Goal: Task Accomplishment & Management: Manage account settings

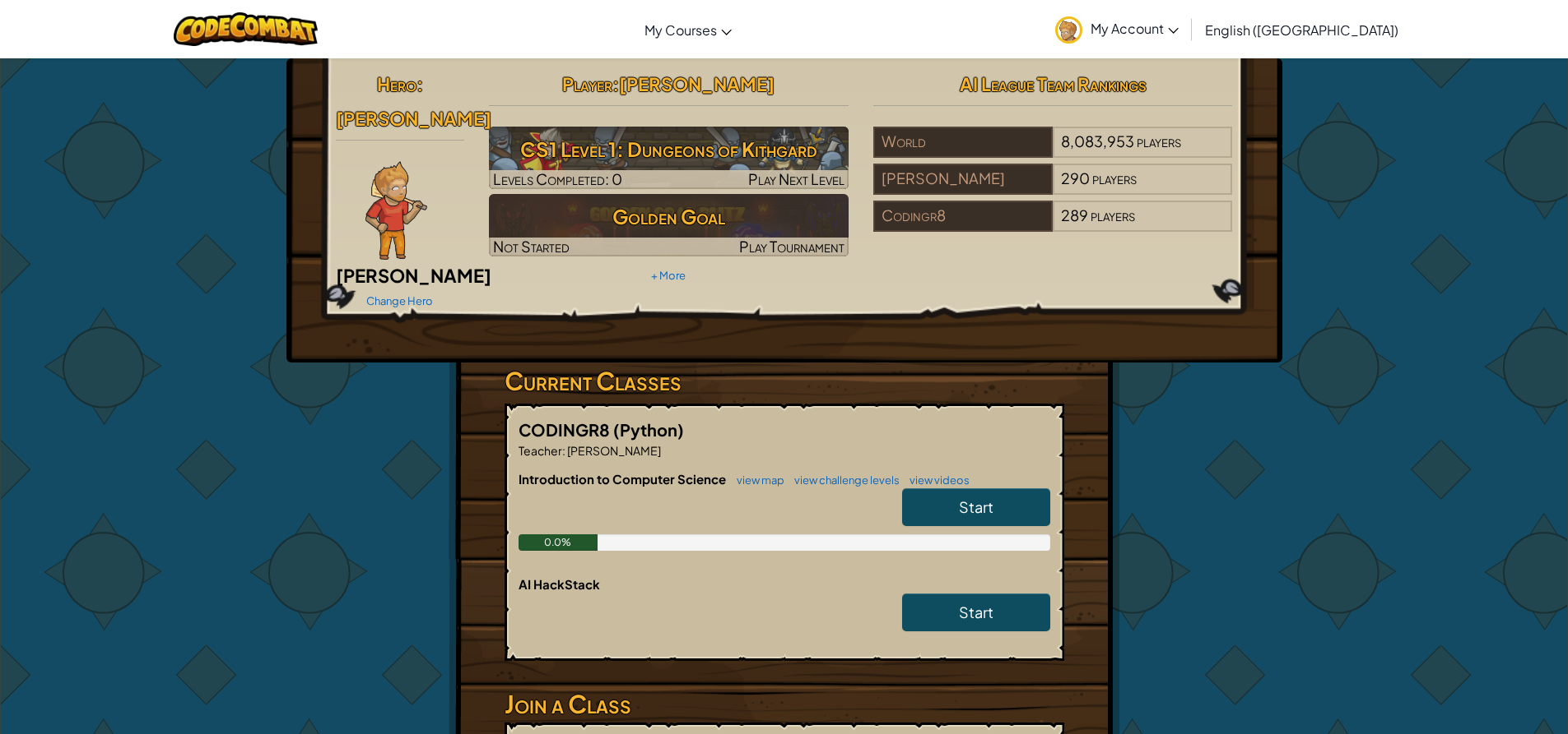
click at [389, 161] on img at bounding box center [396, 211] width 61 height 99
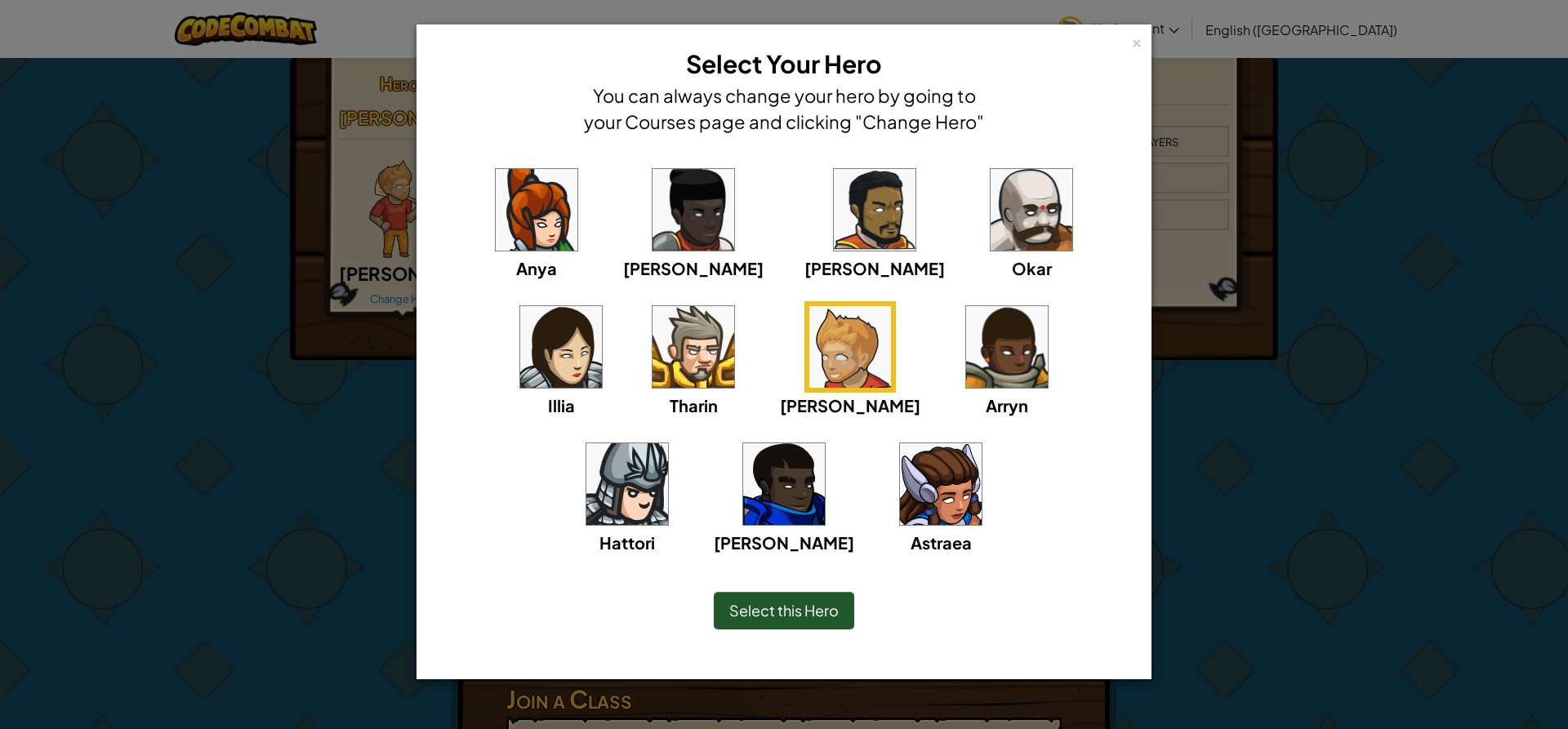
click at [668, 444] on img at bounding box center [627, 484] width 81 height 81
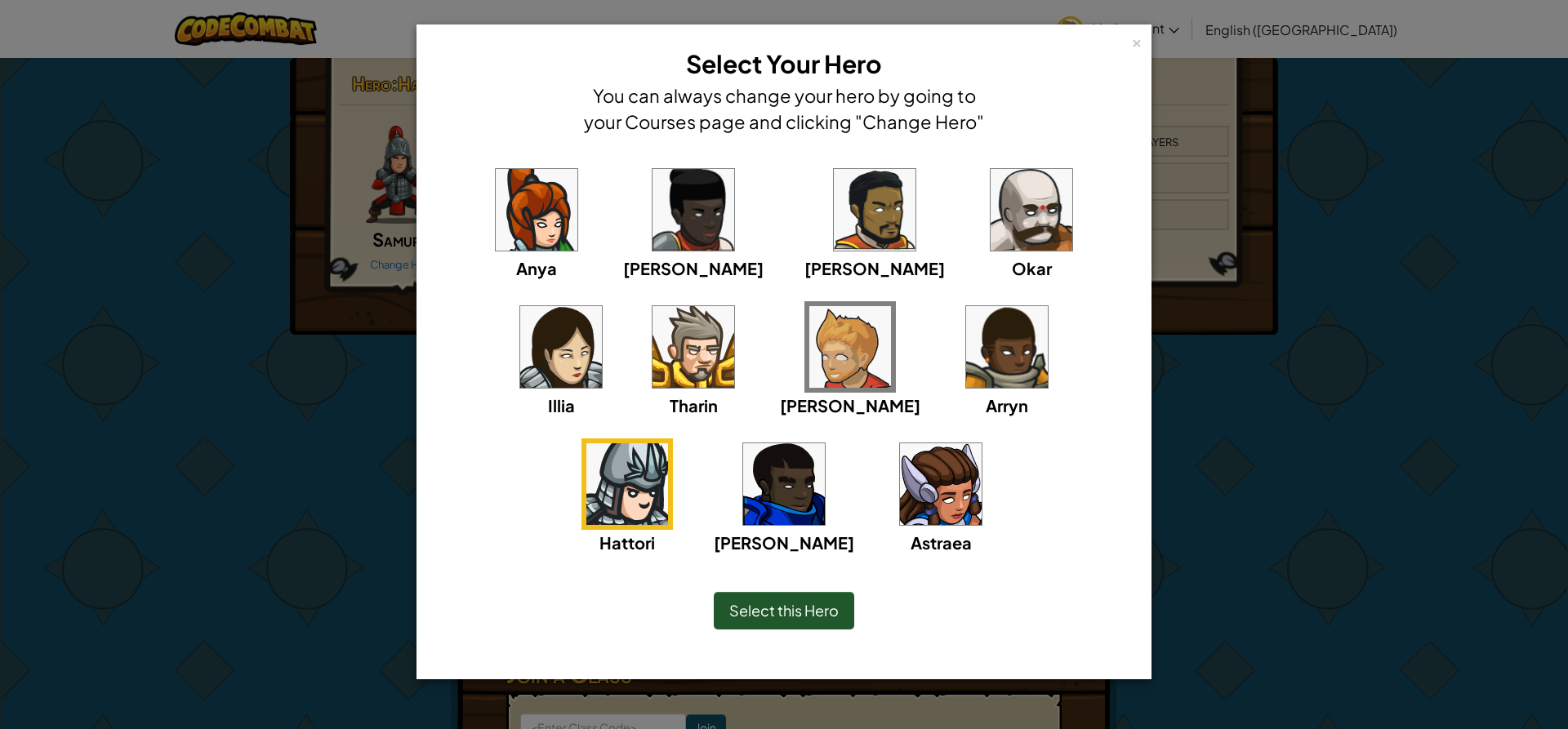
click at [653, 355] on img at bounding box center [693, 346] width 81 height 81
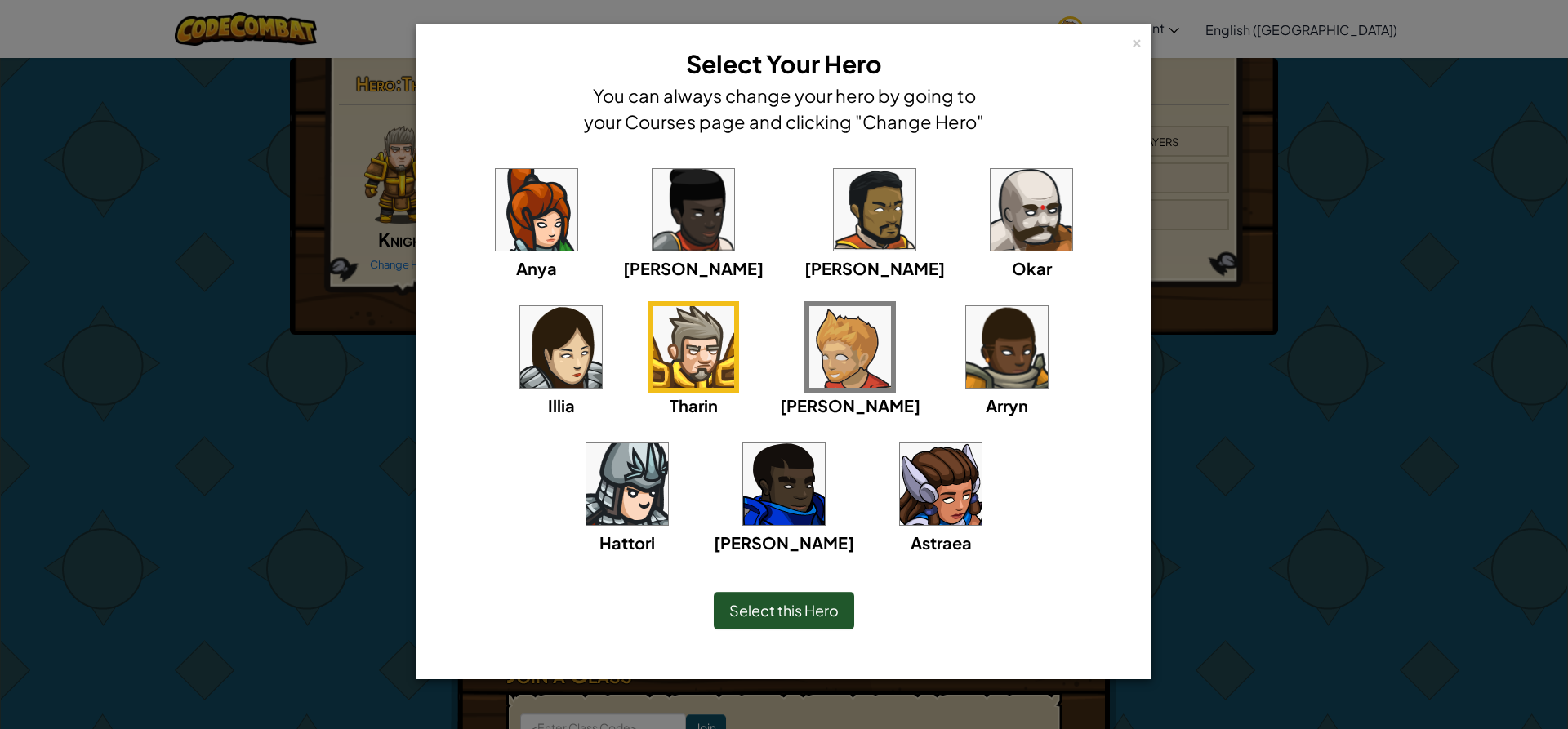
click at [809, 327] on img at bounding box center [850, 346] width 81 height 81
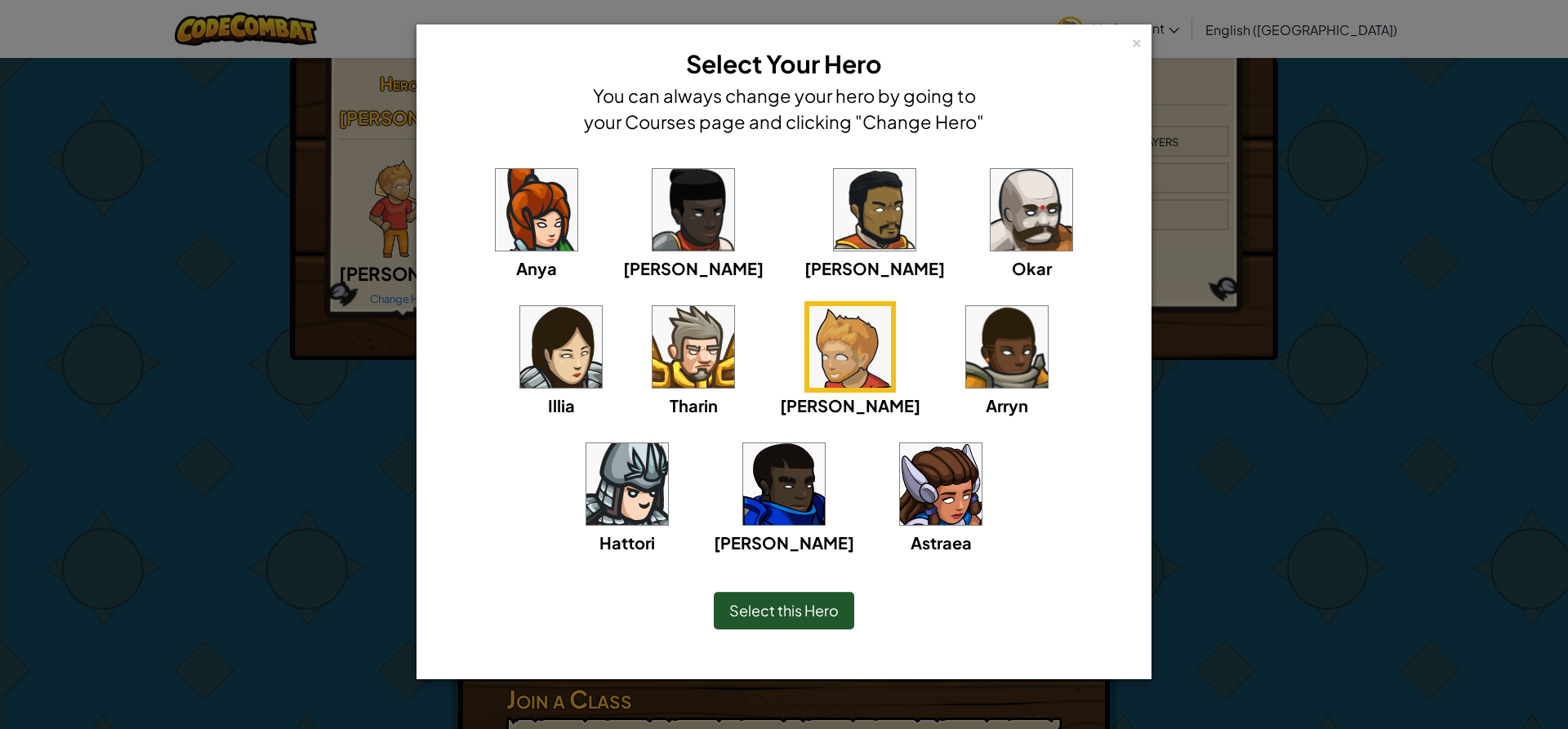
click at [825, 593] on div "Select this Hero" at bounding box center [784, 611] width 140 height 38
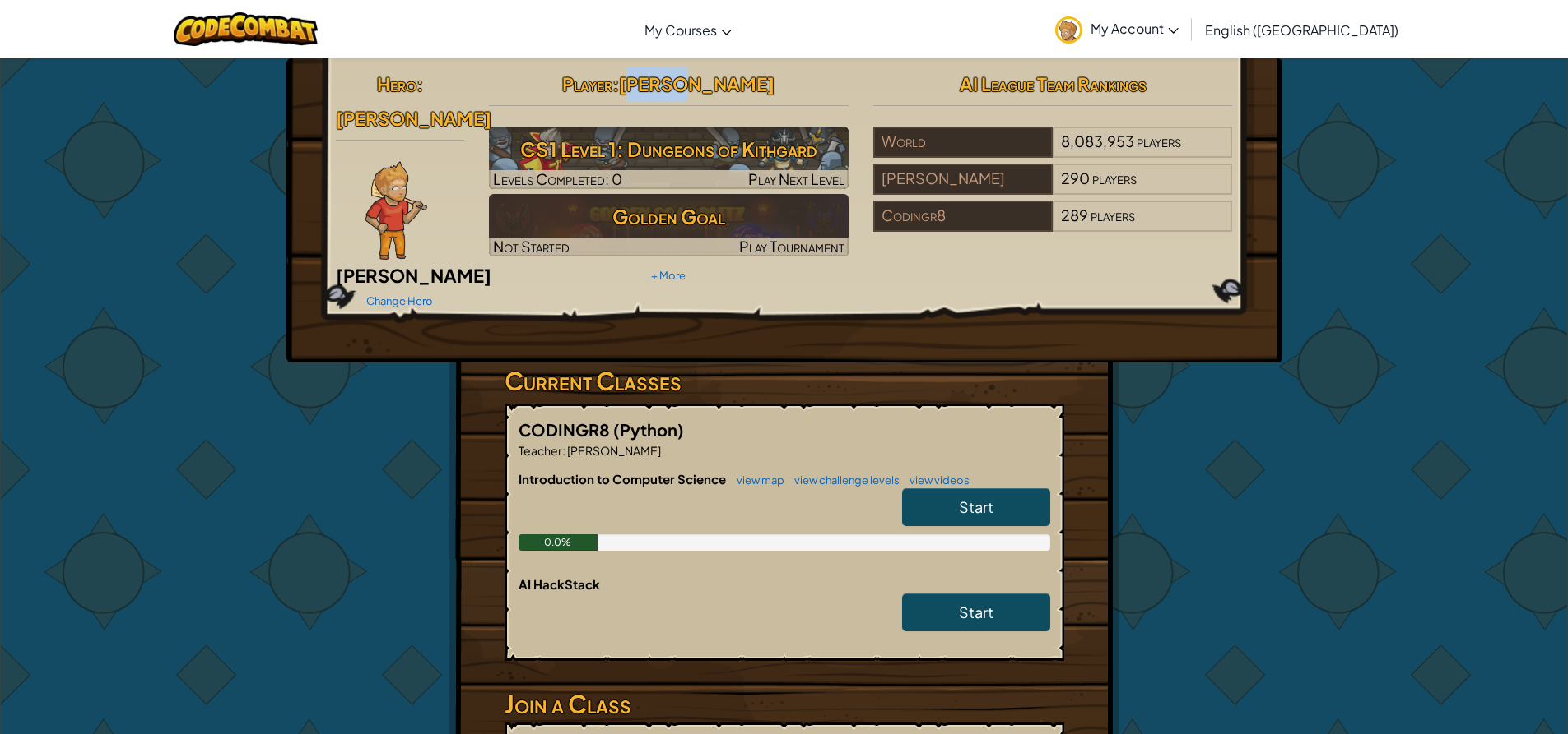
drag, startPoint x: 721, startPoint y: 86, endPoint x: 681, endPoint y: 86, distance: 40.0
click at [681, 86] on h2 "Player : Eric O" at bounding box center [668, 84] width 360 height 34
click at [841, 96] on h2 "Player : Eric O" at bounding box center [668, 84] width 360 height 34
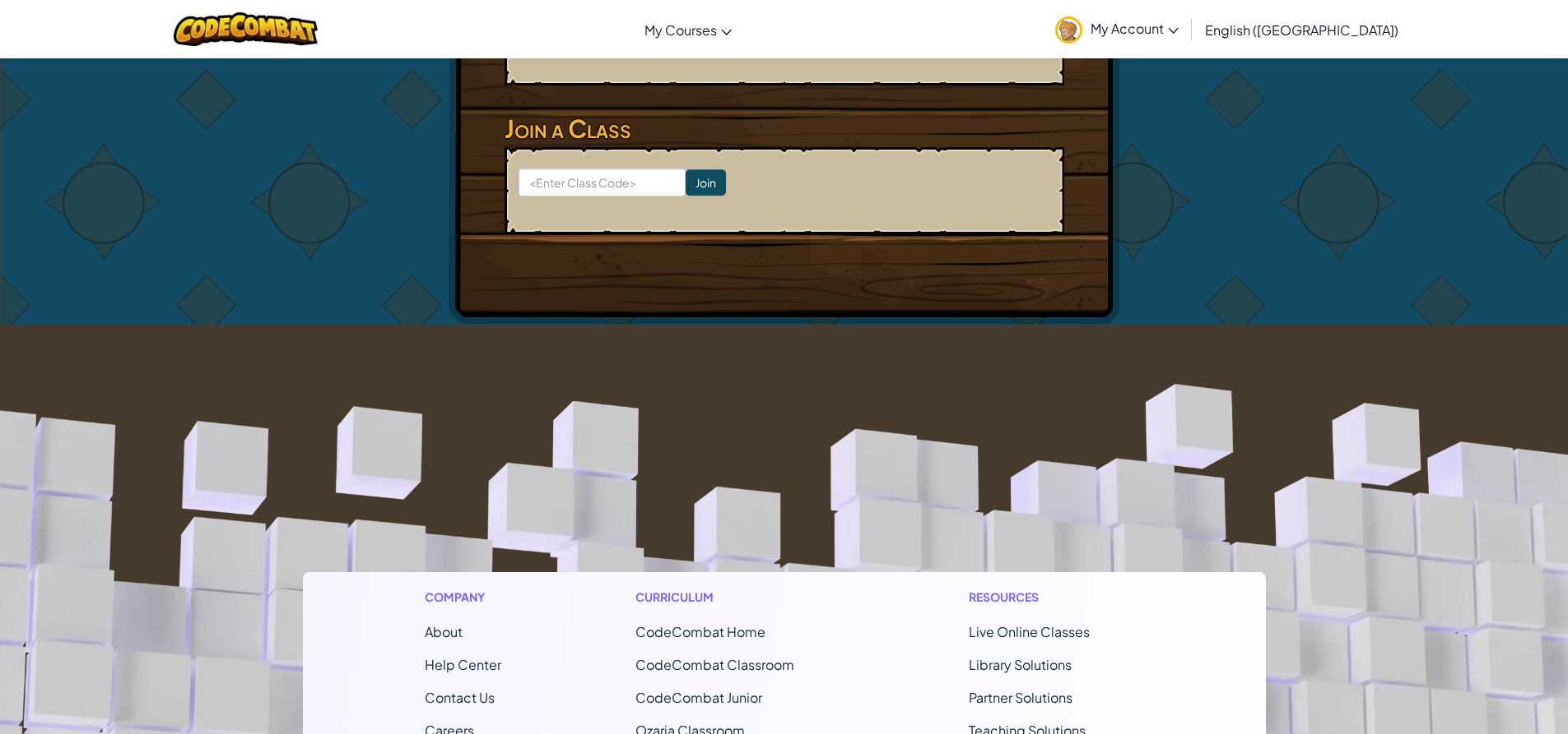
scroll to position [329, 0]
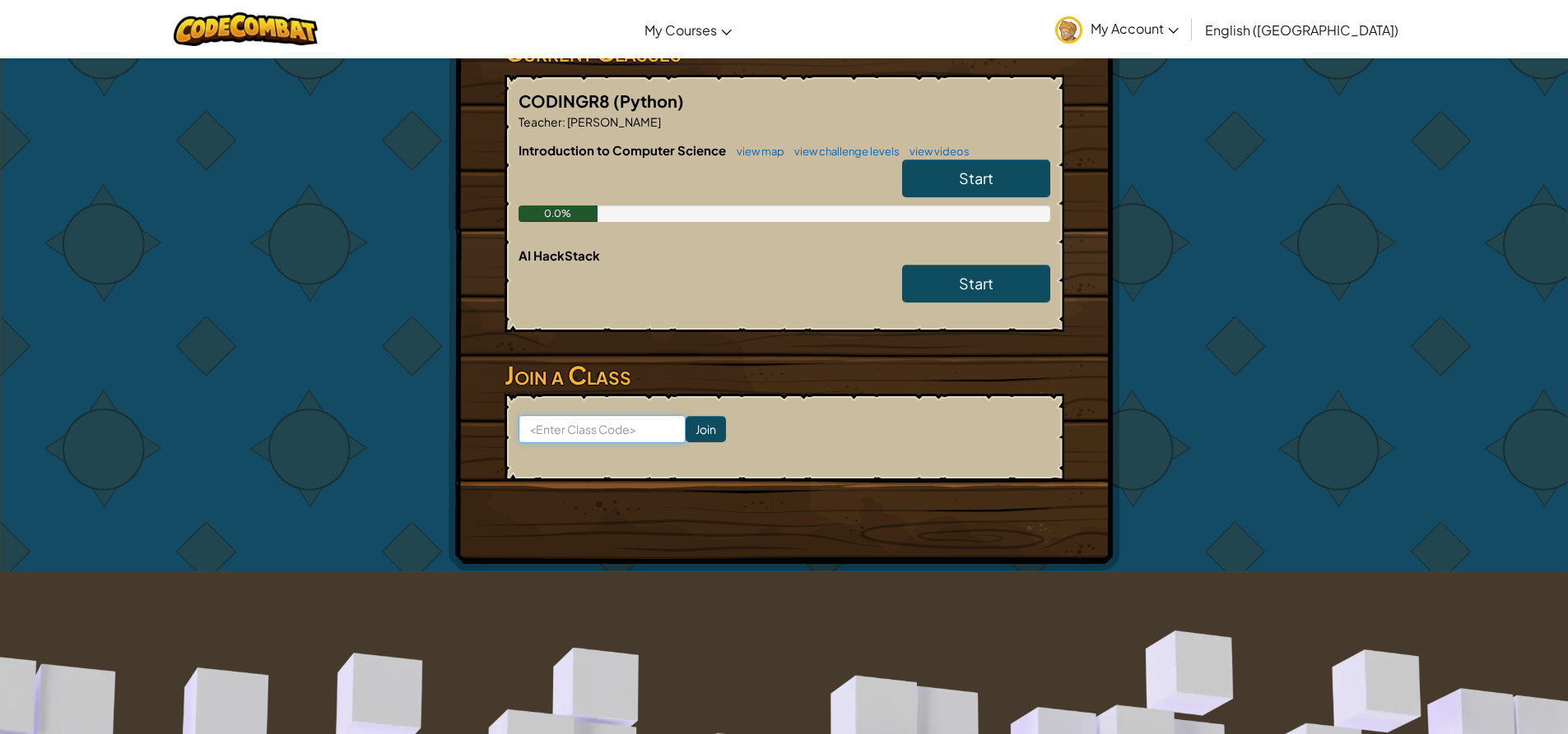
click at [597, 415] on input at bounding box center [601, 429] width 167 height 28
drag, startPoint x: 582, startPoint y: 412, endPoint x: 559, endPoint y: 403, distance: 24.7
click at [559, 415] on input at bounding box center [601, 429] width 167 height 28
type input "LeafSpaceDrink"
click at [686, 416] on input "Join" at bounding box center [706, 429] width 41 height 26
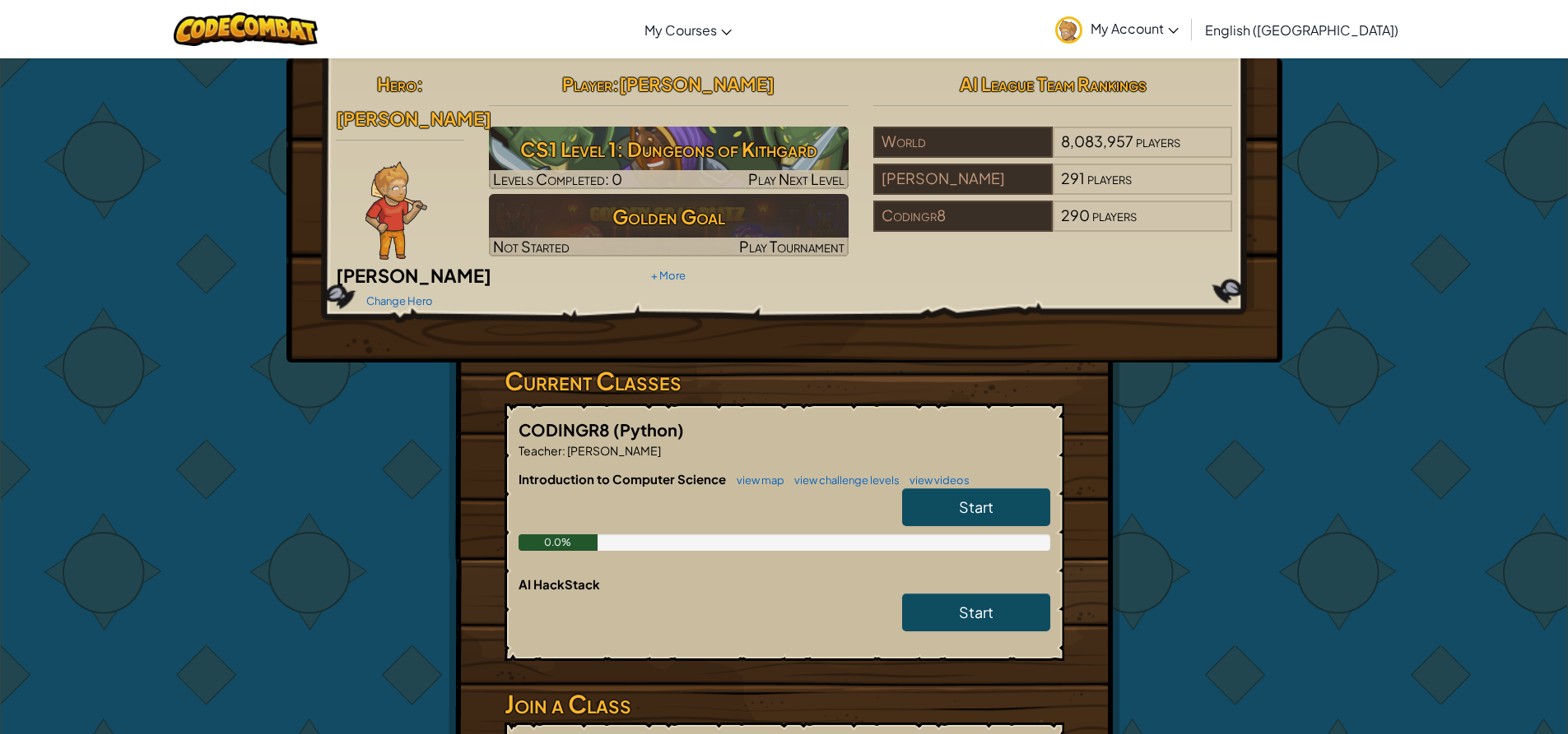
drag, startPoint x: 1233, startPoint y: 168, endPoint x: 1233, endPoint y: 186, distance: 18.0
click at [1233, 186] on div "AI League Team Rankings World 8,083,957 players Mr. Yue 291 players Codingr8 29…" at bounding box center [1053, 152] width 384 height 171
click at [1233, 159] on div "AI League Team Rankings World 8,083,957 players Mr. Yue 291 players Codingr8 29…" at bounding box center [1053, 152] width 384 height 171
drag, startPoint x: 1236, startPoint y: 148, endPoint x: 1236, endPoint y: 158, distance: 10.0
click at [1236, 158] on div "AI League Team Rankings World 8,083,957 players Mr. Yue 291 players Codingr8 29…" at bounding box center [1053, 152] width 384 height 171
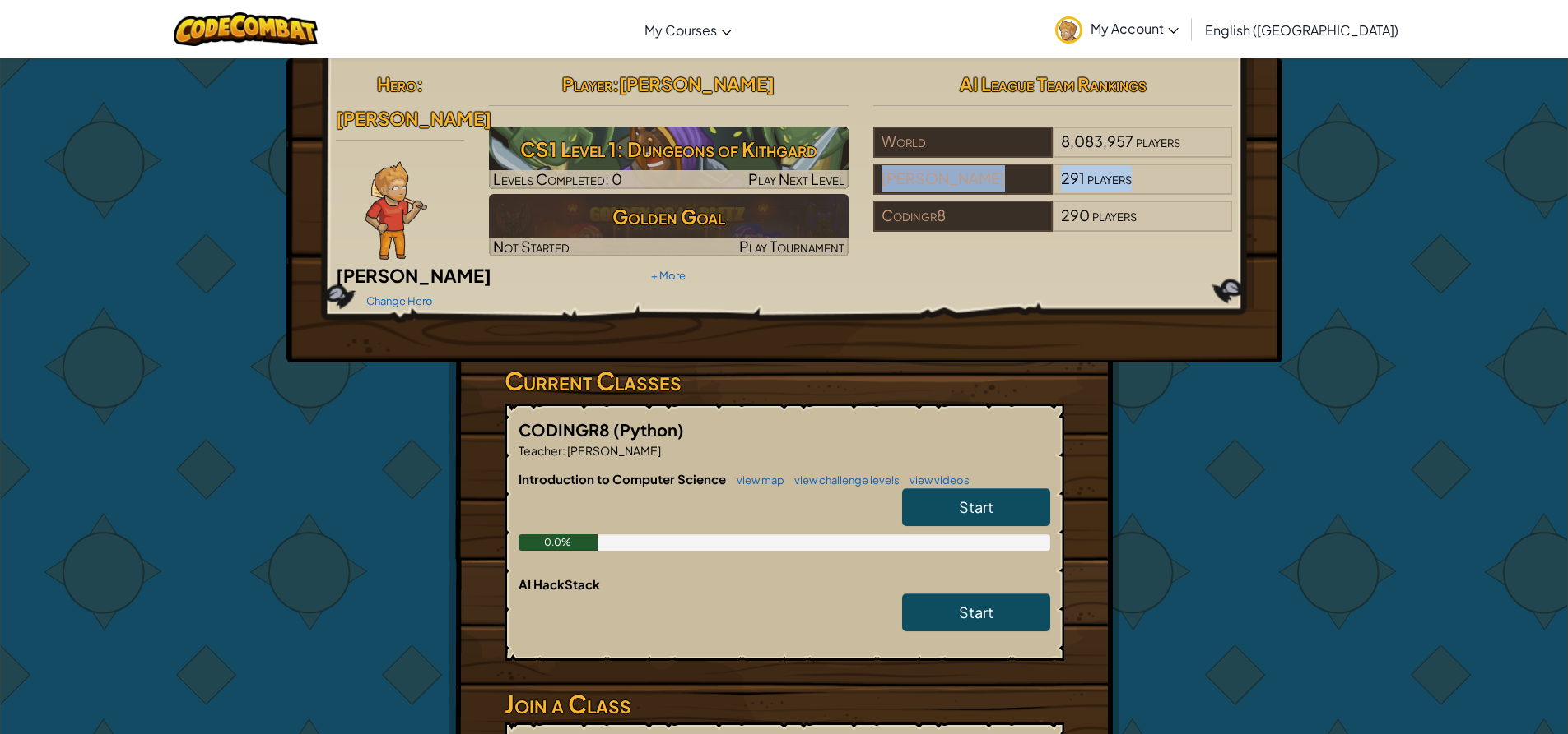
click at [1239, 183] on div "AI League Team Rankings World 8,083,957 players Mr. Yue 291 players Codingr8 29…" at bounding box center [1053, 152] width 384 height 171
click at [1245, 204] on div "Hero : Ned Ned Fulmer Change Hero Player : Eric O CS1 Level 1: Dungeons of Kith…" at bounding box center [784, 211] width 996 height 304
click at [1012, 488] on link "Start" at bounding box center [976, 507] width 148 height 38
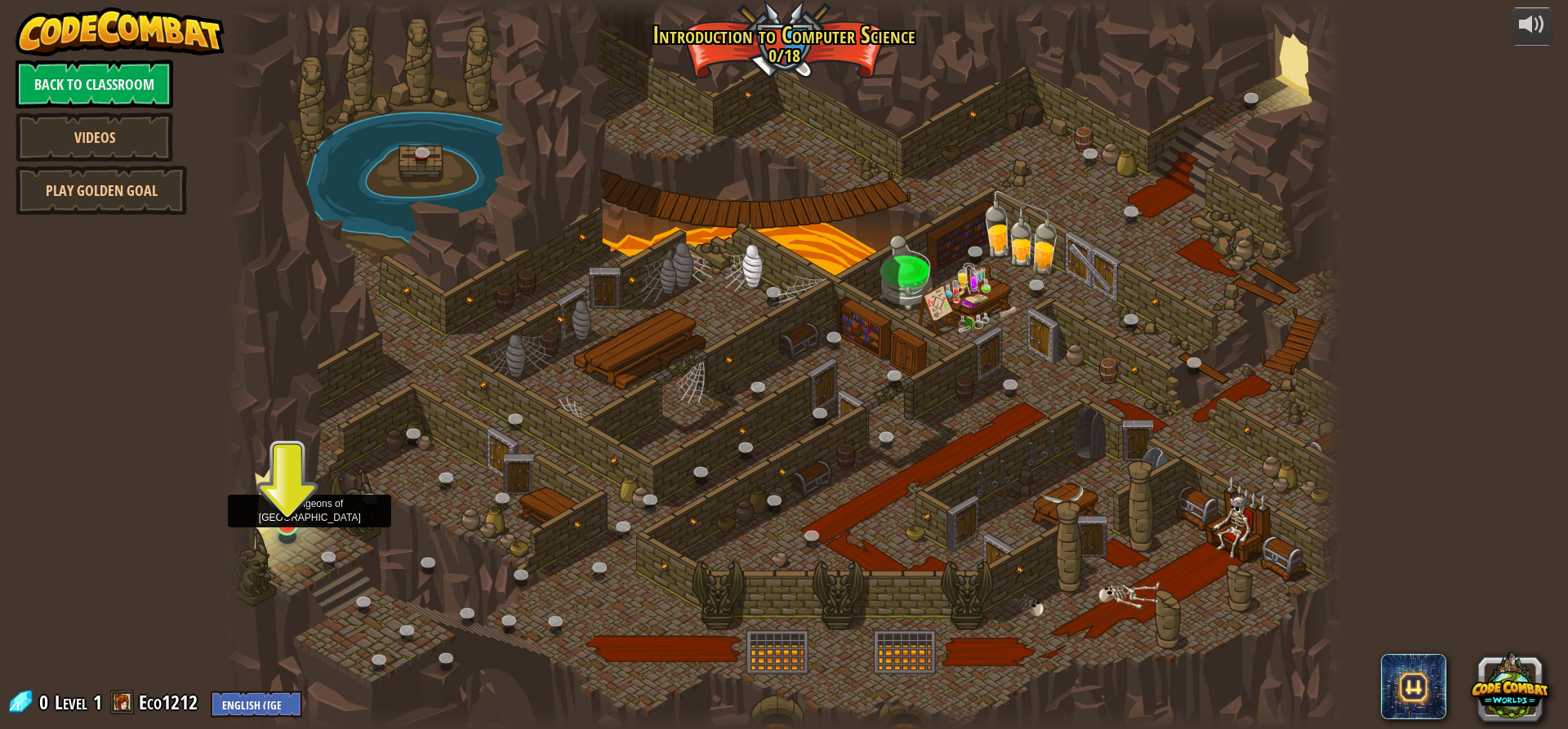
click at [284, 505] on img at bounding box center [287, 493] width 30 height 68
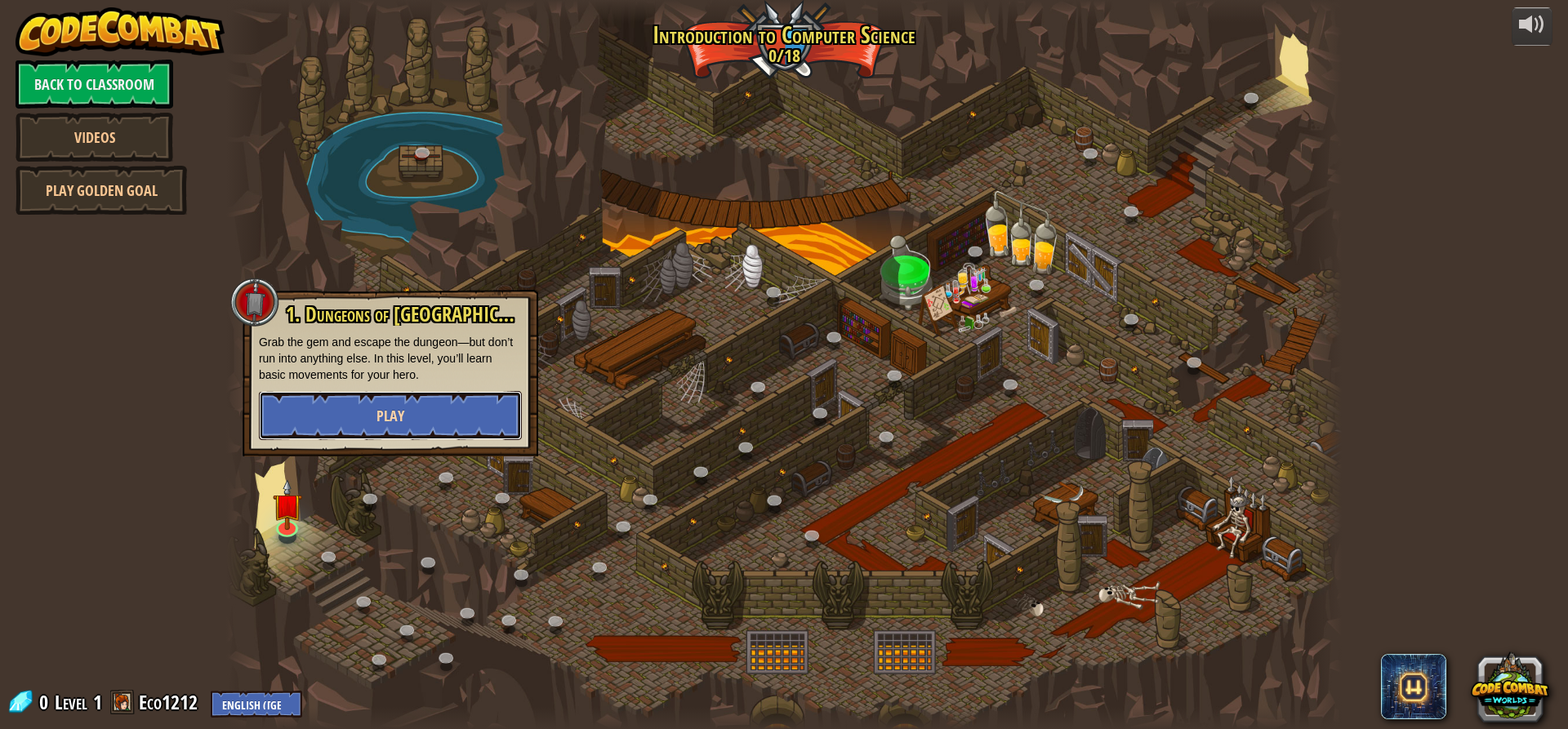
click at [335, 416] on button "Play" at bounding box center [390, 415] width 263 height 49
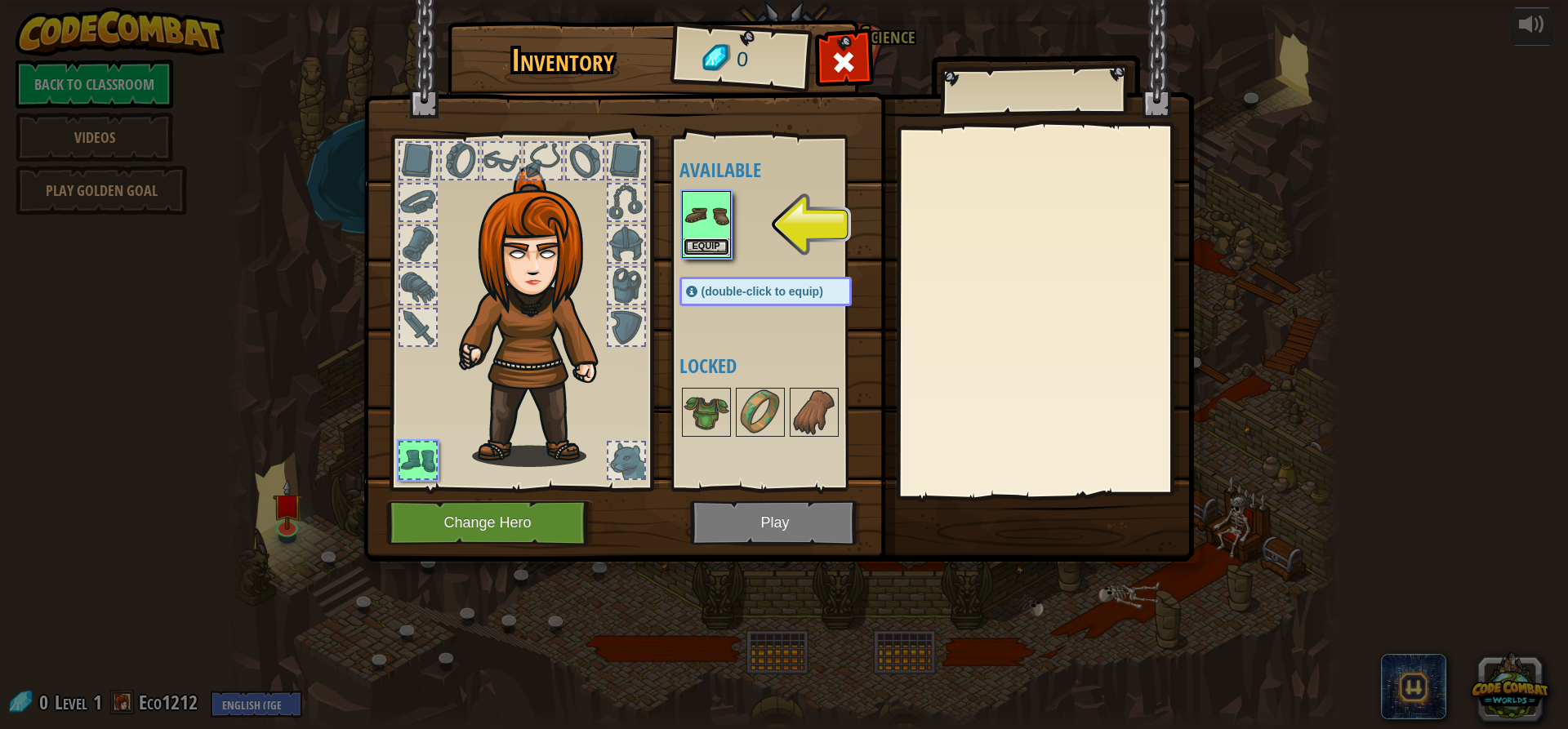
click at [712, 243] on button "Equip" at bounding box center [706, 247] width 46 height 17
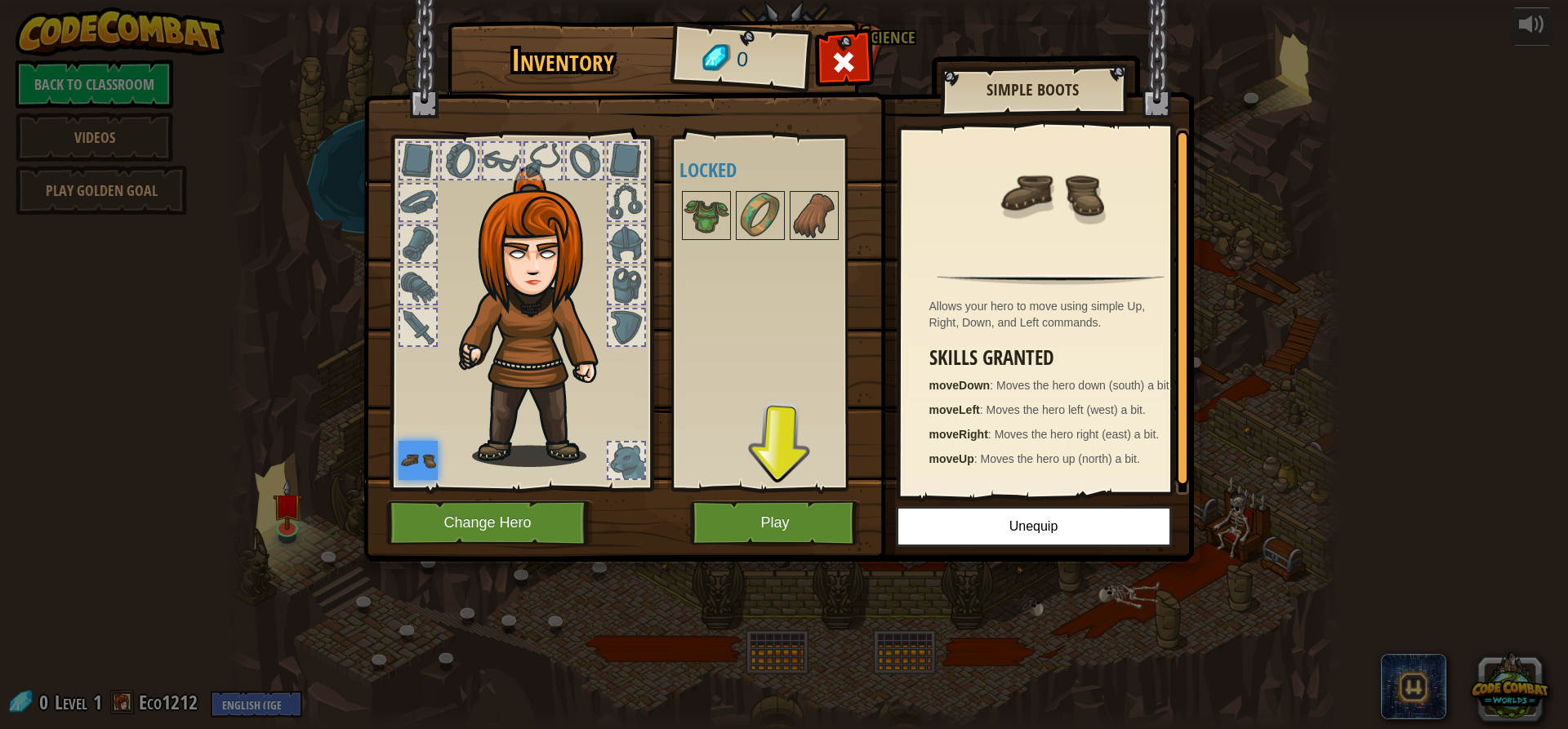
click at [558, 329] on img at bounding box center [539, 317] width 175 height 301
click at [521, 279] on img at bounding box center [539, 317] width 175 height 301
drag, startPoint x: 540, startPoint y: 255, endPoint x: 584, endPoint y: 232, distance: 49.6
click at [555, 245] on img at bounding box center [539, 317] width 175 height 301
drag, startPoint x: 584, startPoint y: 232, endPoint x: 487, endPoint y: 282, distance: 109.1
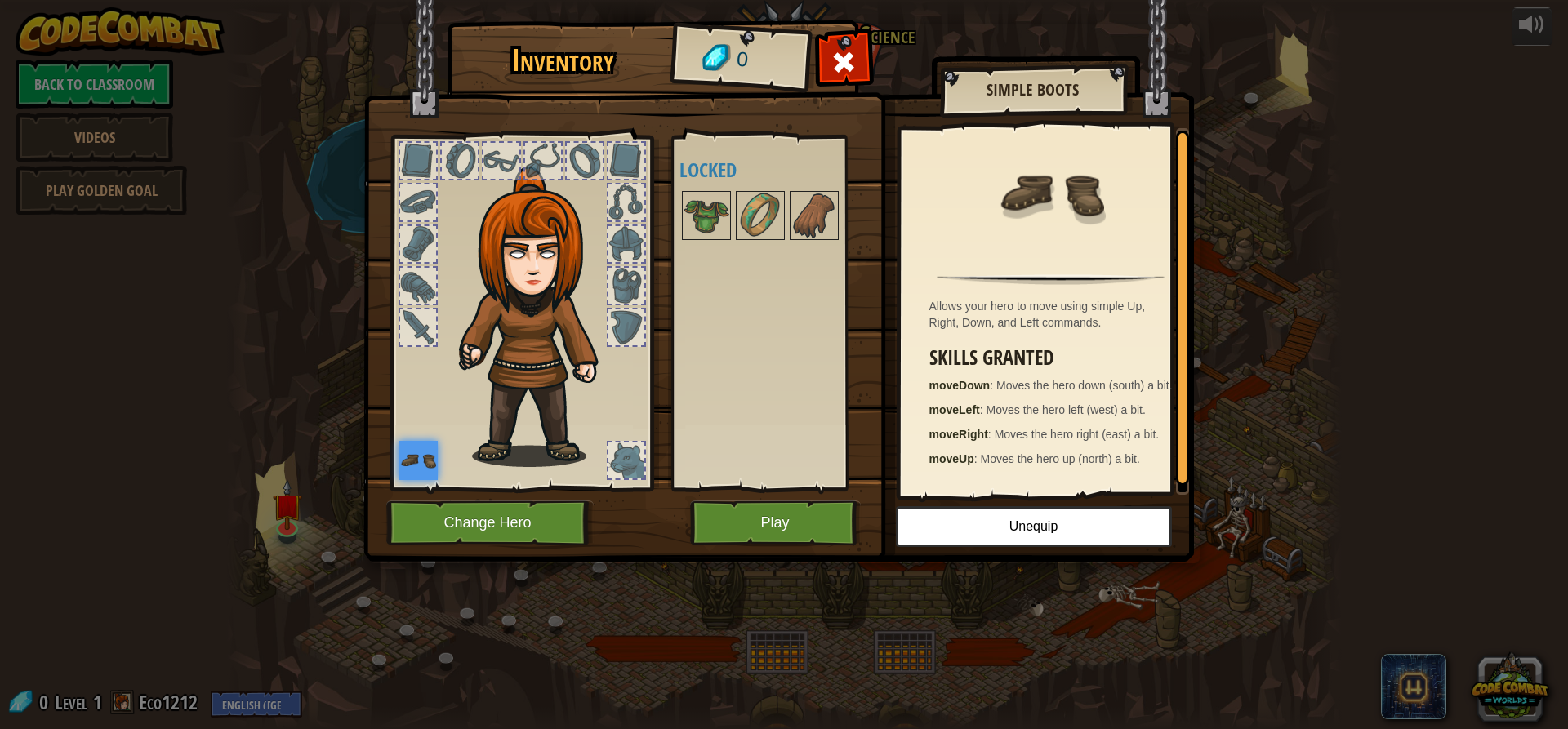
click at [487, 282] on img at bounding box center [539, 317] width 175 height 301
drag, startPoint x: 503, startPoint y: 267, endPoint x: 511, endPoint y: 295, distance: 29.1
click at [511, 295] on img at bounding box center [539, 317] width 175 height 301
drag, startPoint x: 529, startPoint y: 233, endPoint x: 551, endPoint y: 259, distance: 34.1
drag, startPoint x: 551, startPoint y: 259, endPoint x: 526, endPoint y: 248, distance: 27.3
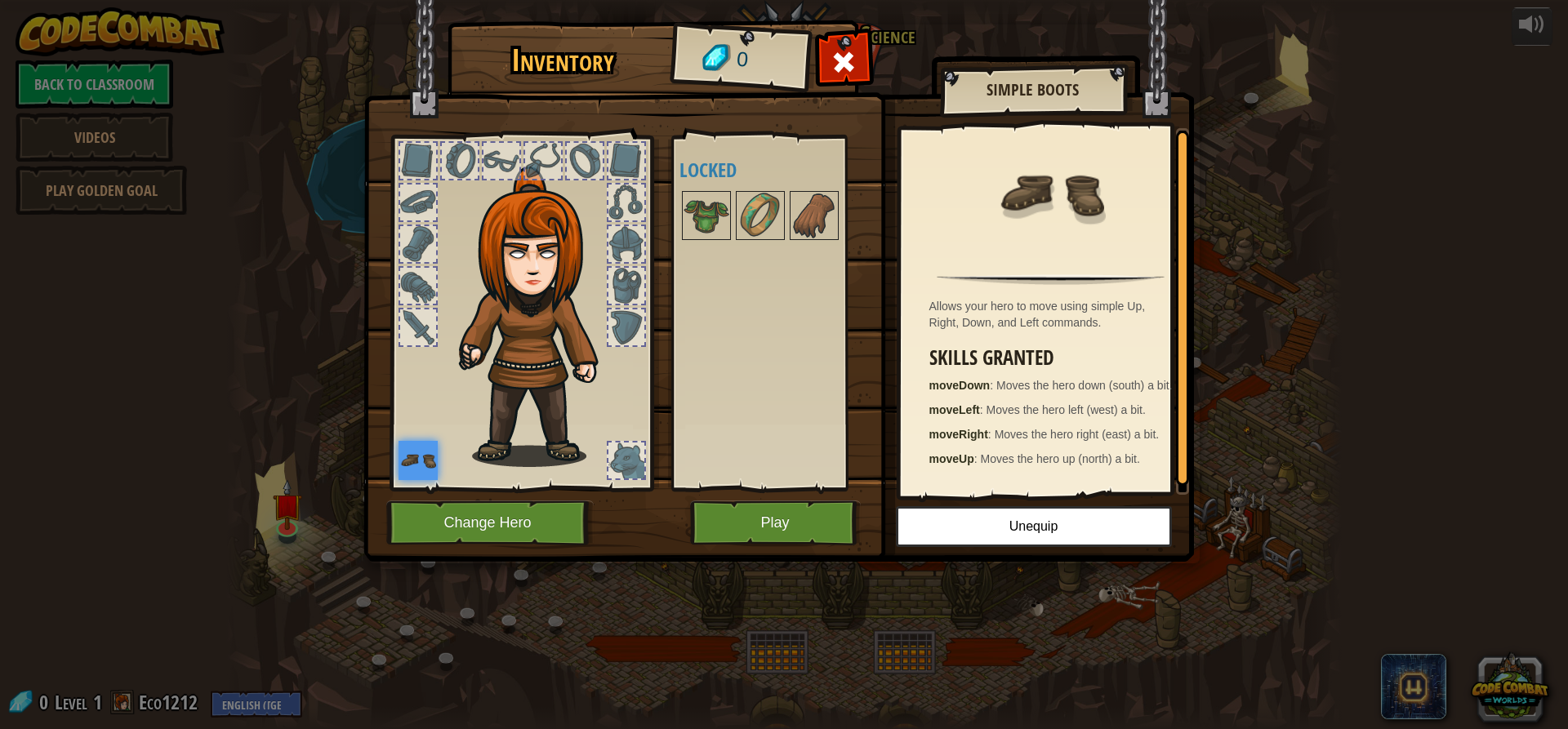
click at [526, 248] on img at bounding box center [539, 317] width 175 height 301
click at [760, 520] on button "Play" at bounding box center [776, 523] width 171 height 45
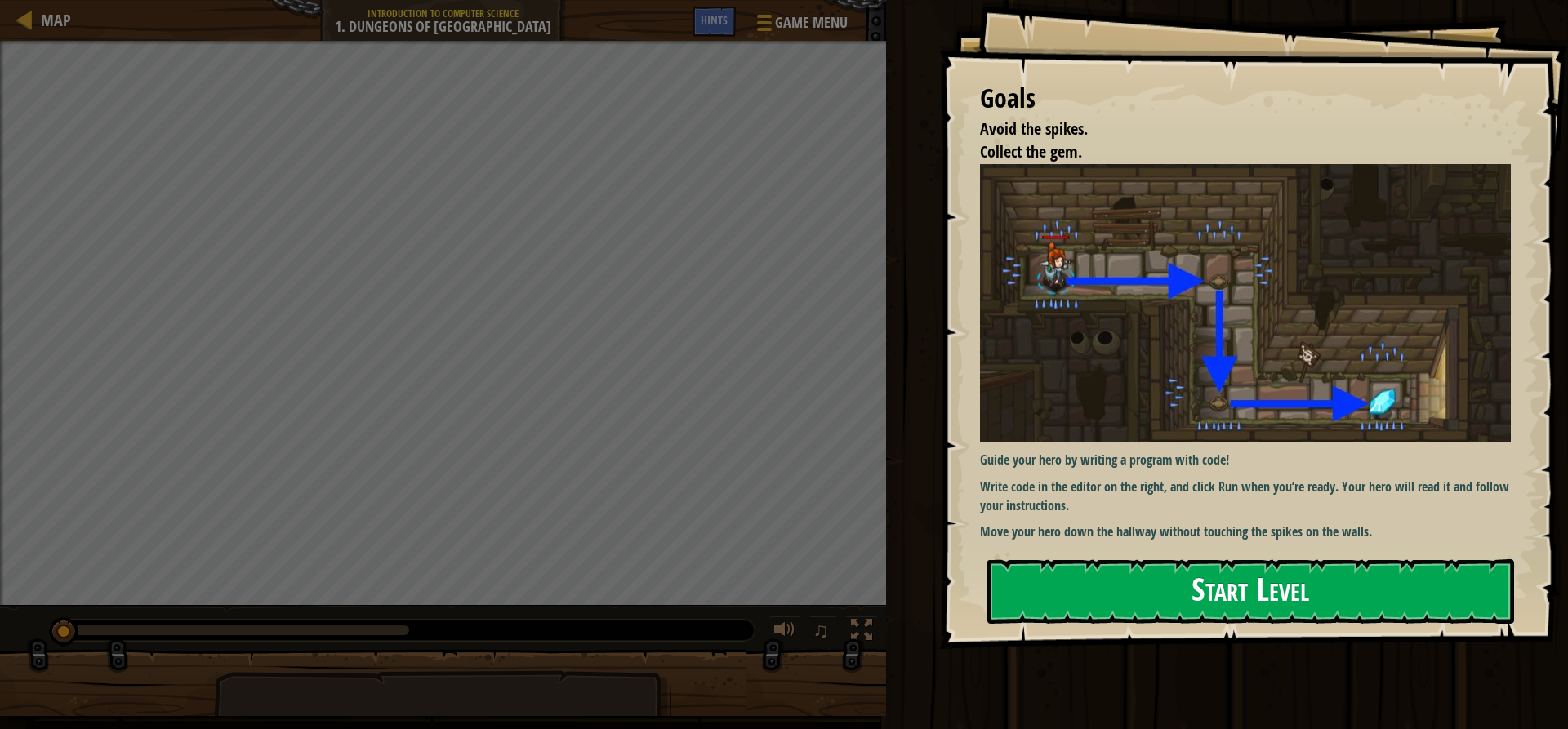
click at [1207, 584] on button "Start Level" at bounding box center [1250, 591] width 527 height 64
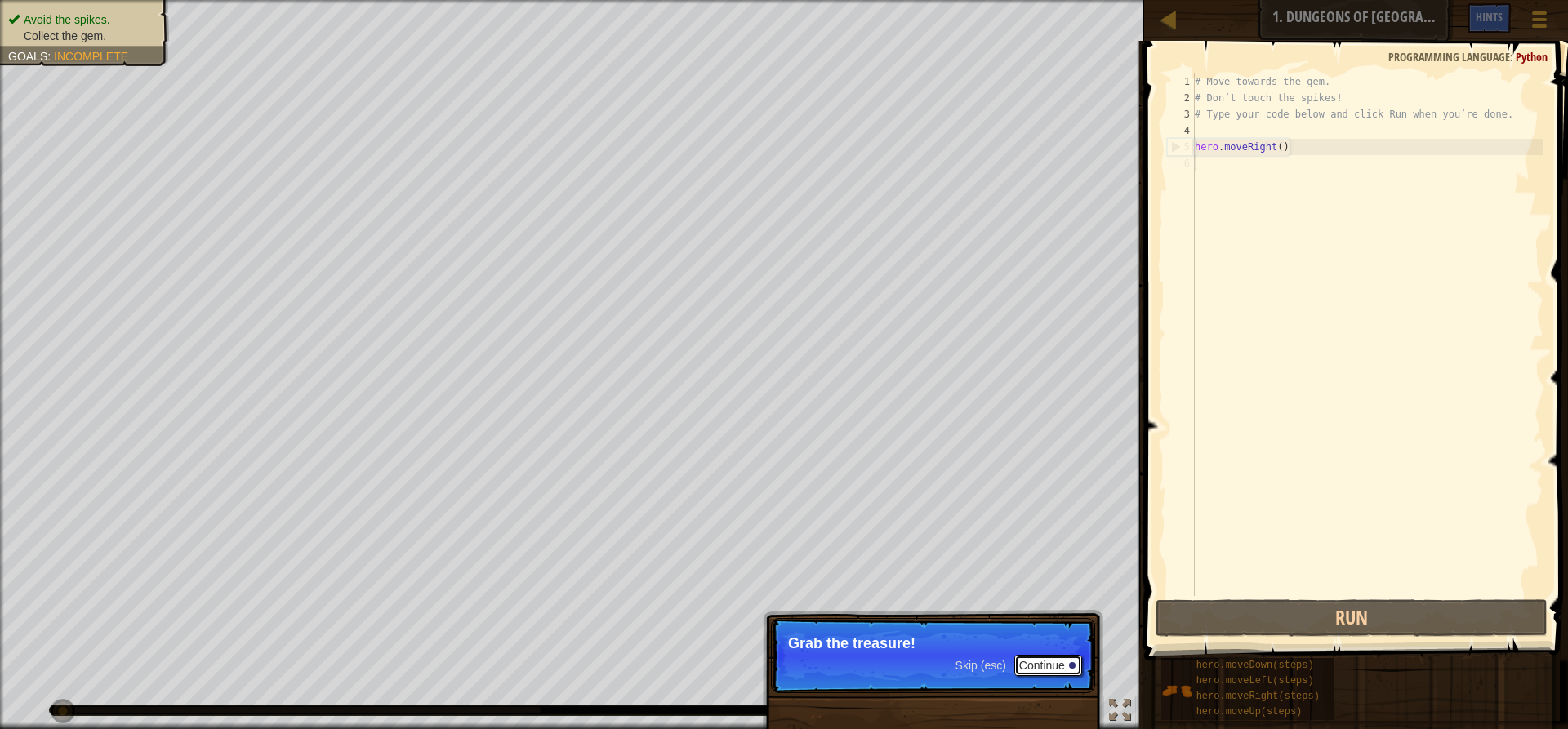
click at [1051, 663] on button "Continue" at bounding box center [1048, 665] width 68 height 21
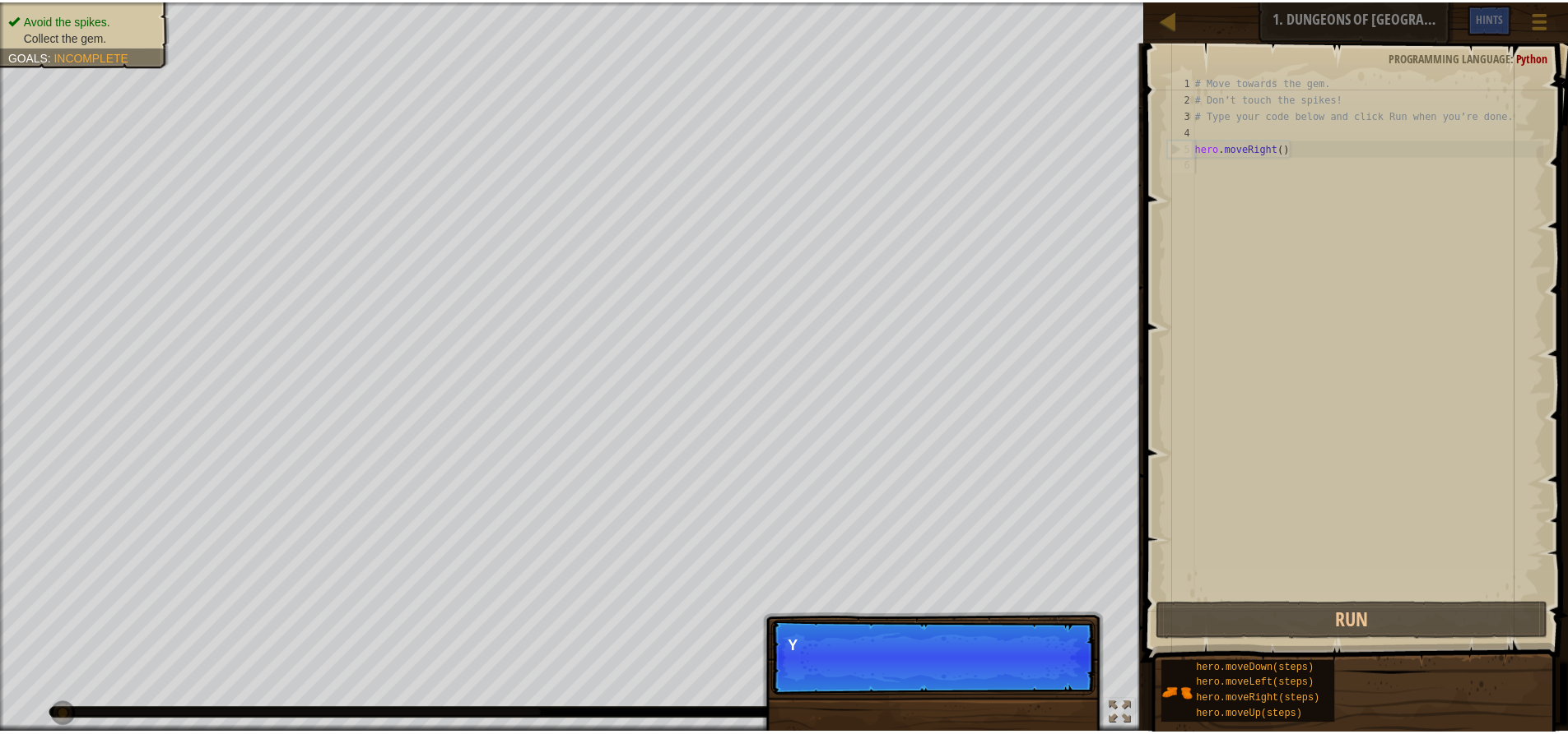
scroll to position [7, 0]
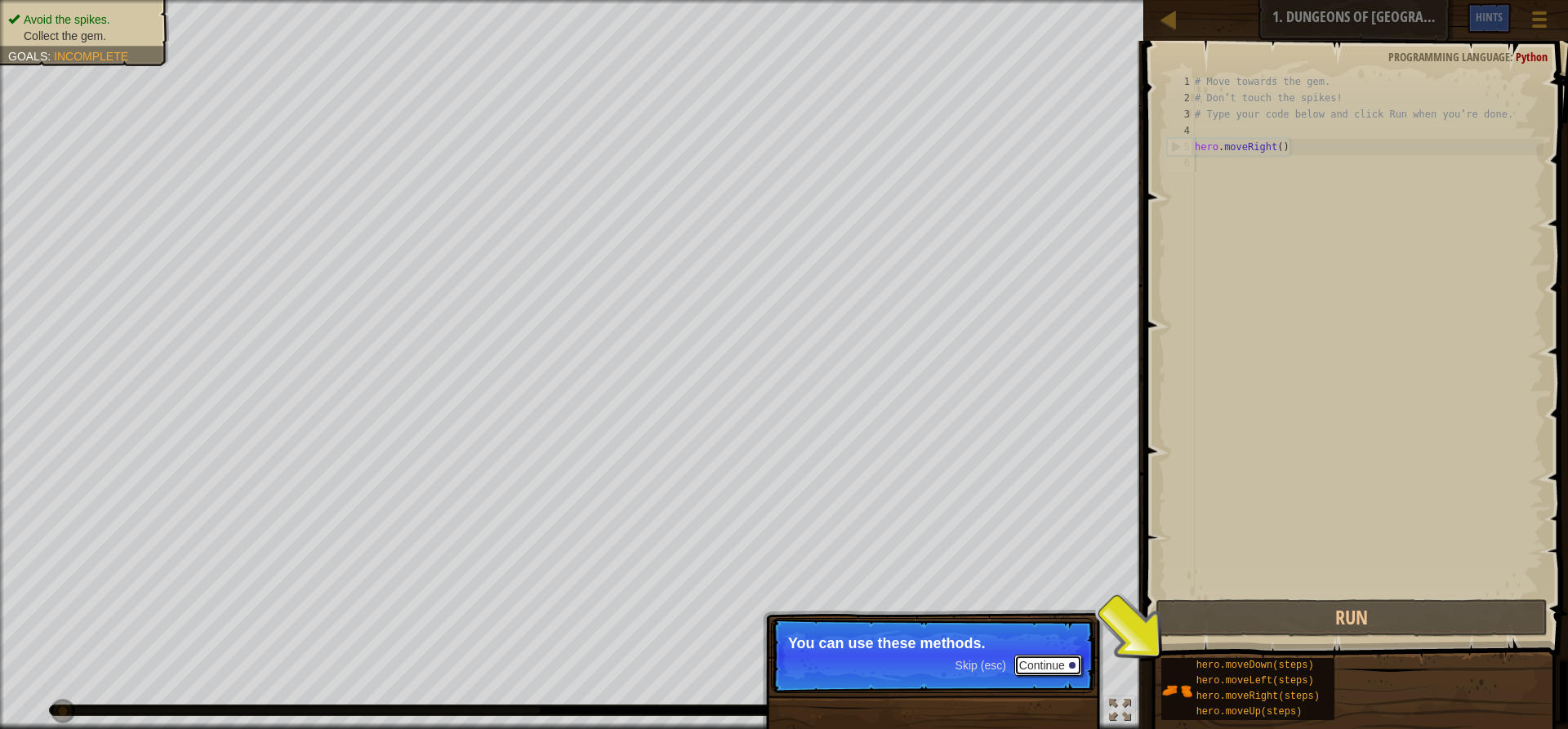
click at [1051, 663] on button "Continue" at bounding box center [1048, 665] width 68 height 21
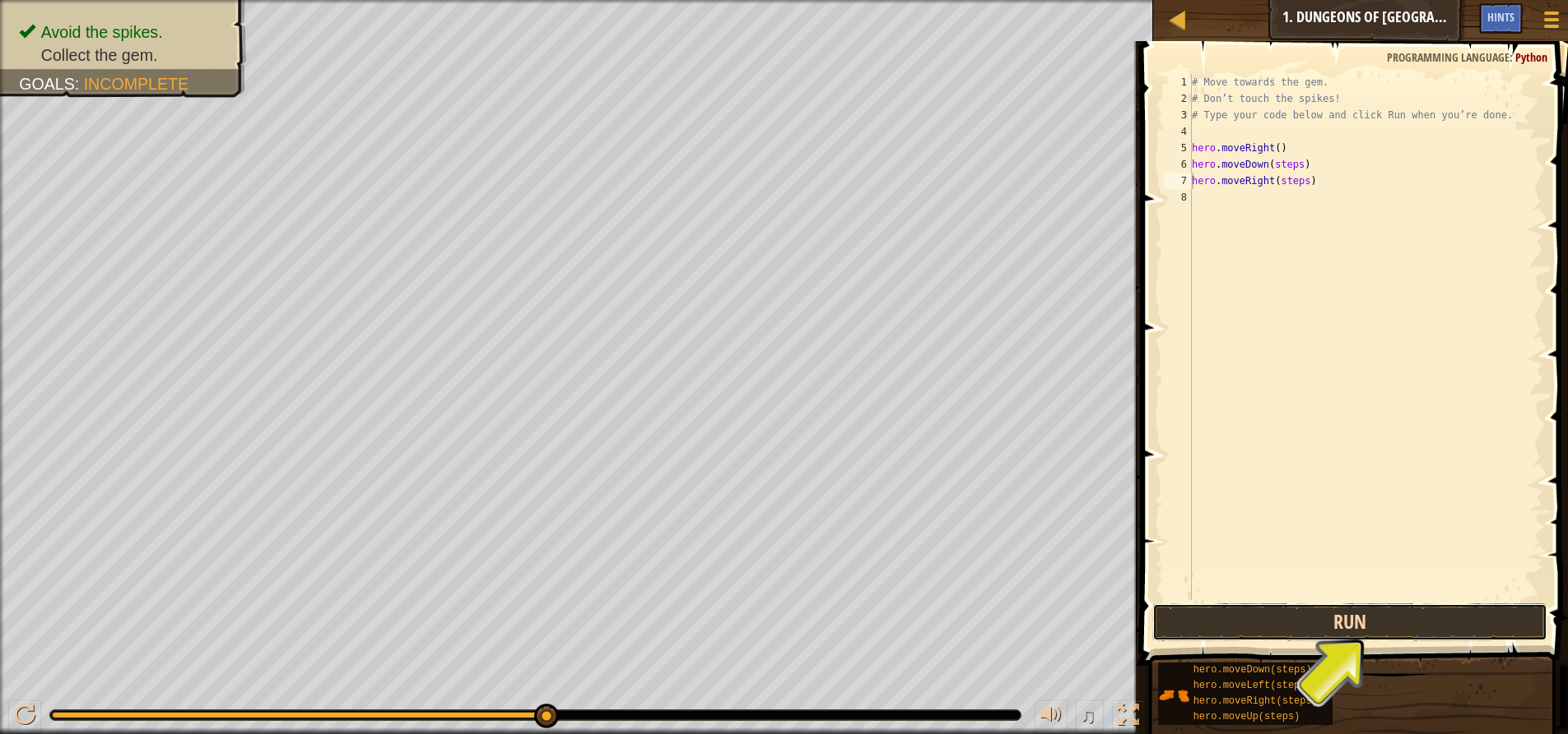
click at [1350, 618] on button "Run" at bounding box center [1349, 622] width 395 height 38
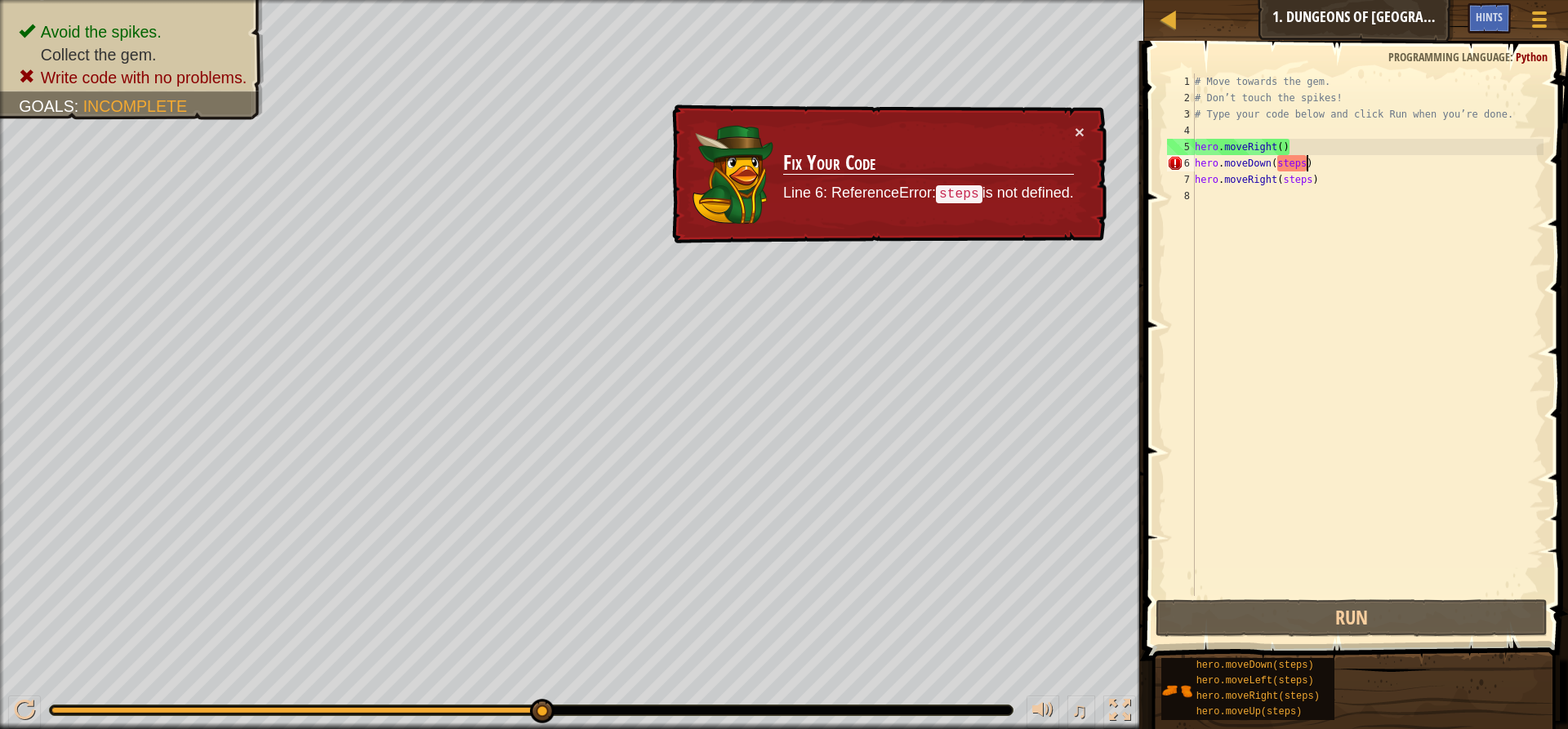
click at [1306, 157] on div "# Move towards the gem. # Don’t touch the spikes! # Type your code below and cl…" at bounding box center [1368, 351] width 352 height 555
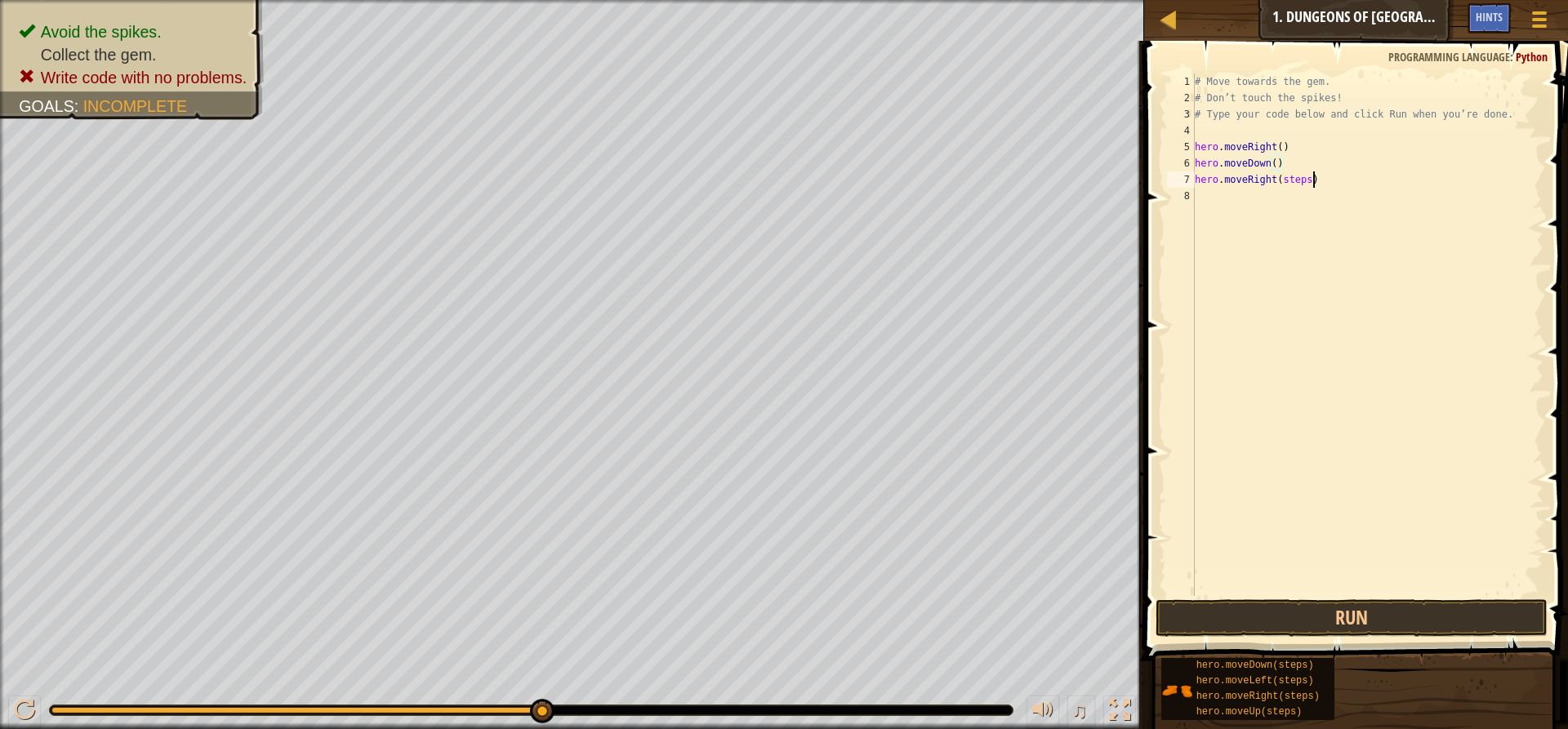
click at [1313, 176] on div "# Move towards the gem. # Don’t touch the spikes! # Type your code below and cl…" at bounding box center [1368, 351] width 352 height 555
type textarea "hero.moveRight()"
click at [1344, 611] on button "Run" at bounding box center [1352, 618] width 392 height 38
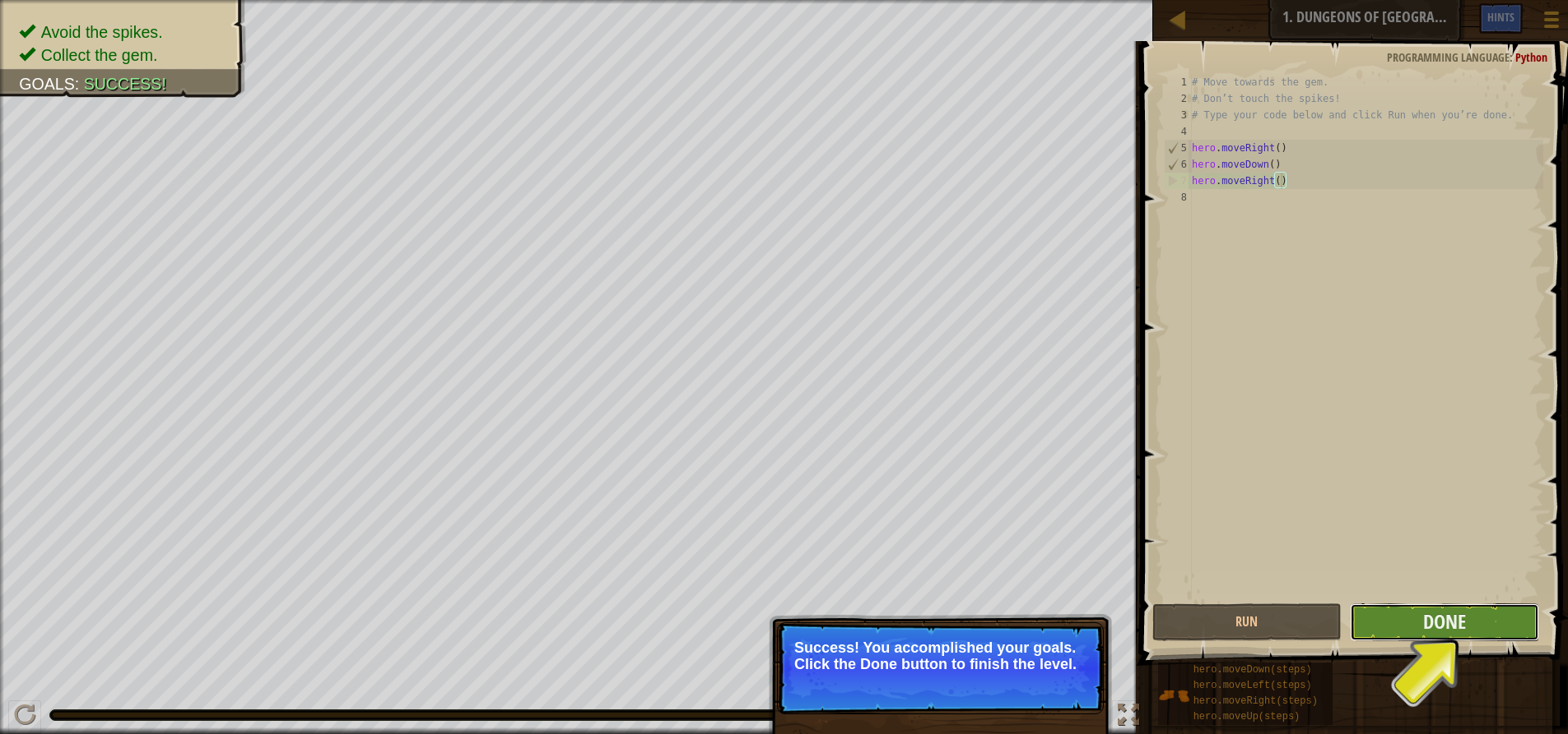
click at [1454, 605] on button "Done" at bounding box center [1445, 622] width 189 height 38
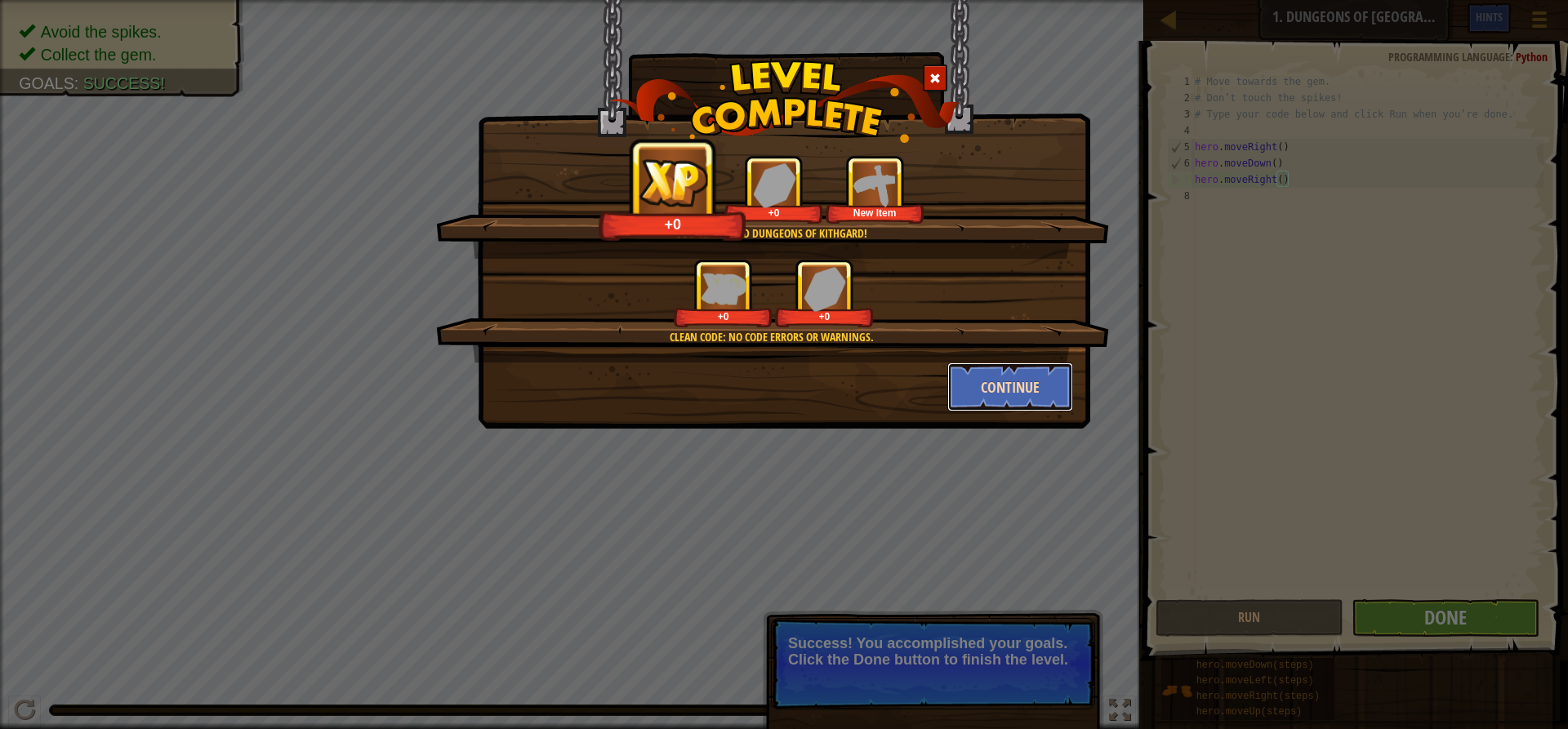
click at [1001, 380] on button "Continue" at bounding box center [1011, 386] width 127 height 49
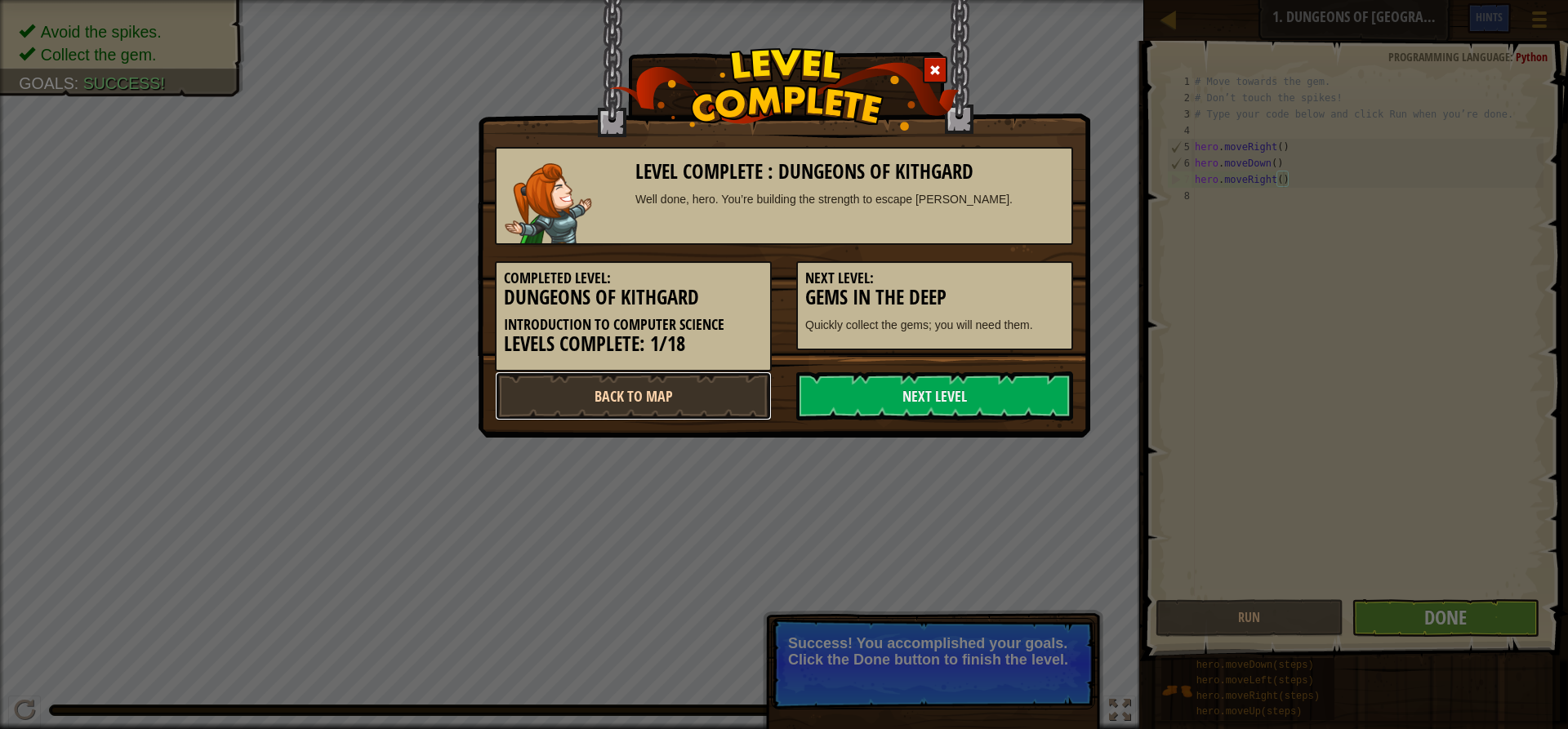
click at [719, 399] on link "Back to Map" at bounding box center [633, 395] width 277 height 49
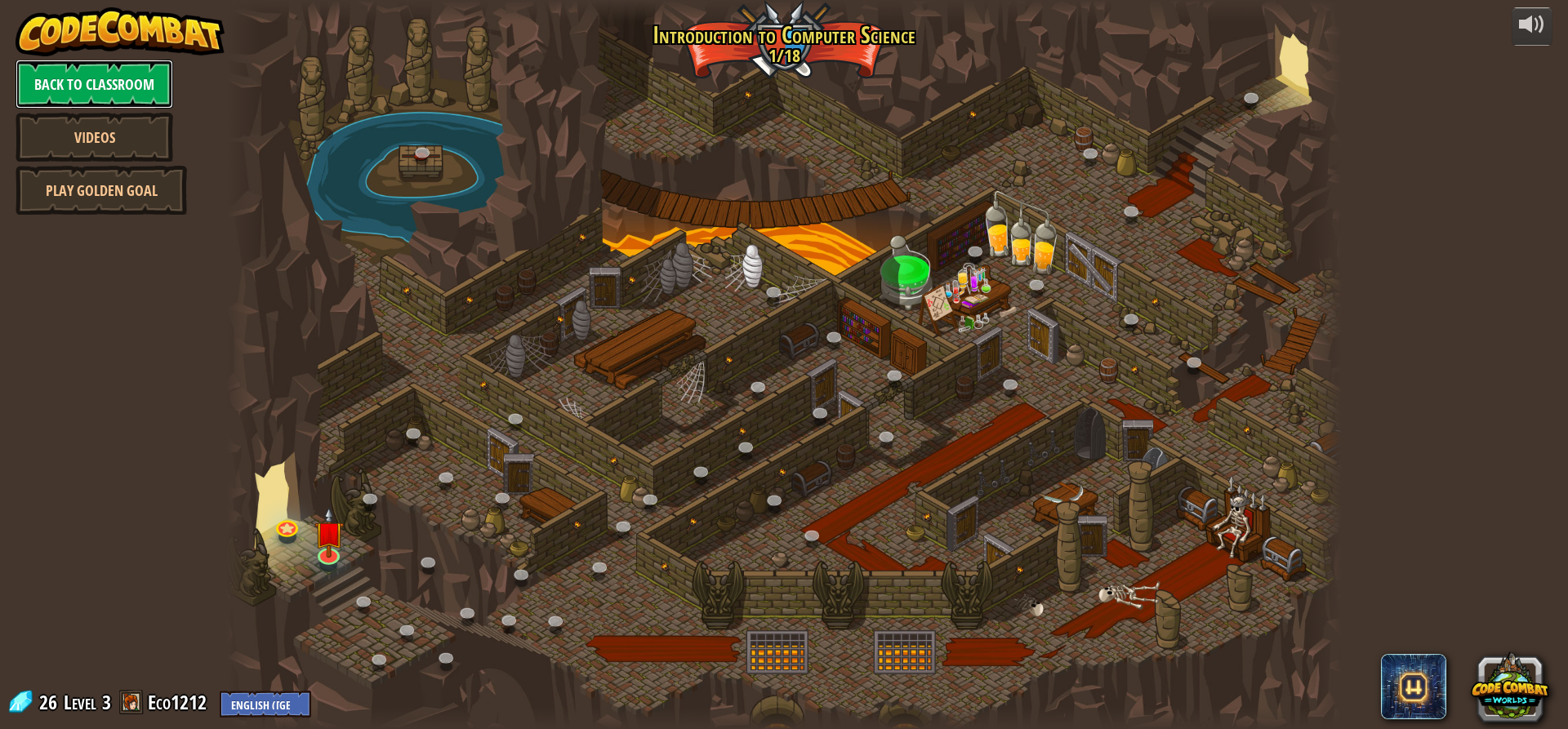
click at [151, 85] on link "Back to Classroom" at bounding box center [94, 84] width 157 height 49
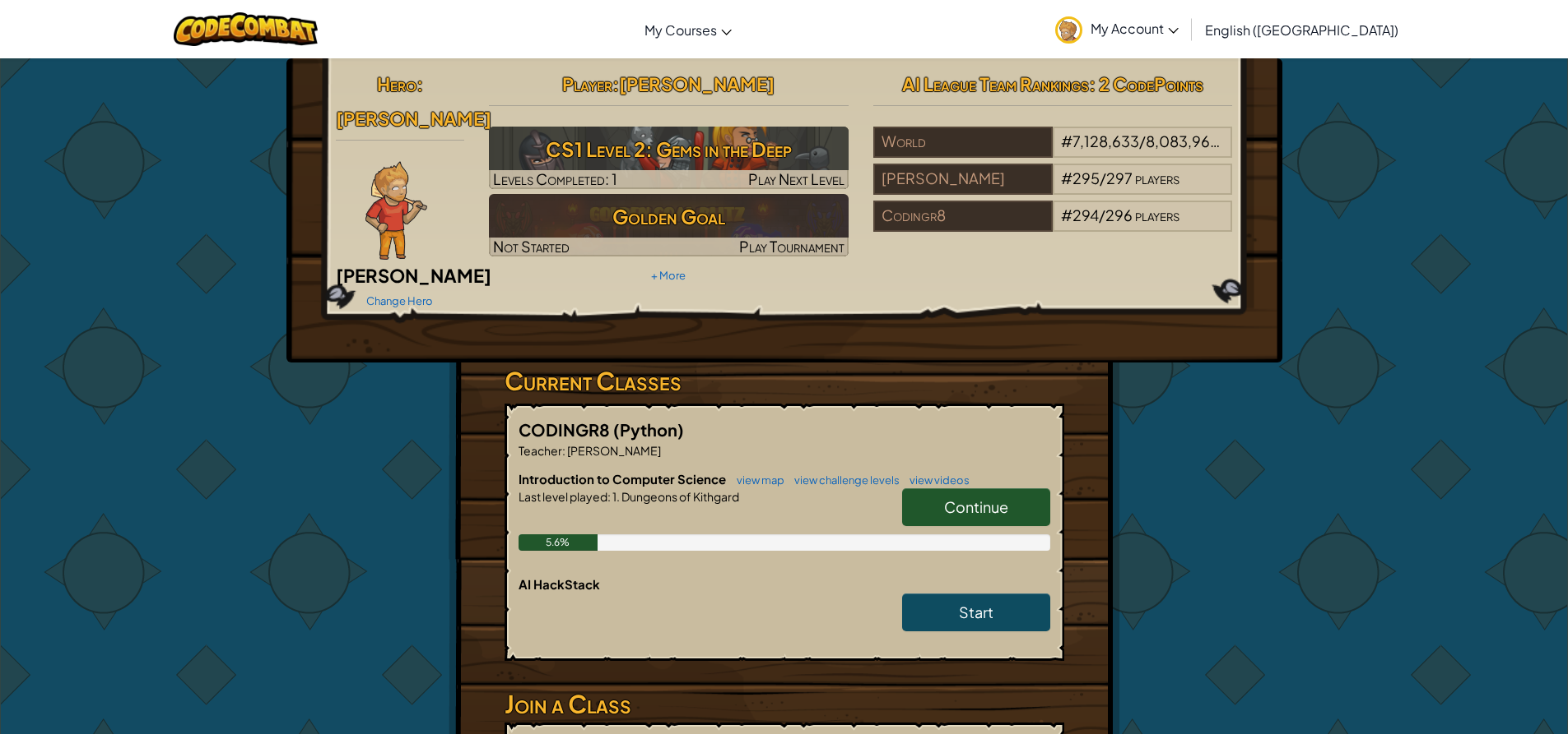
click at [1032, 488] on link "Continue" at bounding box center [976, 507] width 148 height 38
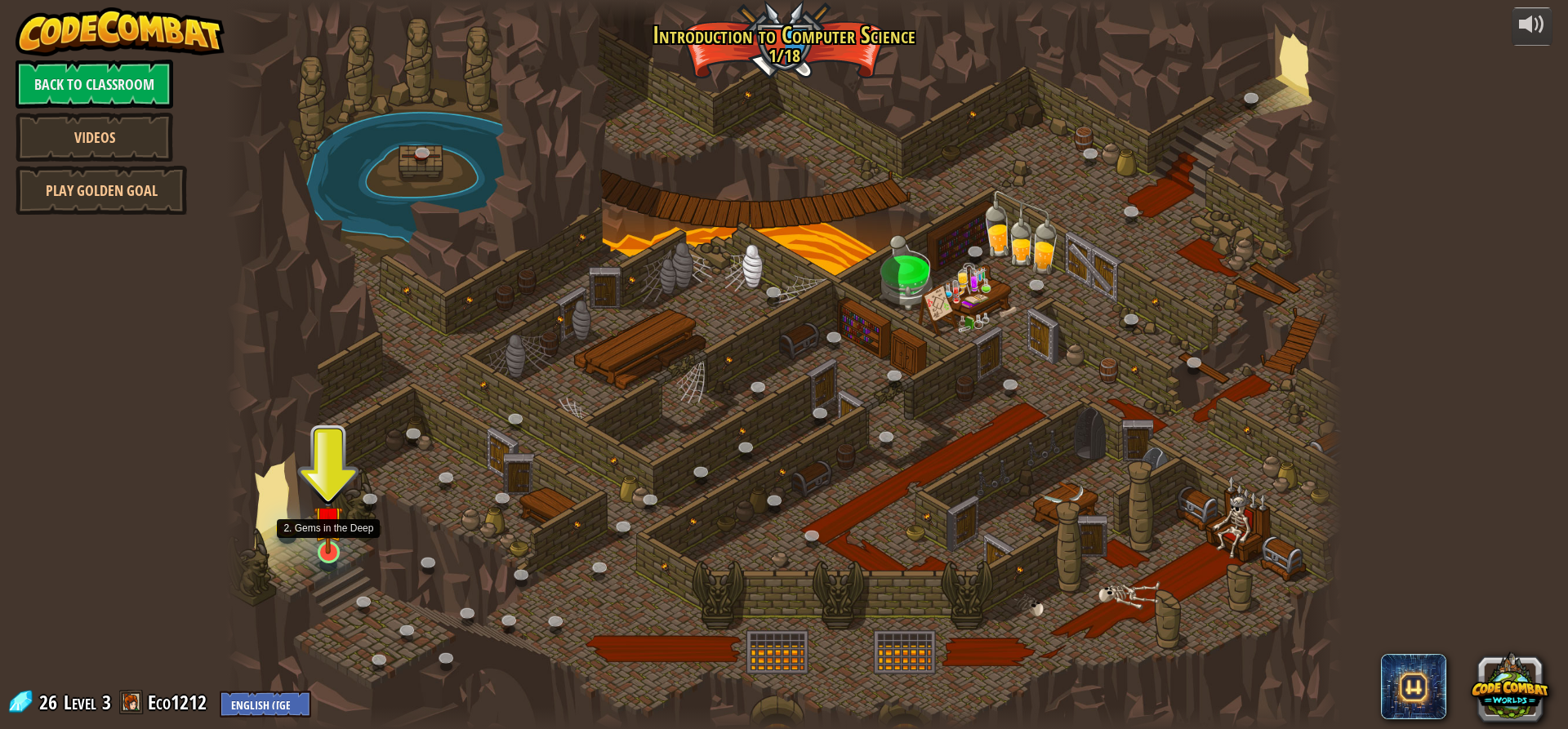
click at [322, 545] on img at bounding box center [328, 521] width 30 height 68
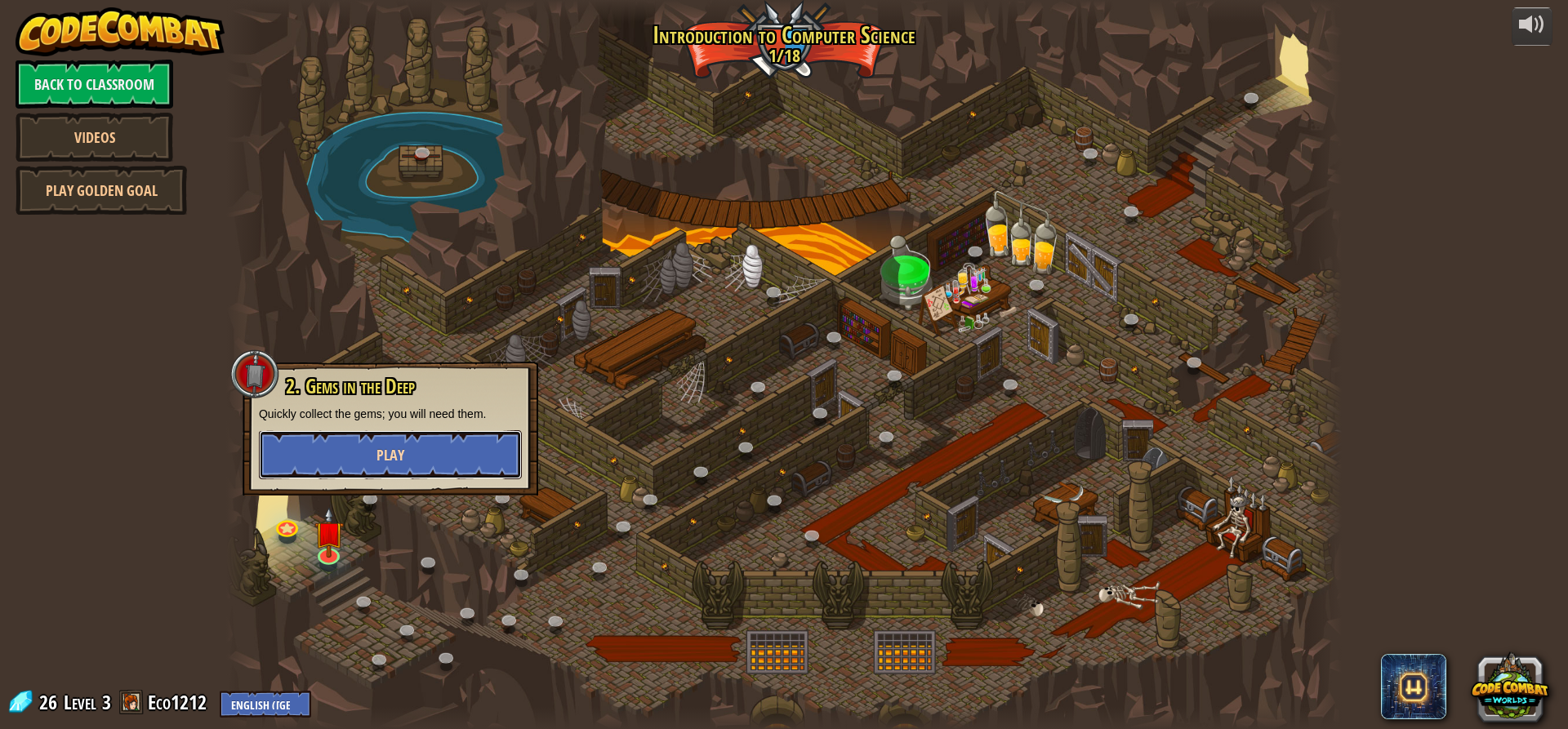
click at [409, 449] on button "Play" at bounding box center [390, 454] width 263 height 49
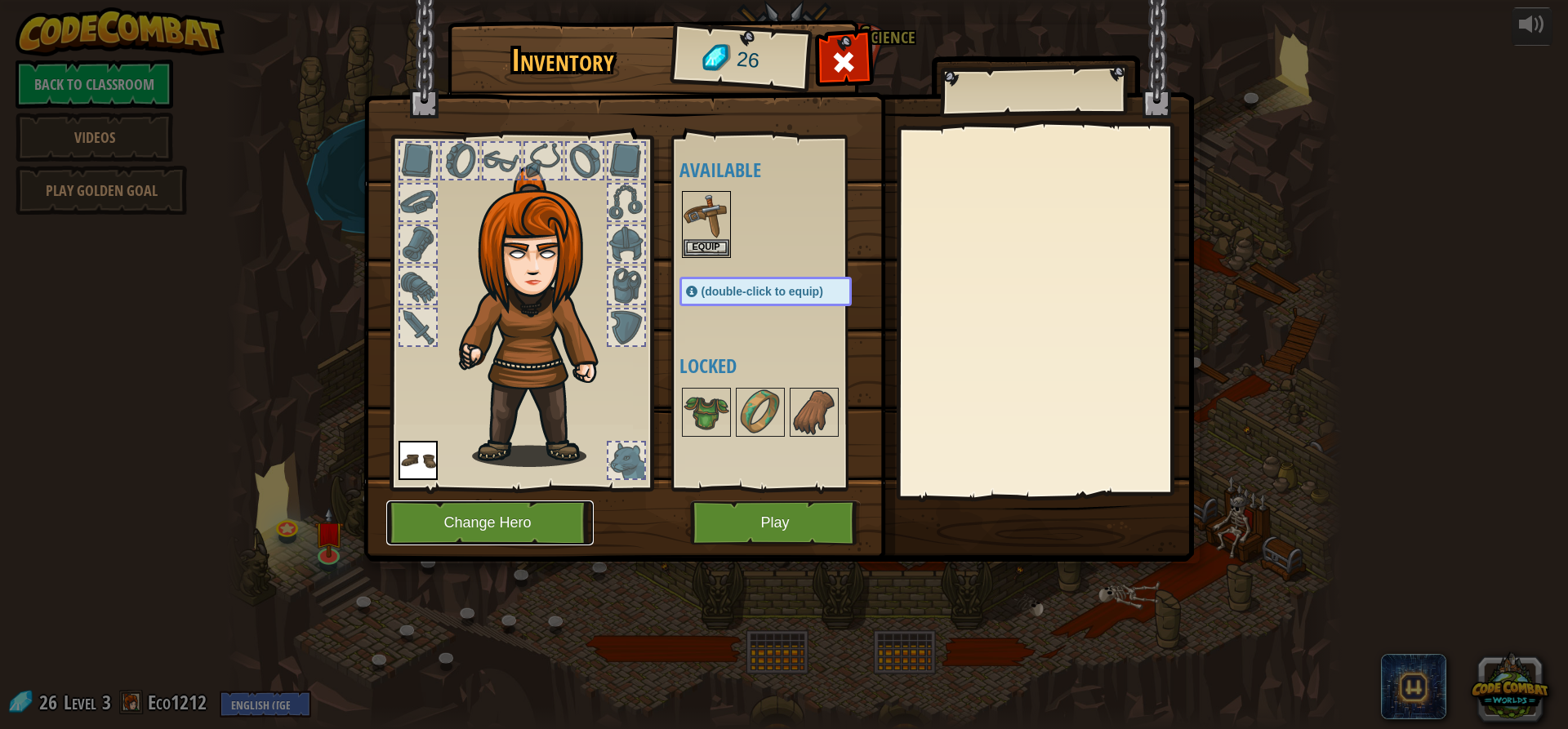
click at [537, 520] on button "Change Hero" at bounding box center [490, 523] width 208 height 45
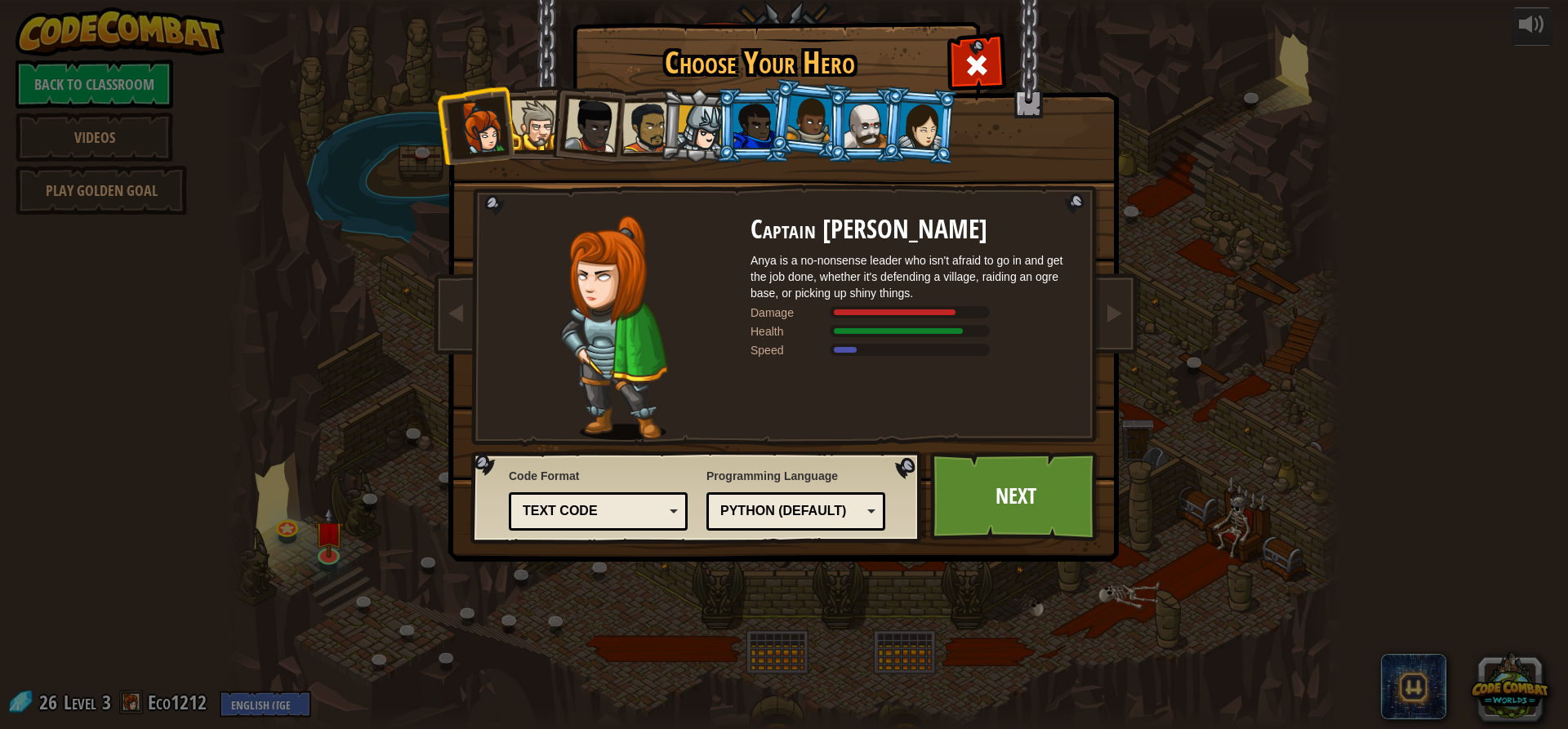
click at [692, 131] on div at bounding box center [700, 129] width 47 height 47
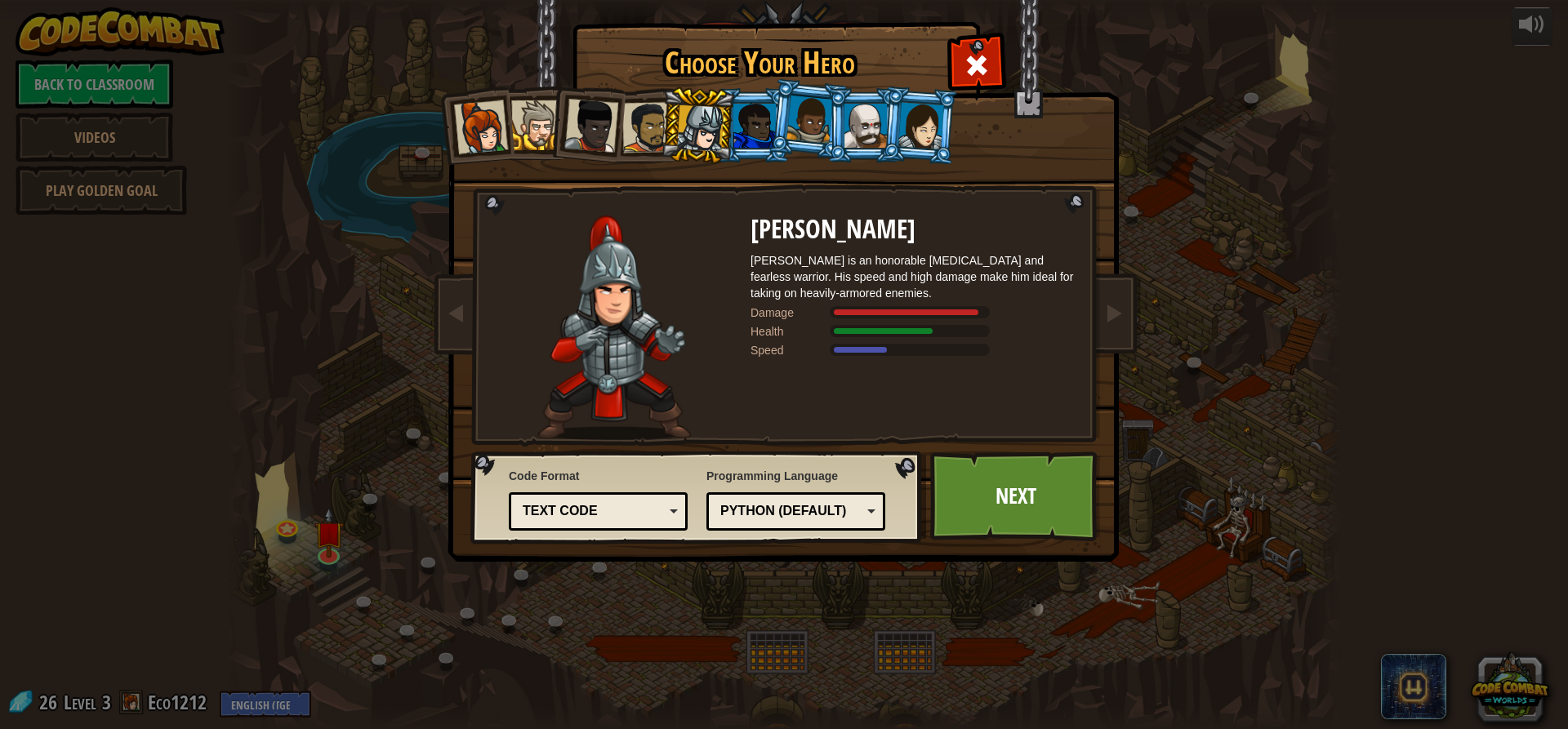
click at [653, 127] on div at bounding box center [648, 127] width 51 height 51
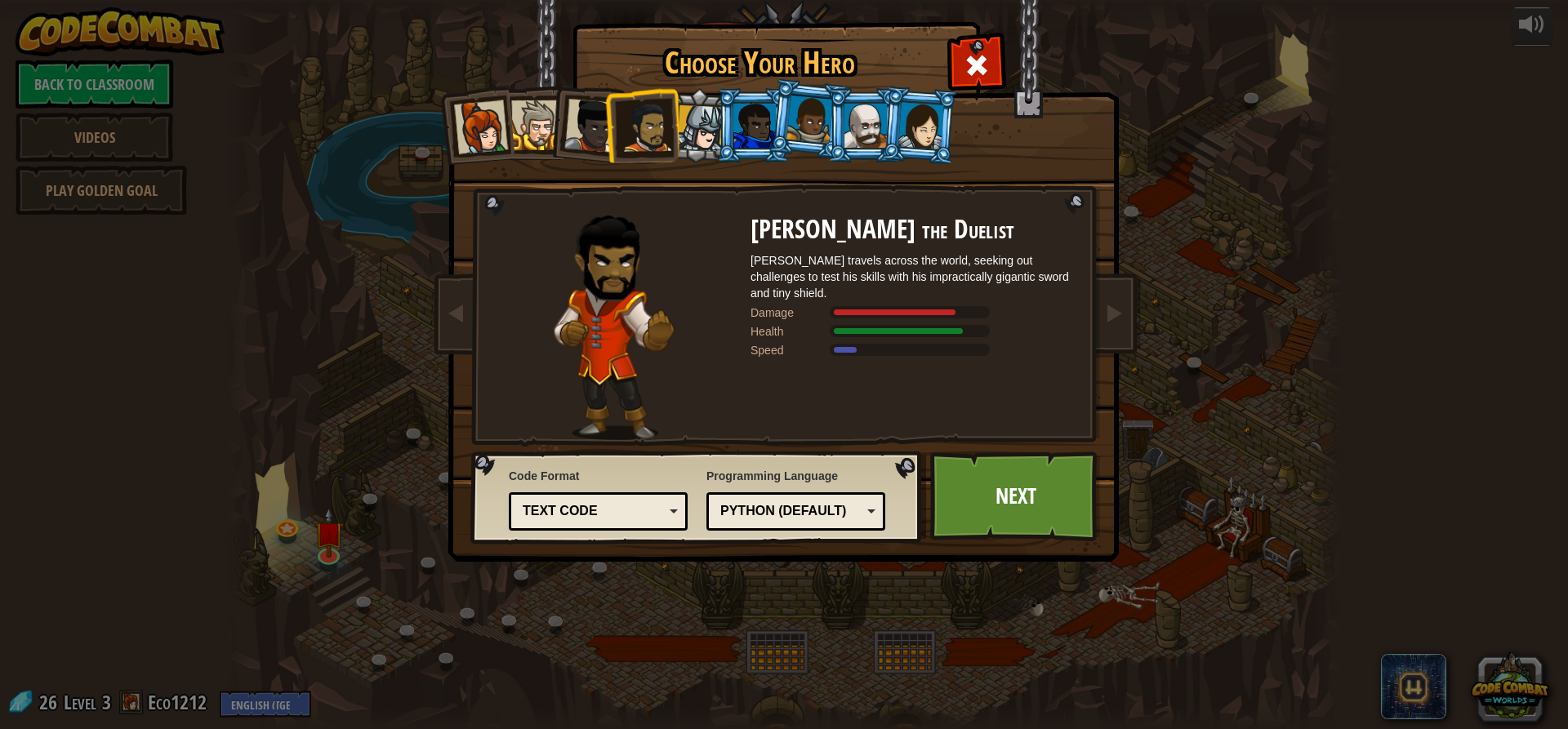
click at [682, 112] on div at bounding box center [700, 129] width 47 height 47
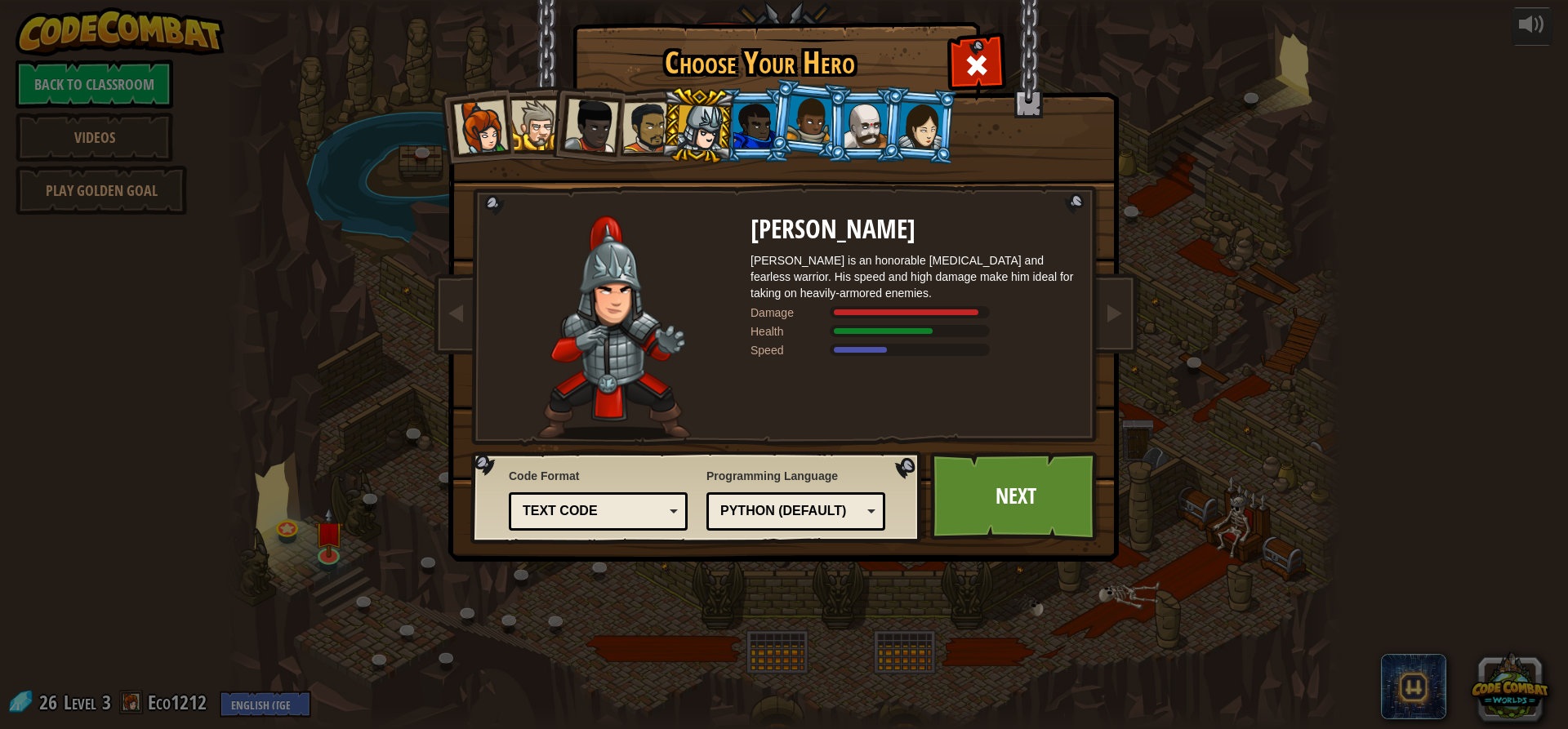
click at [531, 137] on div at bounding box center [537, 125] width 50 height 50
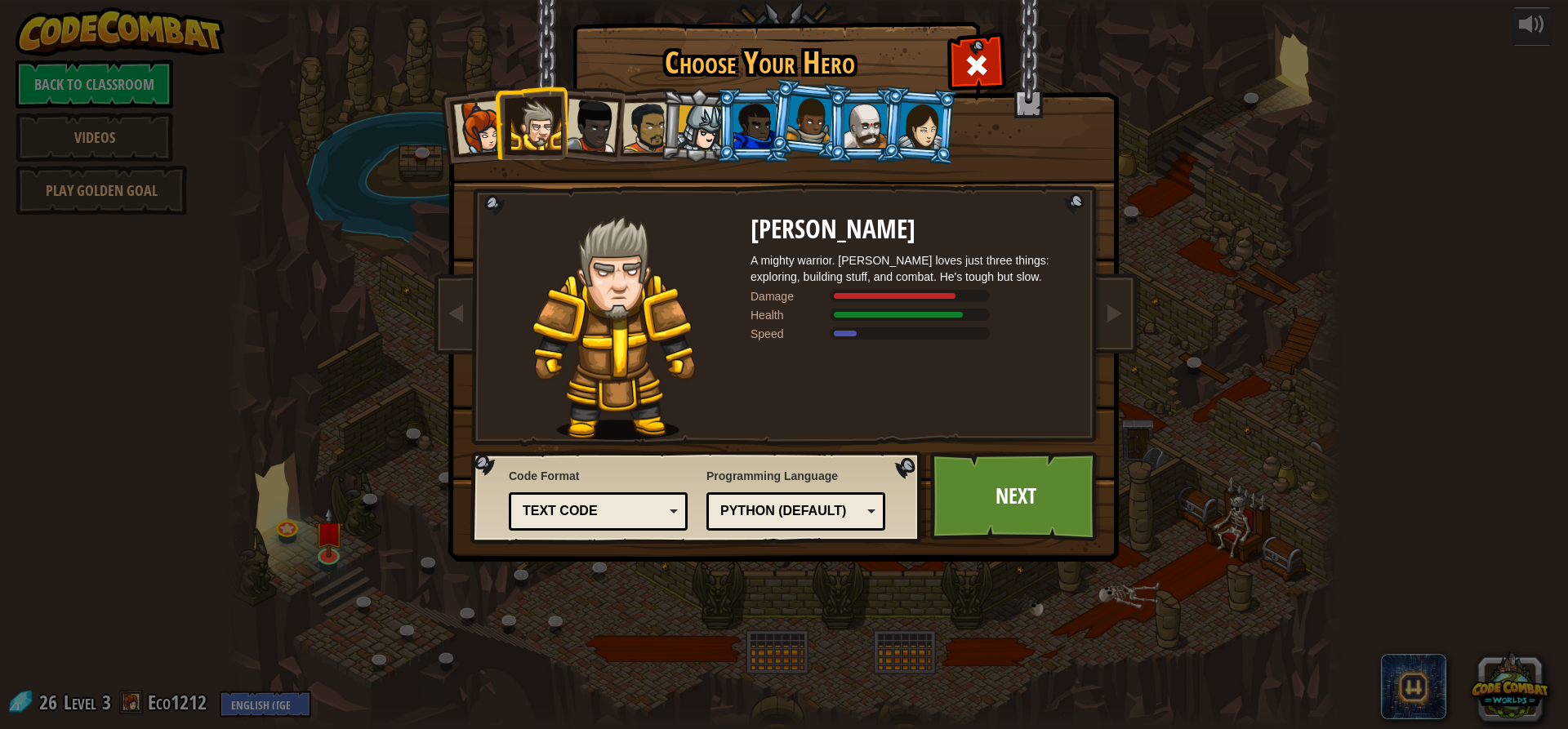
click at [650, 117] on div at bounding box center [648, 127] width 51 height 51
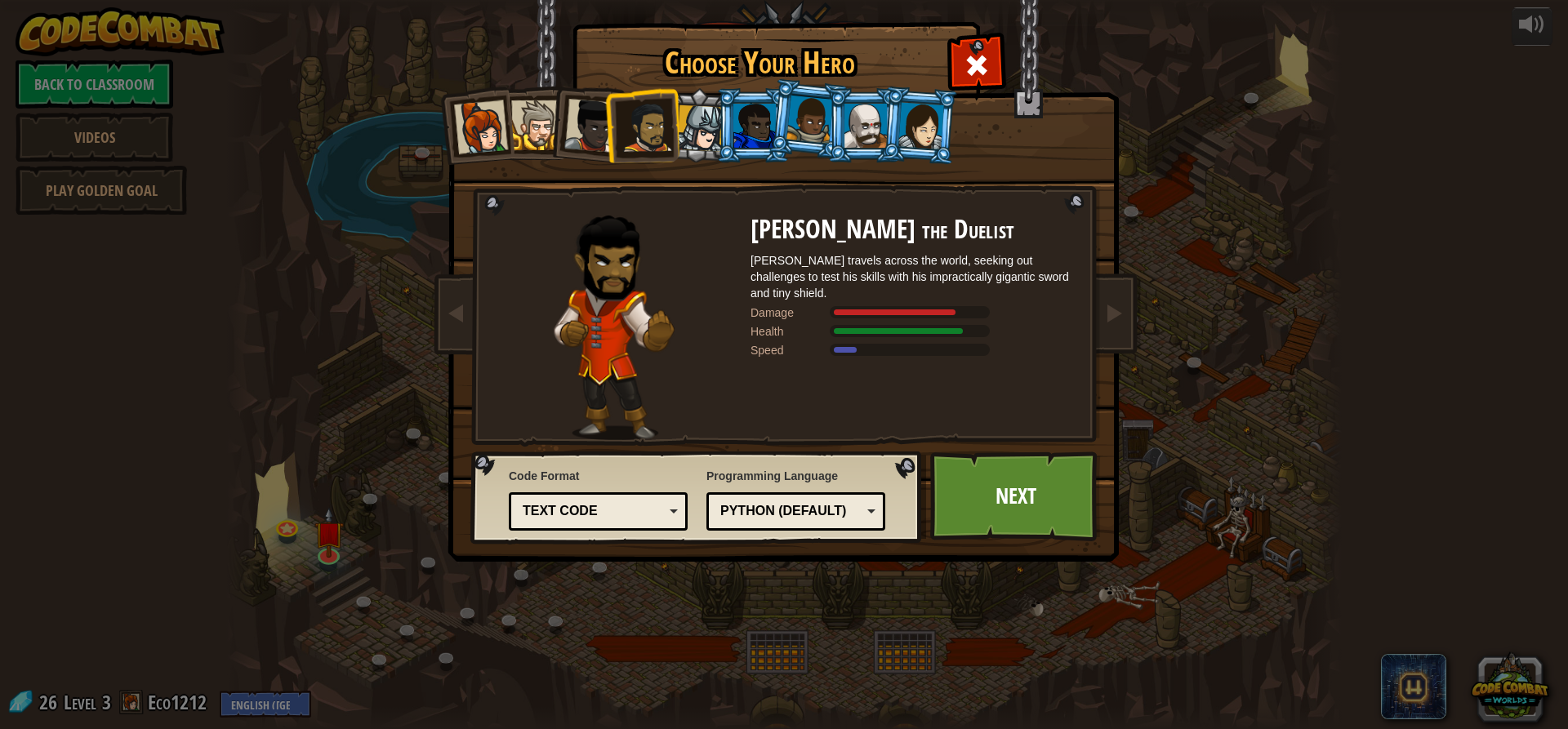
click at [691, 113] on div at bounding box center [700, 129] width 47 height 47
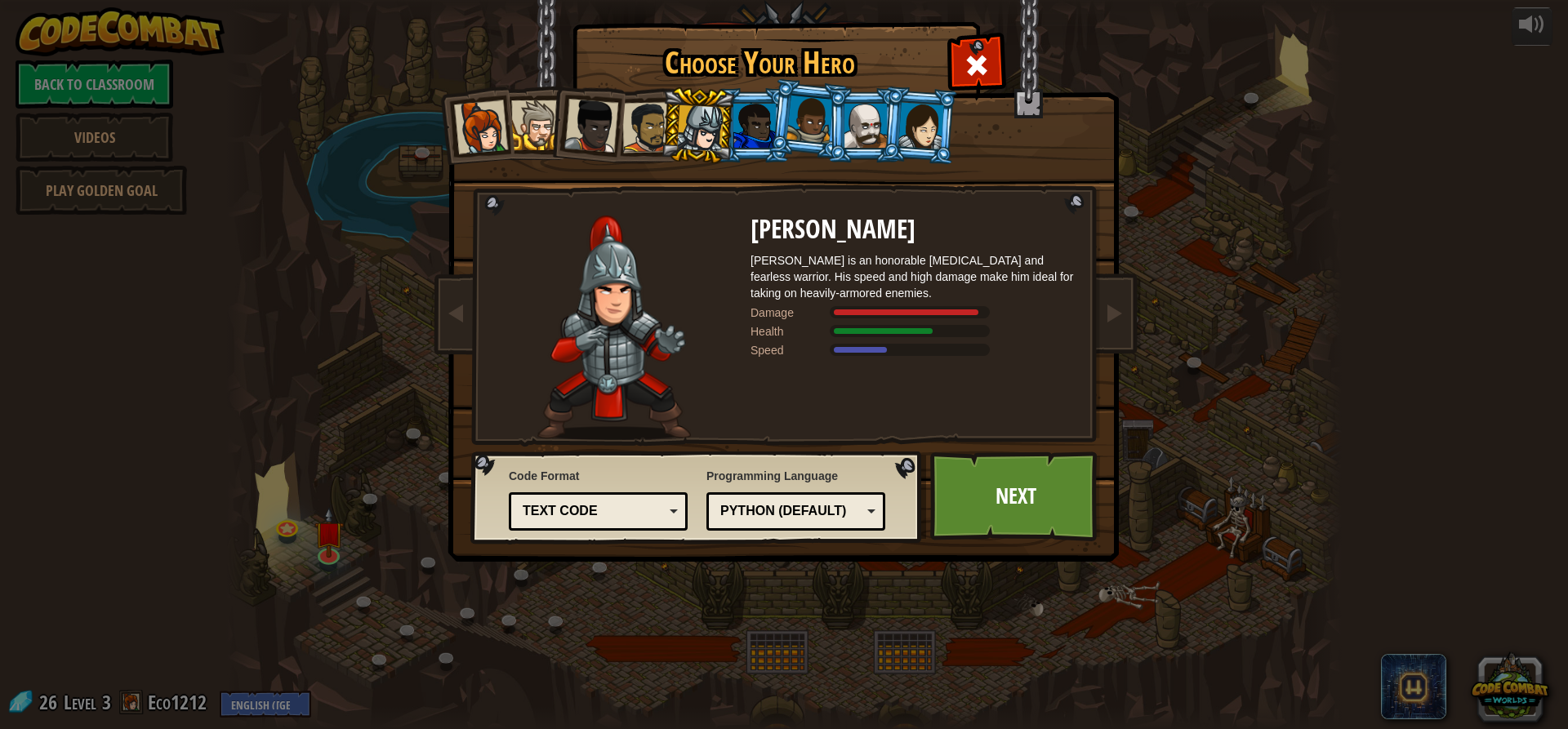
click at [759, 135] on div at bounding box center [754, 125] width 42 height 44
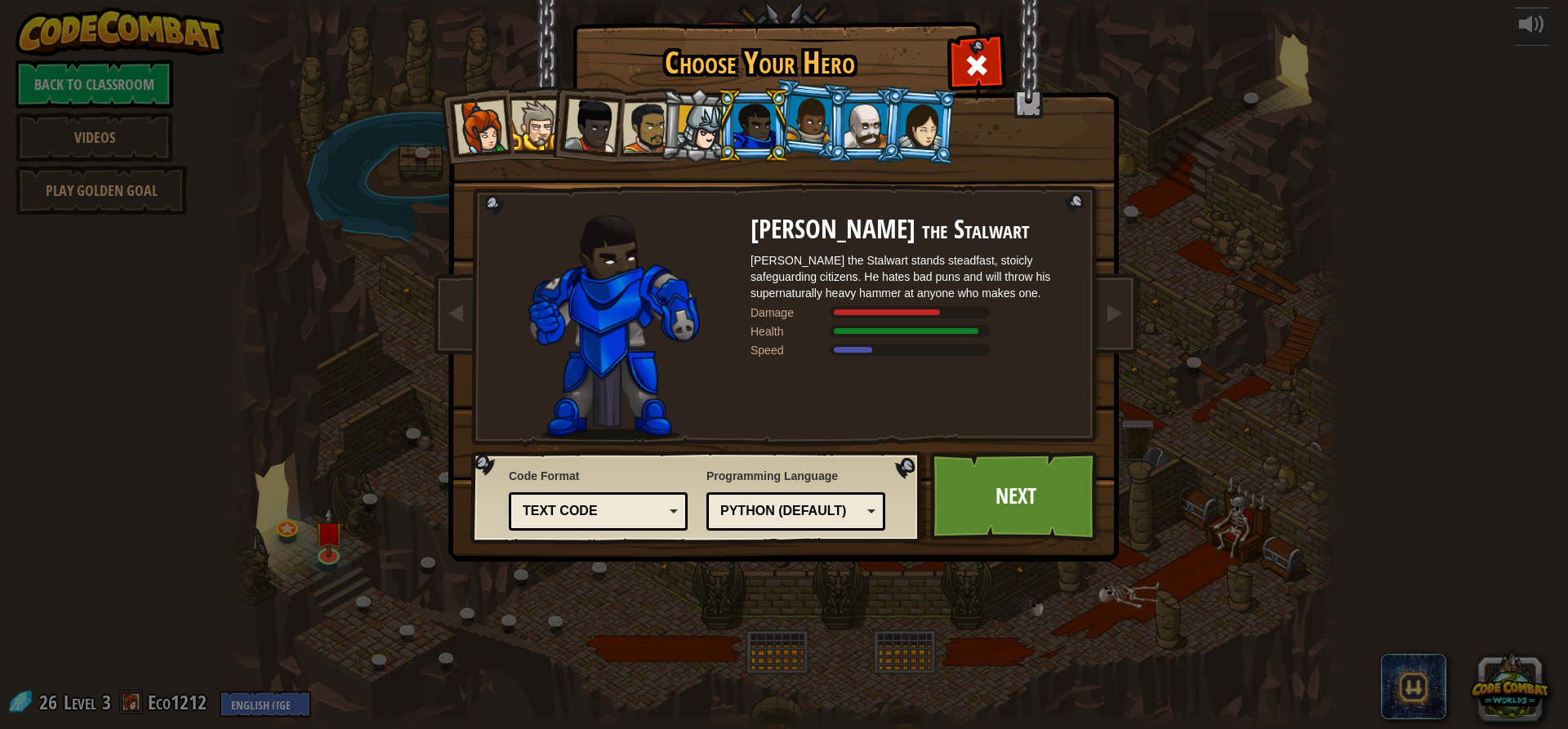
click at [865, 121] on div at bounding box center [865, 125] width 42 height 44
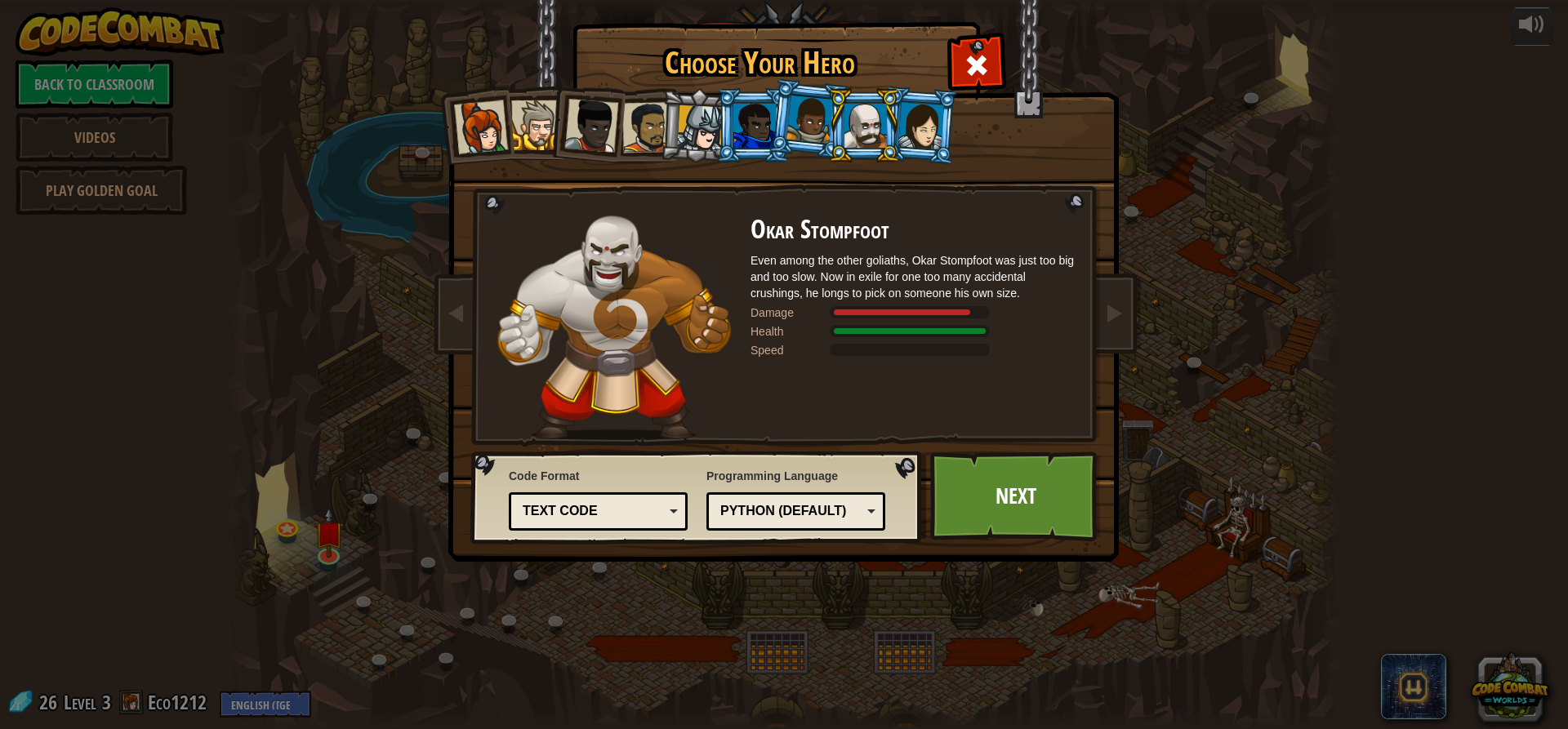
click at [574, 124] on div at bounding box center [591, 125] width 54 height 54
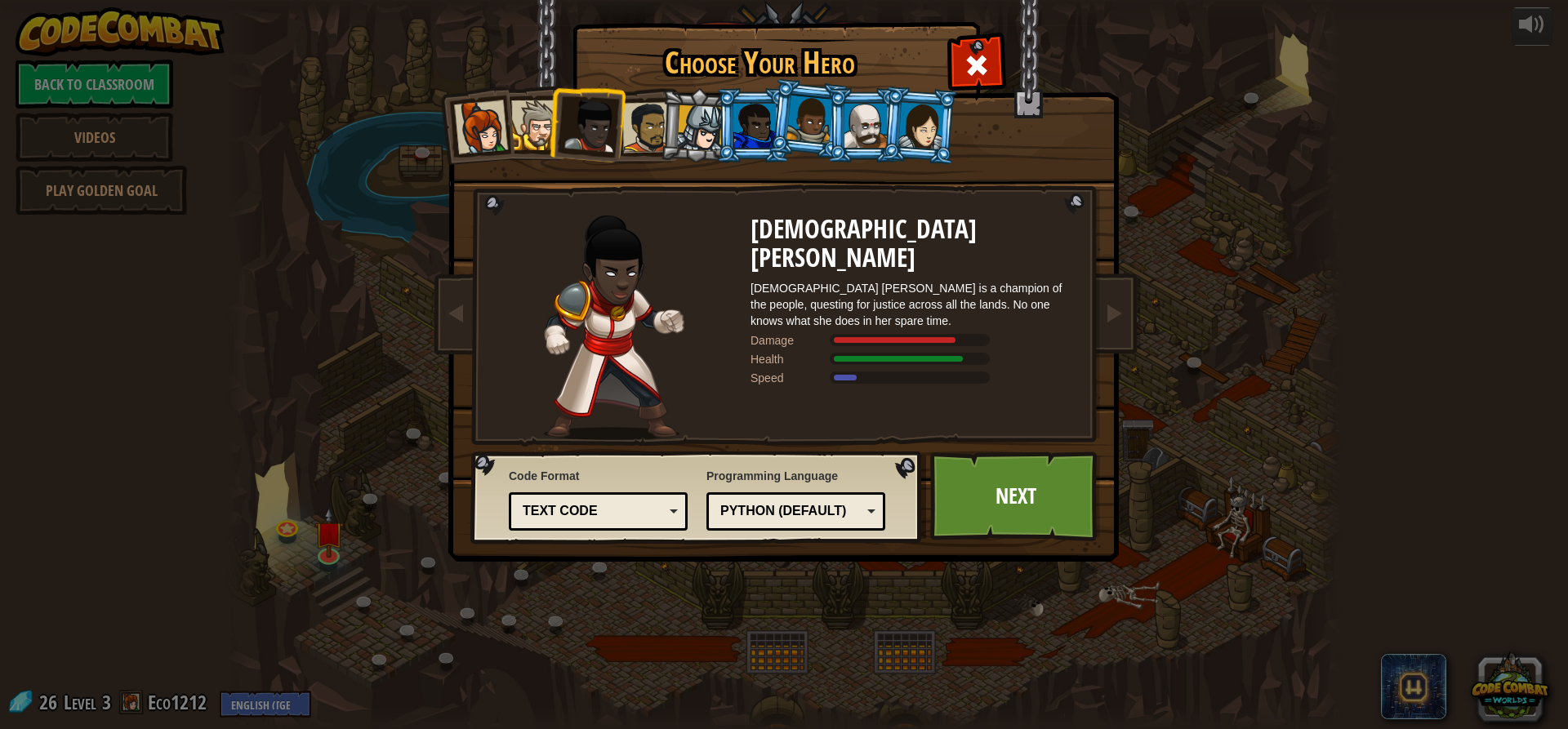
click at [530, 135] on div at bounding box center [537, 125] width 50 height 50
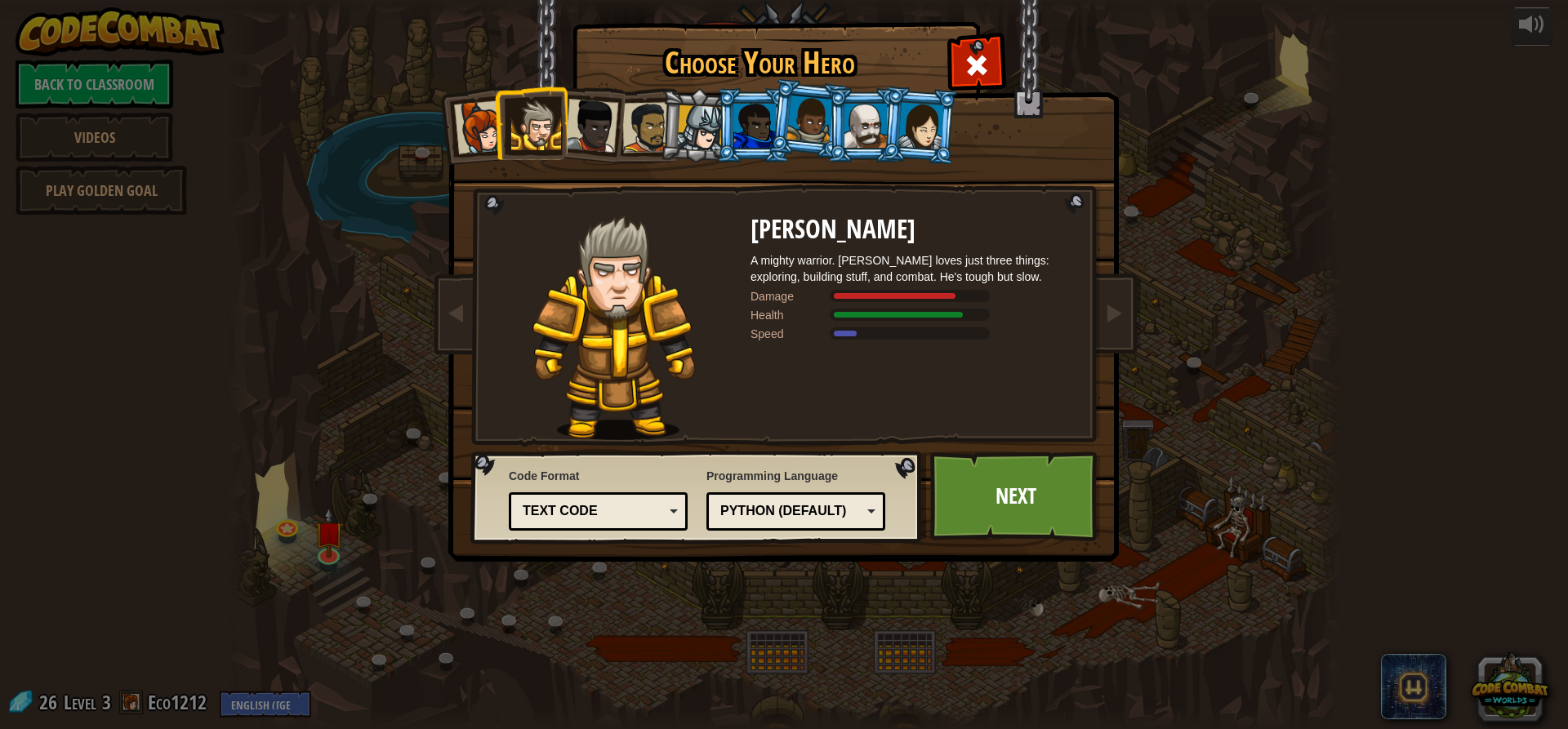
click at [640, 142] on div at bounding box center [648, 127] width 51 height 51
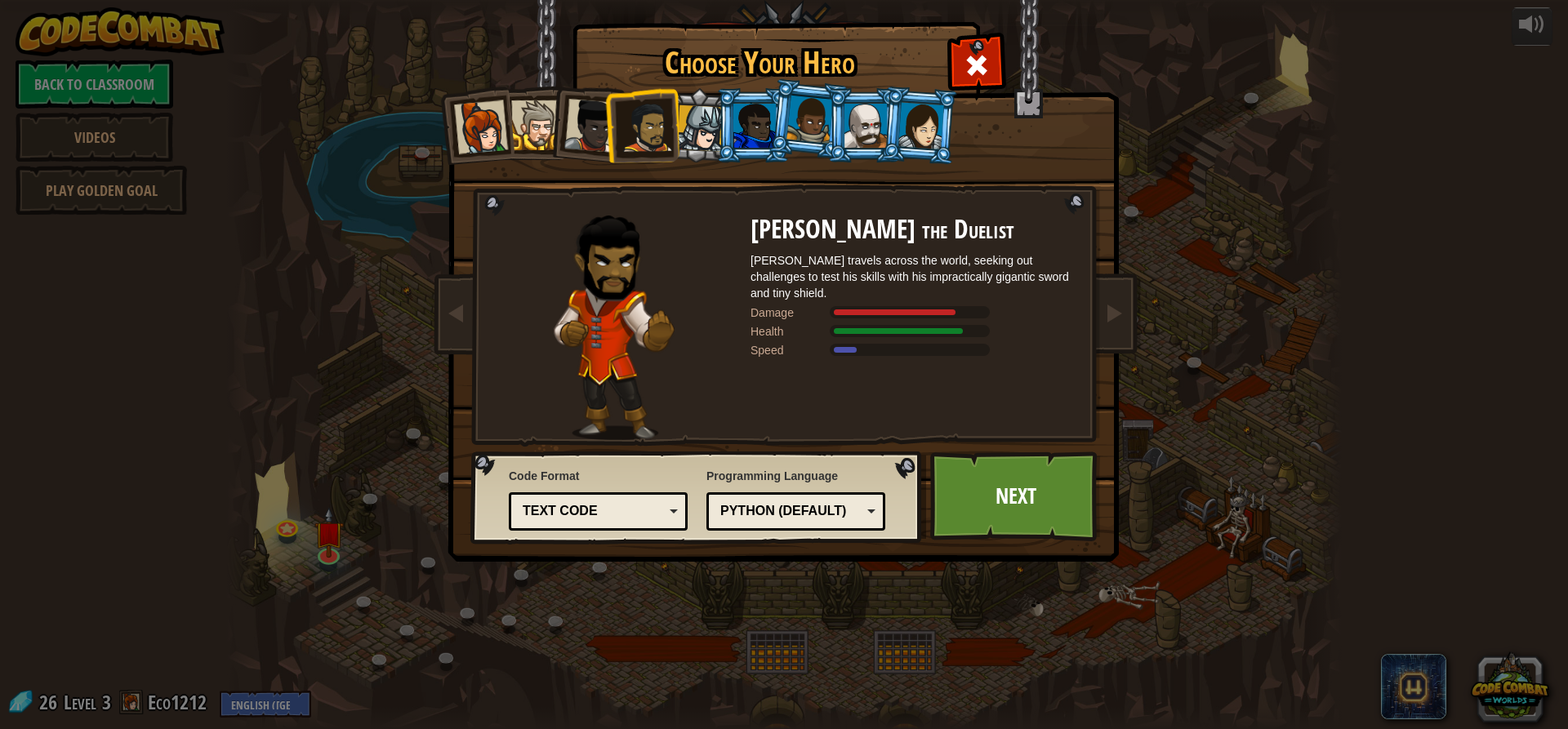
click at [581, 137] on div at bounding box center [591, 125] width 54 height 54
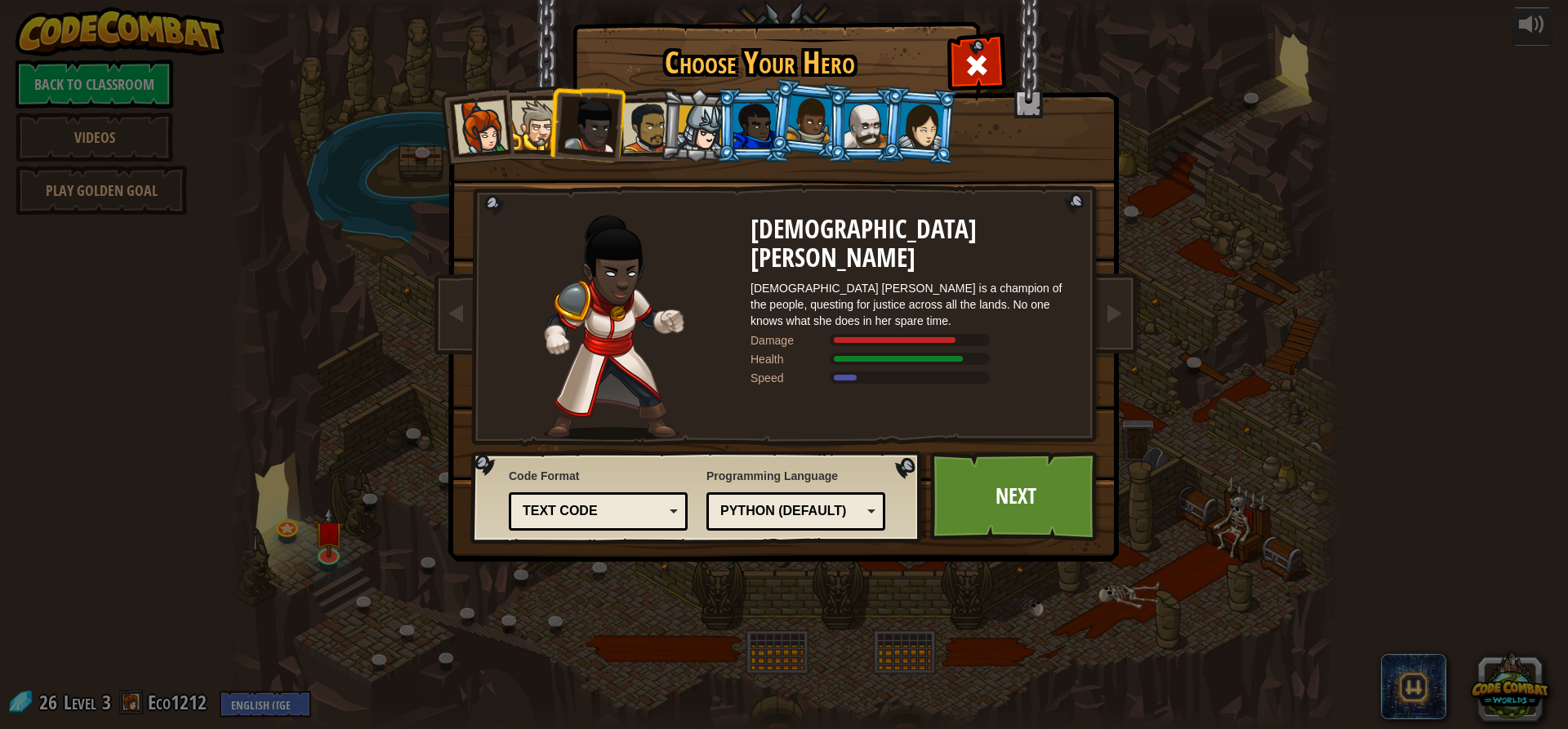
click at [852, 105] on div at bounding box center [865, 125] width 42 height 44
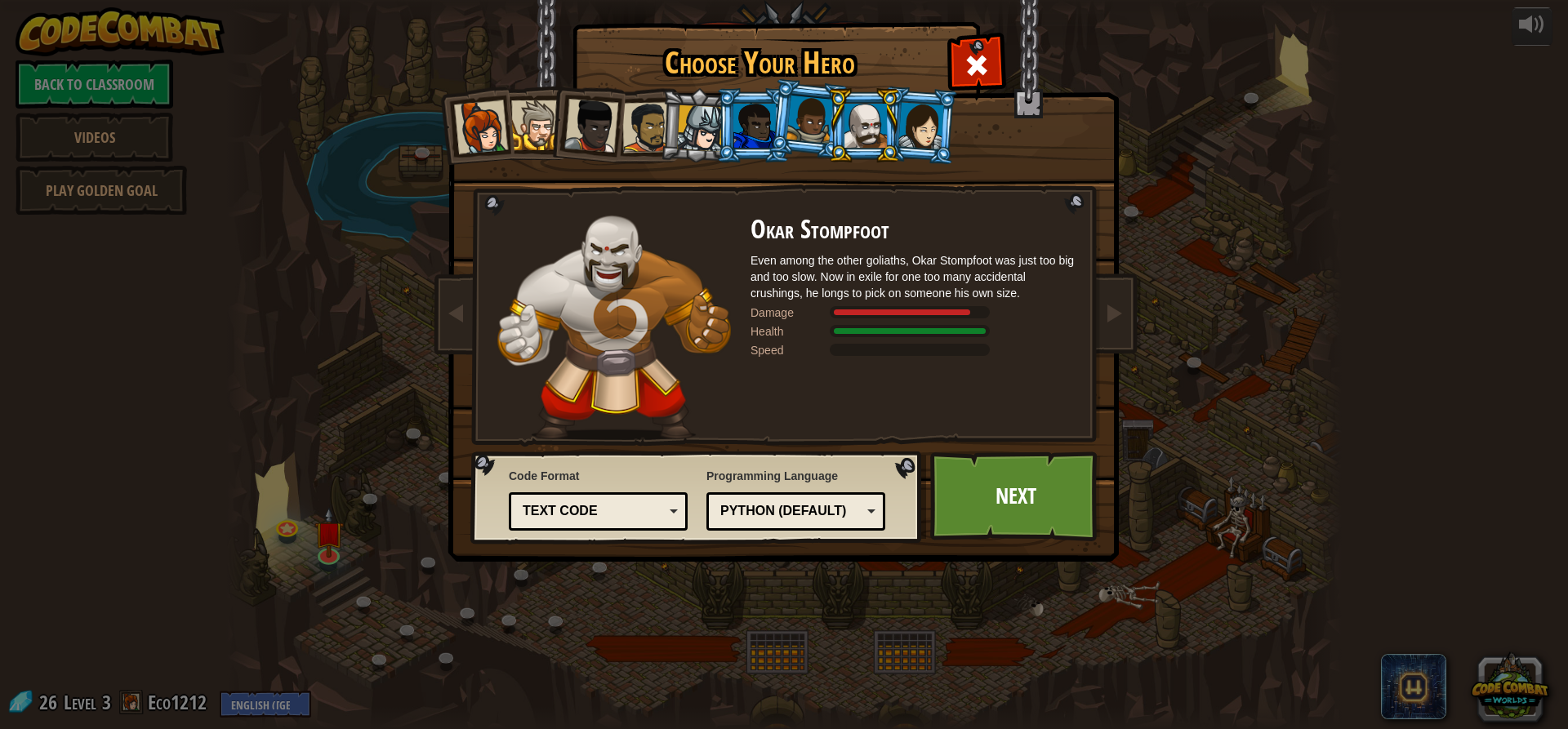
click at [808, 106] on div at bounding box center [809, 120] width 47 height 48
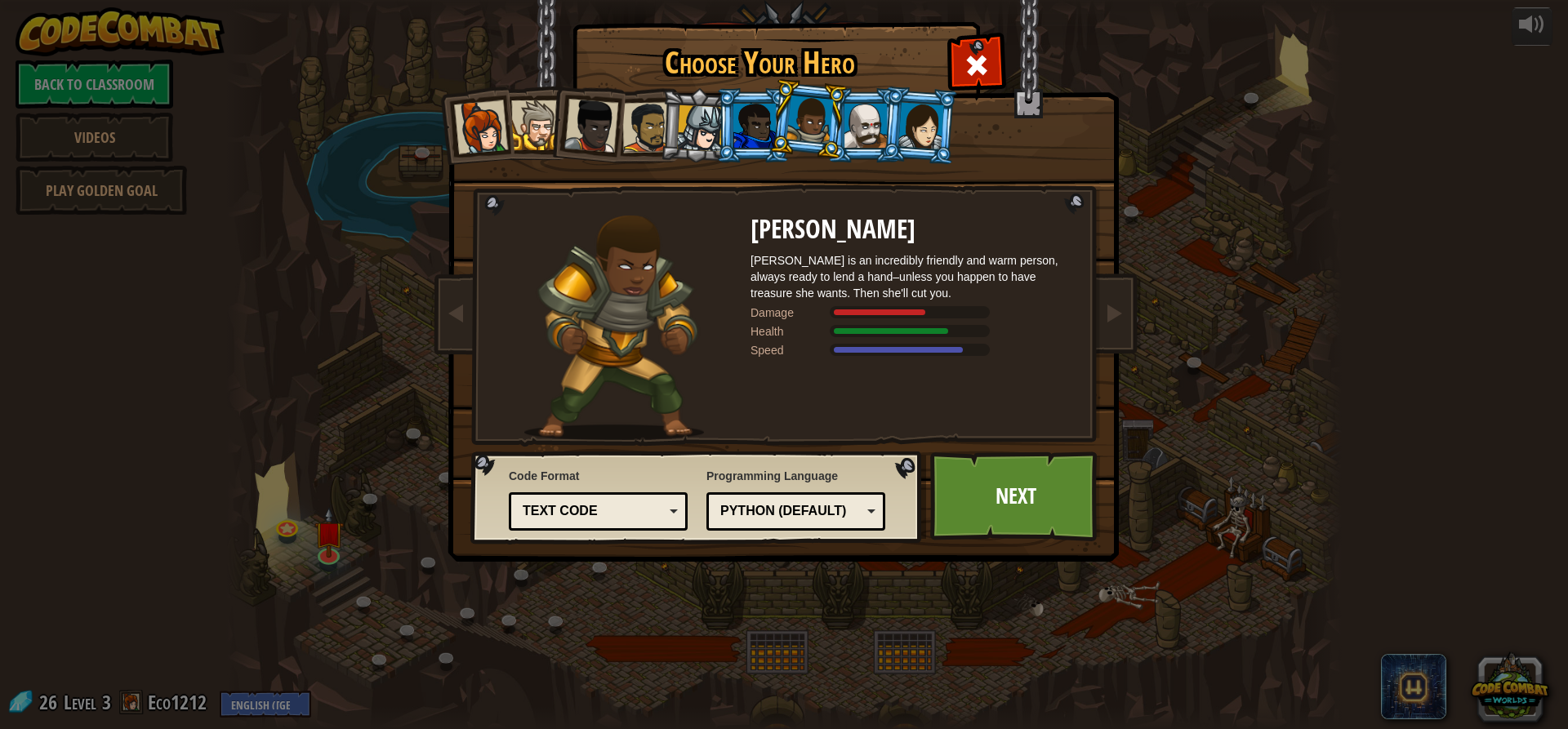
click at [935, 122] on div at bounding box center [920, 125] width 46 height 47
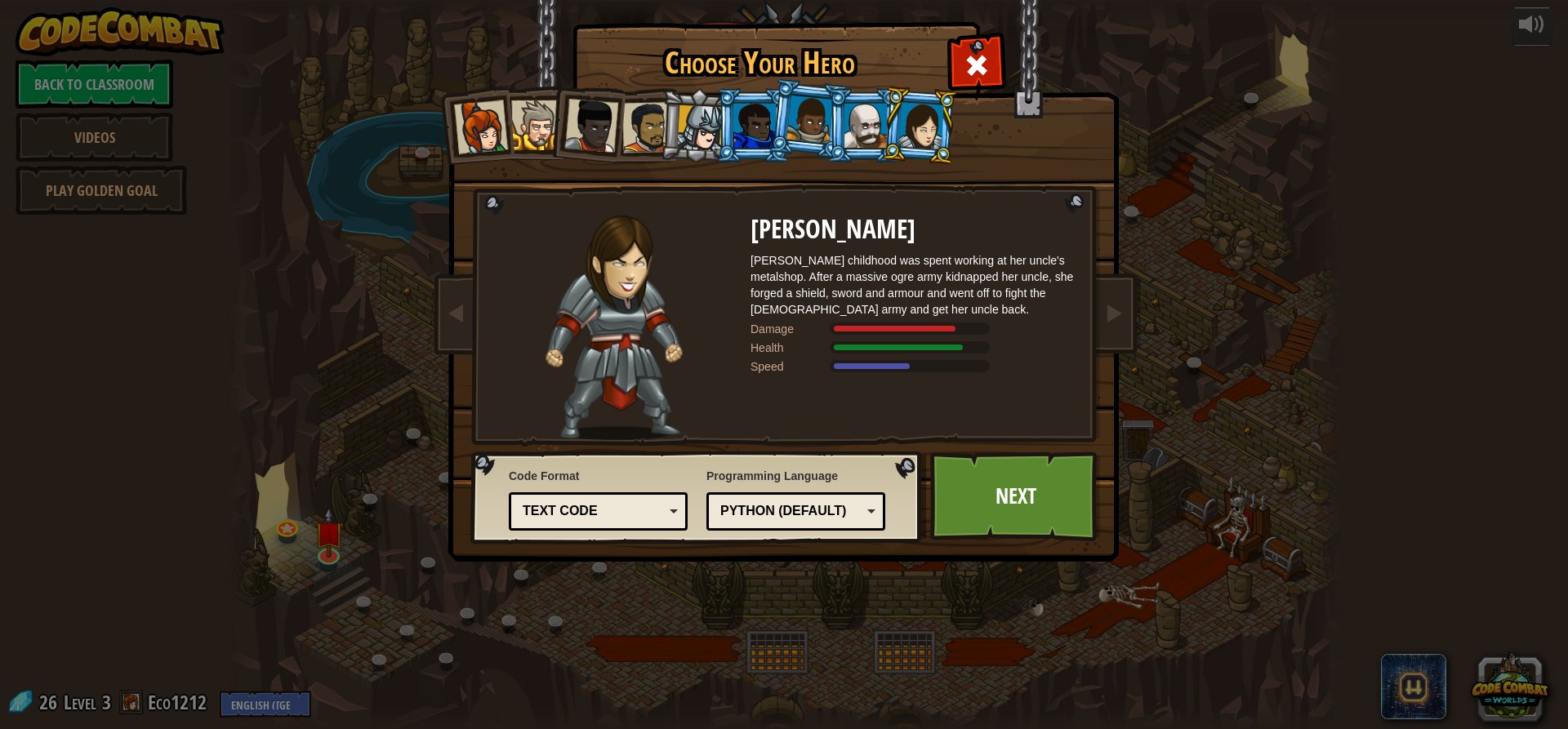
click at [674, 132] on li at bounding box center [698, 126] width 78 height 79
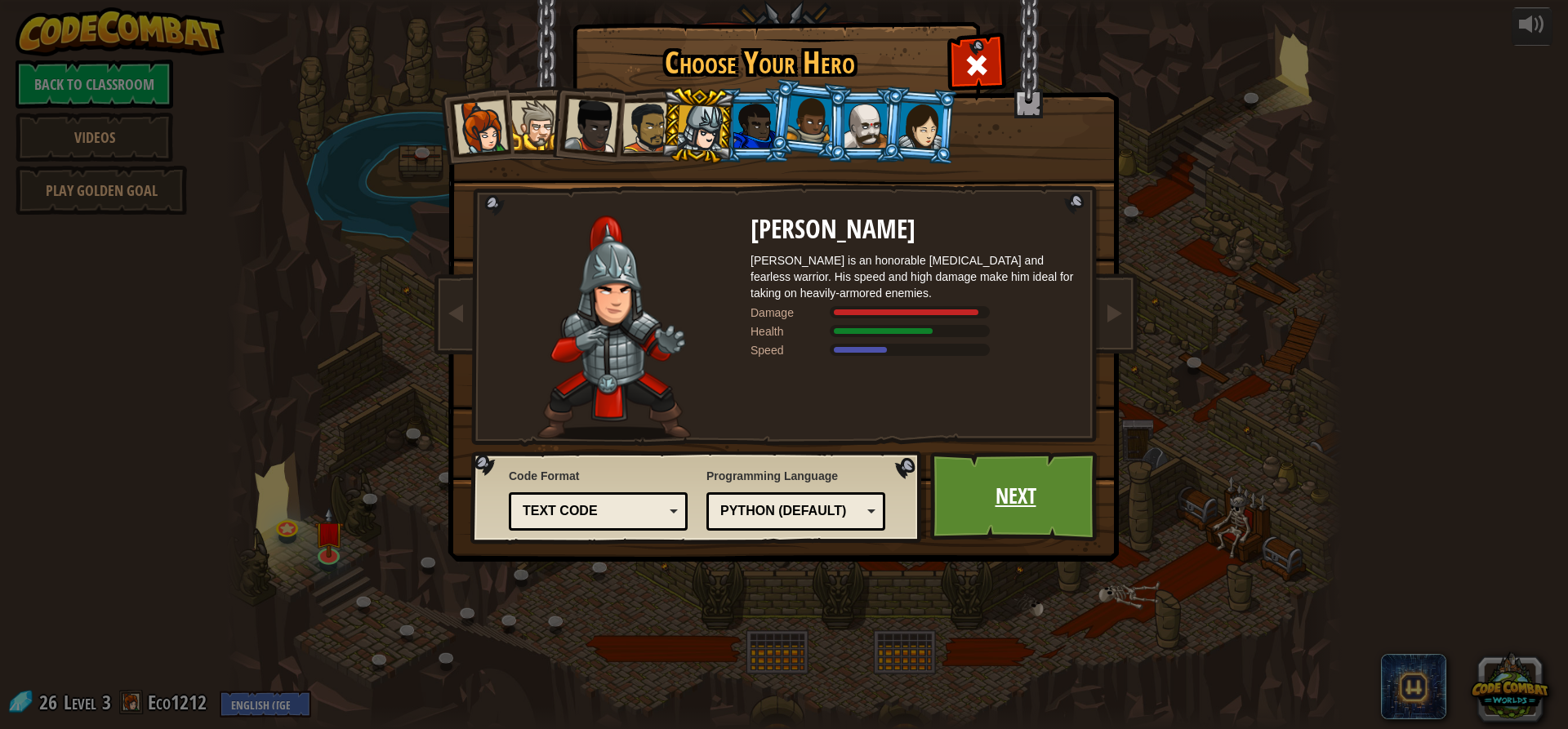
click at [992, 479] on link "Next" at bounding box center [1015, 496] width 171 height 89
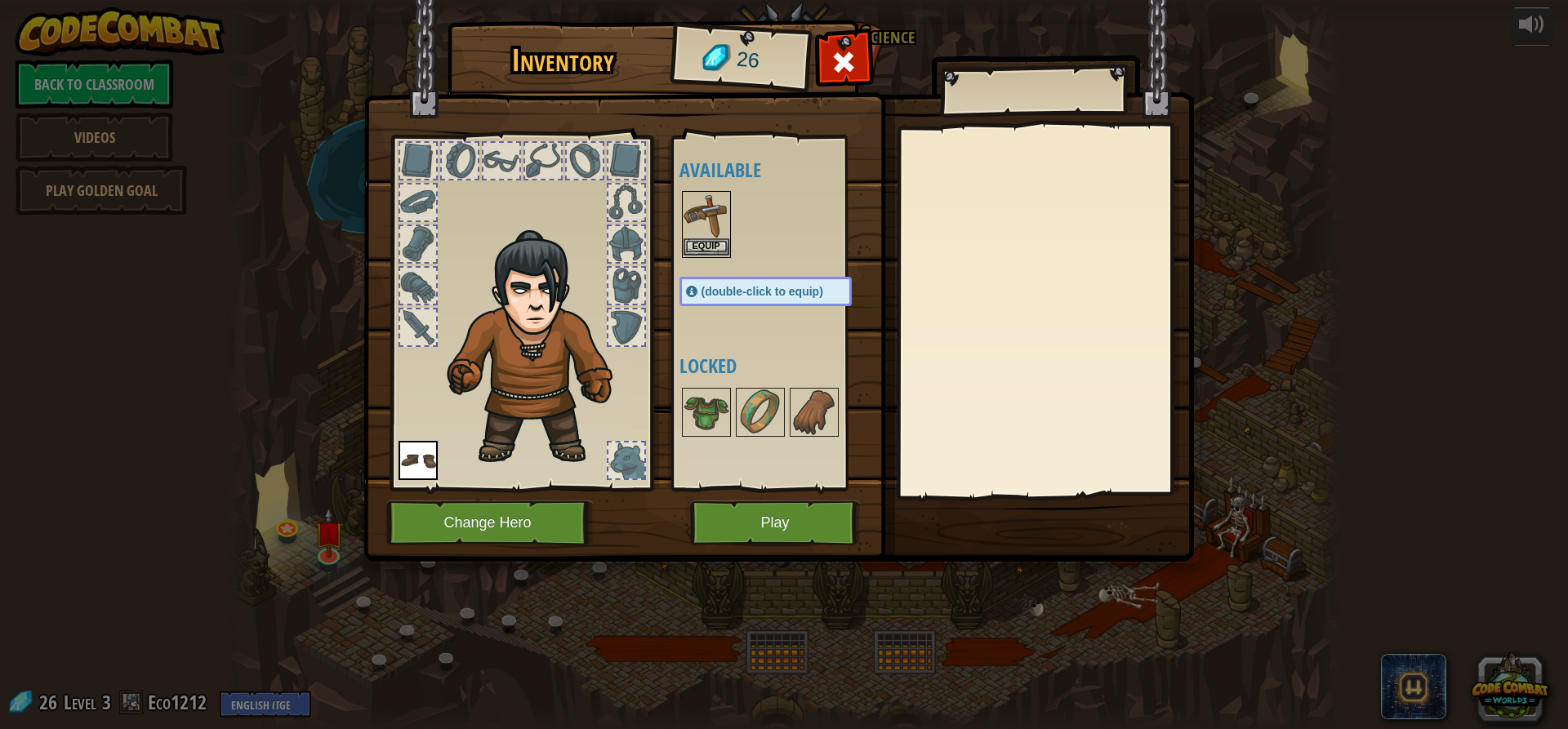
click at [694, 237] on img at bounding box center [706, 215] width 46 height 46
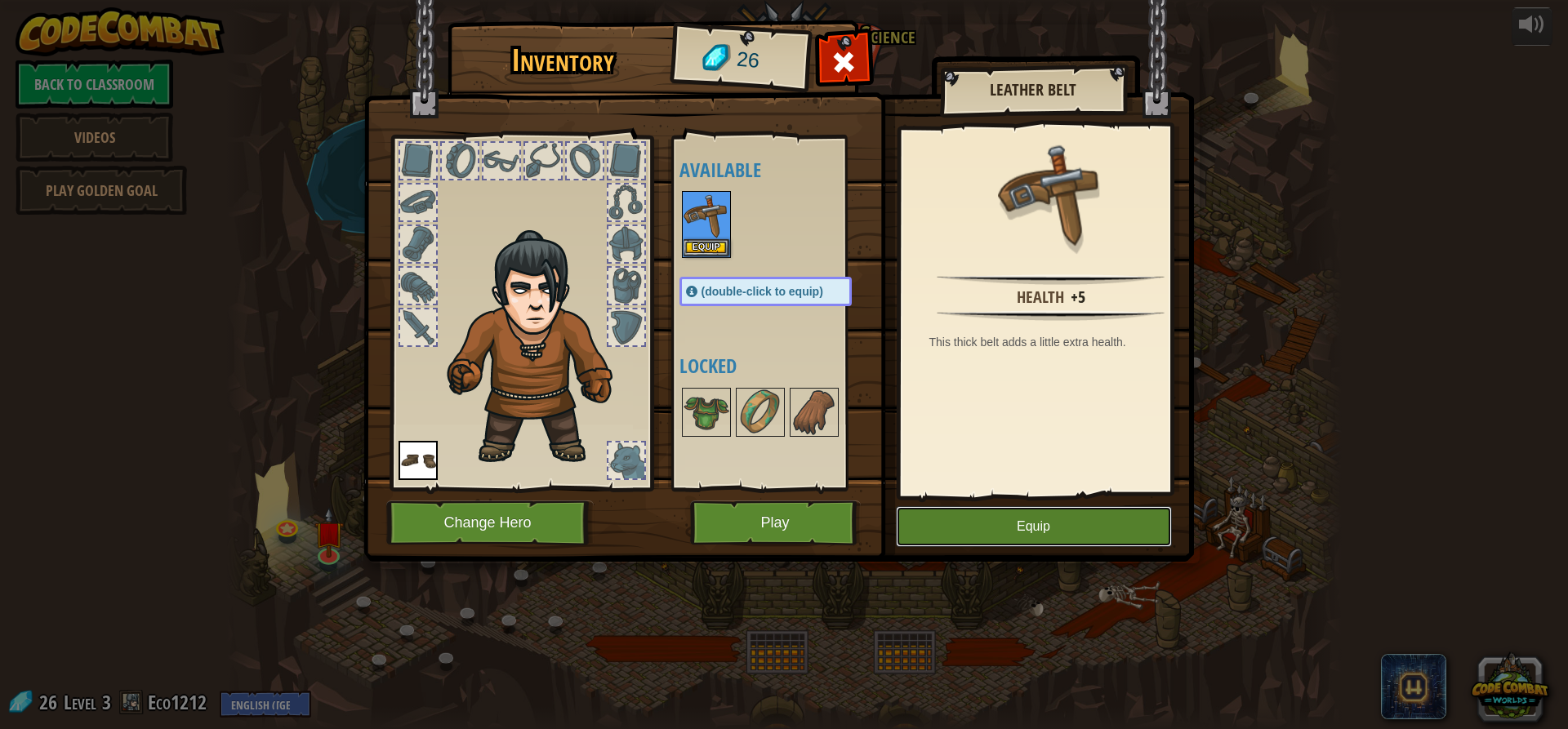
click at [996, 525] on button "Equip" at bounding box center [1034, 527] width 276 height 41
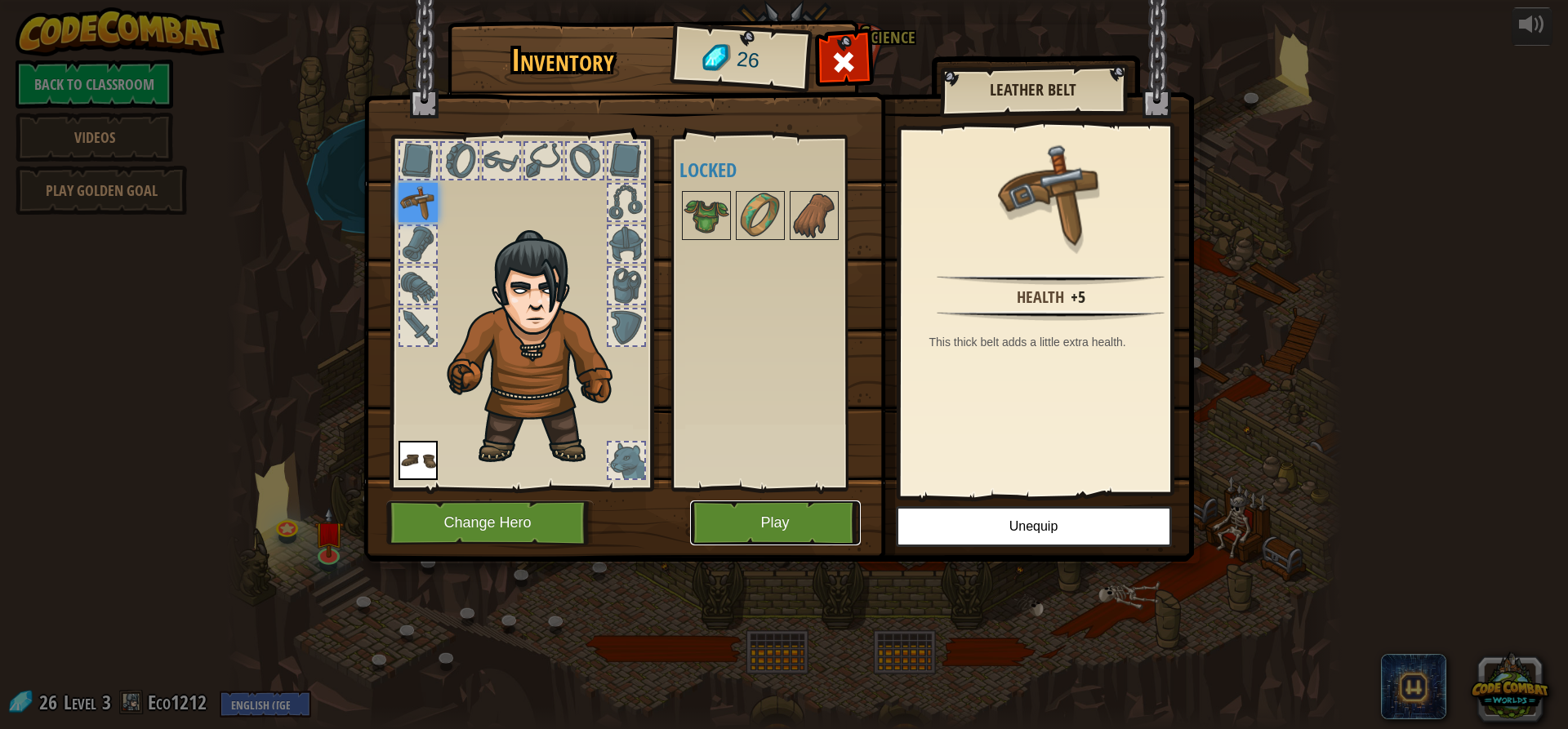
click at [759, 528] on button "Play" at bounding box center [776, 523] width 171 height 45
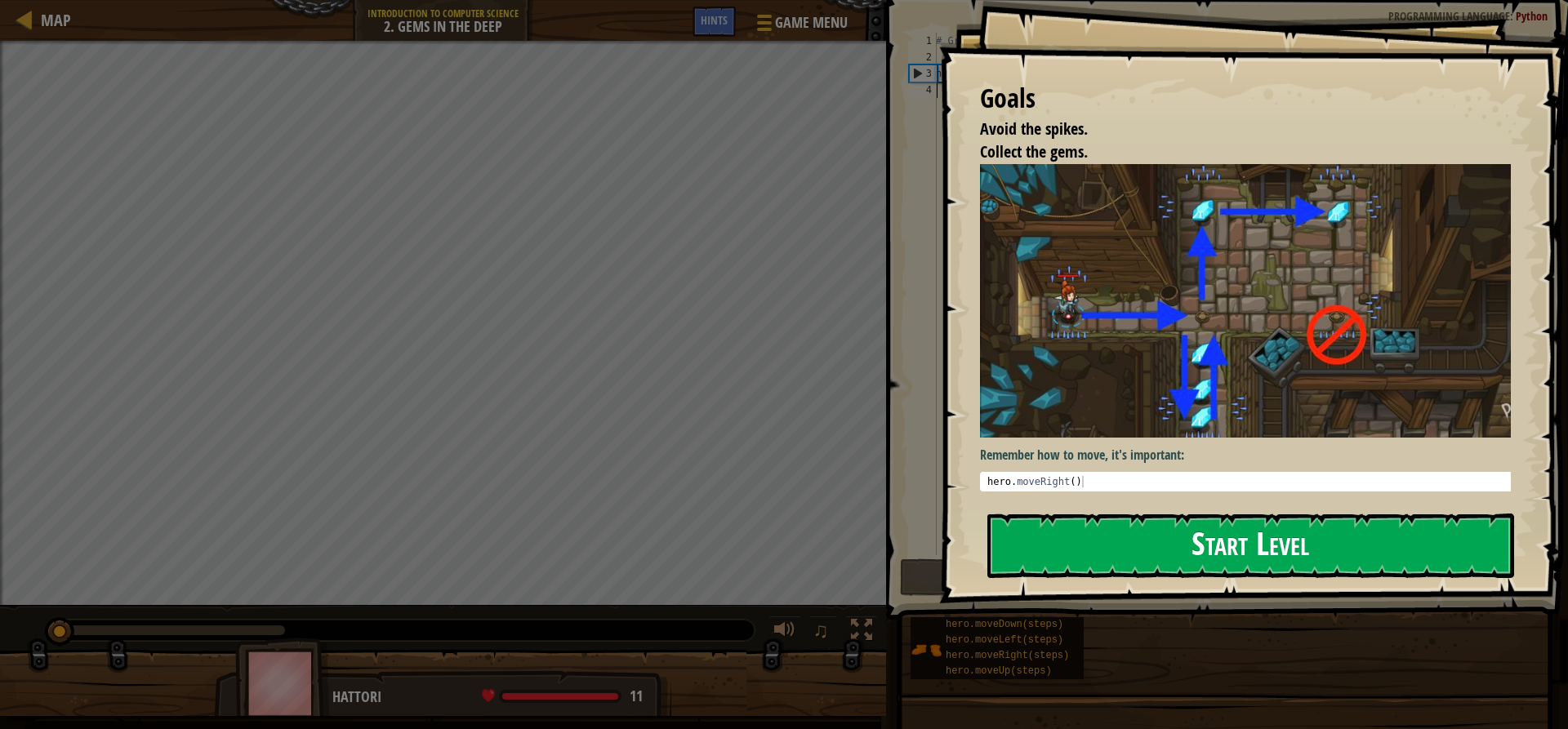
click at [1021, 513] on button "Start Level" at bounding box center [1250, 546] width 527 height 64
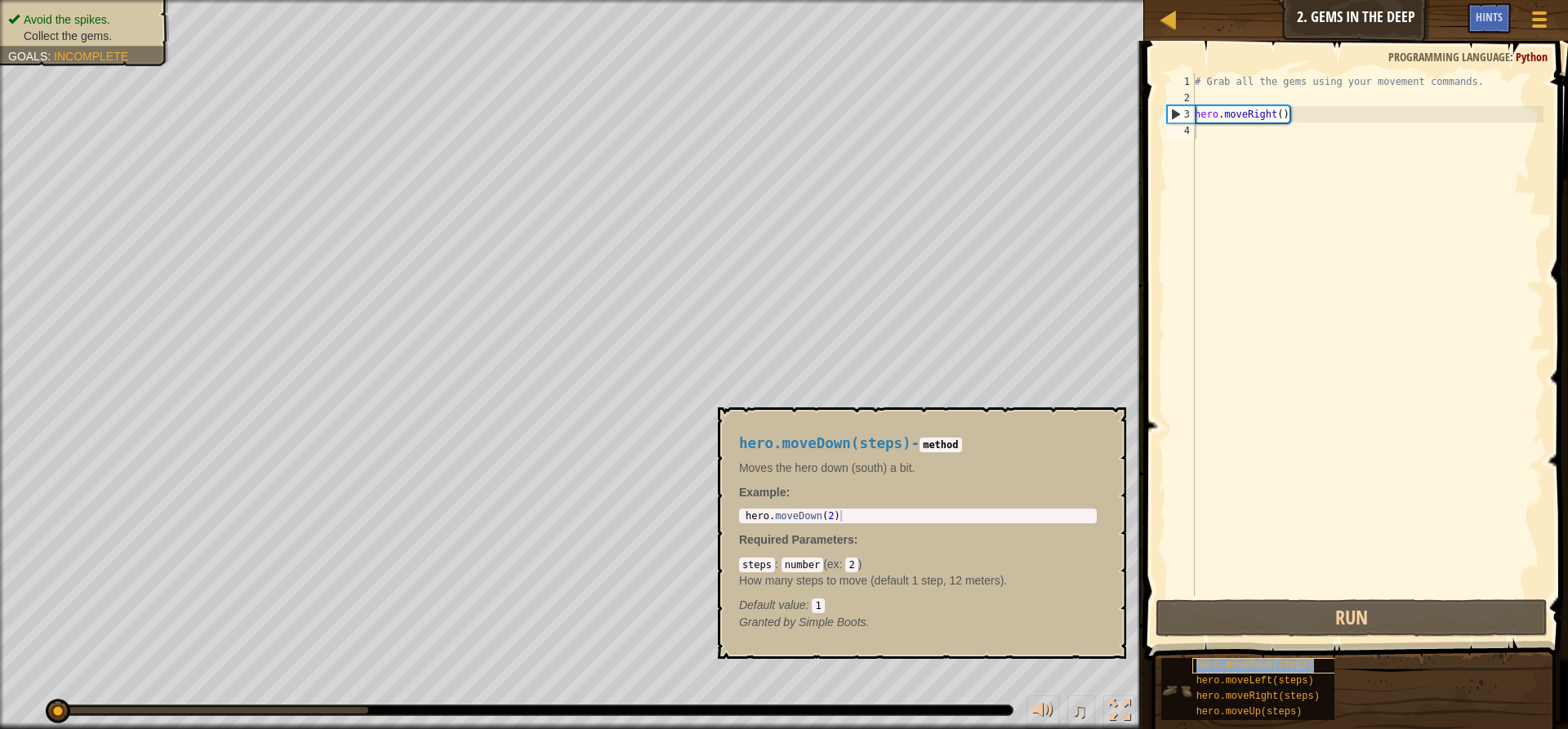
click at [1224, 663] on span "hero.moveDown(steps)" at bounding box center [1255, 665] width 117 height 12
click at [908, 510] on div "1 hero . moveDown ( 2 ) ההההההההההההההההההההההההההההההההההההההההההההההההההההההה…" at bounding box center [918, 516] width 358 height 14
type textarea "hero.moveDown(2)"
click at [906, 521] on div "hero . moveDown ( 2 )" at bounding box center [918, 528] width 352 height 34
click at [1246, 400] on div "# Grab all the gems using your movement commands. hero . moveRight ( )" at bounding box center [1368, 351] width 352 height 555
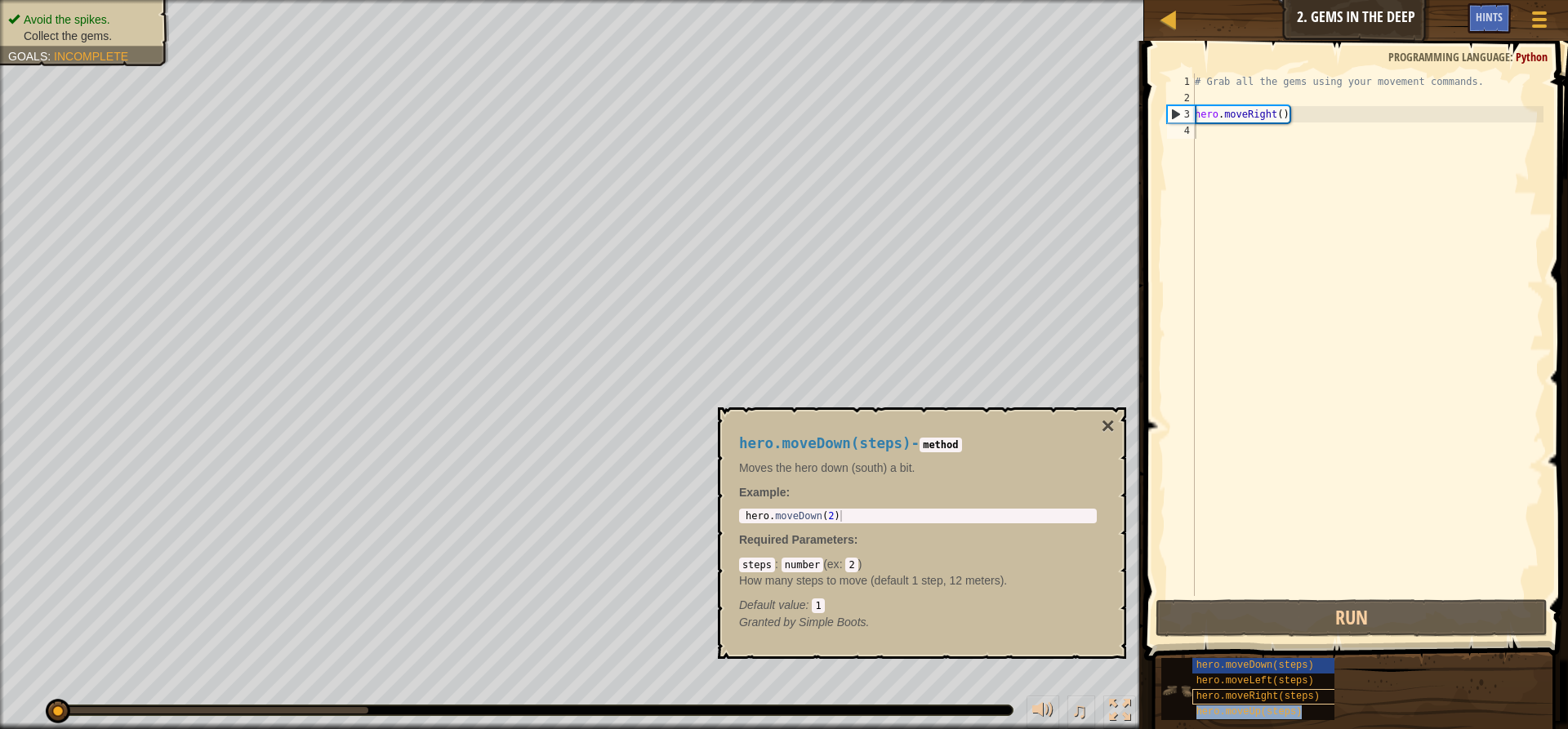
type textarea "hero.moveUp(steps)"
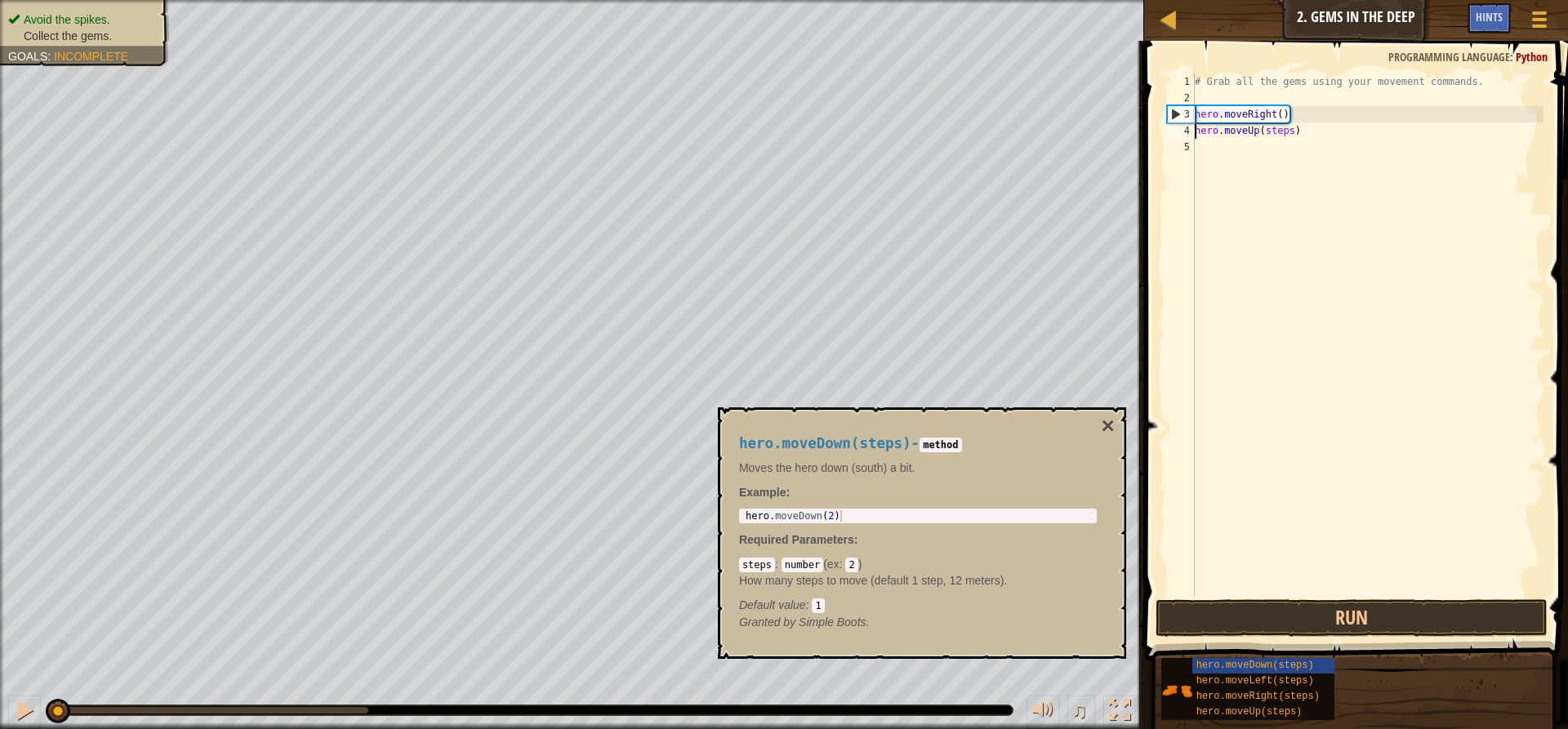
click at [1203, 462] on div "# Grab all the gems using your movement commands. hero . moveRight ( ) hero . m…" at bounding box center [1368, 351] width 352 height 555
click at [1105, 420] on button "×" at bounding box center [1108, 427] width 13 height 23
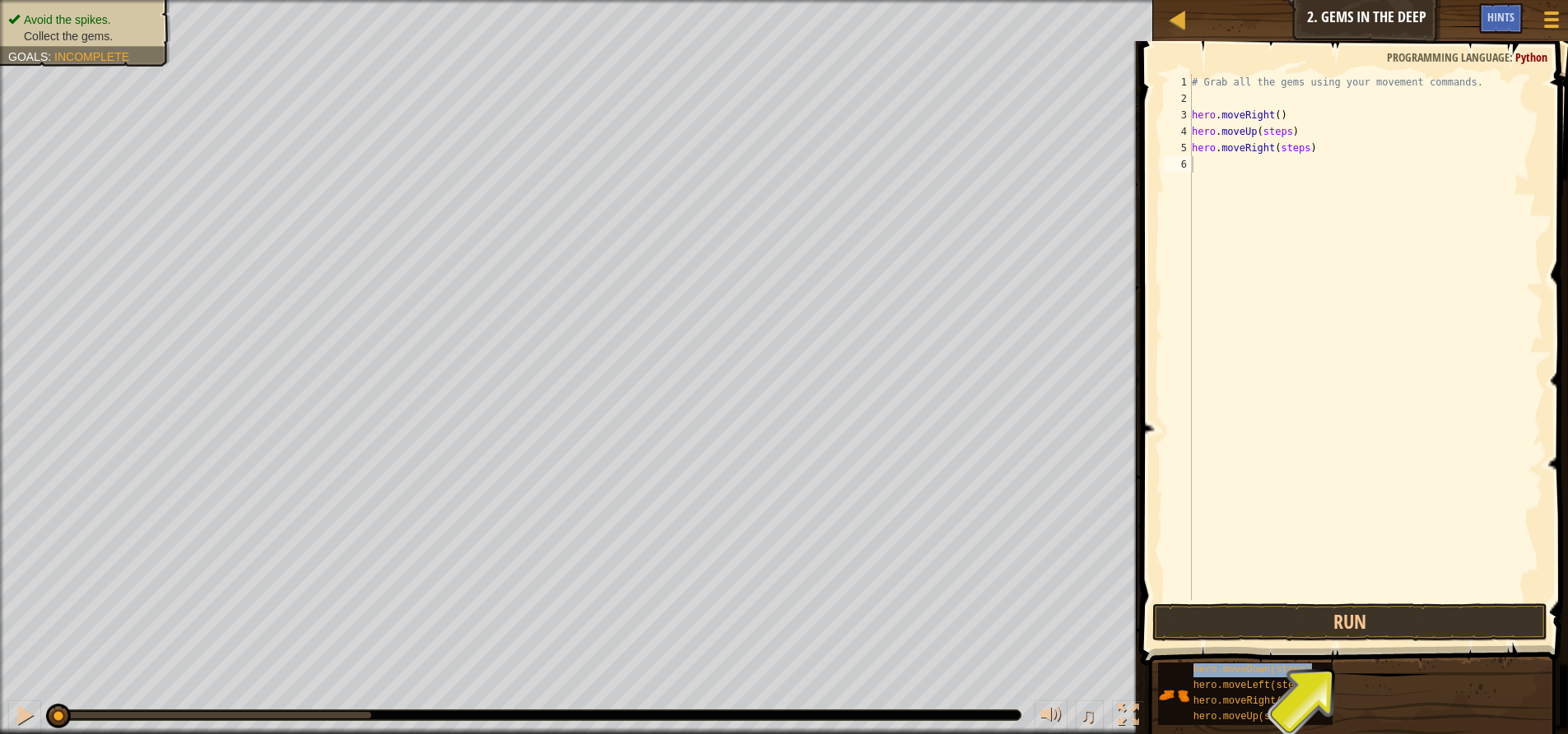
type textarea "hero.moveDown(steps)"
click at [1261, 106] on div "# Grab all the gems using your movement commands. hero . moveRight ( ) hero . m…" at bounding box center [1366, 353] width 355 height 559
click at [1397, 711] on div "hero.moveDown(steps) hero.moveLeft(steps) hero.moveRight(steps) hero.moveUp(ste…" at bounding box center [1356, 693] width 399 height 64
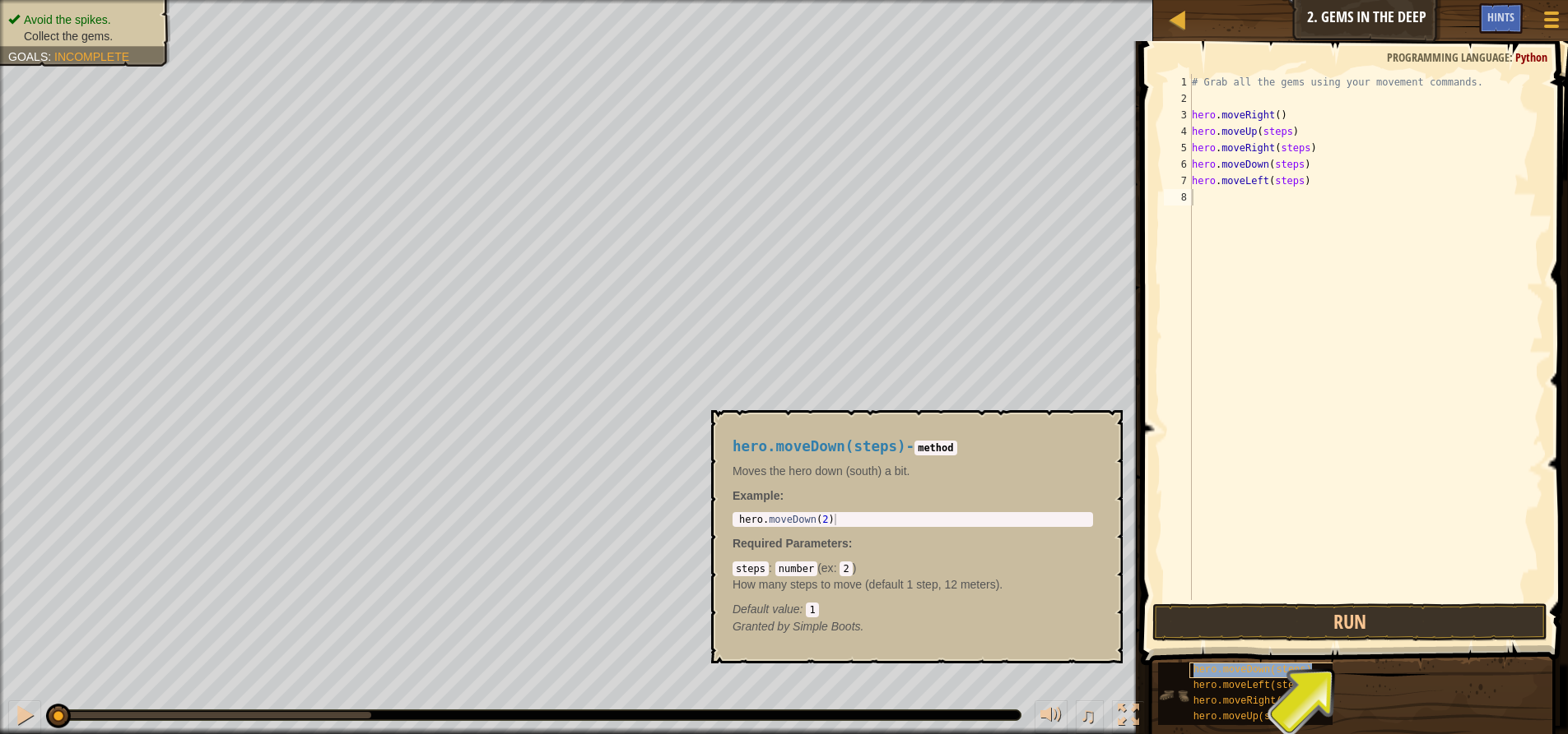
type textarea "hero.moveDown(steps)"
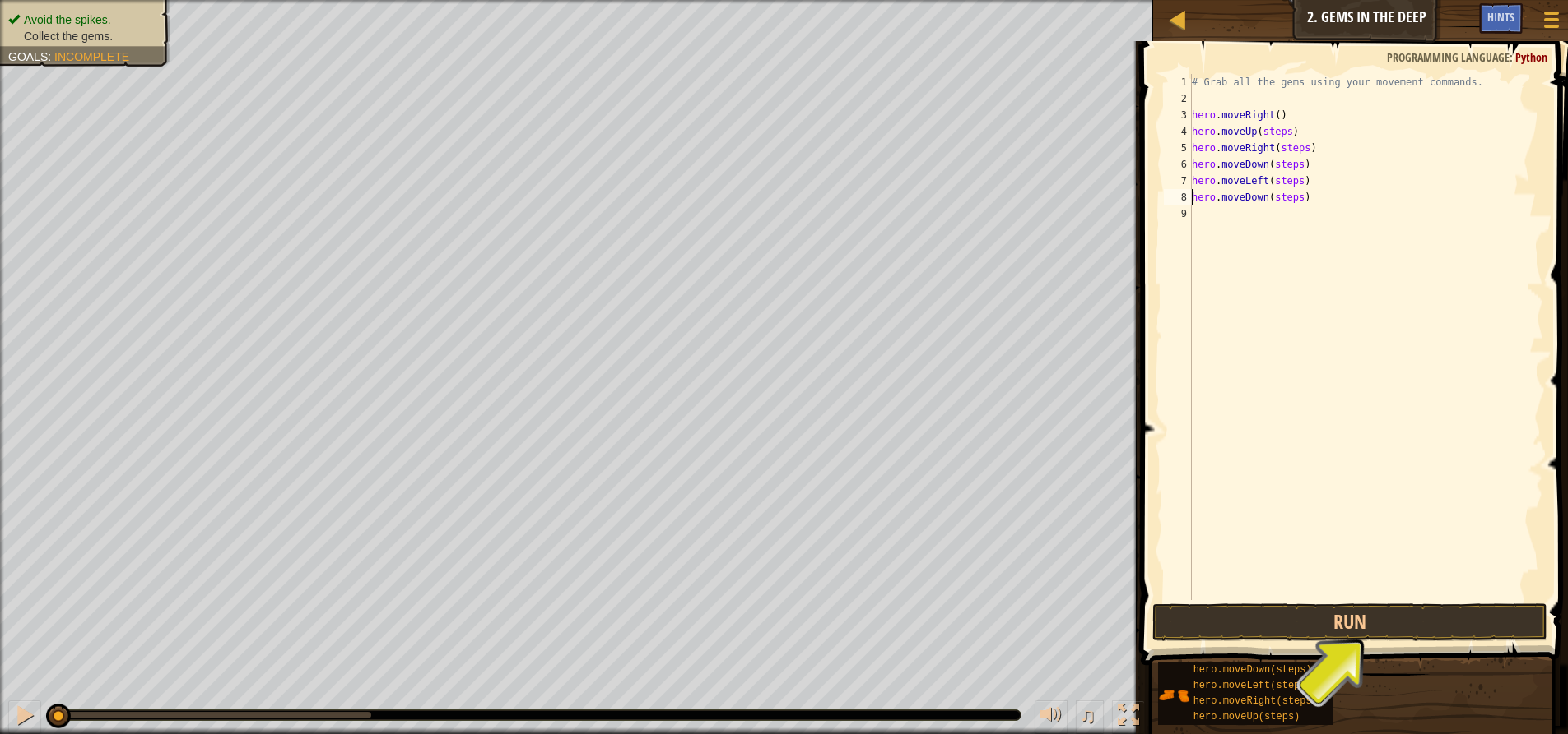
click at [1227, 95] on div "# Grab all the gems using your movement commands. hero . moveRight ( ) hero . m…" at bounding box center [1366, 353] width 355 height 559
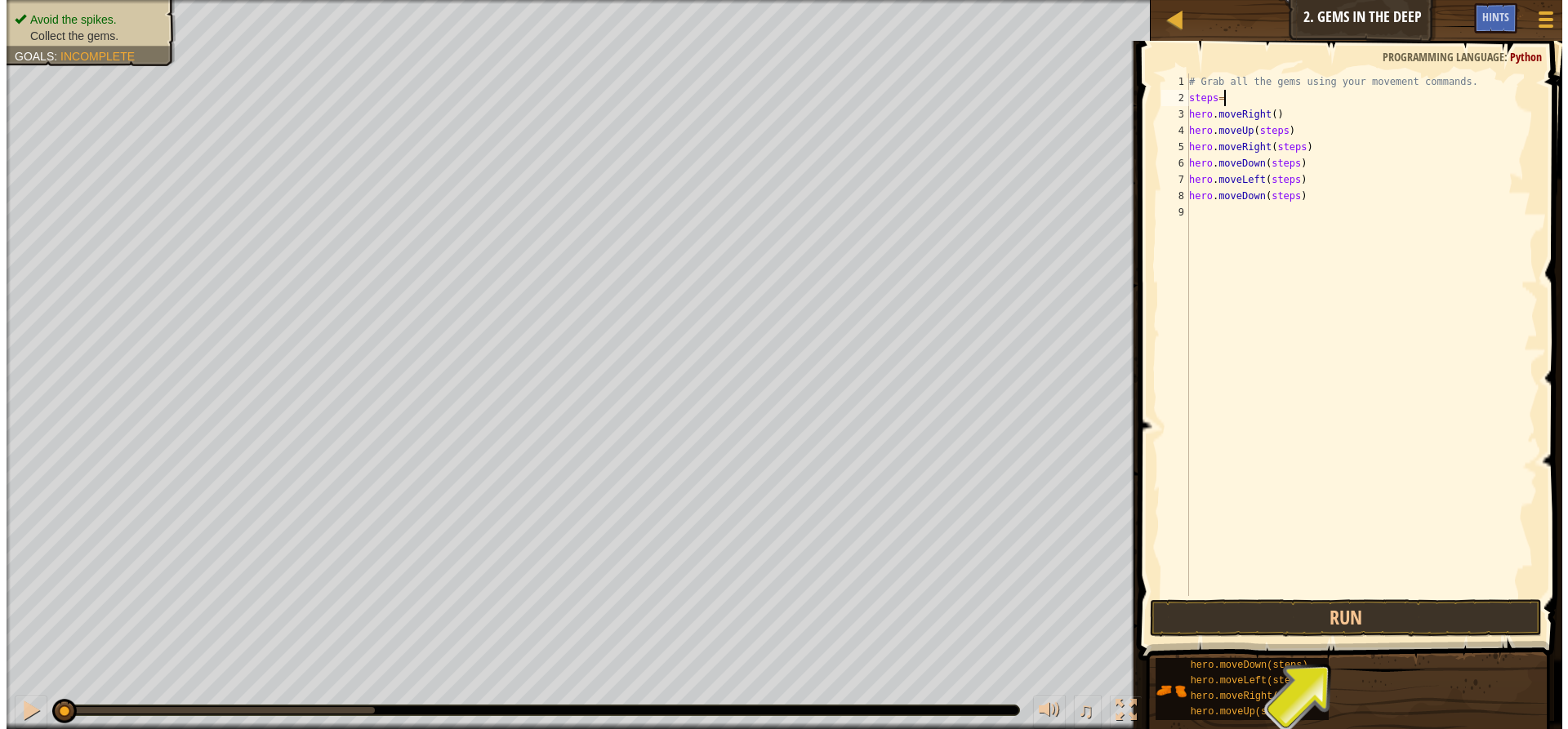
scroll to position [7, 3]
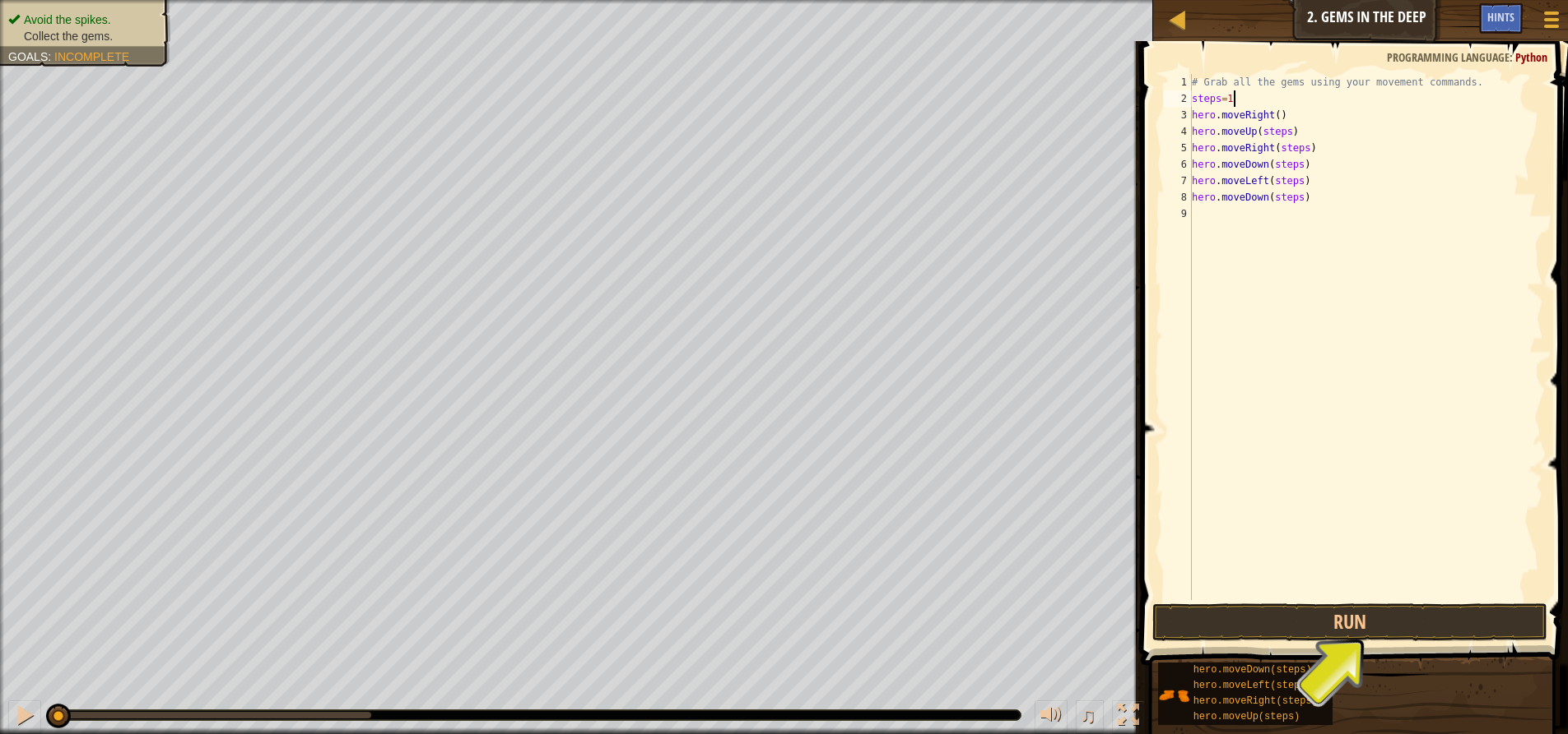
type textarea "steps=1"
click at [1455, 601] on span at bounding box center [1355, 330] width 441 height 673
click at [1455, 623] on button "Run" at bounding box center [1349, 622] width 395 height 38
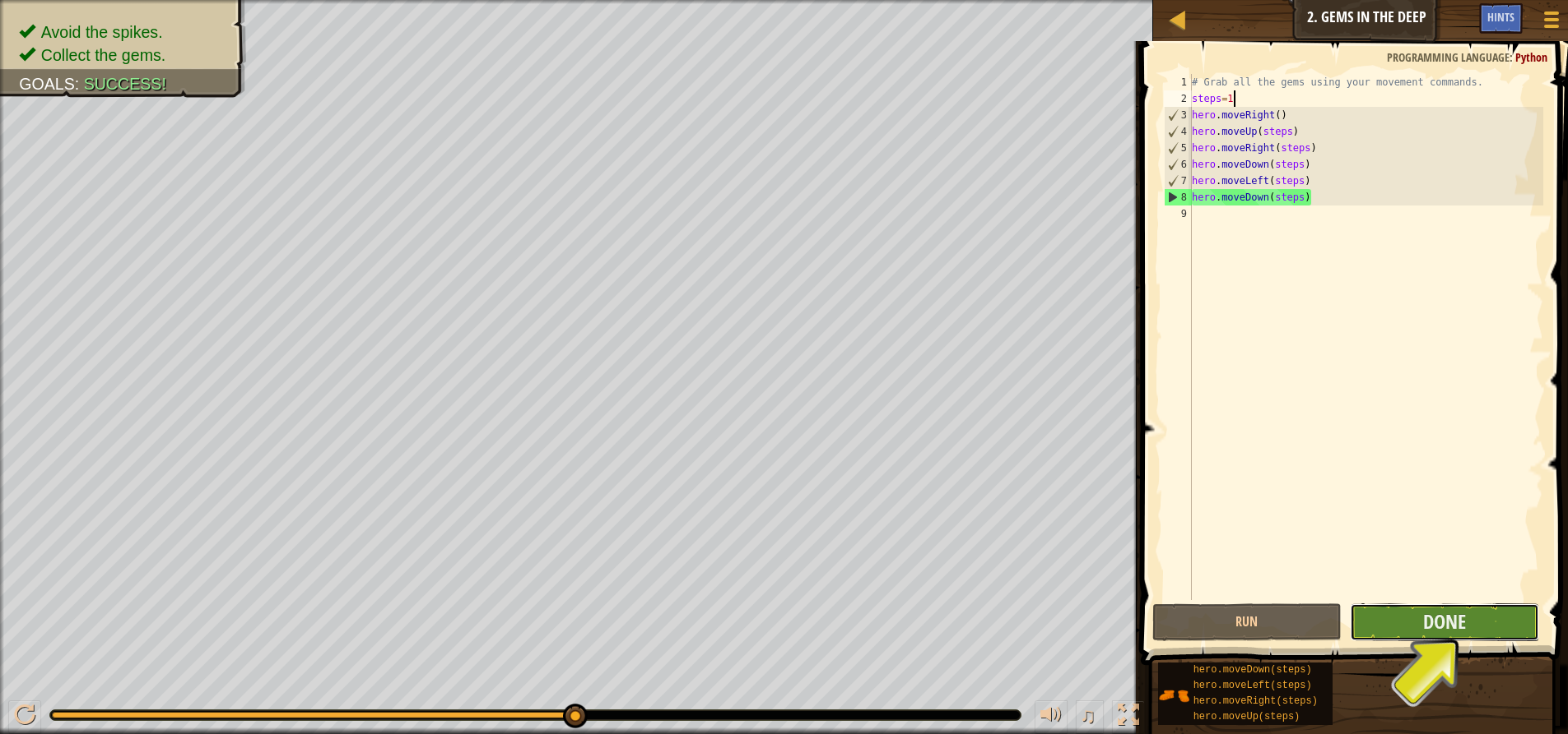
click at [1474, 624] on button "Done" at bounding box center [1445, 622] width 189 height 38
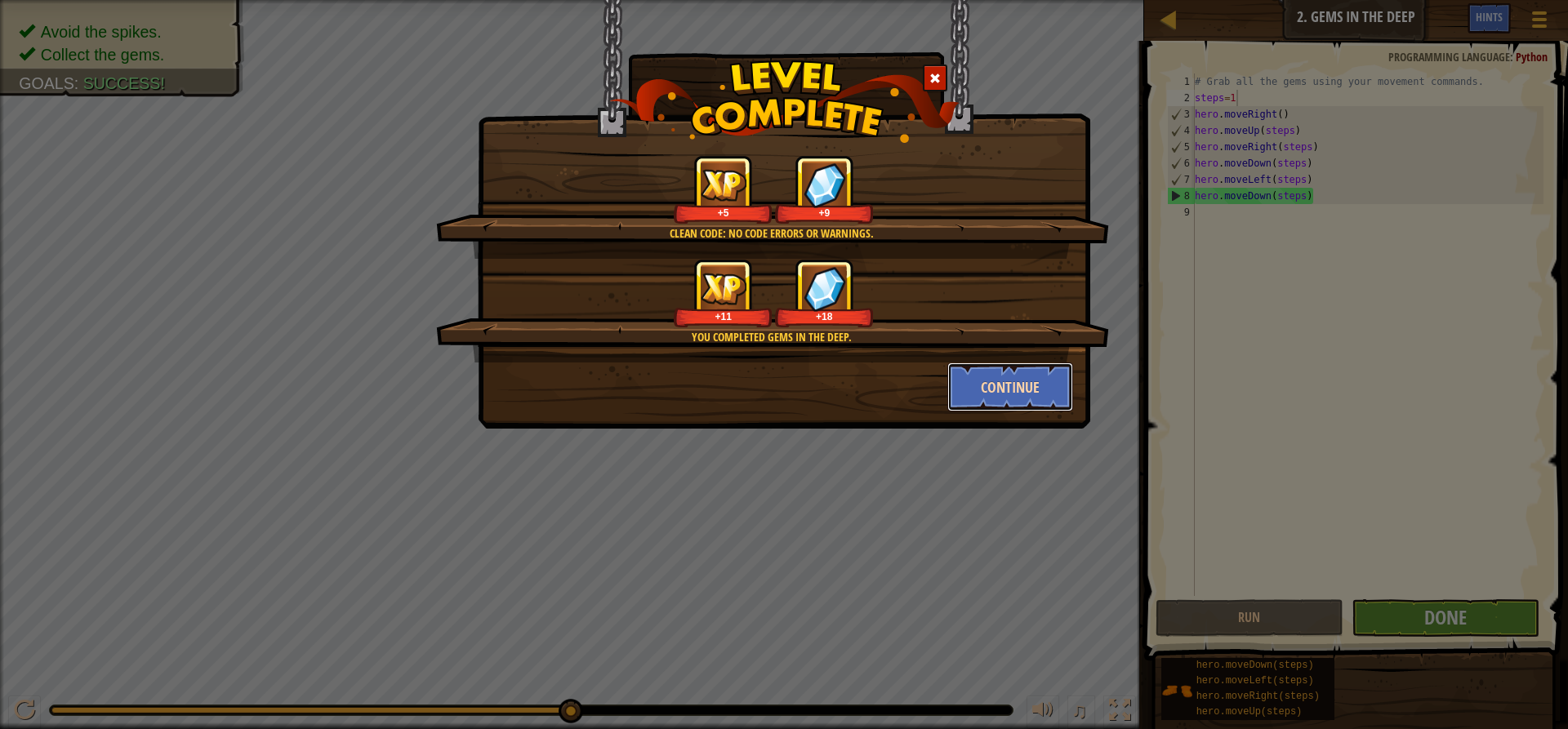
click at [1004, 389] on button "Continue" at bounding box center [1011, 386] width 127 height 49
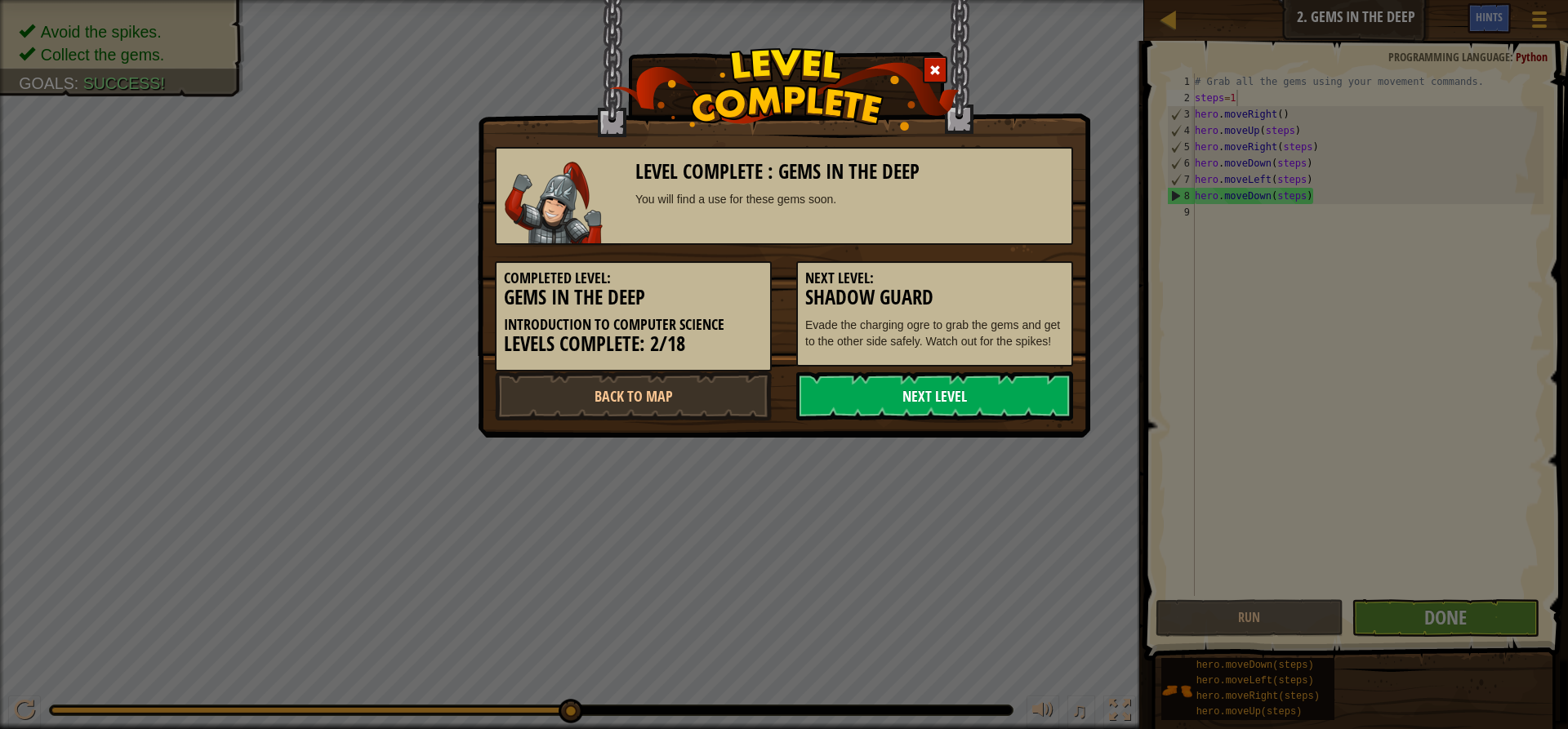
click at [860, 389] on link "Next Level" at bounding box center [935, 395] width 277 height 49
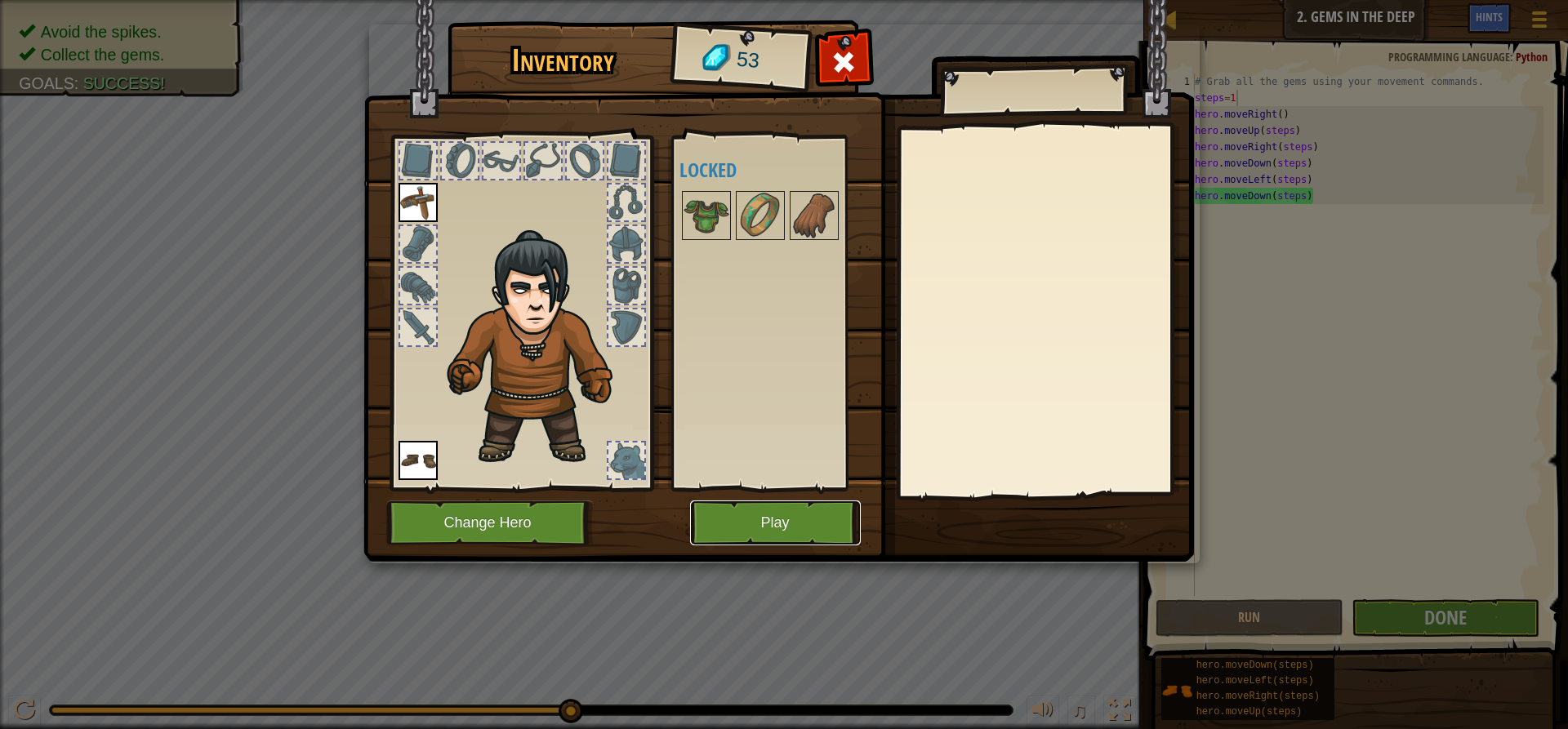
click at [797, 521] on button "Play" at bounding box center [776, 523] width 171 height 45
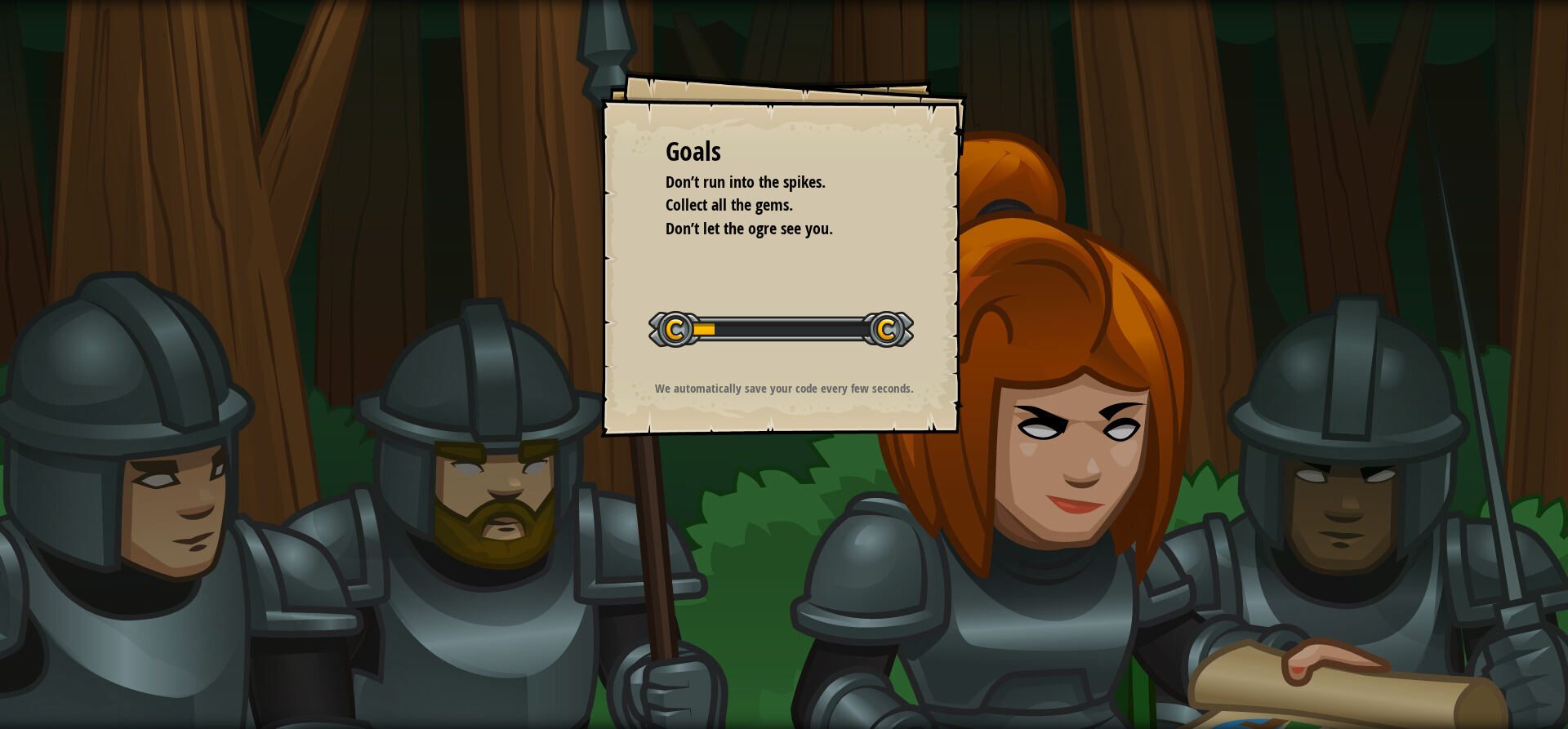
click at [869, 292] on div "Goals Don’t run into the spikes. Collect all the gems. Don’t let the ogre see y…" at bounding box center [784, 254] width 368 height 368
drag, startPoint x: 930, startPoint y: 338, endPoint x: 1186, endPoint y: 370, distance: 258.0
click at [1047, 366] on div "Goals Don’t run into the spikes. Collect all the gems. Don’t let the ogre see y…" at bounding box center [784, 364] width 1568 height 729
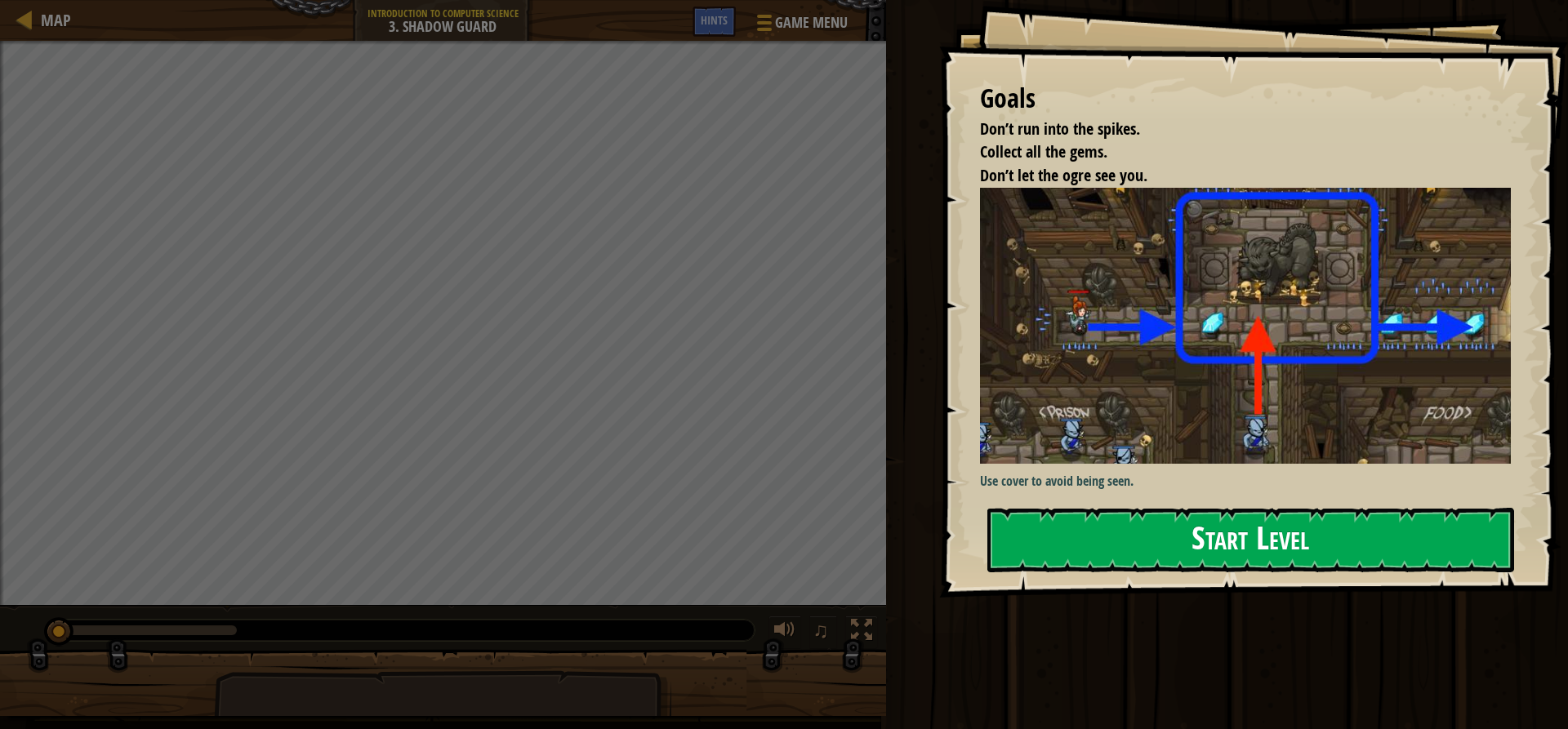
click at [1096, 307] on div "Goals Don’t run into the spikes. Collect all the gems. Don’t let the ogre see y…" at bounding box center [1253, 299] width 629 height 598
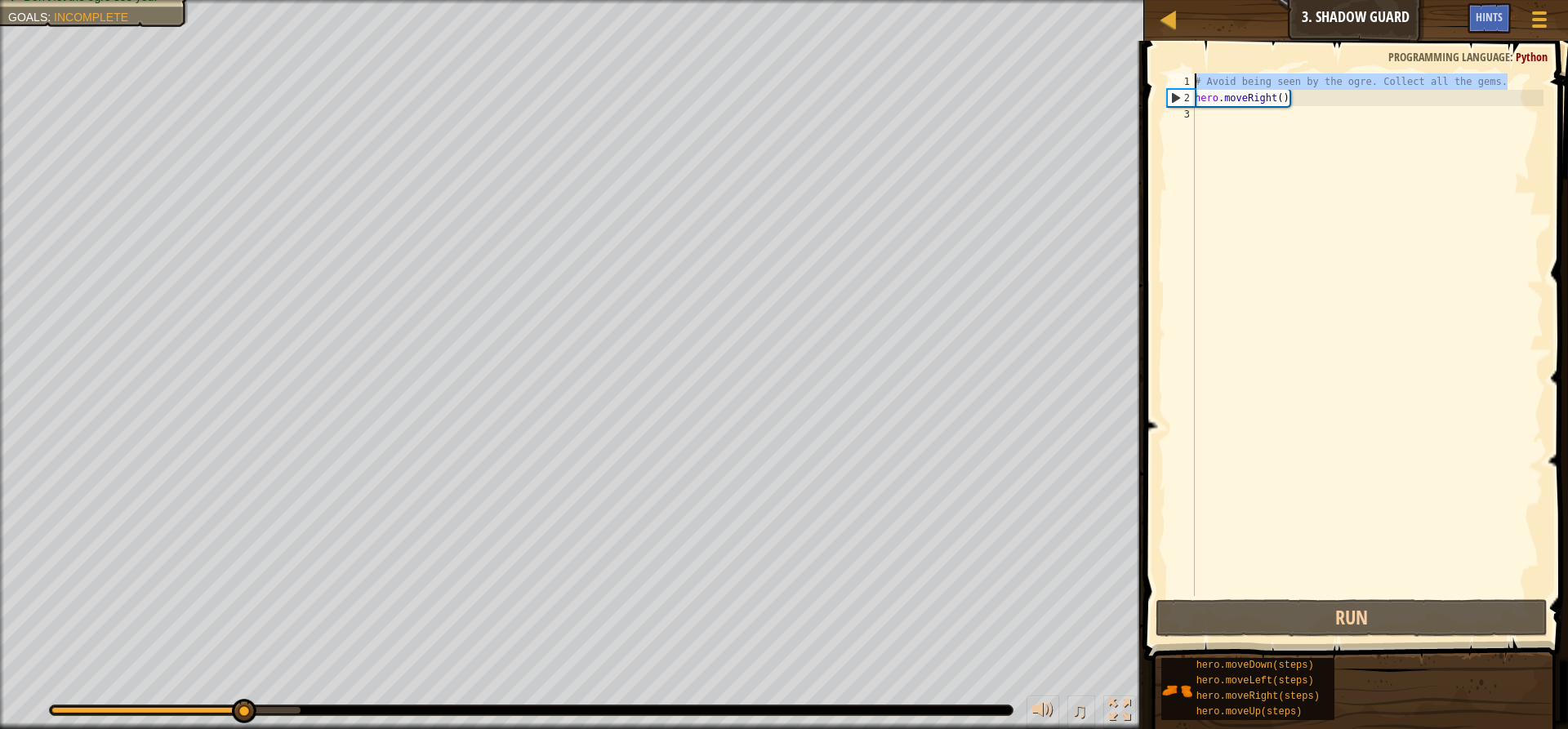
drag, startPoint x: 1514, startPoint y: 82, endPoint x: 1191, endPoint y: 75, distance: 323.1
click at [1191, 75] on div "# Avoid being seen by the ogre. Collect all the gems. 1 2 3 # Avoid being seen …" at bounding box center [1353, 335] width 380 height 522
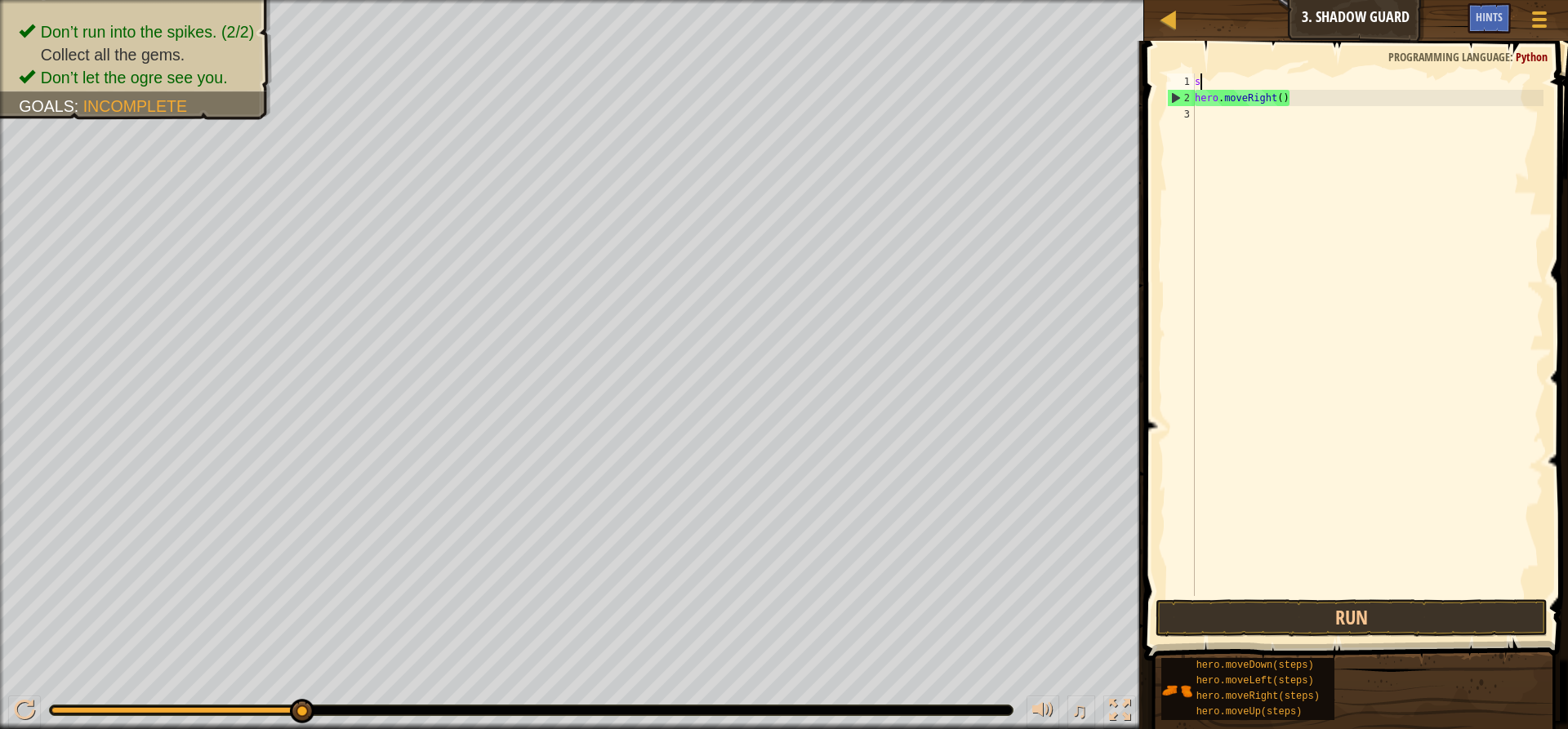
scroll to position [7, 0]
type textarea "steps=1"
click at [1366, 283] on div "steps = 1 hero . moveRight ( )" at bounding box center [1368, 351] width 352 height 555
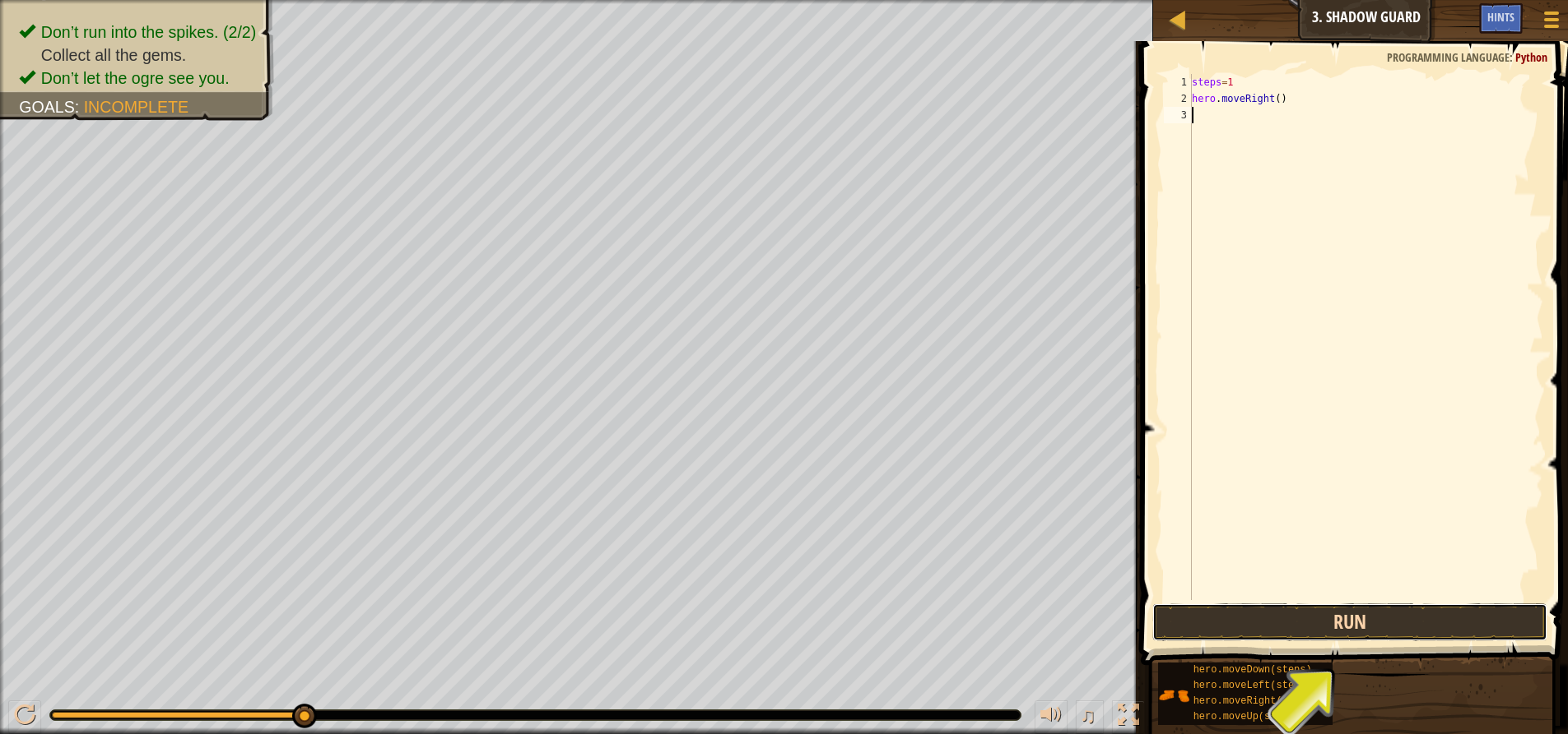
click at [1284, 622] on button "Run" at bounding box center [1349, 622] width 395 height 38
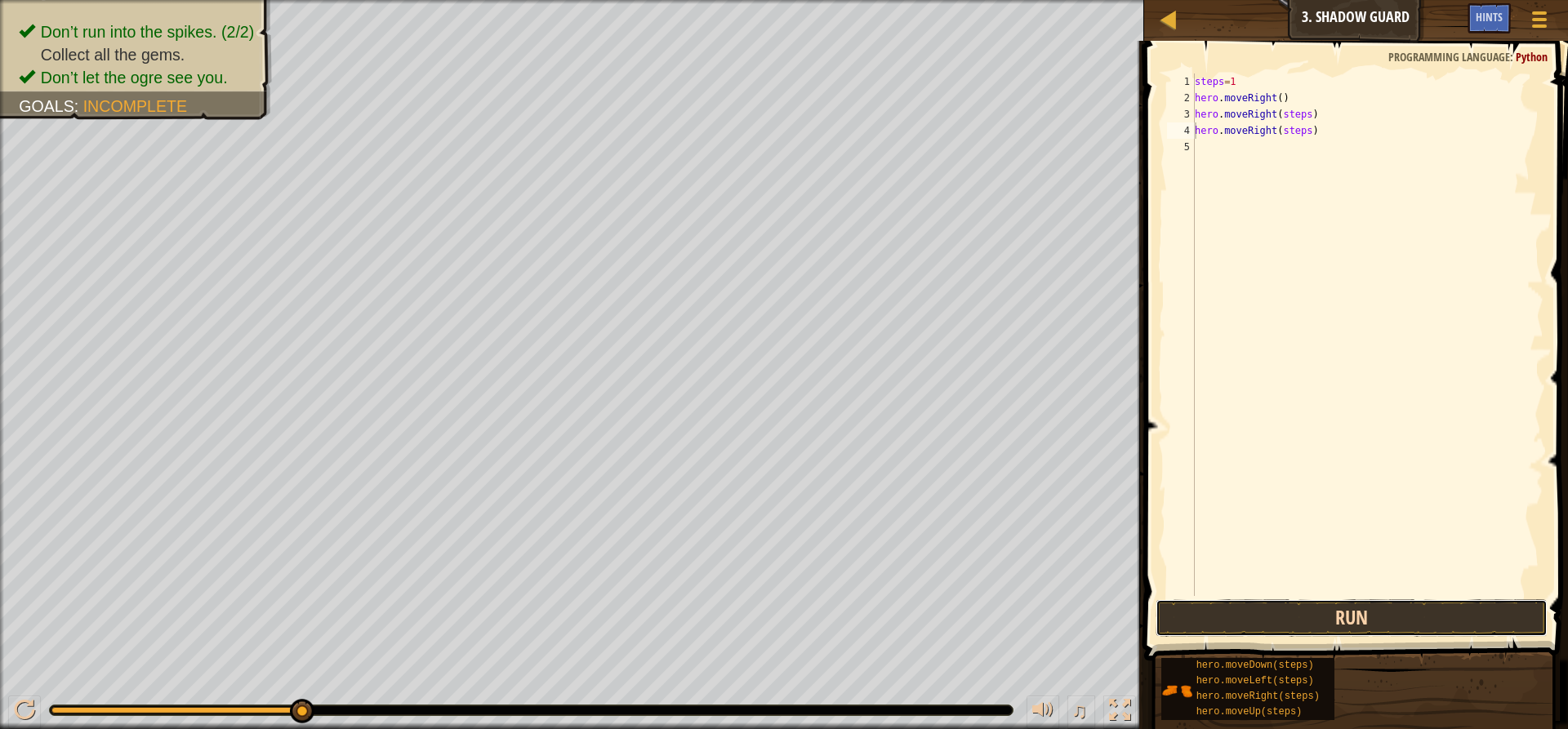
click at [1316, 609] on button "Run" at bounding box center [1352, 618] width 392 height 38
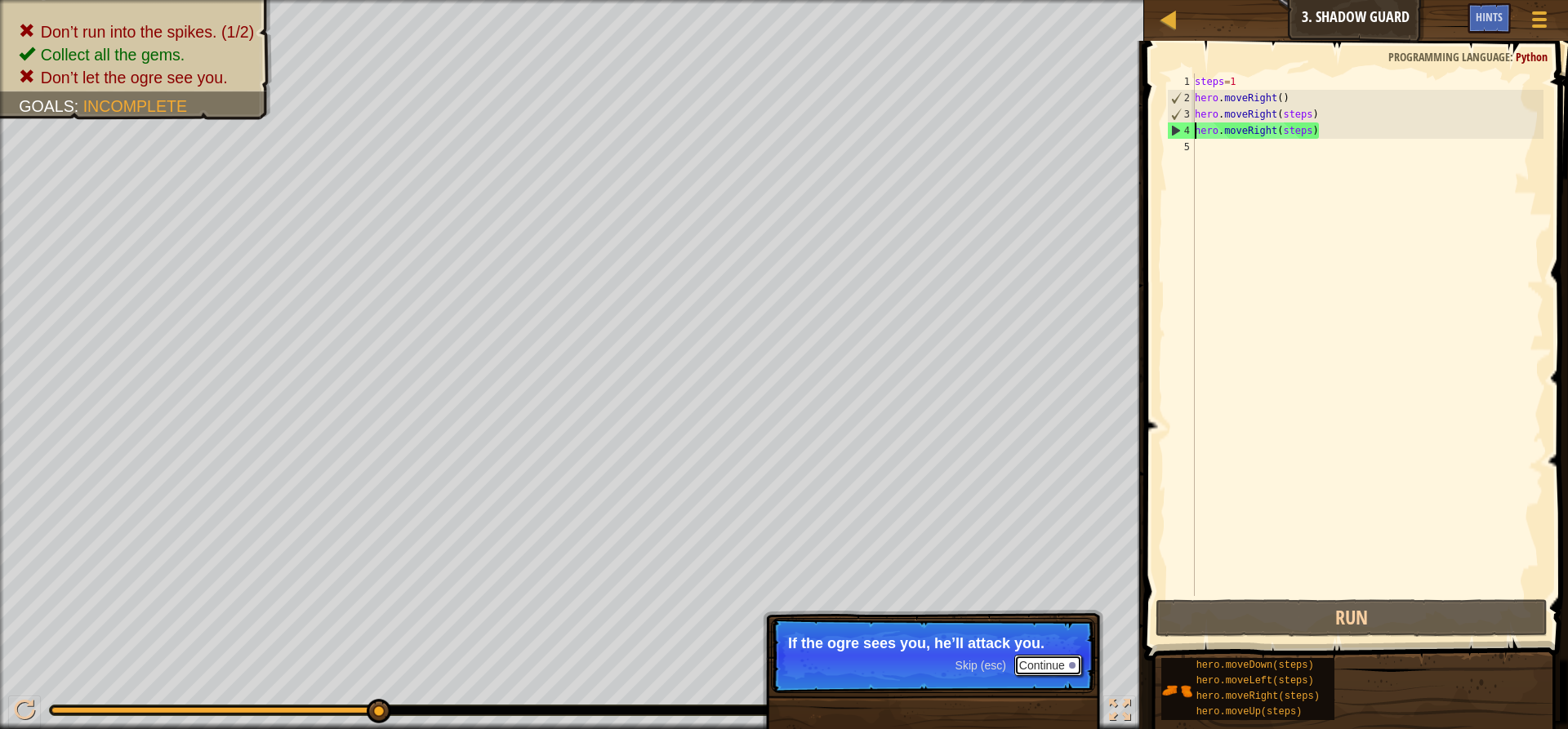
click at [1062, 666] on button "Continue" at bounding box center [1048, 665] width 68 height 21
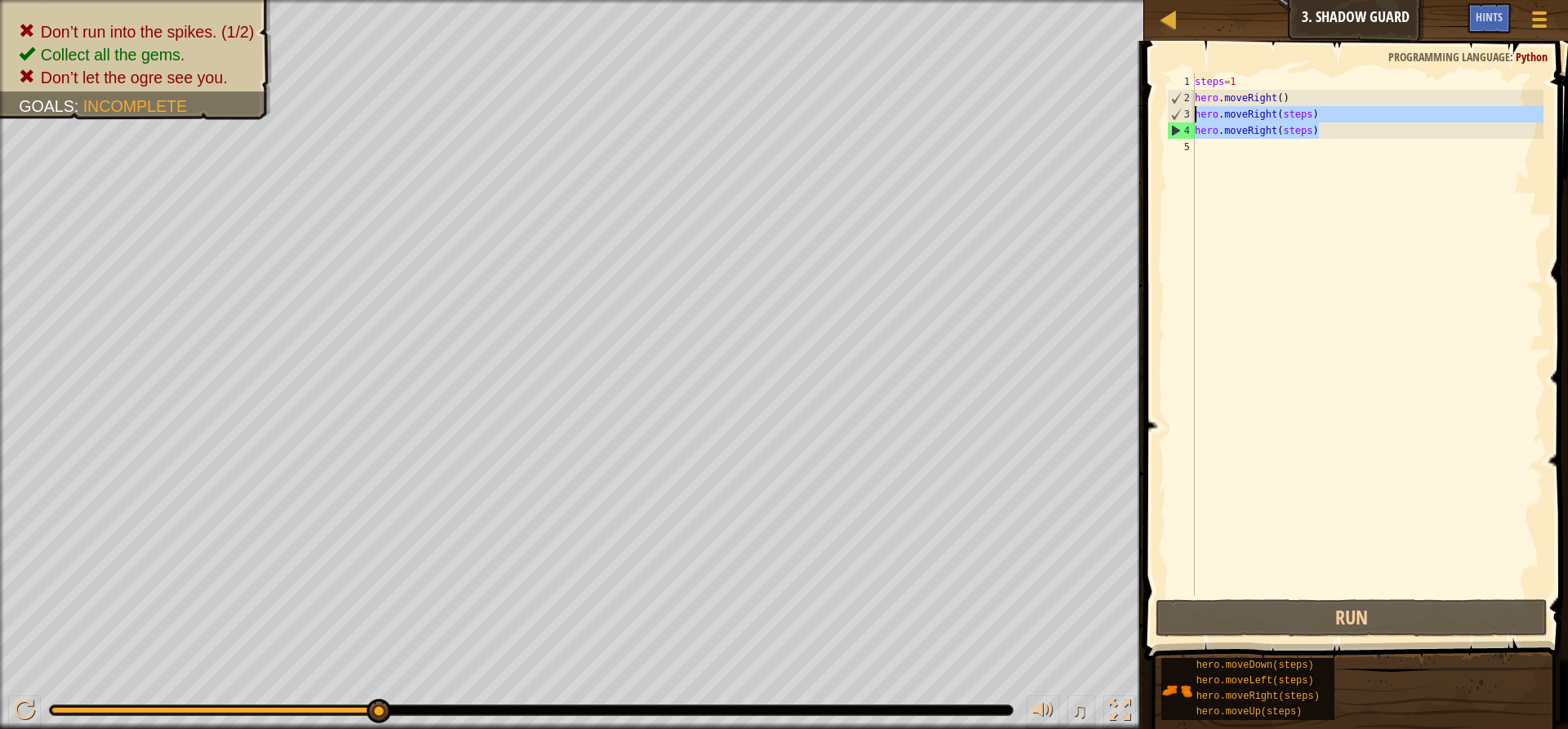
drag, startPoint x: 1329, startPoint y: 130, endPoint x: 1183, endPoint y: 110, distance: 147.4
click at [1183, 110] on div "hero.moveRight(steps) 1 2 3 4 5 steps = 1 hero . moveRight ( ) hero . moveRight…" at bounding box center [1353, 335] width 380 height 522
type textarea "hero.moveRight(steps) hero.moveRight(steps)"
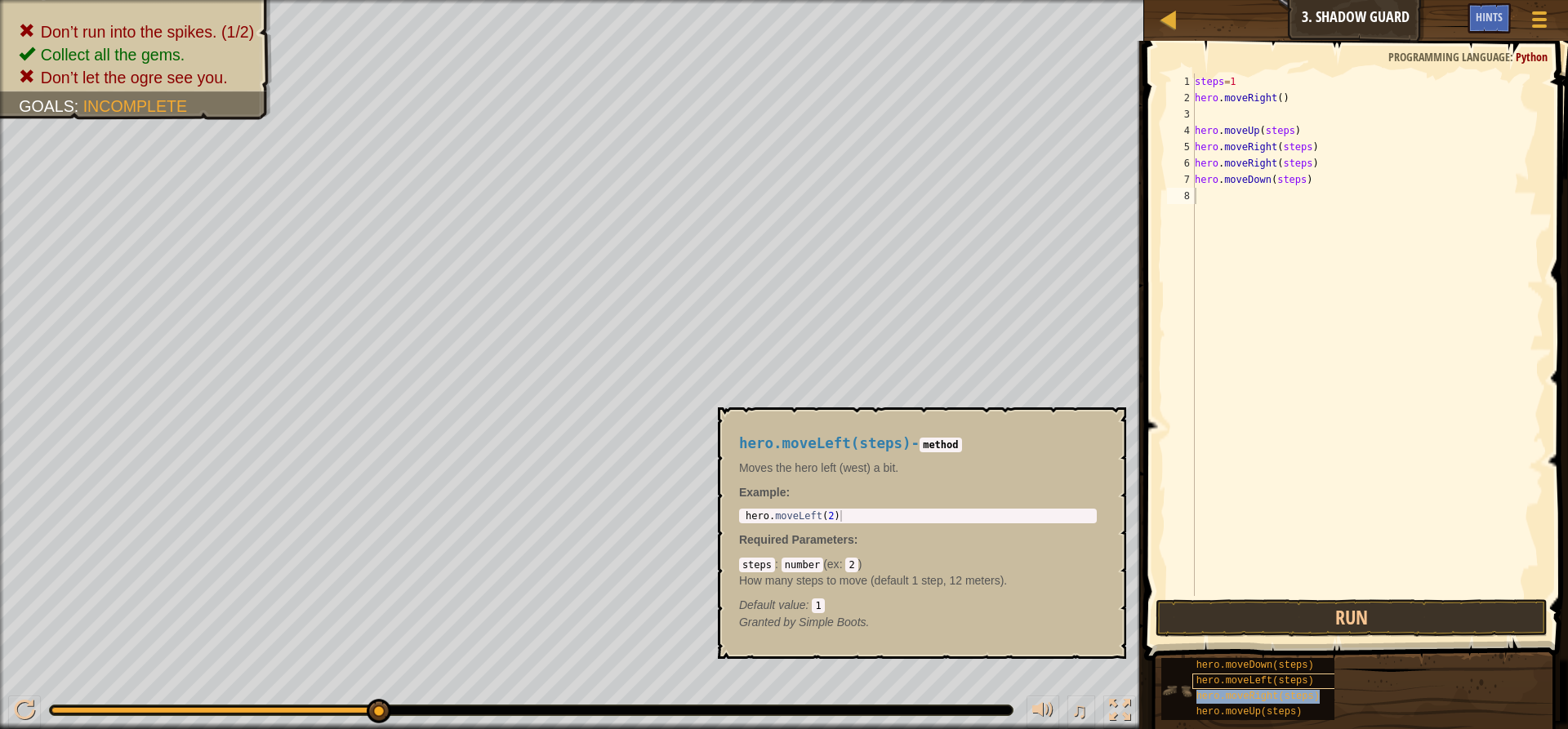
type textarea "hero.moveRight(steps)"
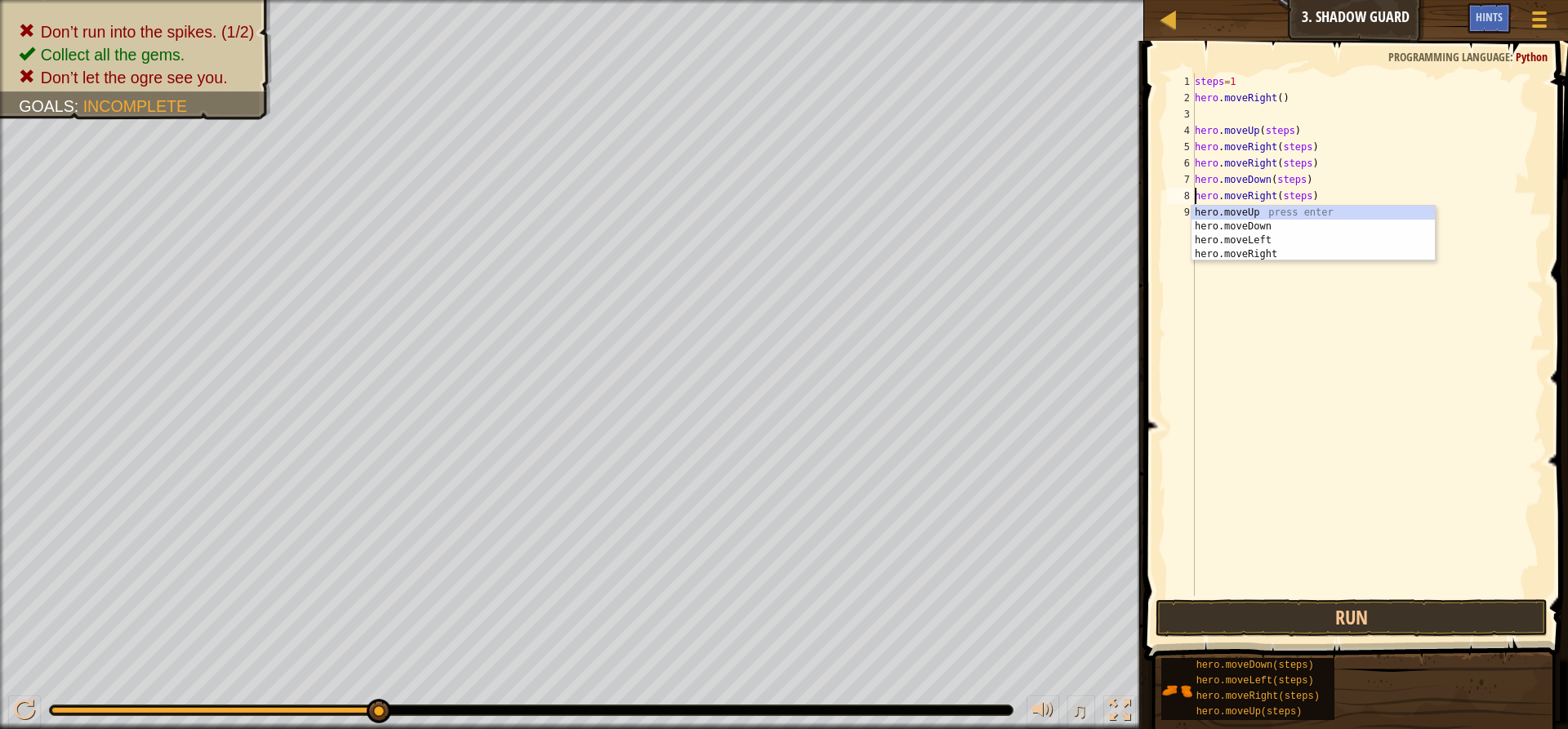
click at [1327, 469] on div "steps = 1 hero . moveRight ( ) hero . moveUp ( steps ) hero . moveRight ( steps…" at bounding box center [1368, 351] width 352 height 555
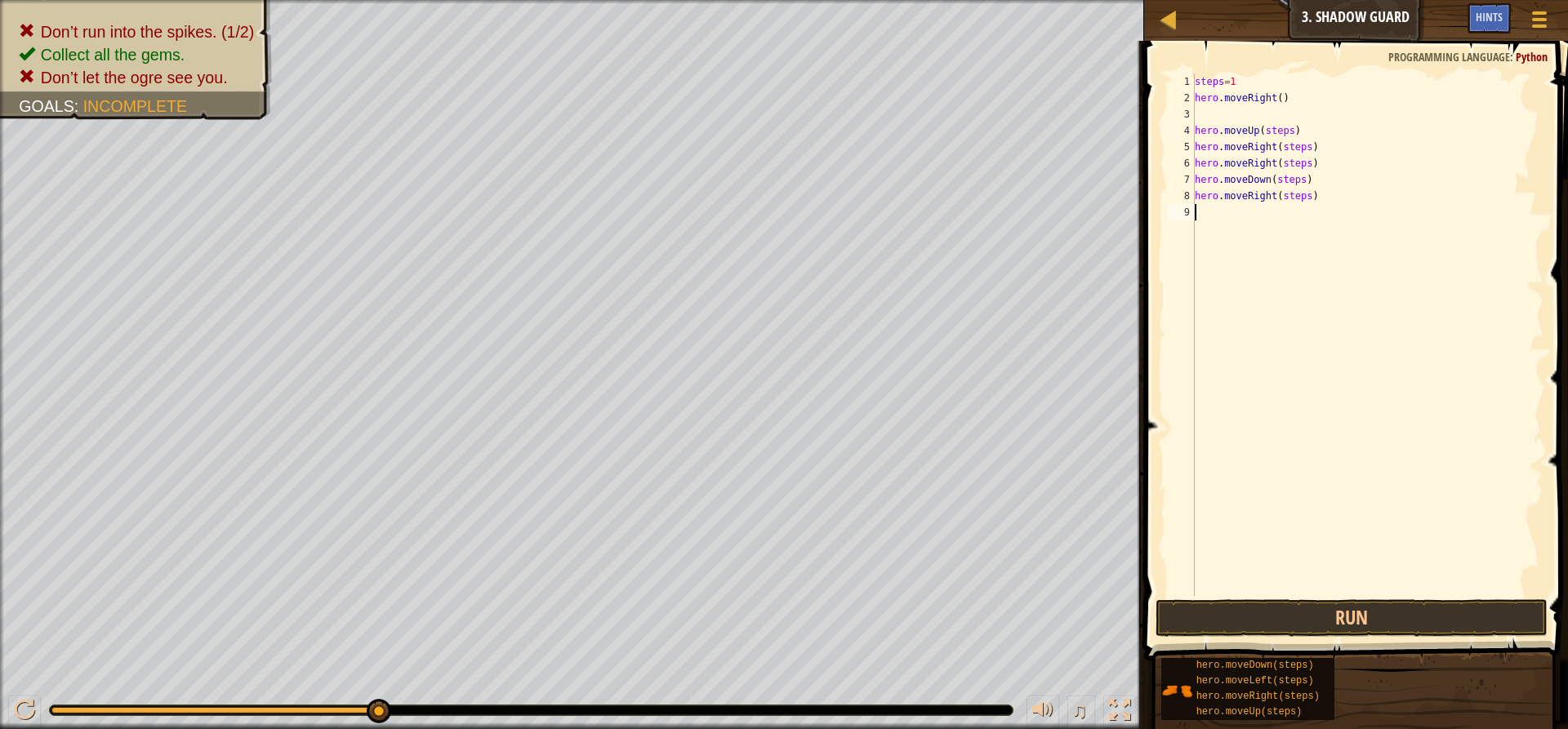
click at [1290, 121] on div "steps = 1 hero . moveRight ( ) hero . moveUp ( steps ) hero . moveRight ( steps…" at bounding box center [1368, 351] width 352 height 555
click at [1199, 138] on div "steps = 1 hero . moveRight ( ) hero . moveUp ( steps ) hero . moveRight ( steps…" at bounding box center [1368, 351] width 352 height 555
click at [1195, 123] on div "steps = 1 hero . moveRight ( ) hero . moveUp ( steps ) hero . moveRight ( steps…" at bounding box center [1368, 351] width 352 height 555
click at [1257, 623] on button "Run" at bounding box center [1352, 618] width 392 height 38
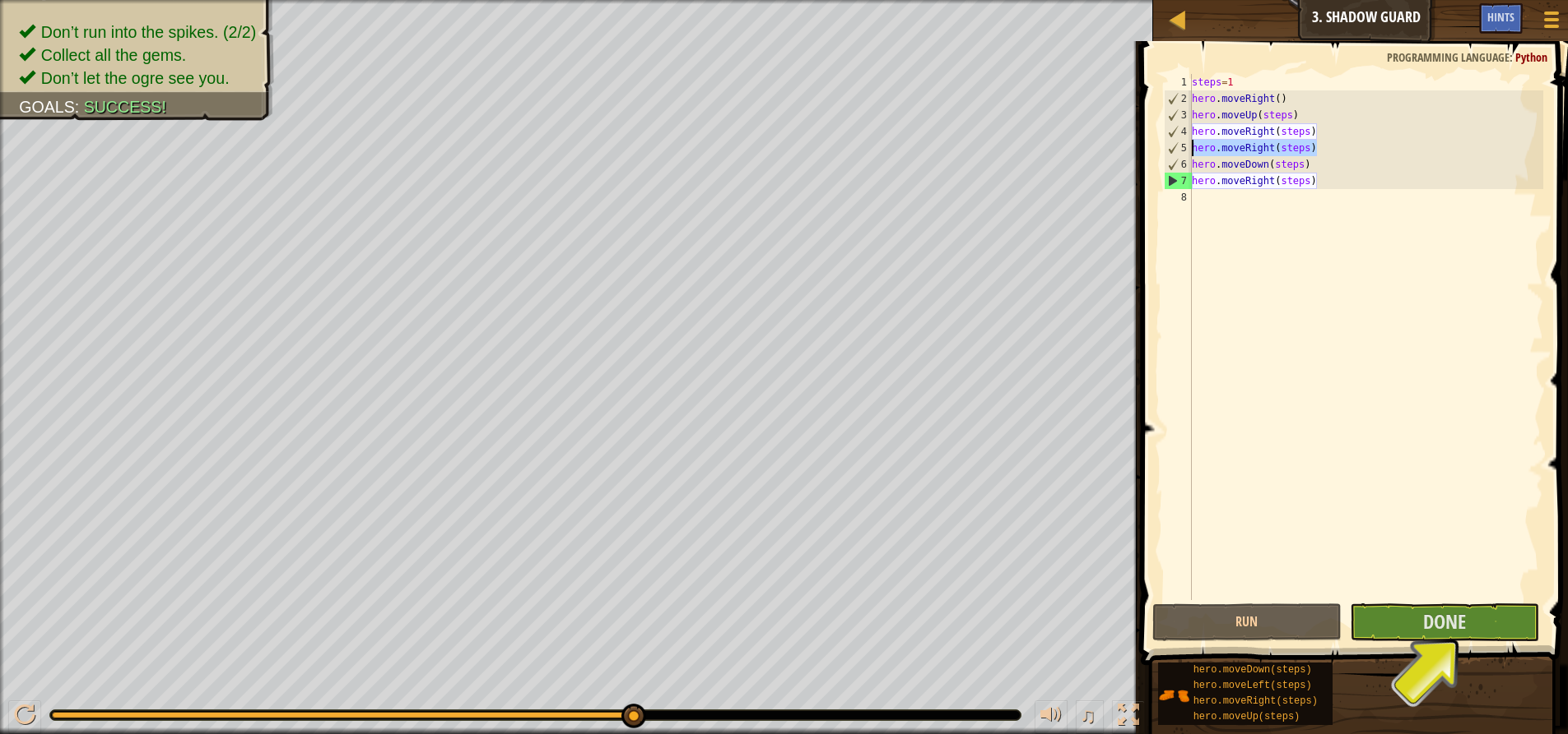
drag, startPoint x: 1343, startPoint y: 150, endPoint x: 1190, endPoint y: 154, distance: 153.1
click at [1190, 154] on div "hero.moveUp(steps) 1 2 3 4 5 6 7 8 steps = 1 hero . moveRight ( ) hero . moveUp…" at bounding box center [1352, 337] width 383 height 526
type textarea "hero.moveRight(steps)"
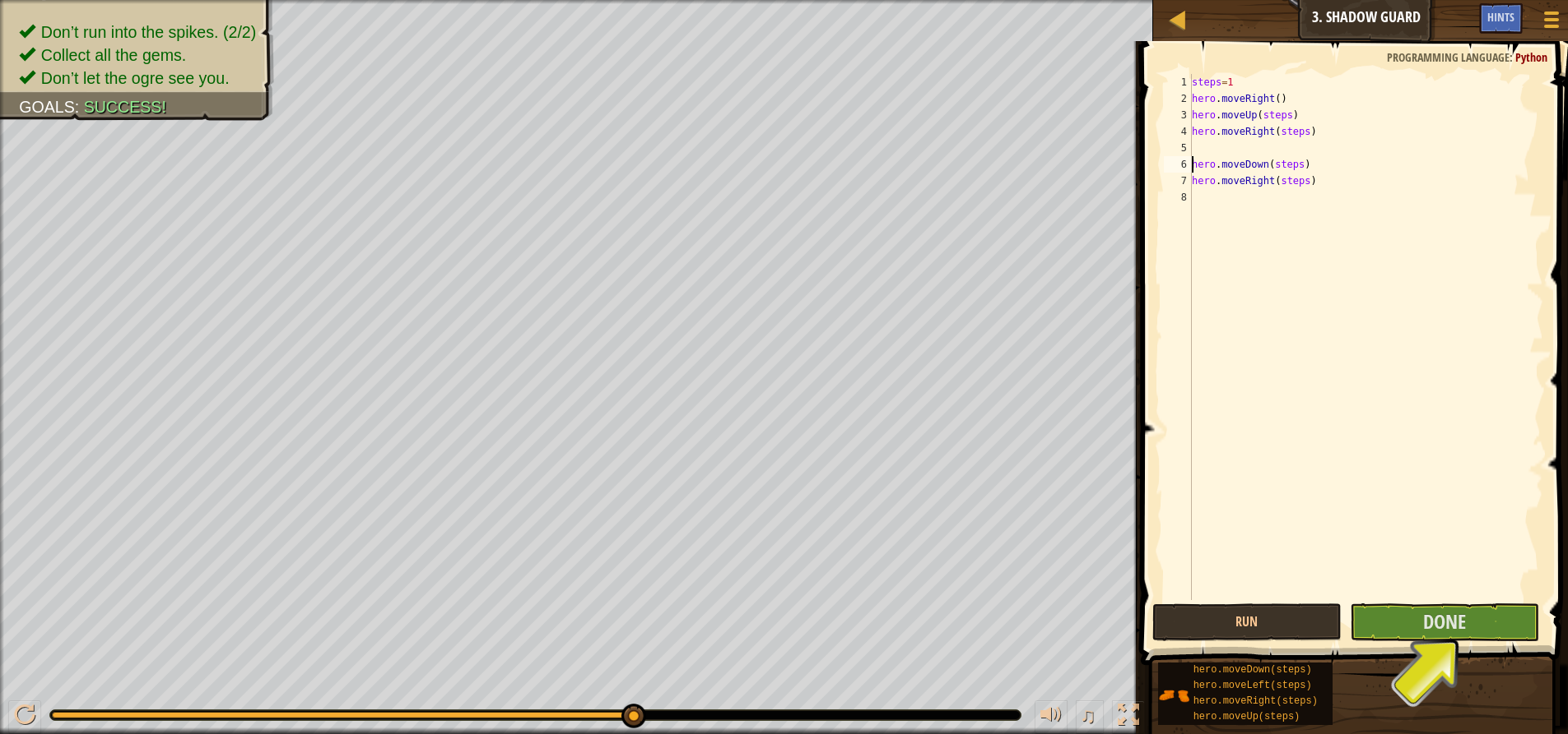
click at [1193, 163] on div "steps = 1 hero . moveRight ( ) hero . moveUp ( steps ) hero . moveRight ( steps…" at bounding box center [1366, 353] width 355 height 559
type textarea "hero.moveDown(steps)"
click at [1382, 624] on button "Done" at bounding box center [1445, 622] width 189 height 38
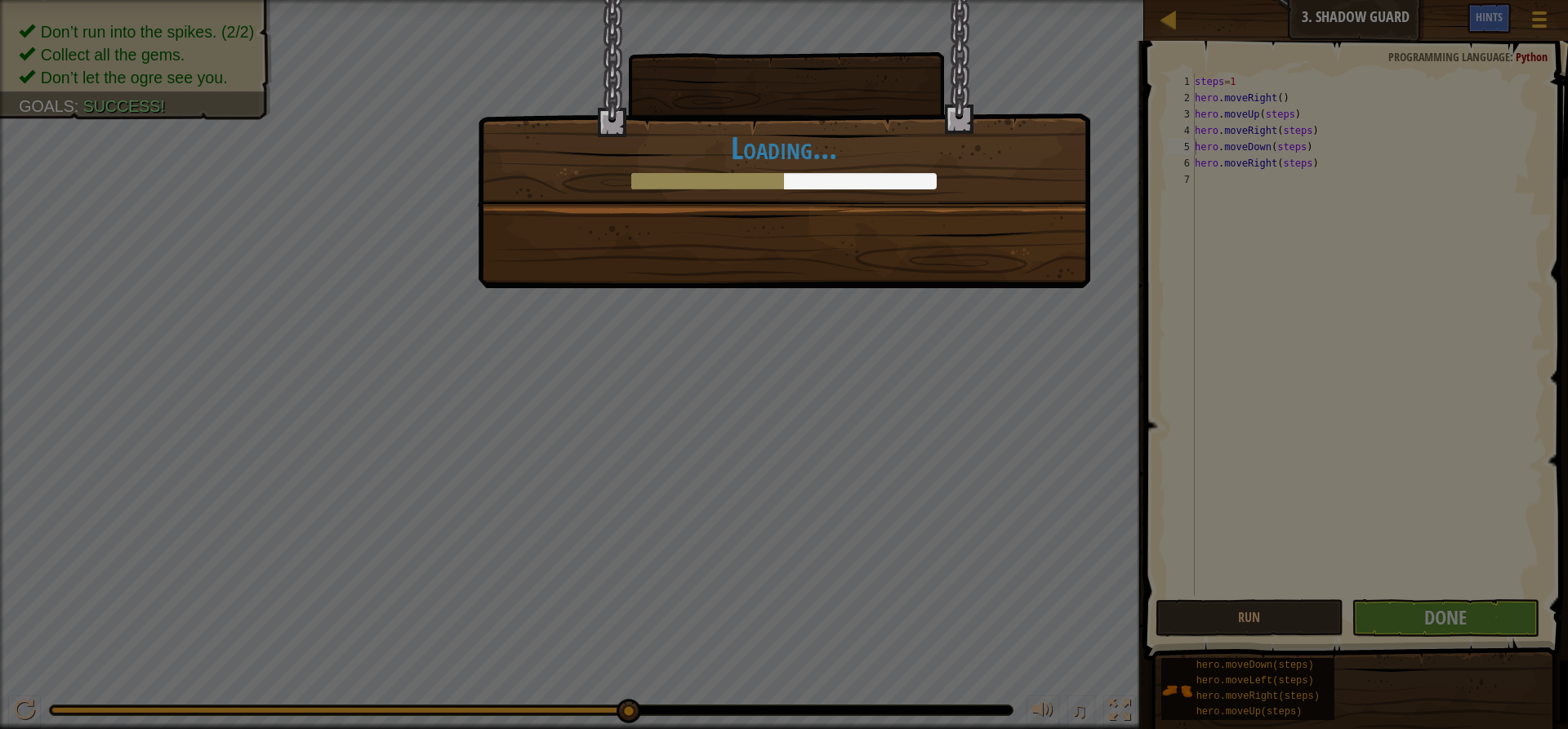
click at [1296, 424] on div "Clean code: no code errors or warnings. +6 +0 You have learned the value of not…" at bounding box center [784, 364] width 1568 height 729
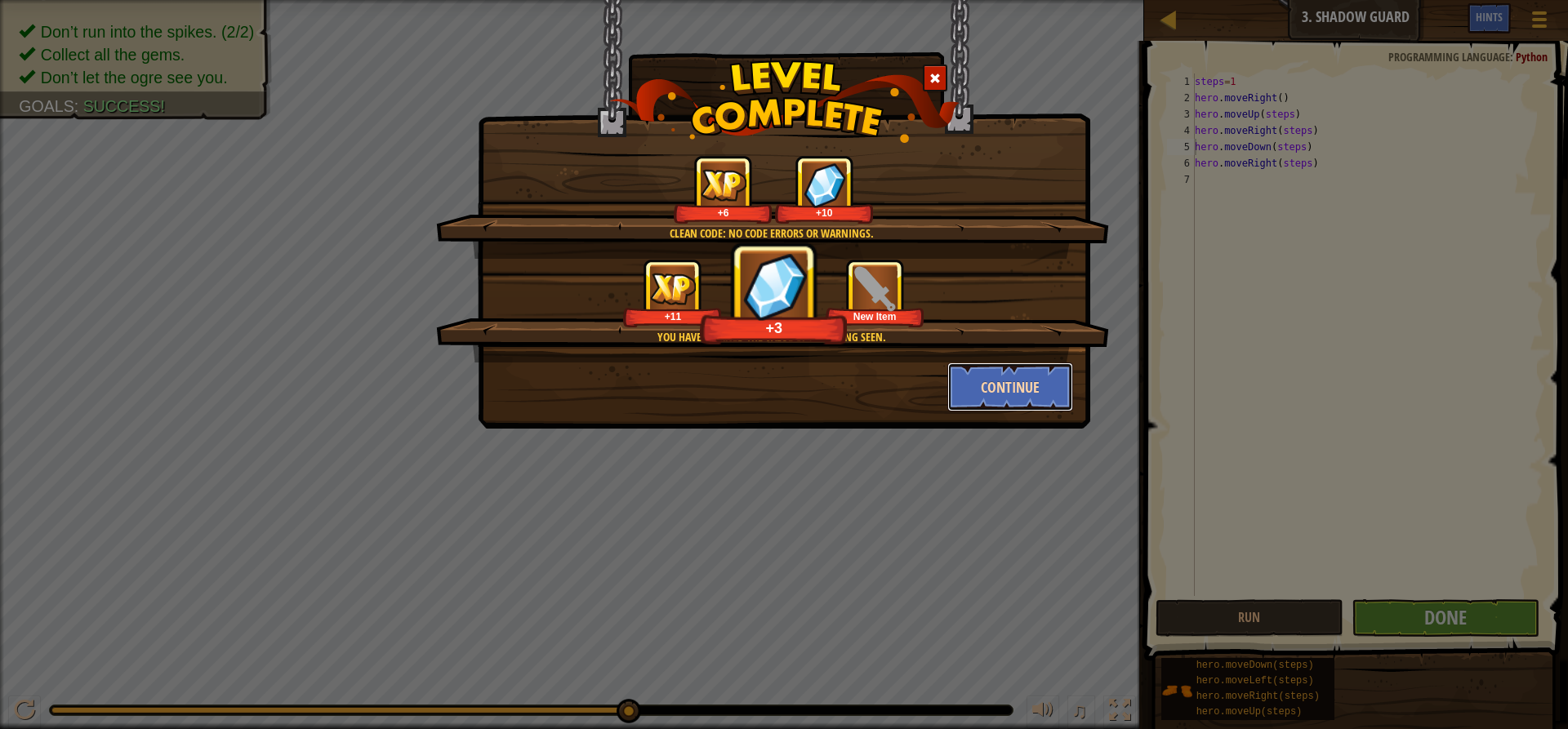
click at [1012, 377] on button "Continue" at bounding box center [1011, 386] width 127 height 49
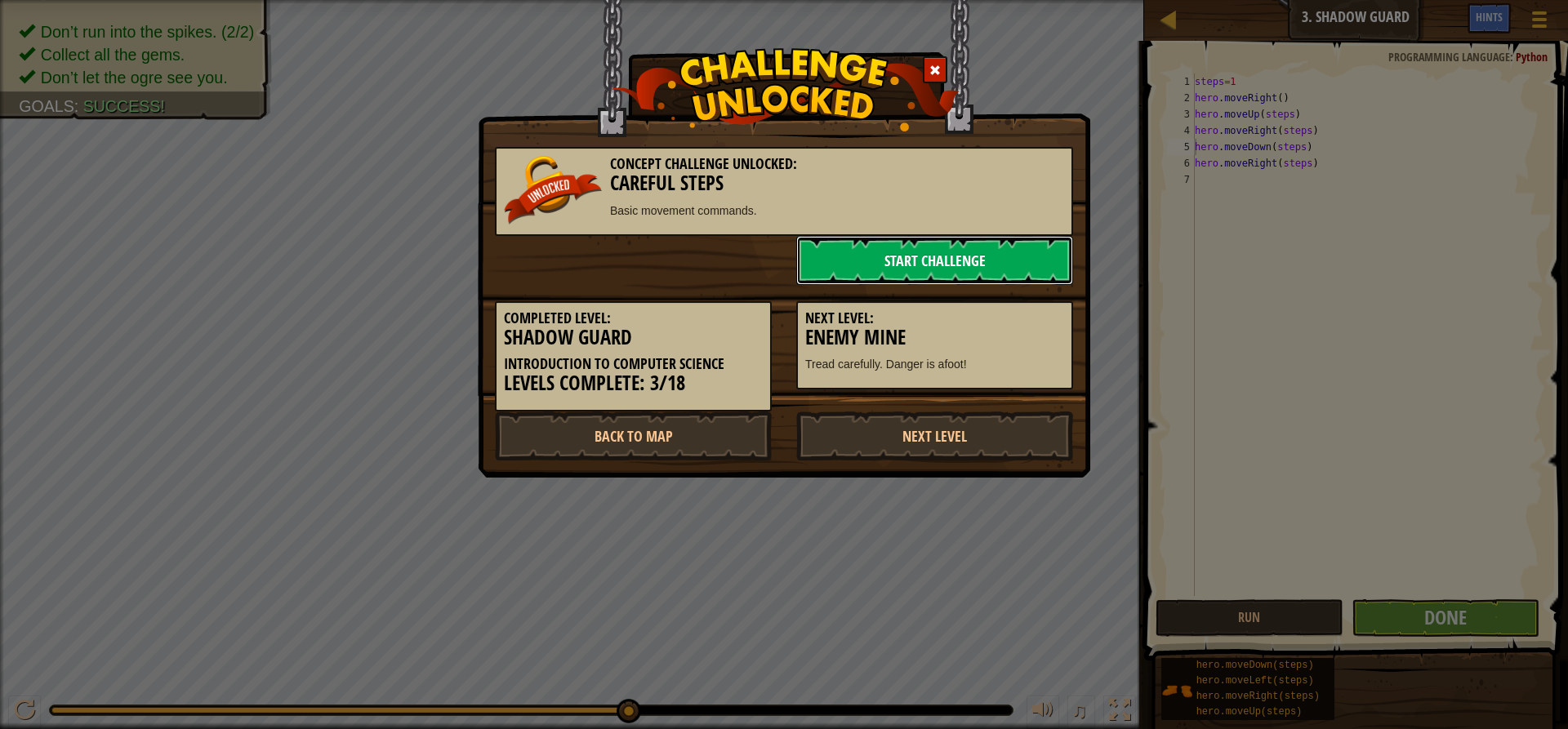
click at [890, 255] on link "Start Challenge" at bounding box center [935, 260] width 277 height 49
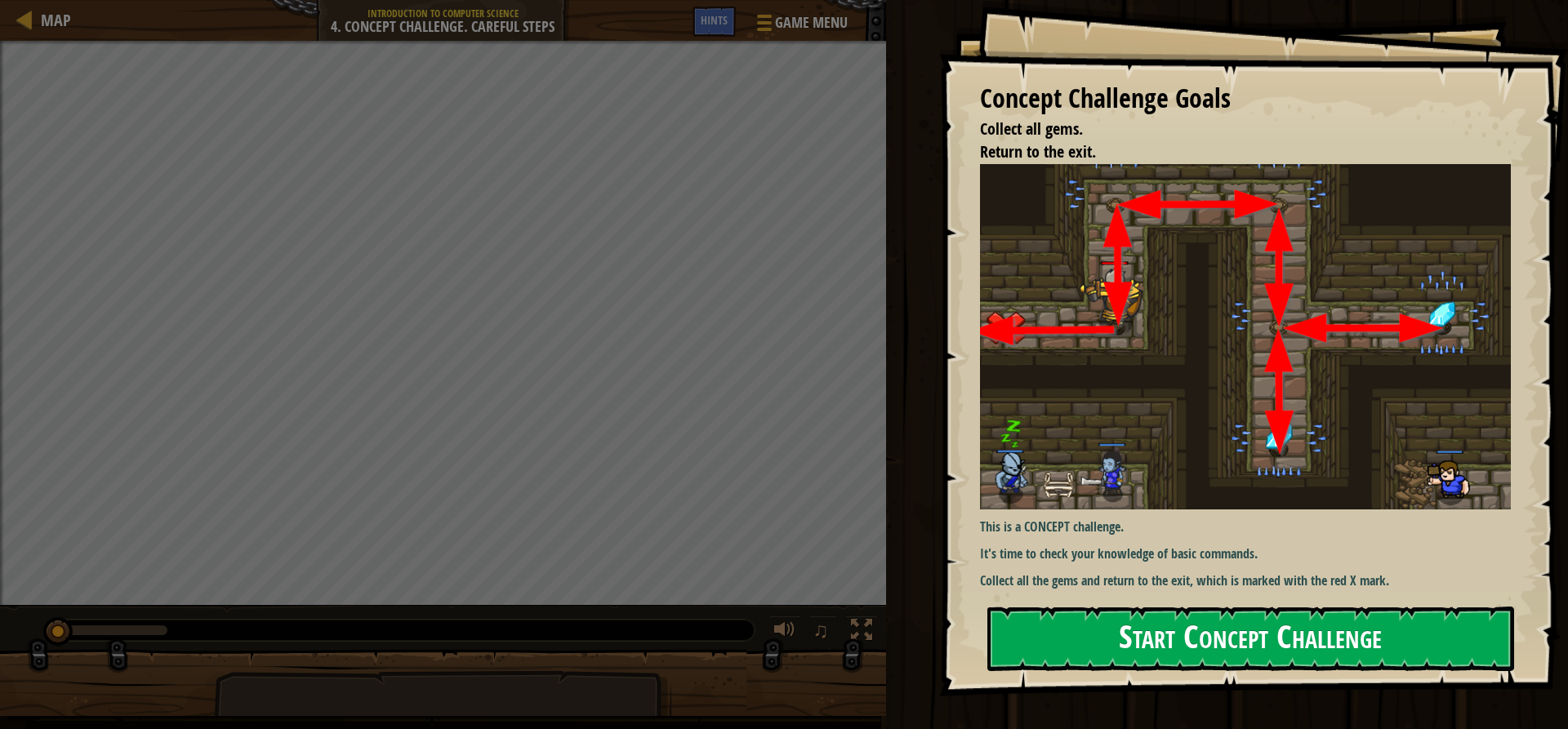
click at [1204, 640] on button "Start Concept Challenge" at bounding box center [1250, 639] width 527 height 64
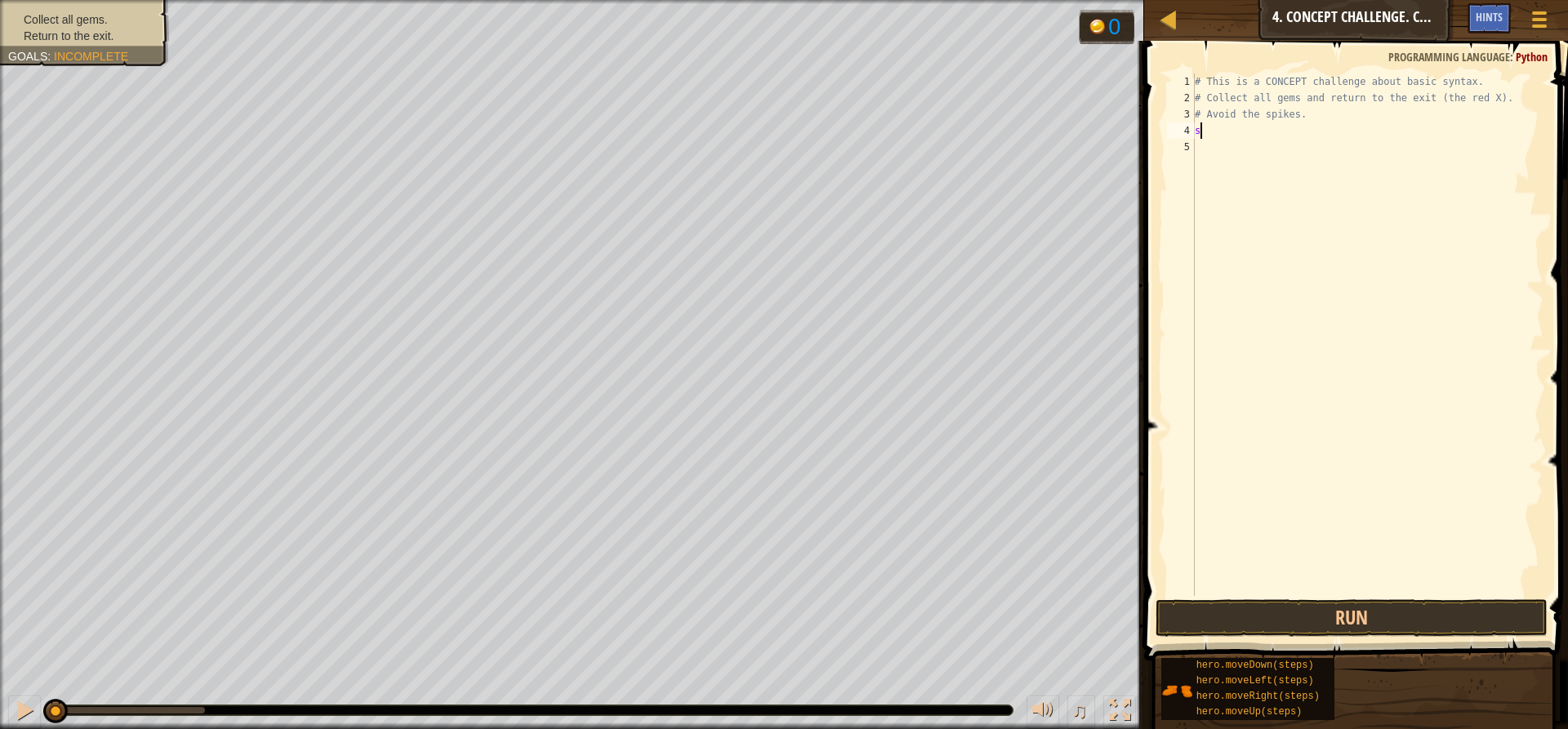
scroll to position [7, 0]
type textarea "steps=1"
click at [1376, 240] on div "# This is a CONCEPT challenge about basic syntax. # Collect all gems and return…" at bounding box center [1368, 351] width 352 height 555
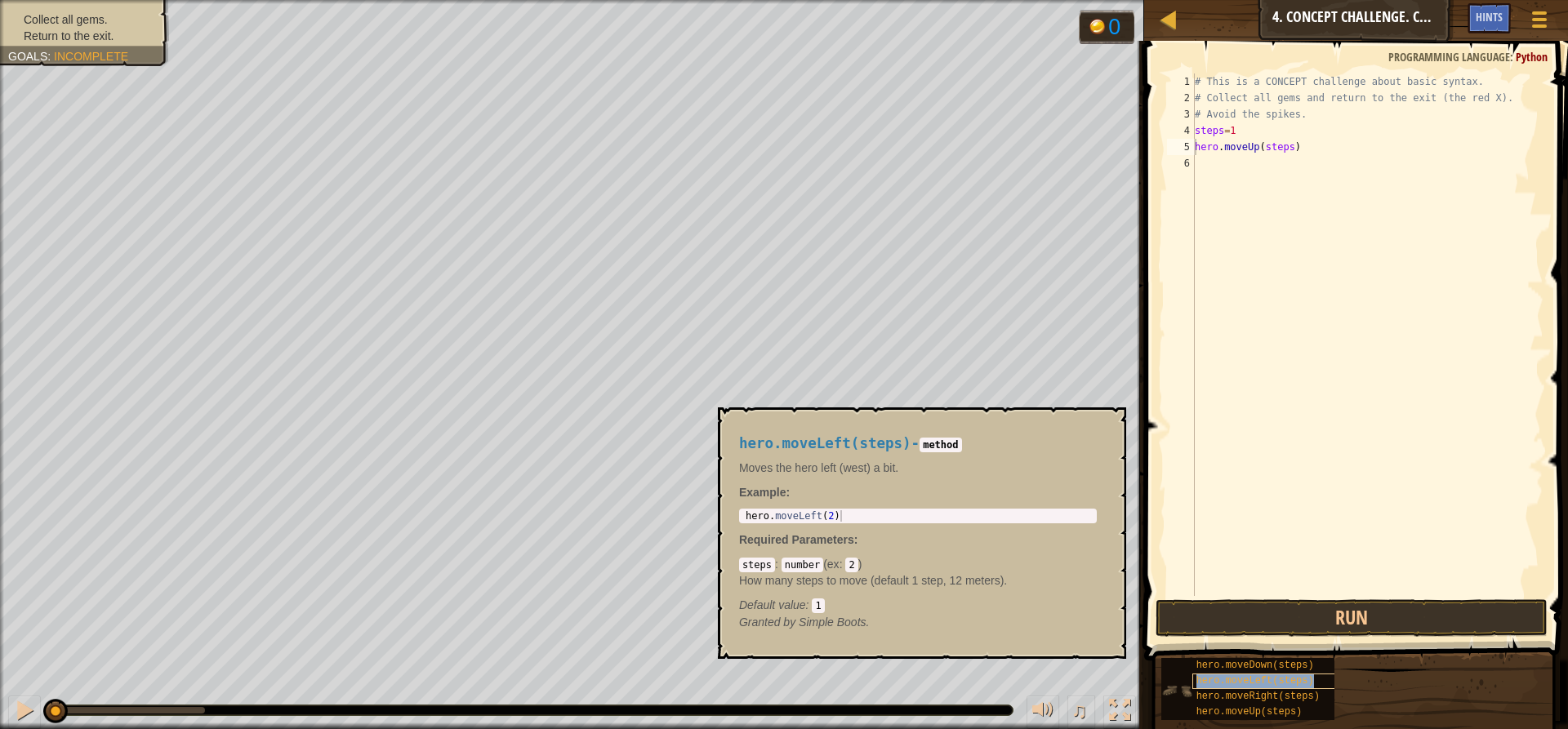
click at [1301, 688] on div "hero.moveLeft(steps)" at bounding box center [1270, 681] width 157 height 15
type textarea "hero.moveRight(steps)"
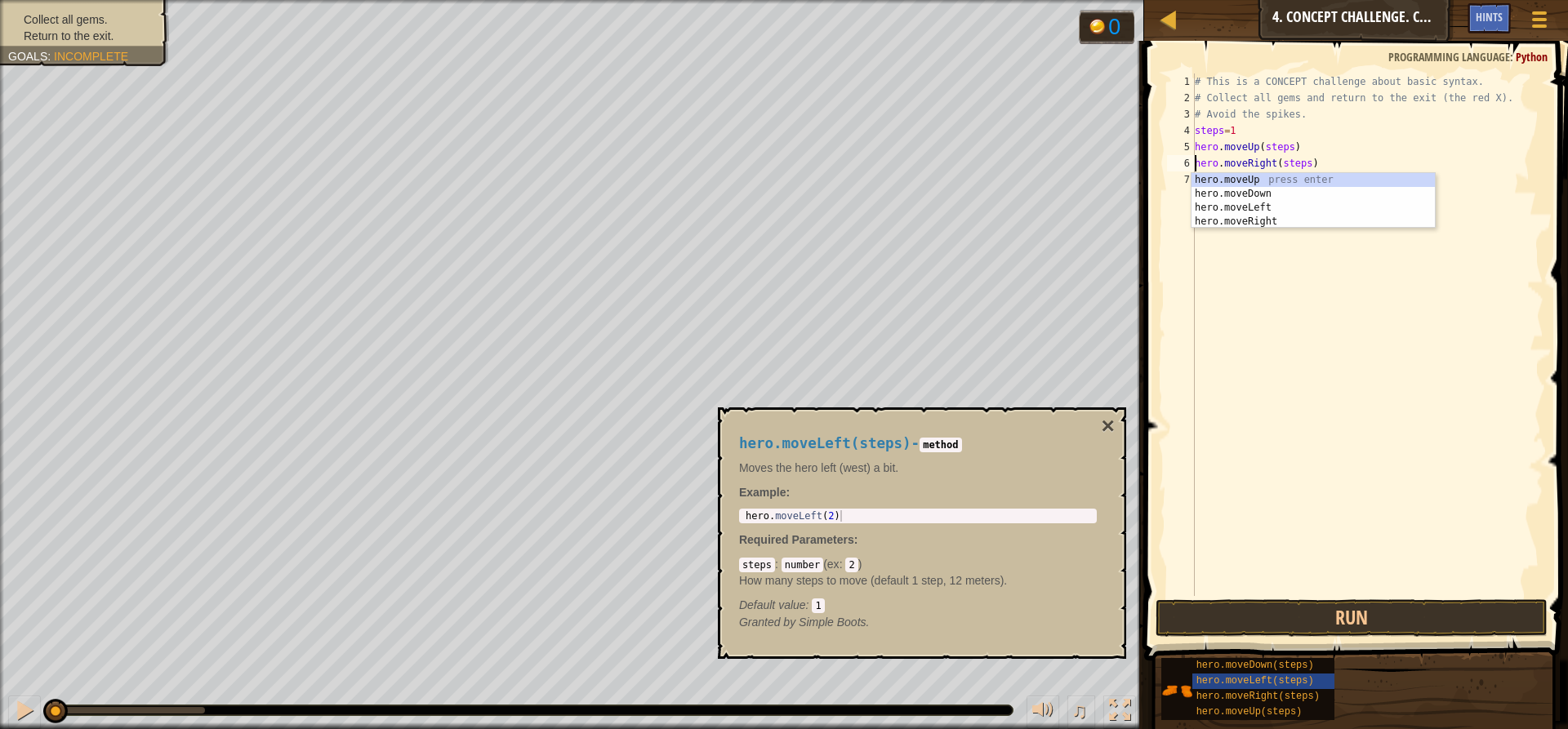
click at [1321, 425] on div "# This is a CONCEPT challenge about basic syntax. # Collect all gems and return…" at bounding box center [1368, 351] width 352 height 555
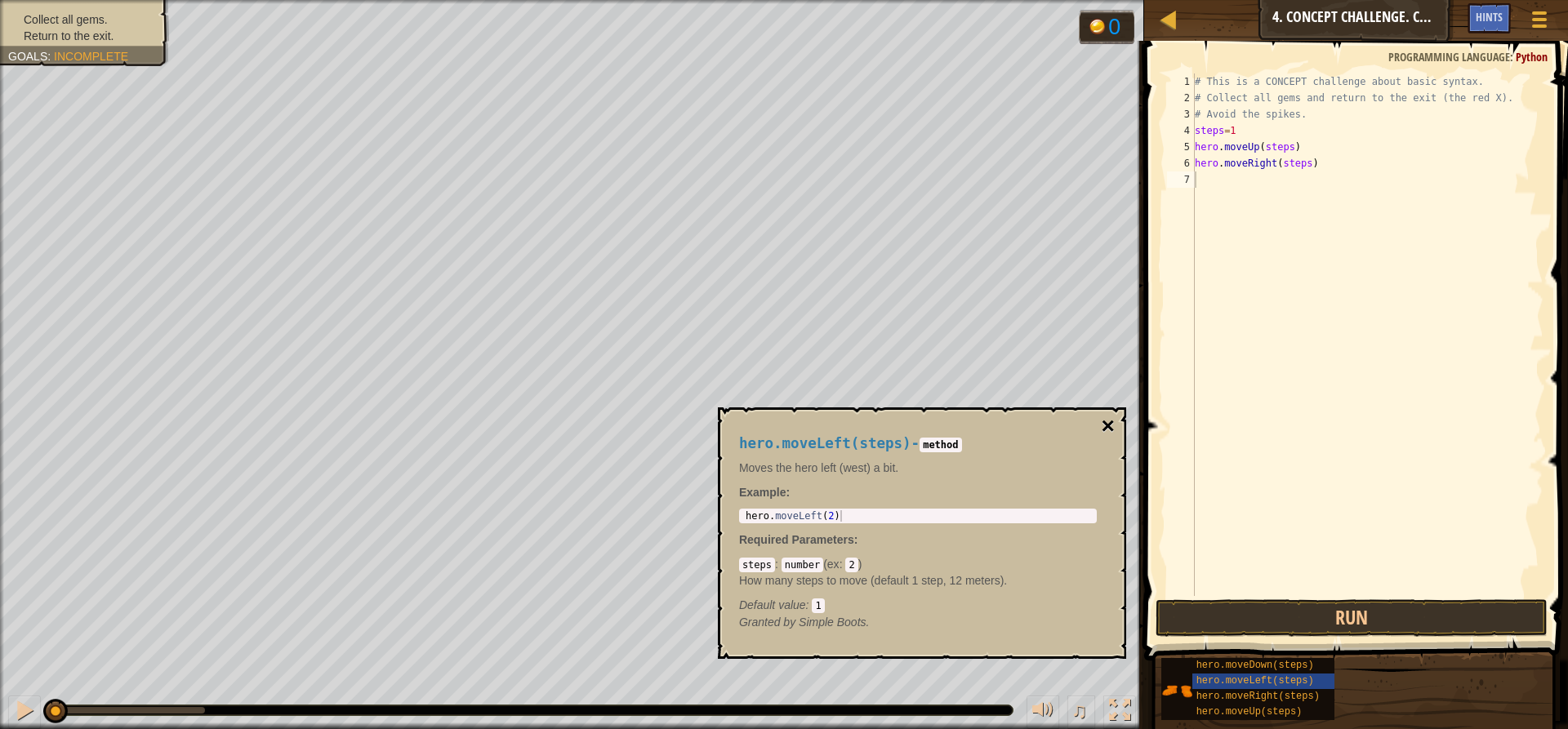
click at [1110, 432] on button "×" at bounding box center [1108, 427] width 13 height 23
type textarea "hero.moveDown(steps)"
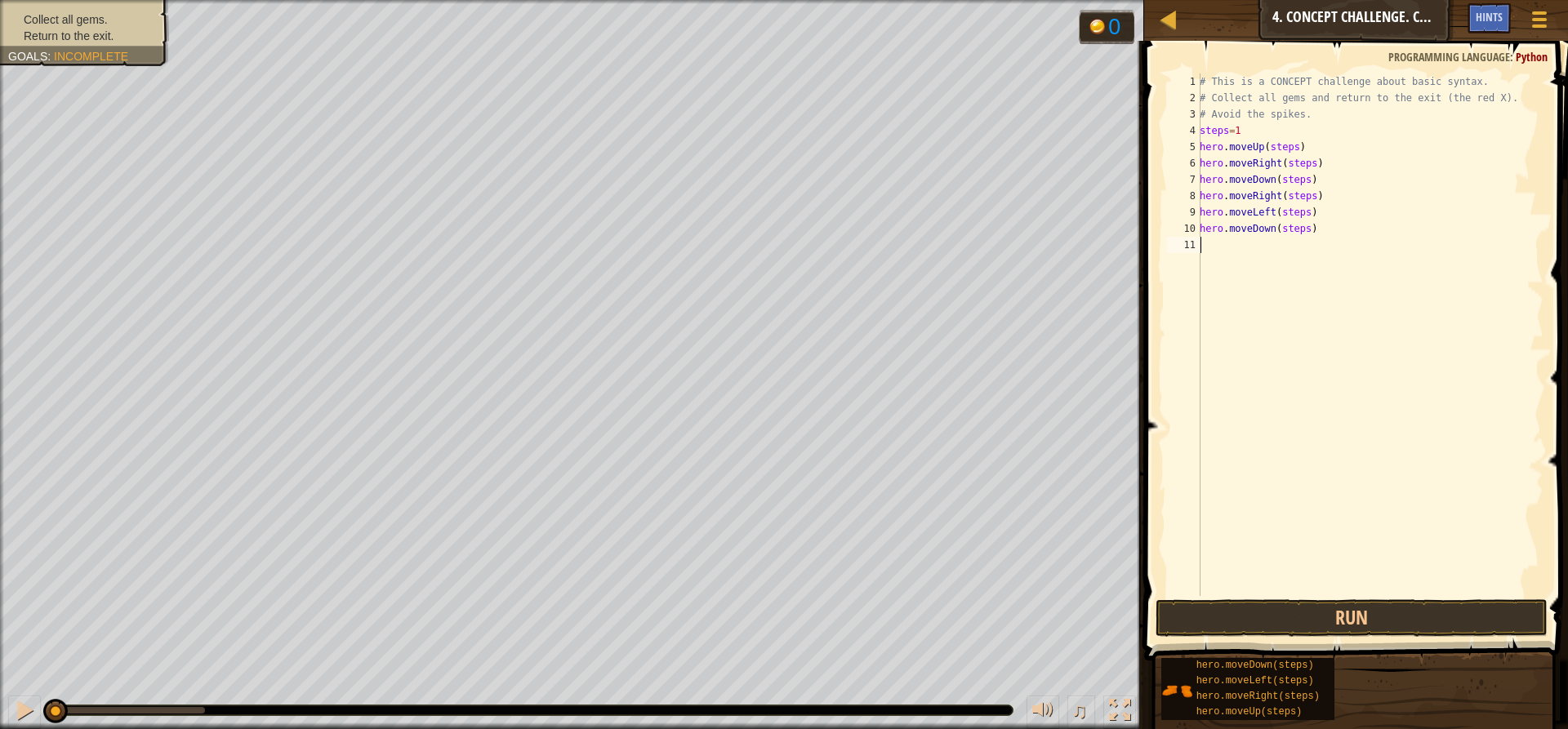
click at [1264, 520] on div "# This is a CONCEPT challenge about basic syntax. # Collect all gems and return…" at bounding box center [1370, 351] width 347 height 555
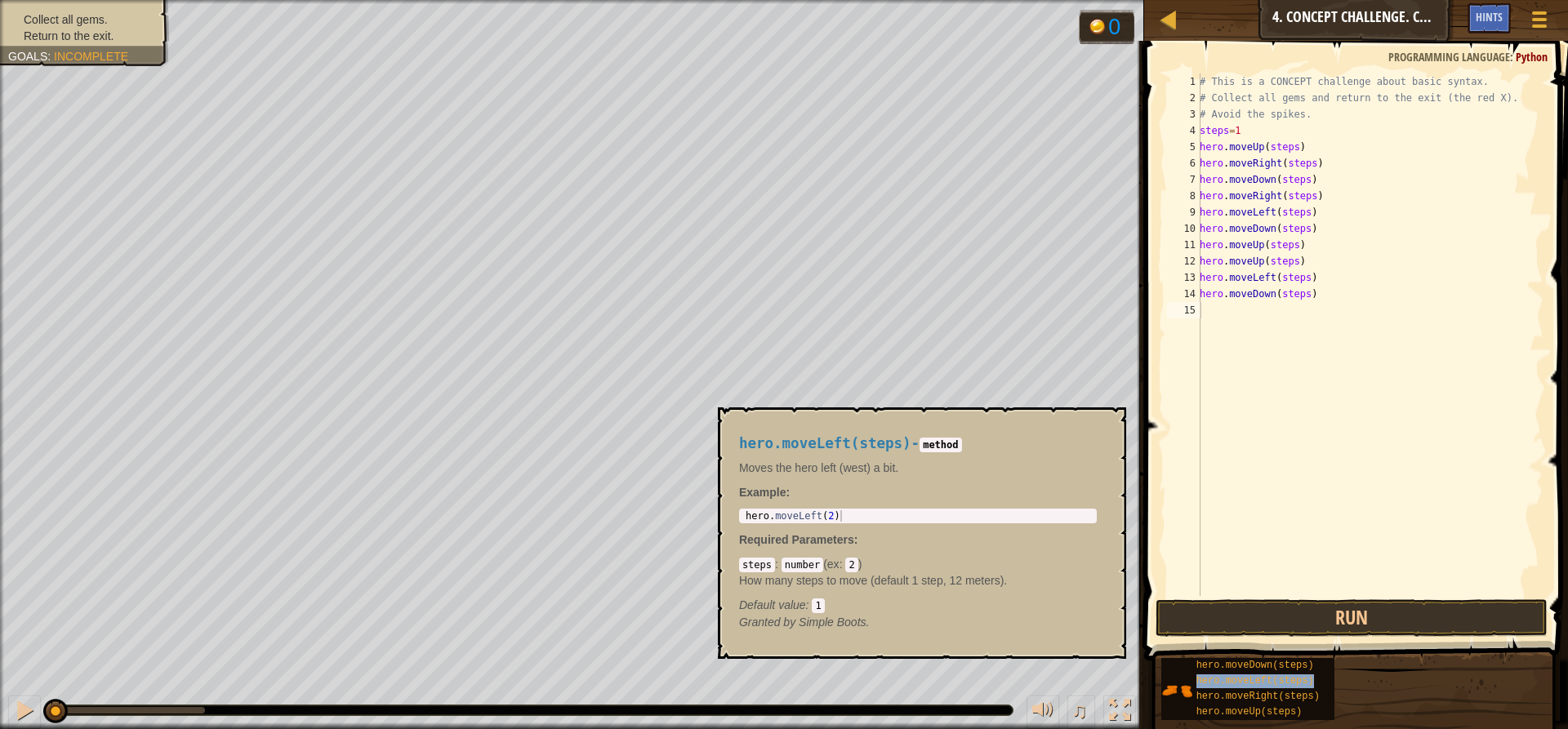
type textarea "hero.moveLeft(steps)"
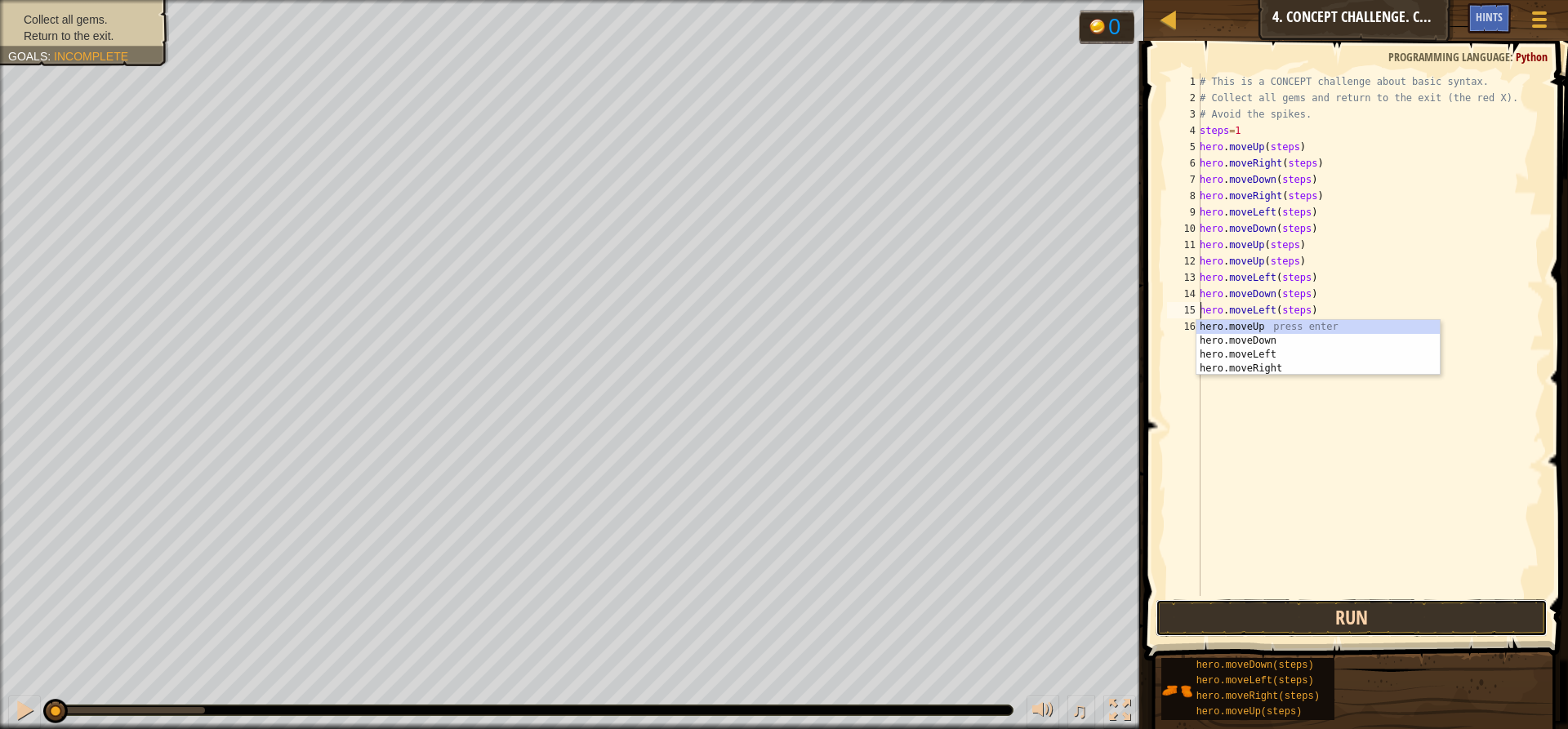
click at [1291, 618] on button "Run" at bounding box center [1352, 618] width 392 height 38
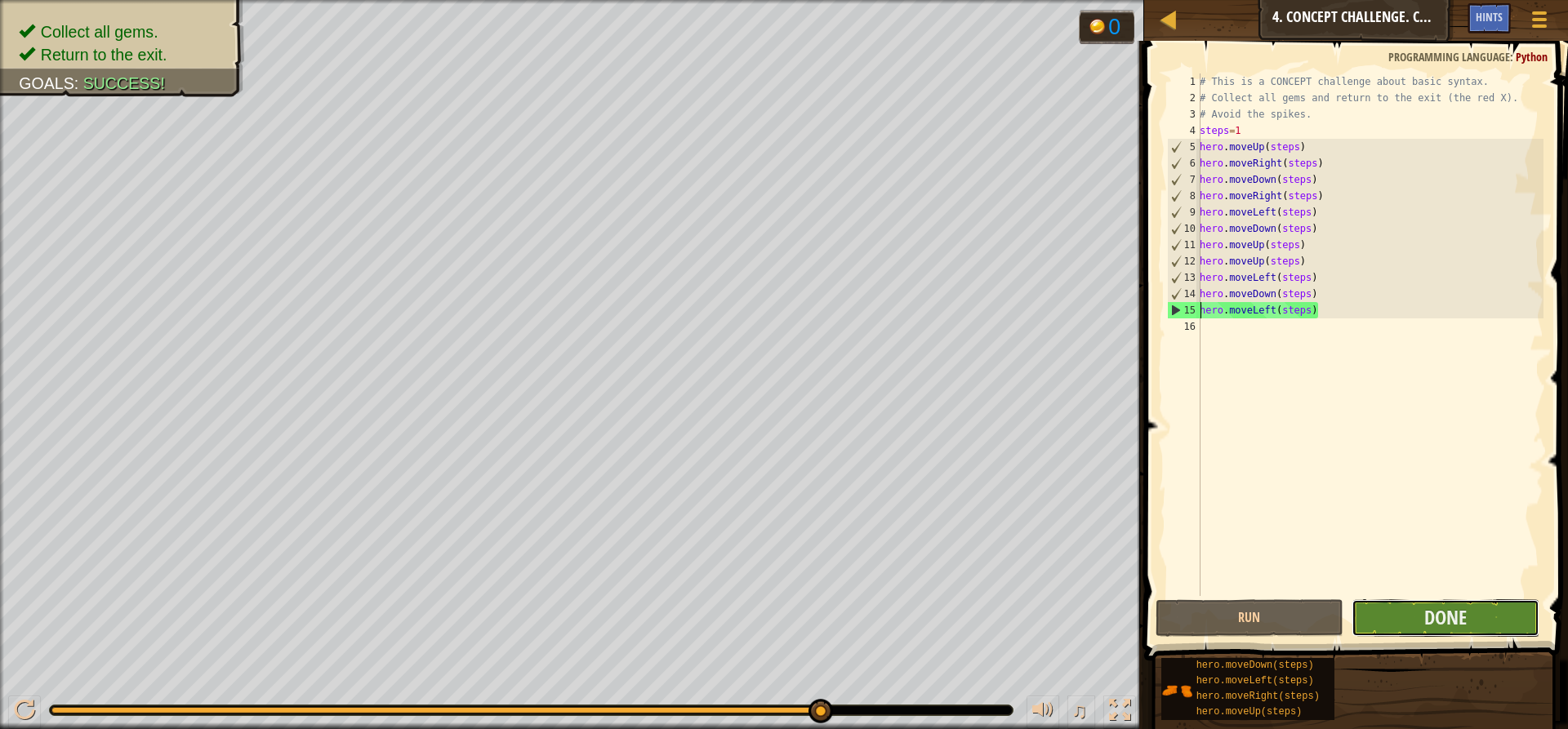
click at [1474, 623] on button "Done" at bounding box center [1445, 618] width 188 height 38
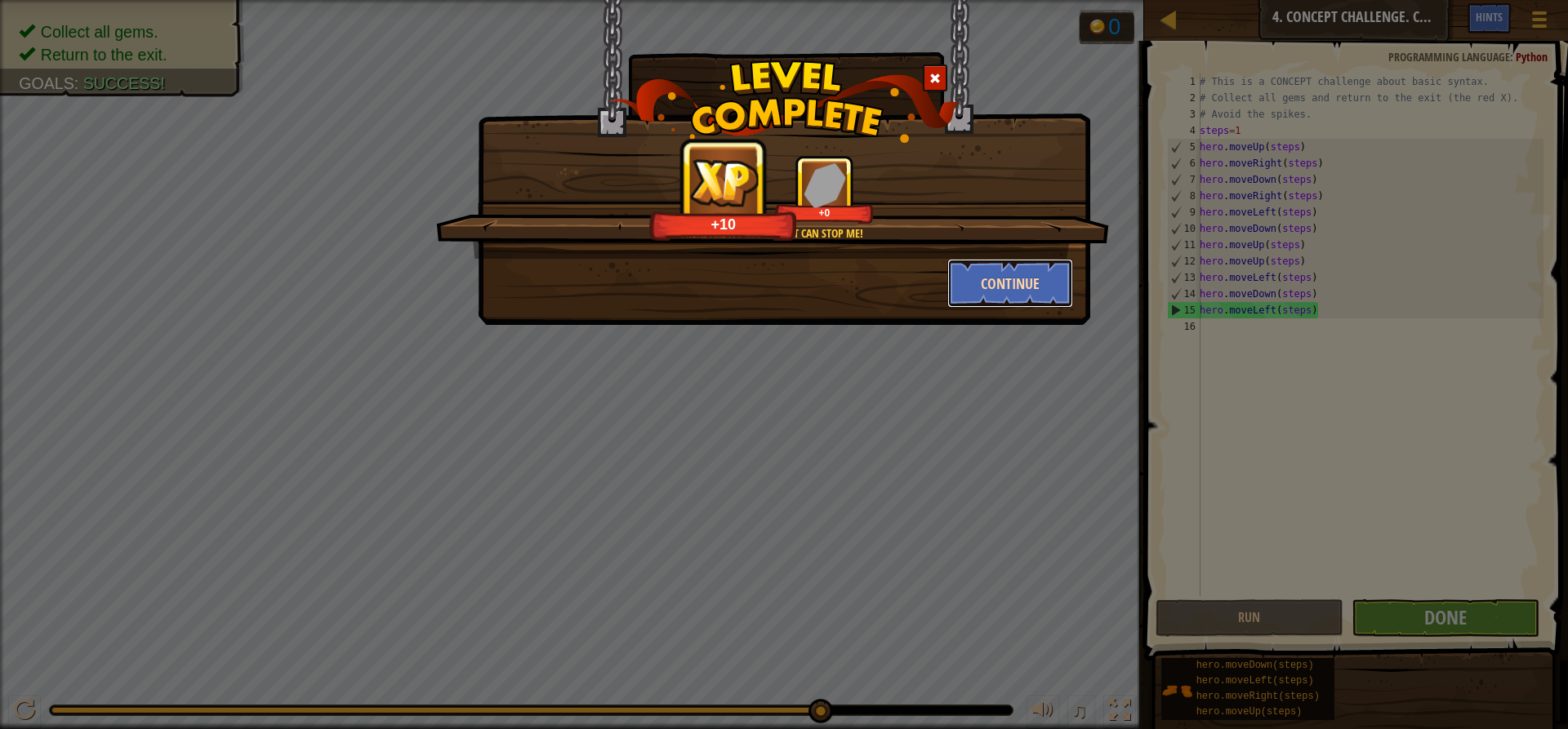
click at [1031, 278] on button "Continue" at bounding box center [1011, 283] width 127 height 49
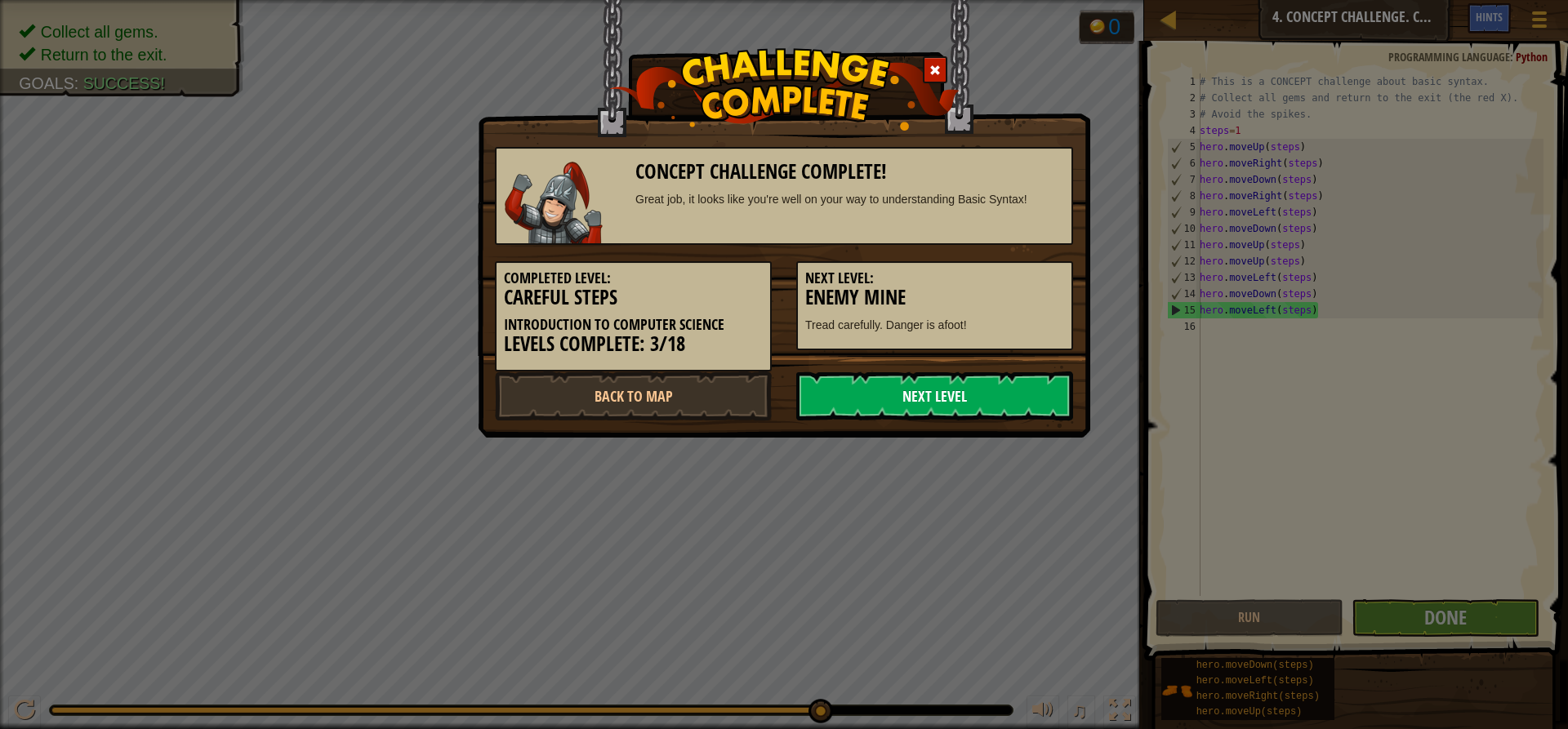
click at [928, 392] on link "Next Level" at bounding box center [935, 395] width 277 height 49
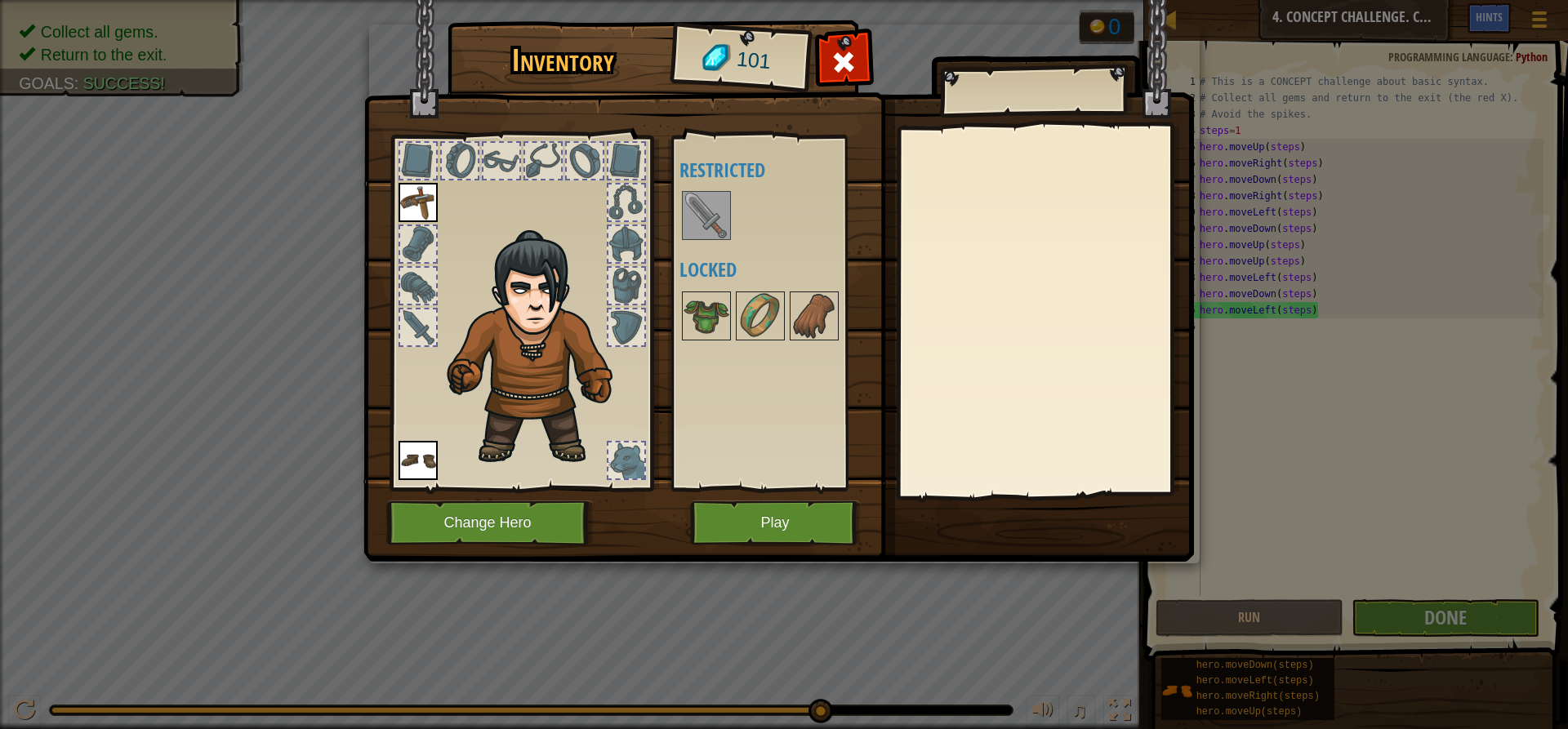
click at [712, 222] on img at bounding box center [706, 215] width 46 height 46
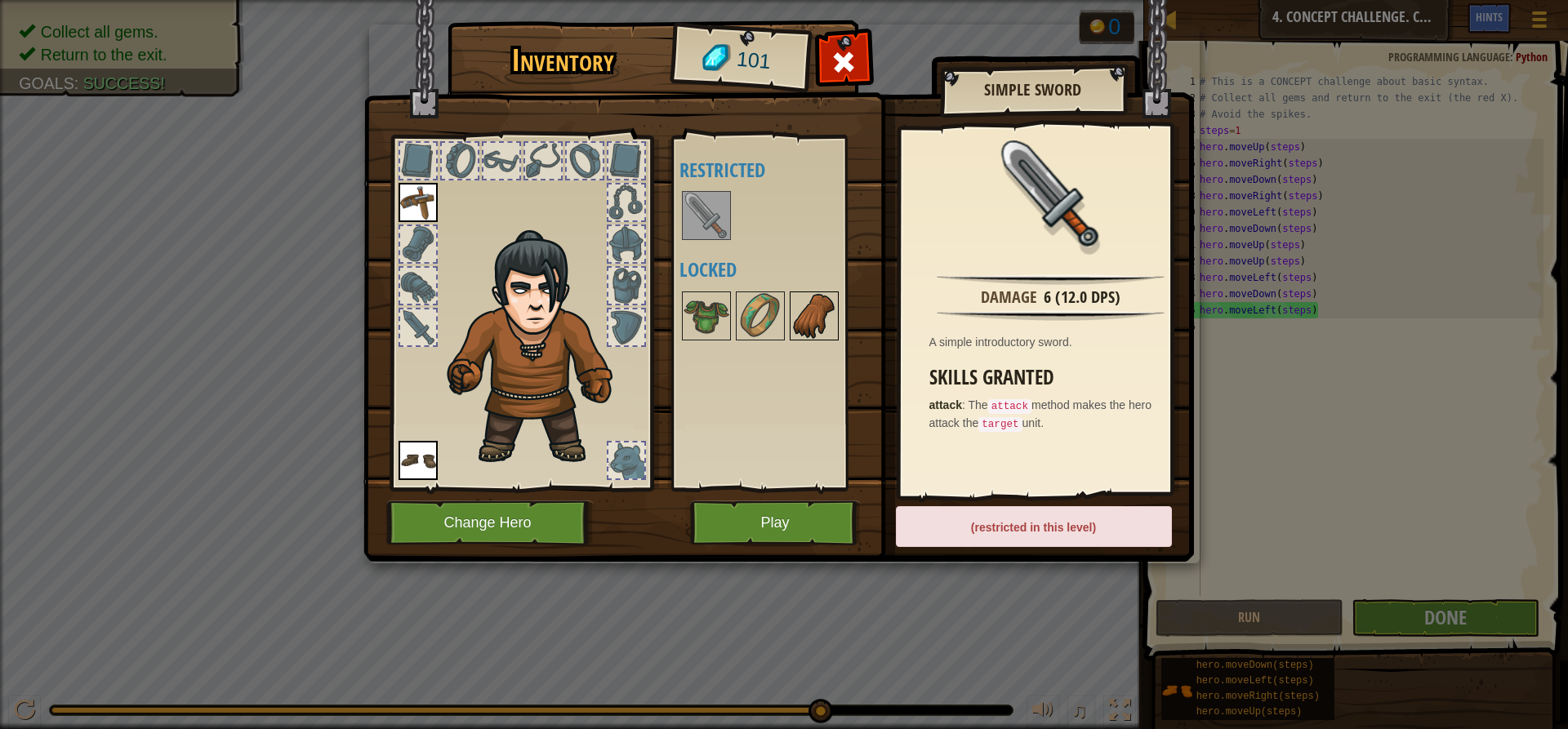
click at [814, 327] on img at bounding box center [814, 316] width 46 height 46
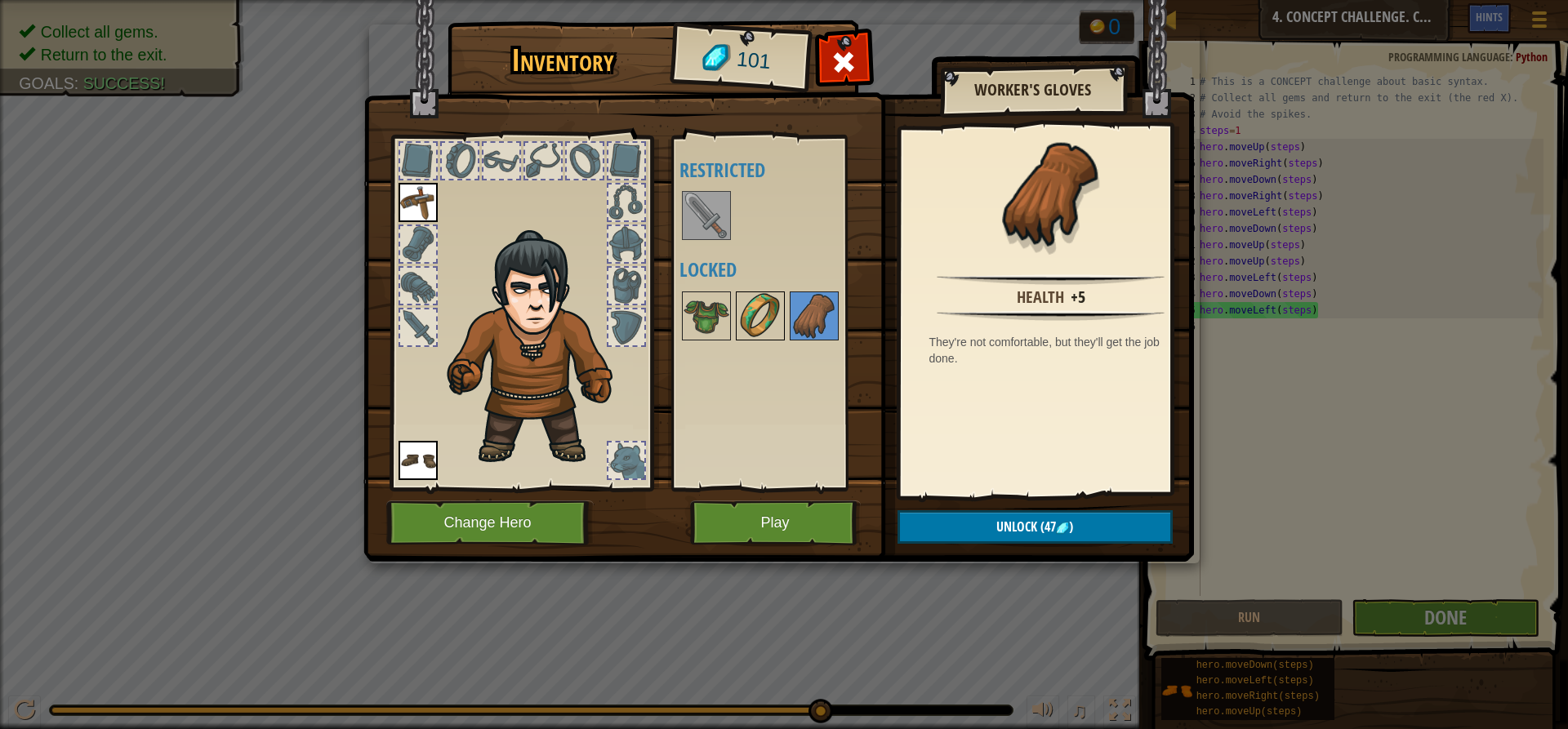
click at [769, 325] on img at bounding box center [760, 316] width 46 height 46
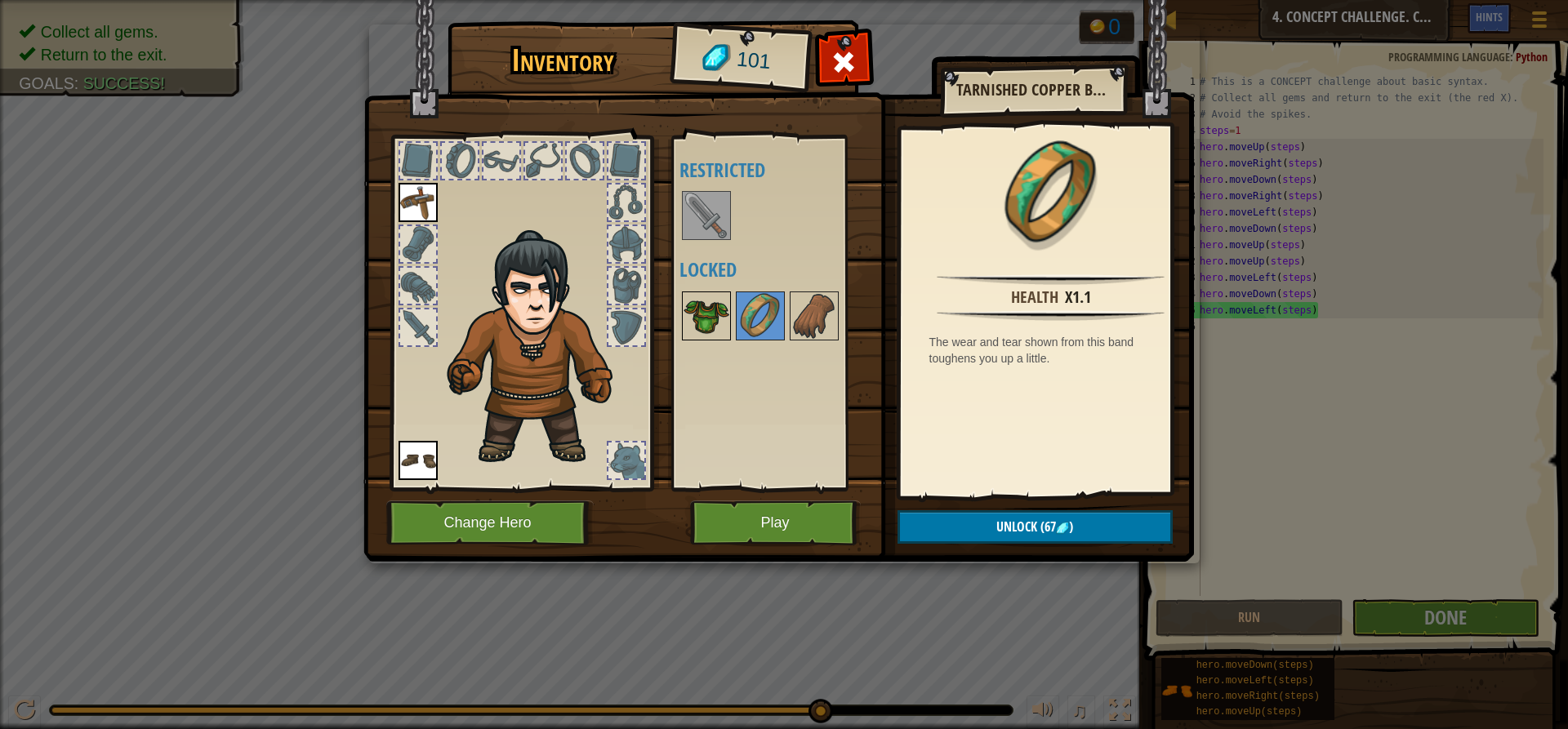
click at [721, 298] on img at bounding box center [706, 316] width 46 height 46
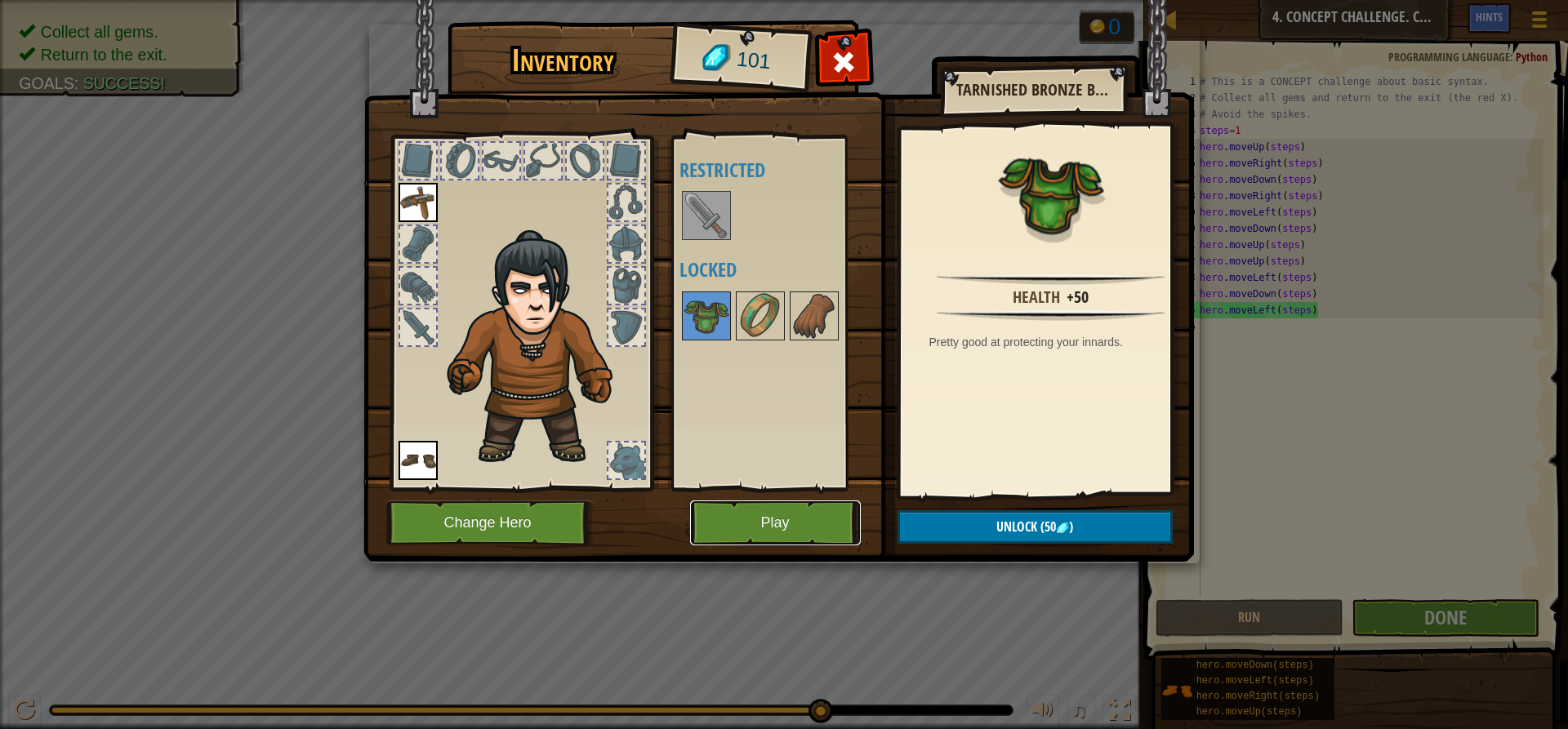
click at [803, 521] on button "Play" at bounding box center [776, 523] width 171 height 45
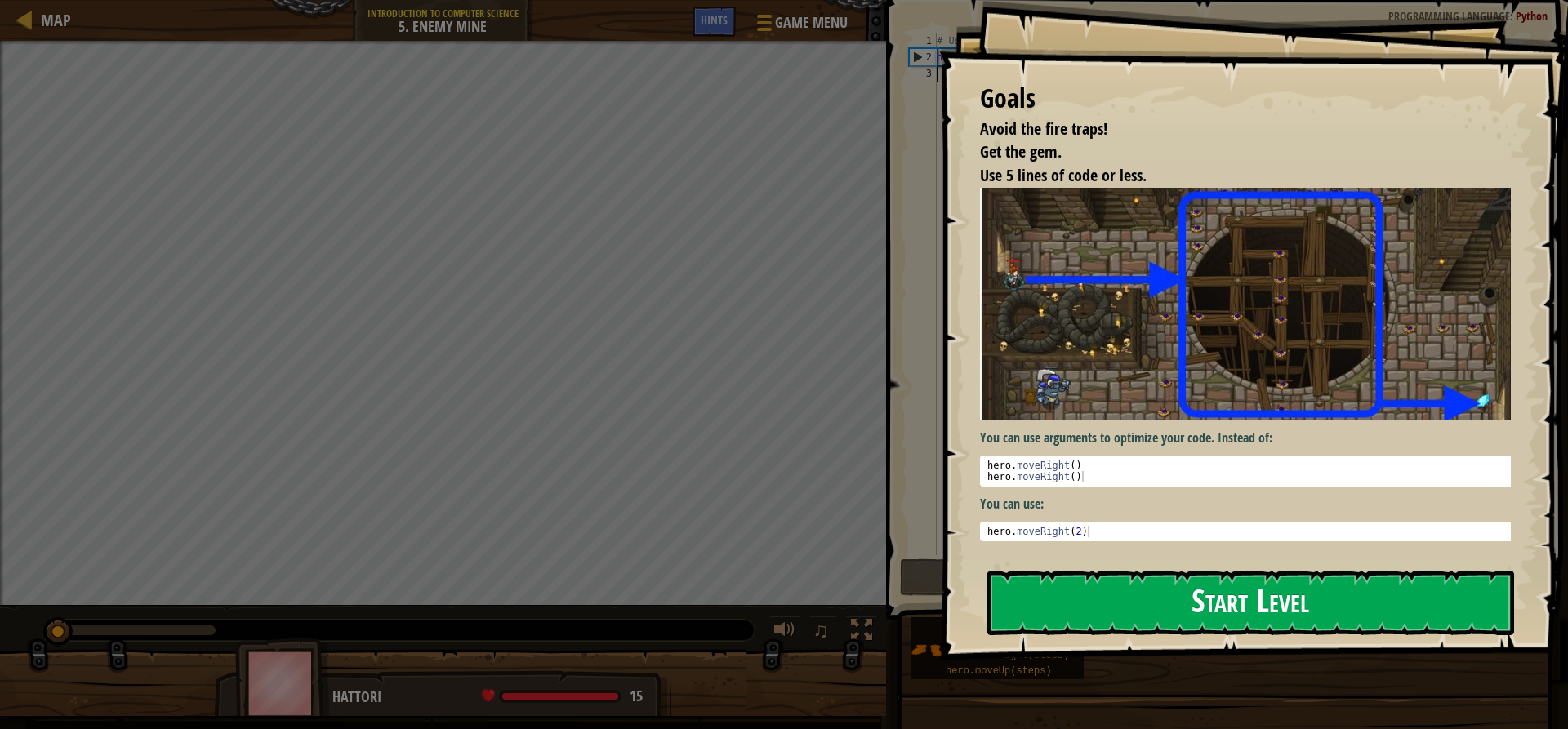
click at [1035, 571] on button "Start Level" at bounding box center [1250, 603] width 527 height 64
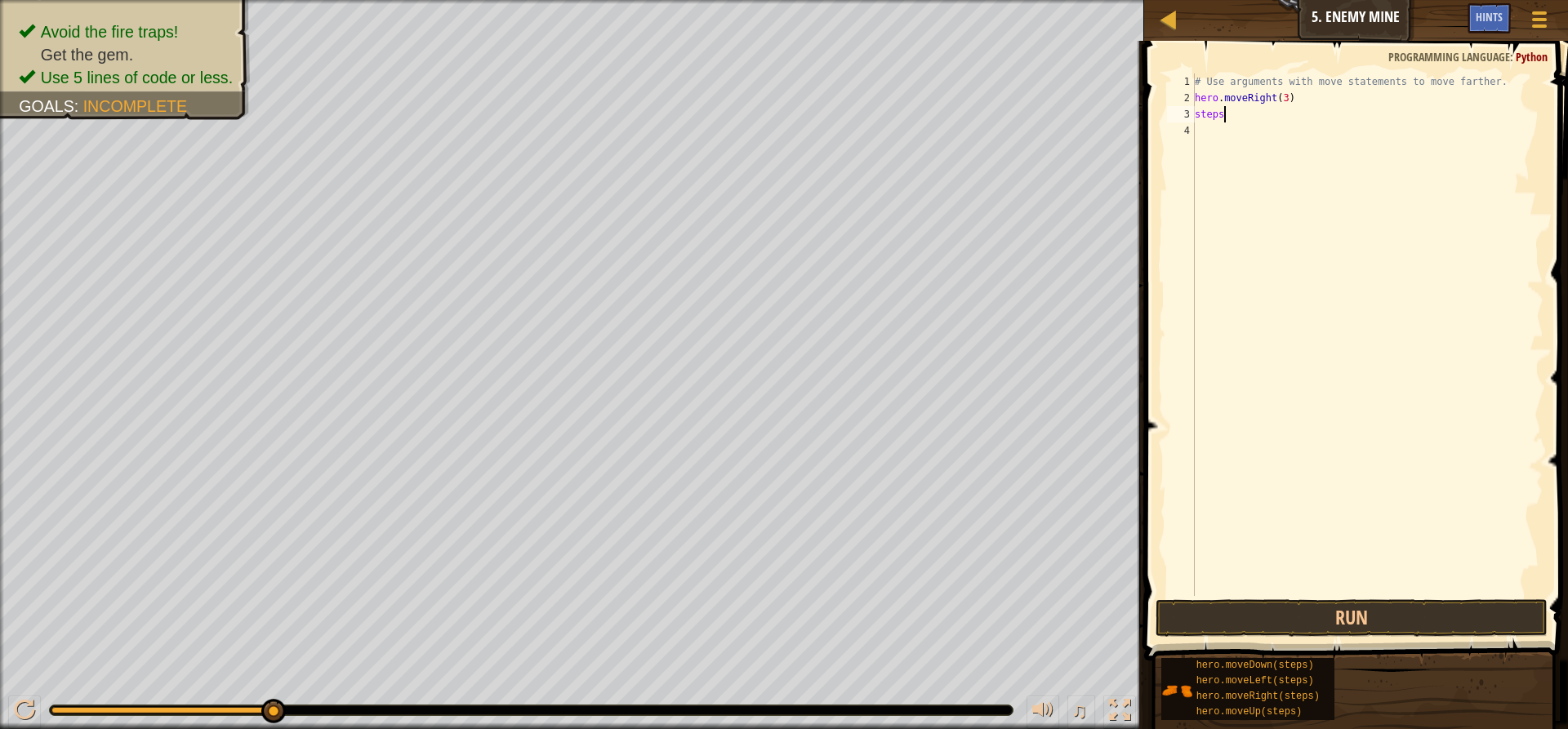
scroll to position [7, 2]
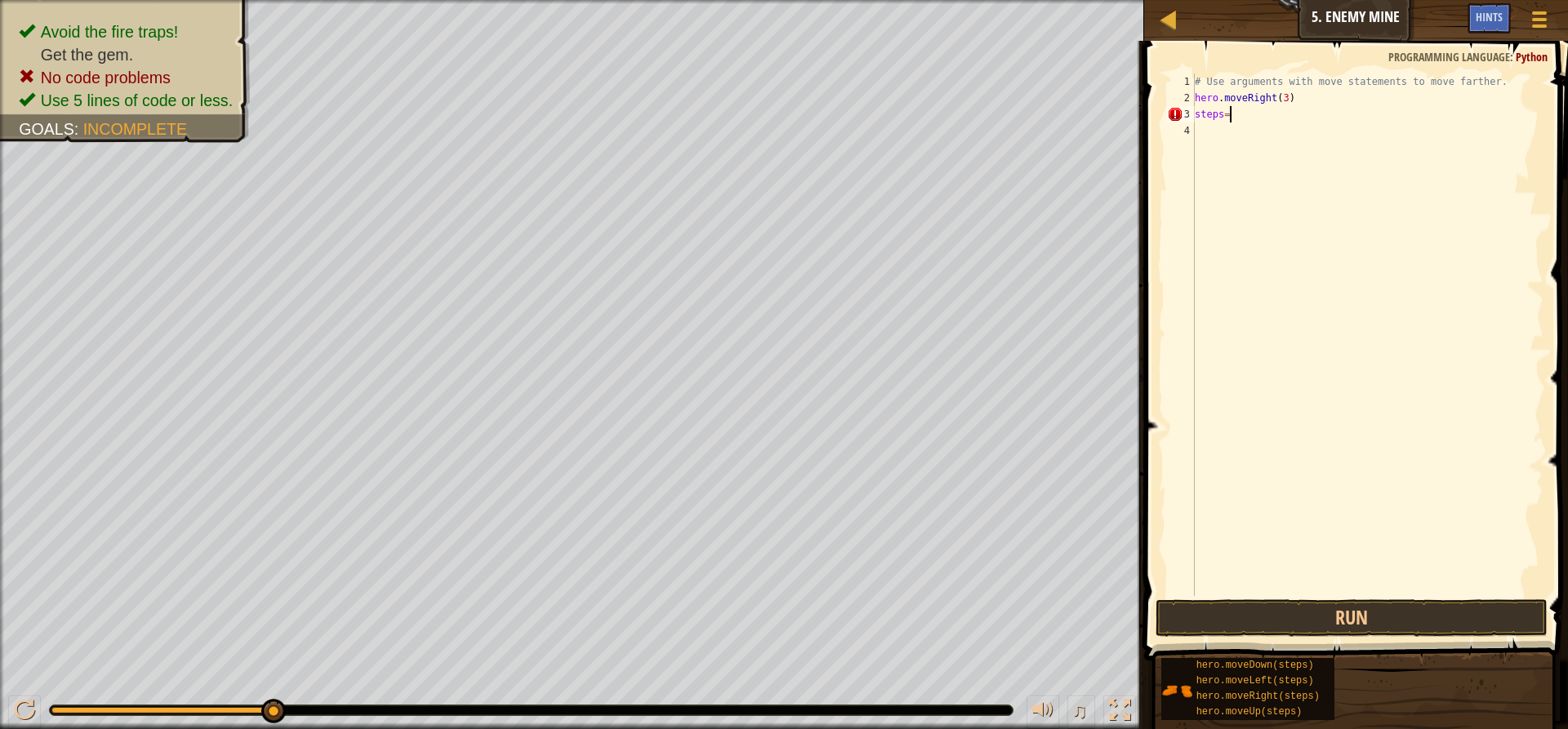
type textarea "steps=1"
drag, startPoint x: 1255, startPoint y: 112, endPoint x: 1197, endPoint y: 115, distance: 58.1
click at [1197, 115] on div "# Use arguments with move statements to move farther. hero . moveRight ( 3 ) st…" at bounding box center [1368, 351] width 352 height 555
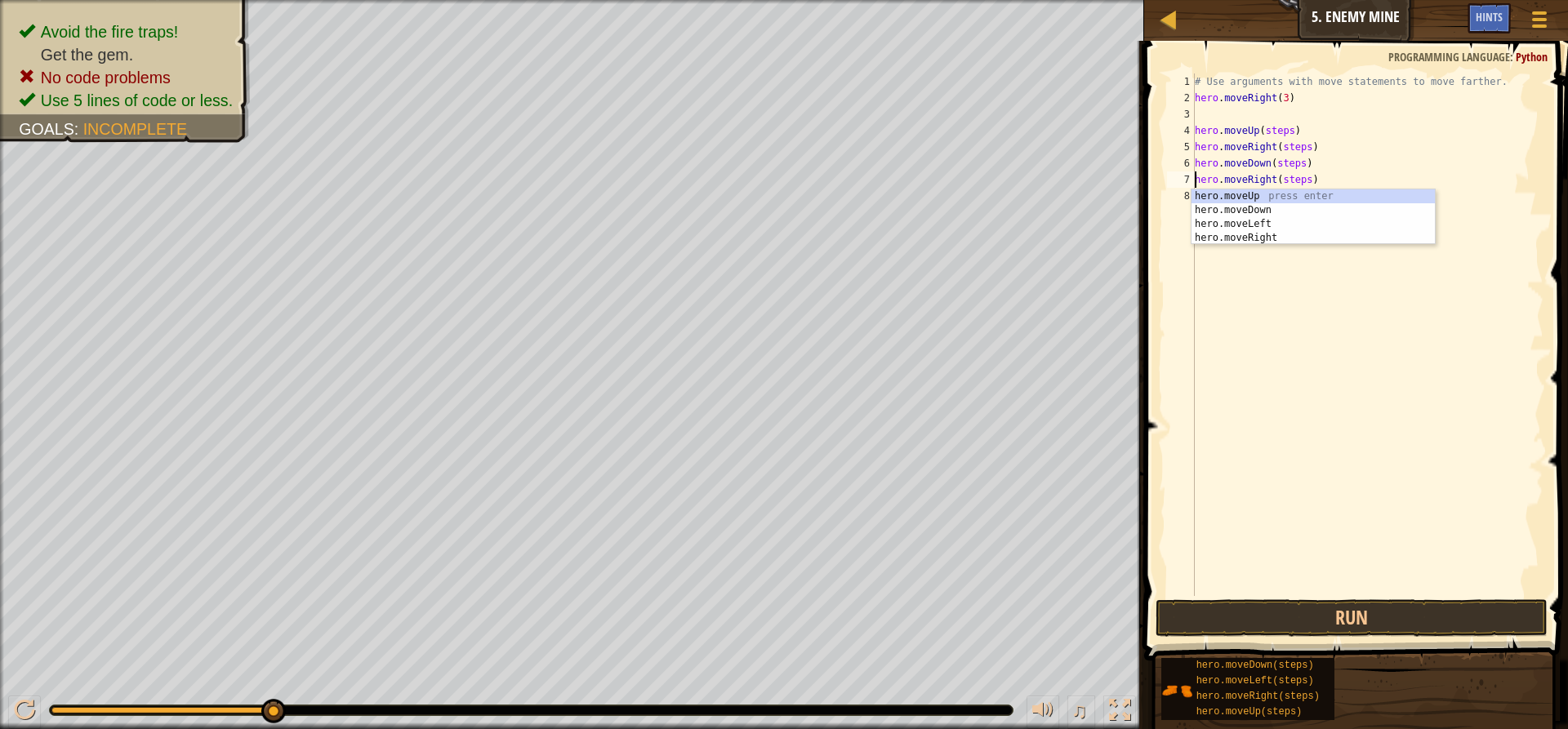
click at [1333, 148] on div "# Use arguments with move statements to move farther. hero . moveRight ( 3 ) he…" at bounding box center [1368, 351] width 352 height 555
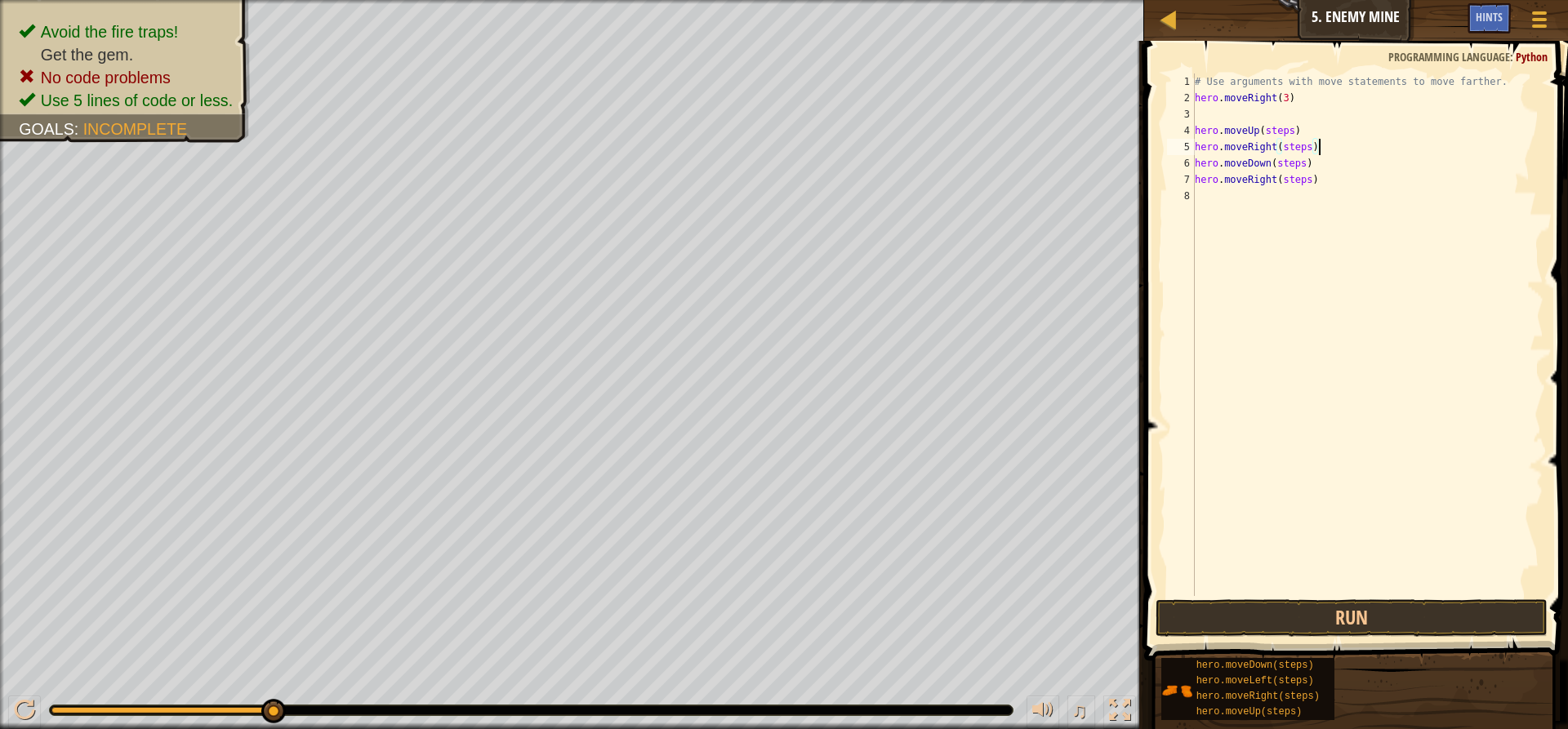
click at [1298, 127] on div "# Use arguments with move statements to move farther. hero . moveRight ( 3 ) he…" at bounding box center [1368, 351] width 352 height 555
click at [1311, 149] on div "# Use arguments with move statements to move farther. hero . moveRight ( 3 ) he…" at bounding box center [1368, 351] width 352 height 555
click at [1306, 165] on div "# Use arguments with move statements to move farther. hero . moveRight ( 3 ) he…" at bounding box center [1368, 351] width 352 height 555
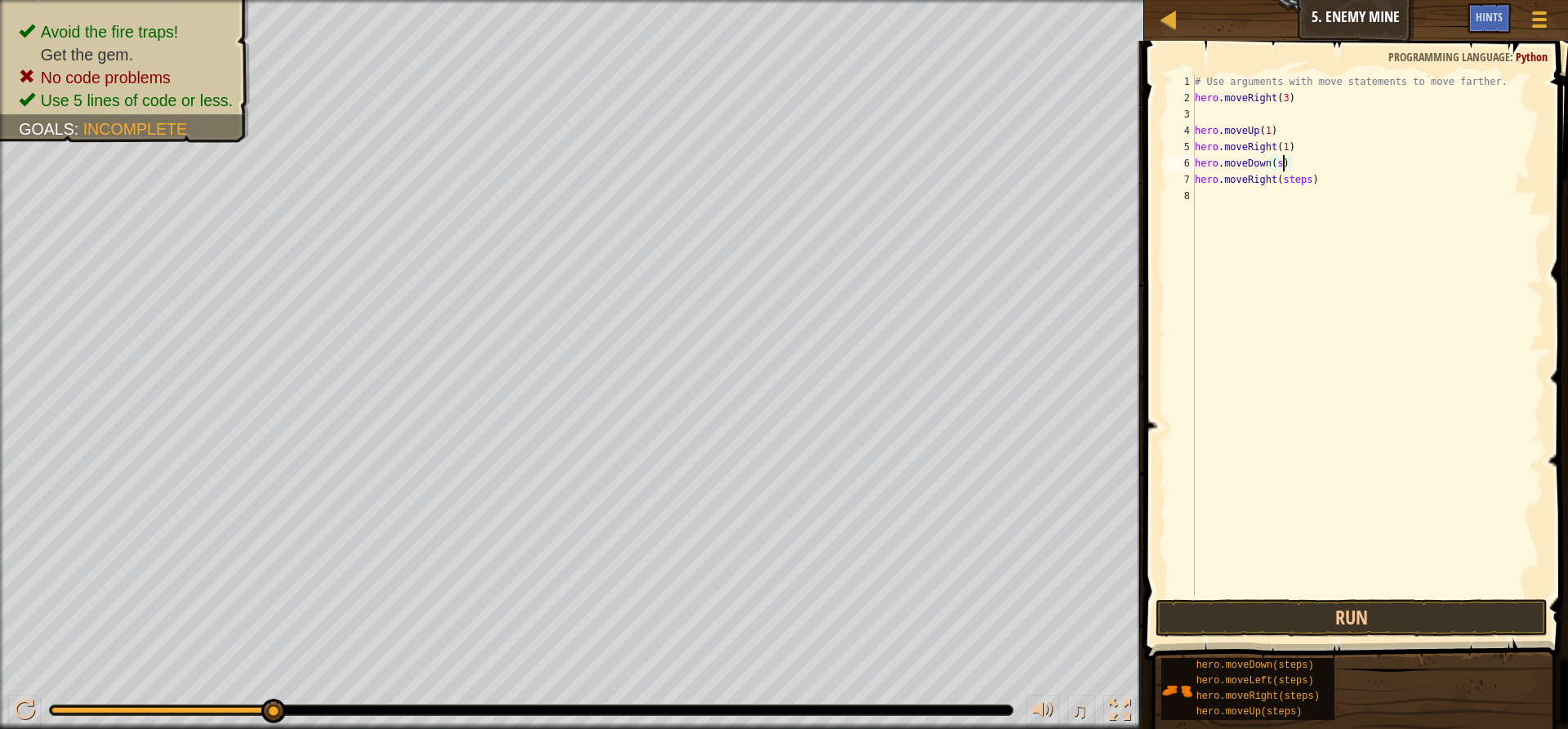
scroll to position [7, 6]
click at [1310, 174] on div "# Use arguments with move statements to move farther. hero . moveRight ( 3 ) he…" at bounding box center [1368, 351] width 352 height 555
type textarea "hero.moveRight(2)"
click at [1329, 308] on div "# Use arguments with move statements to move farther. hero . moveRight ( 3 ) he…" at bounding box center [1368, 351] width 352 height 555
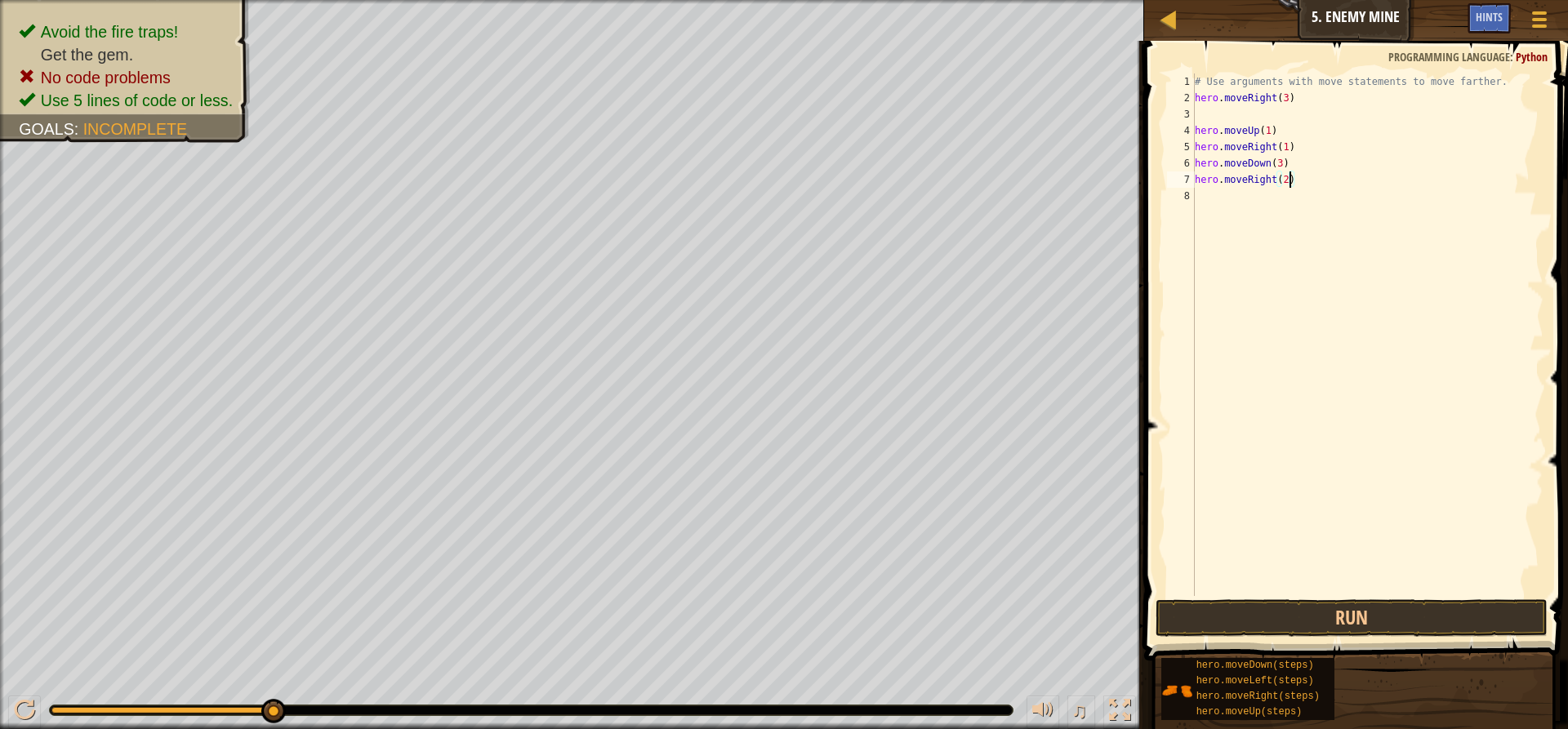
scroll to position [7, 0]
click at [1295, 606] on button "Run" at bounding box center [1352, 618] width 392 height 38
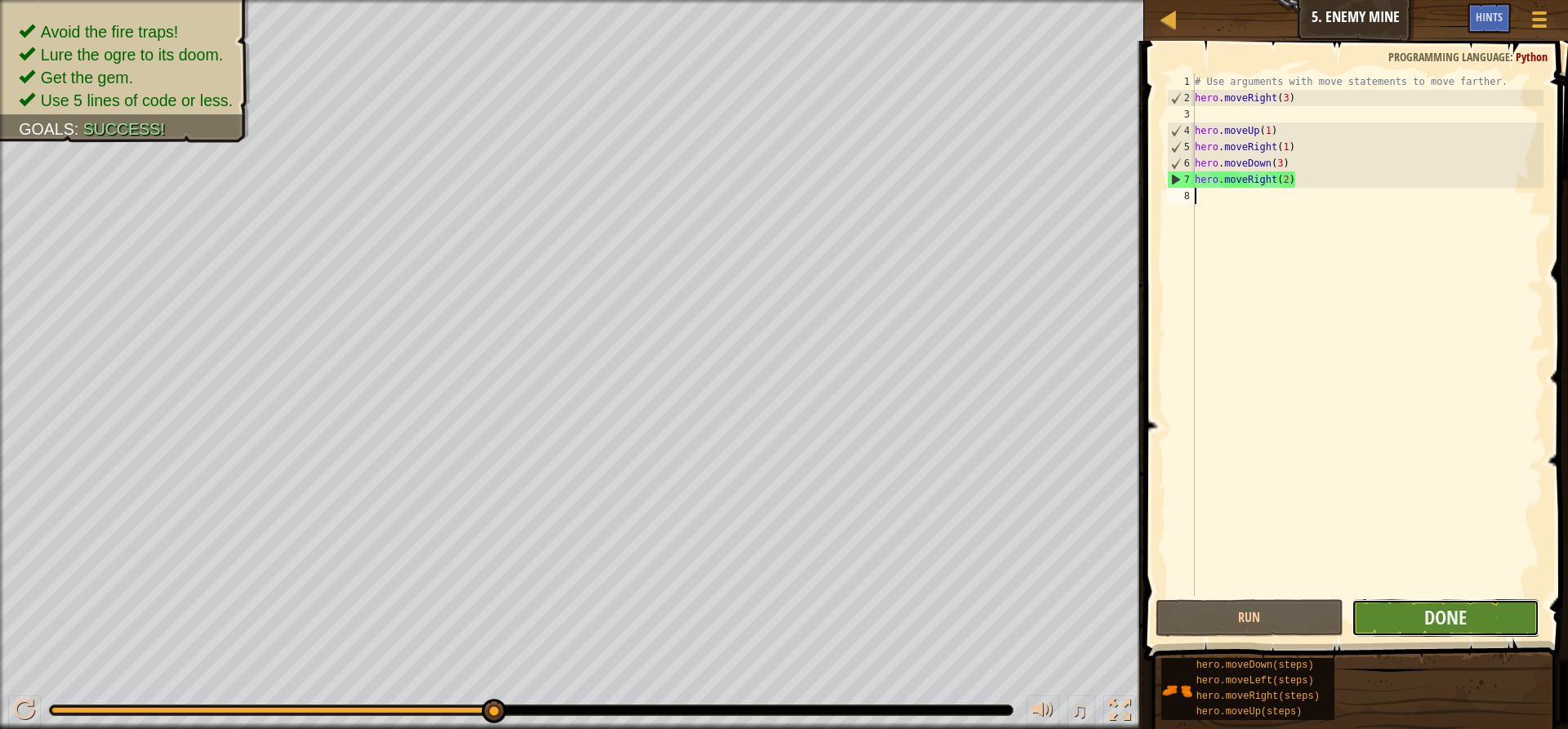
click at [1407, 611] on button "Done" at bounding box center [1445, 618] width 188 height 38
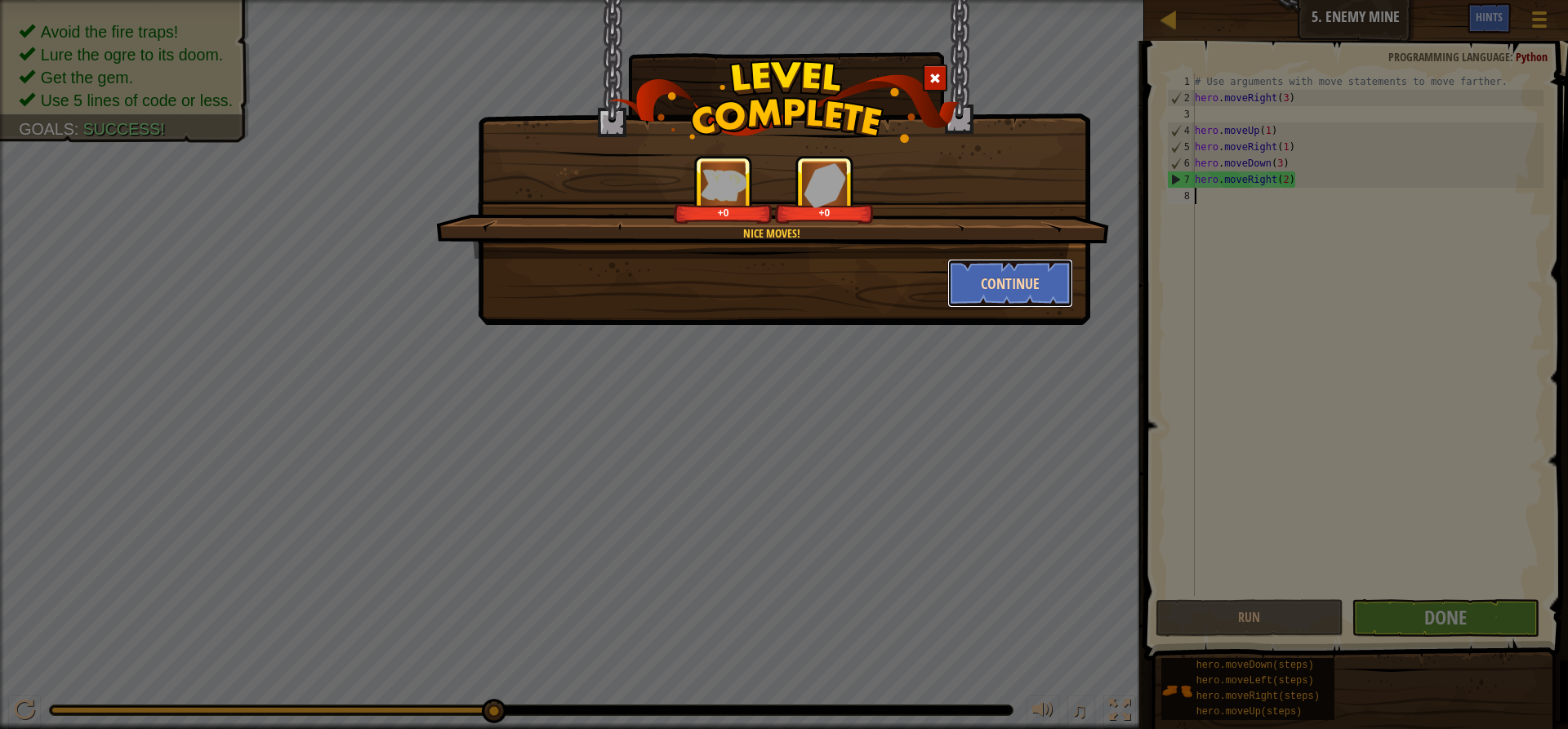
click at [1058, 301] on button "Continue" at bounding box center [1011, 283] width 127 height 49
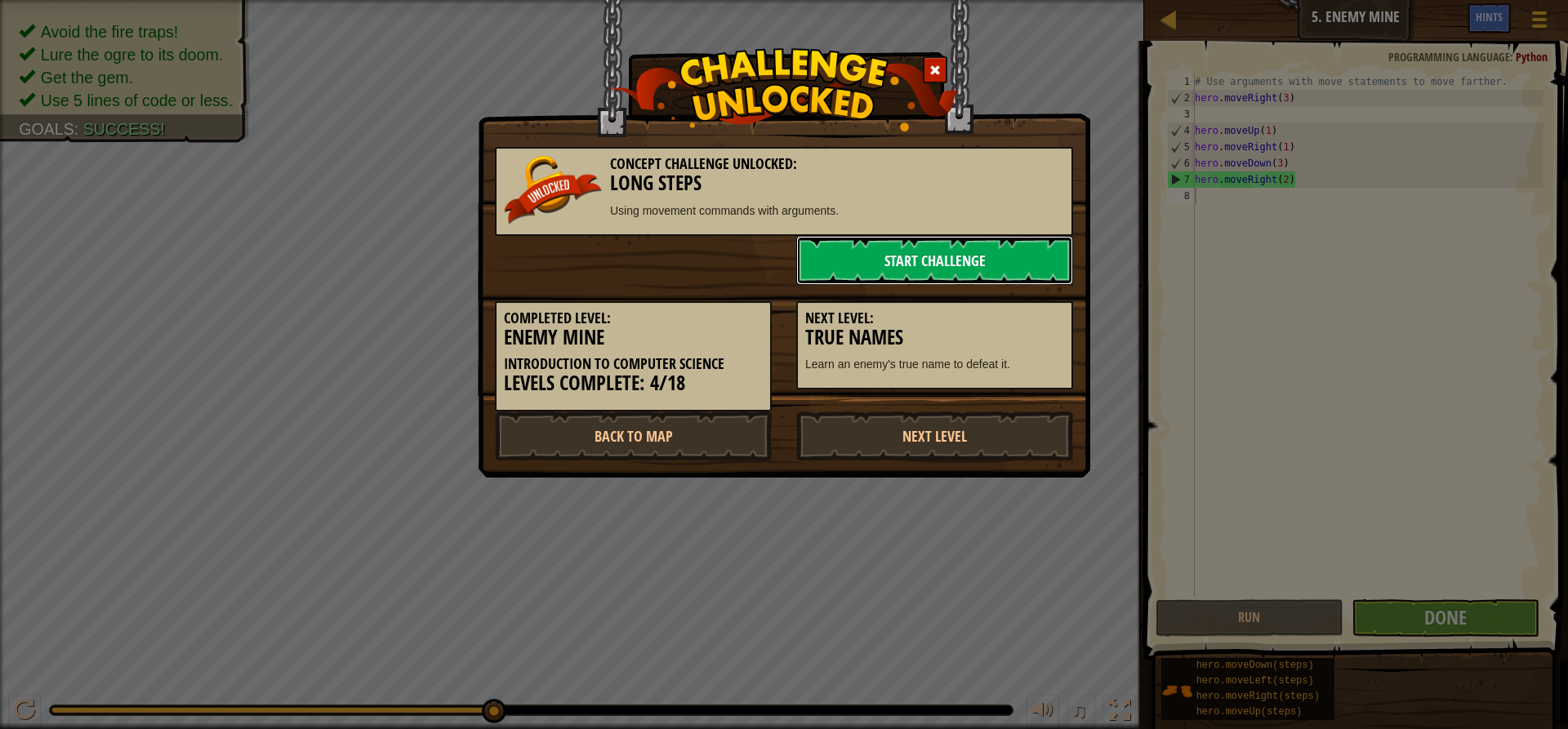
click at [897, 259] on link "Start Challenge" at bounding box center [935, 260] width 277 height 49
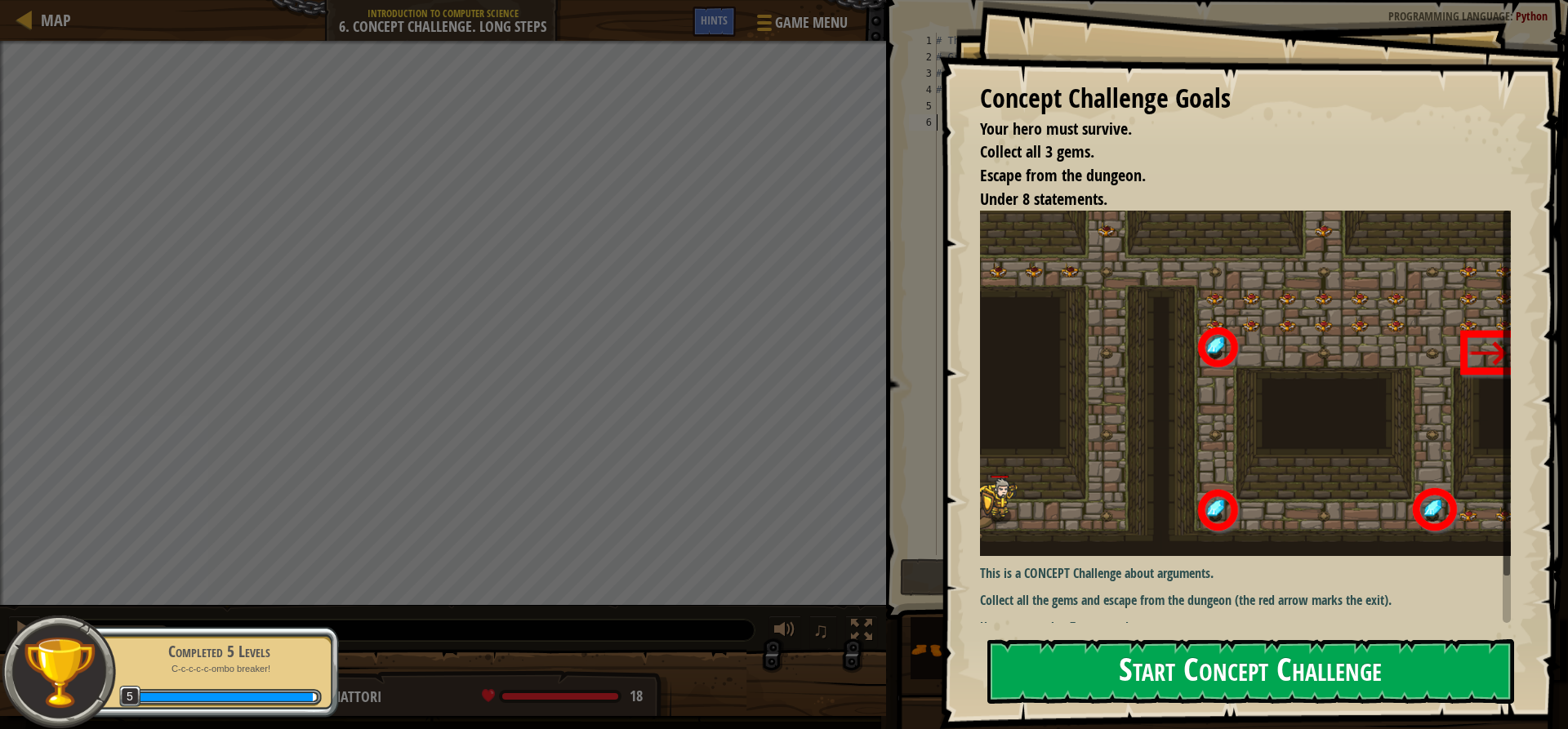
click at [1382, 674] on button "Start Concept Challenge" at bounding box center [1250, 672] width 527 height 64
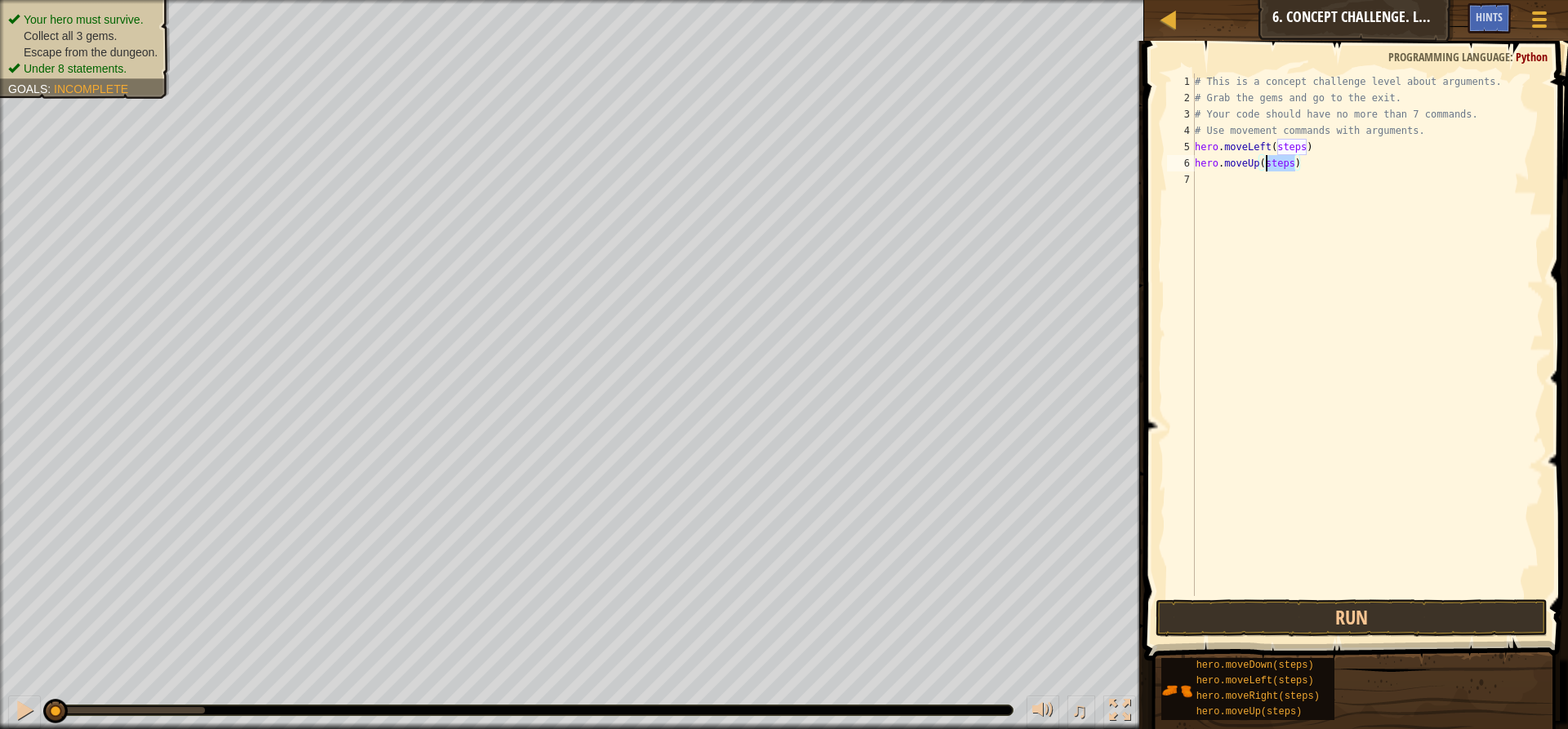
drag, startPoint x: 1294, startPoint y: 170, endPoint x: 1267, endPoint y: 166, distance: 27.3
click at [1267, 166] on div "# This is a concept challenge level about arguments. # Grab the gems and go to …" at bounding box center [1368, 351] width 352 height 555
drag, startPoint x: 1312, startPoint y: 176, endPoint x: 1282, endPoint y: 177, distance: 30.0
click at [1282, 177] on div "# This is a concept challenge level about arguments. # Grab the gems and go to …" at bounding box center [1368, 351] width 352 height 555
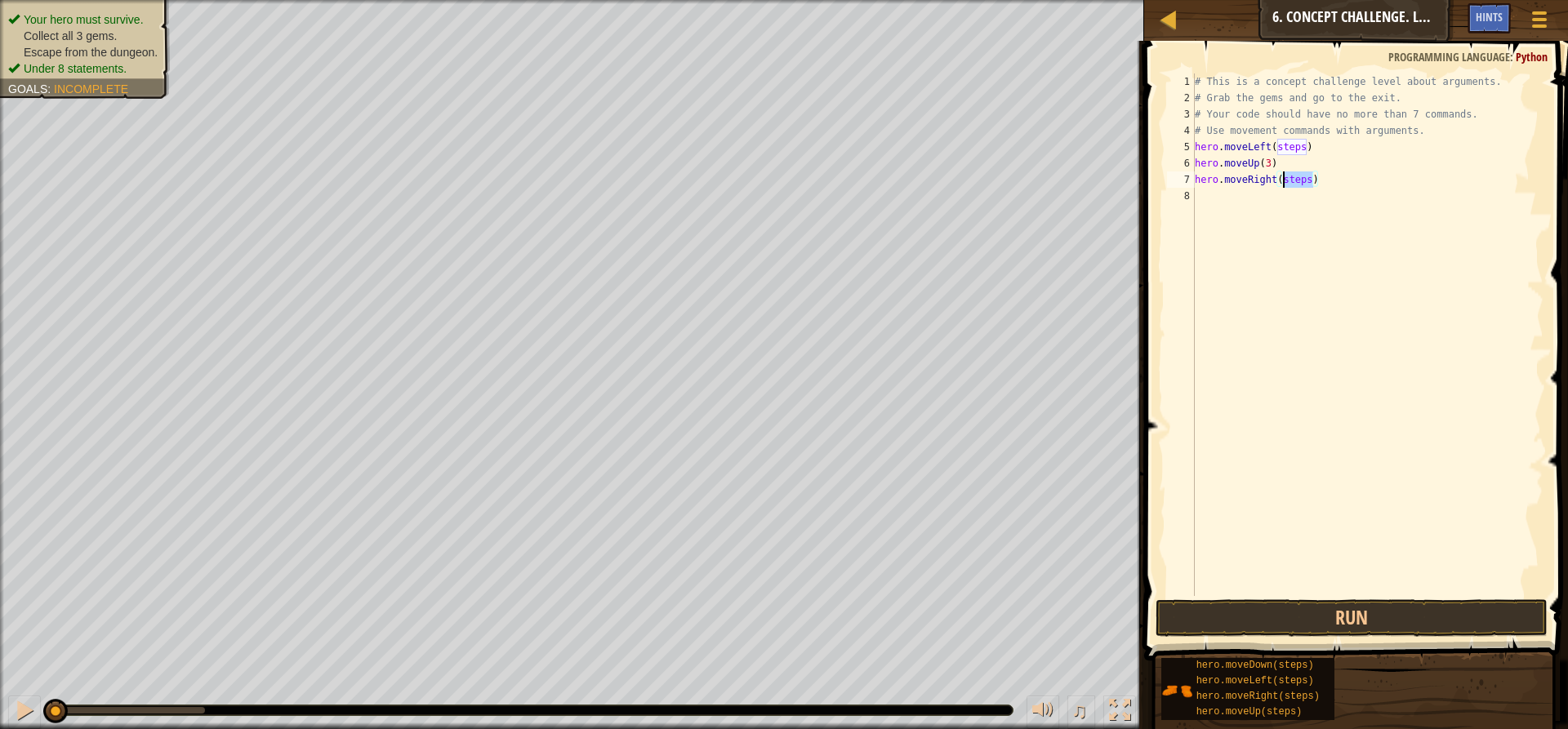
scroll to position [7, 7]
drag, startPoint x: 1308, startPoint y: 147, endPoint x: 1279, endPoint y: 150, distance: 29.2
click at [1279, 150] on div "# This is a concept challenge level about arguments. # Grab the gems and go to …" at bounding box center [1368, 351] width 352 height 555
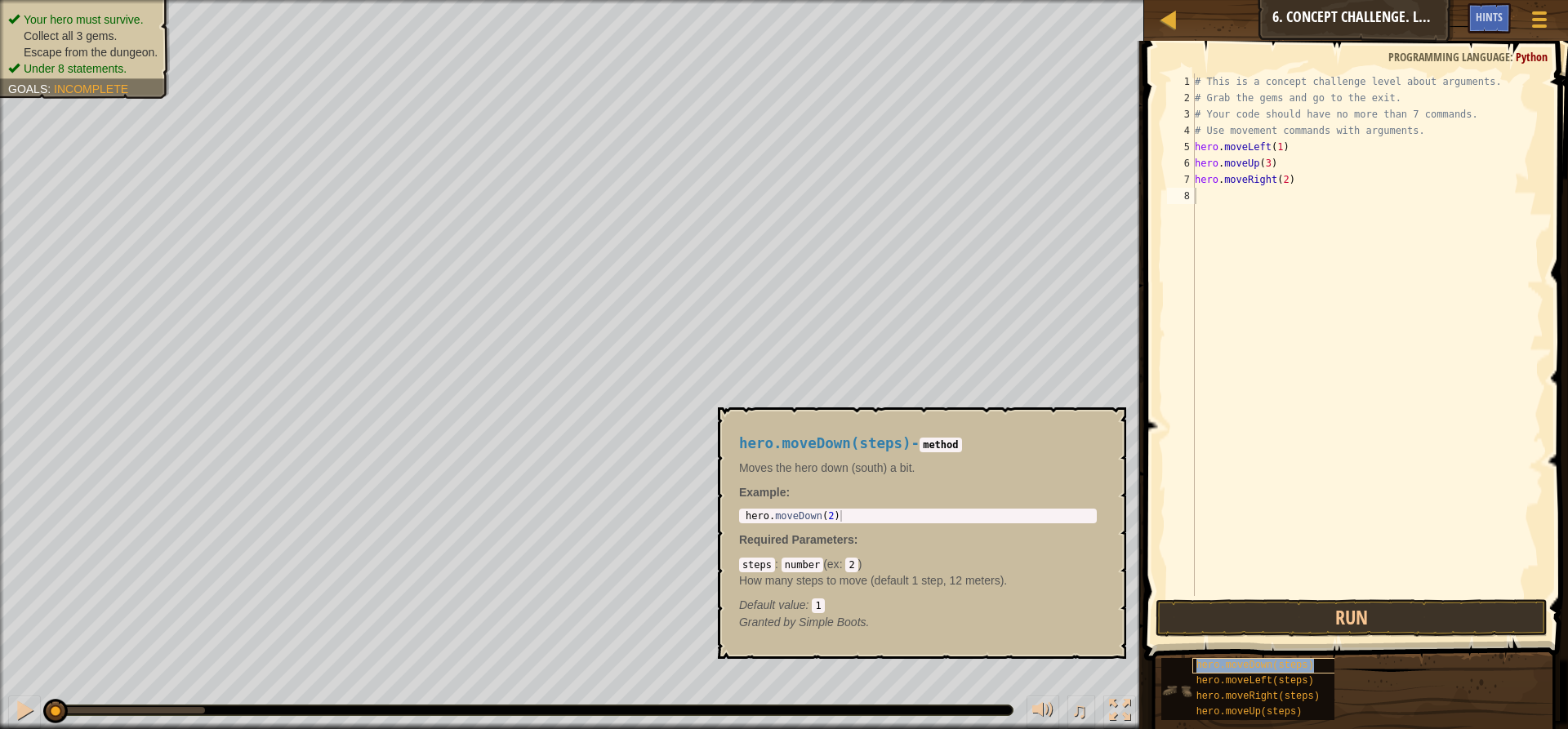
type textarea "hero.moveDown(steps)"
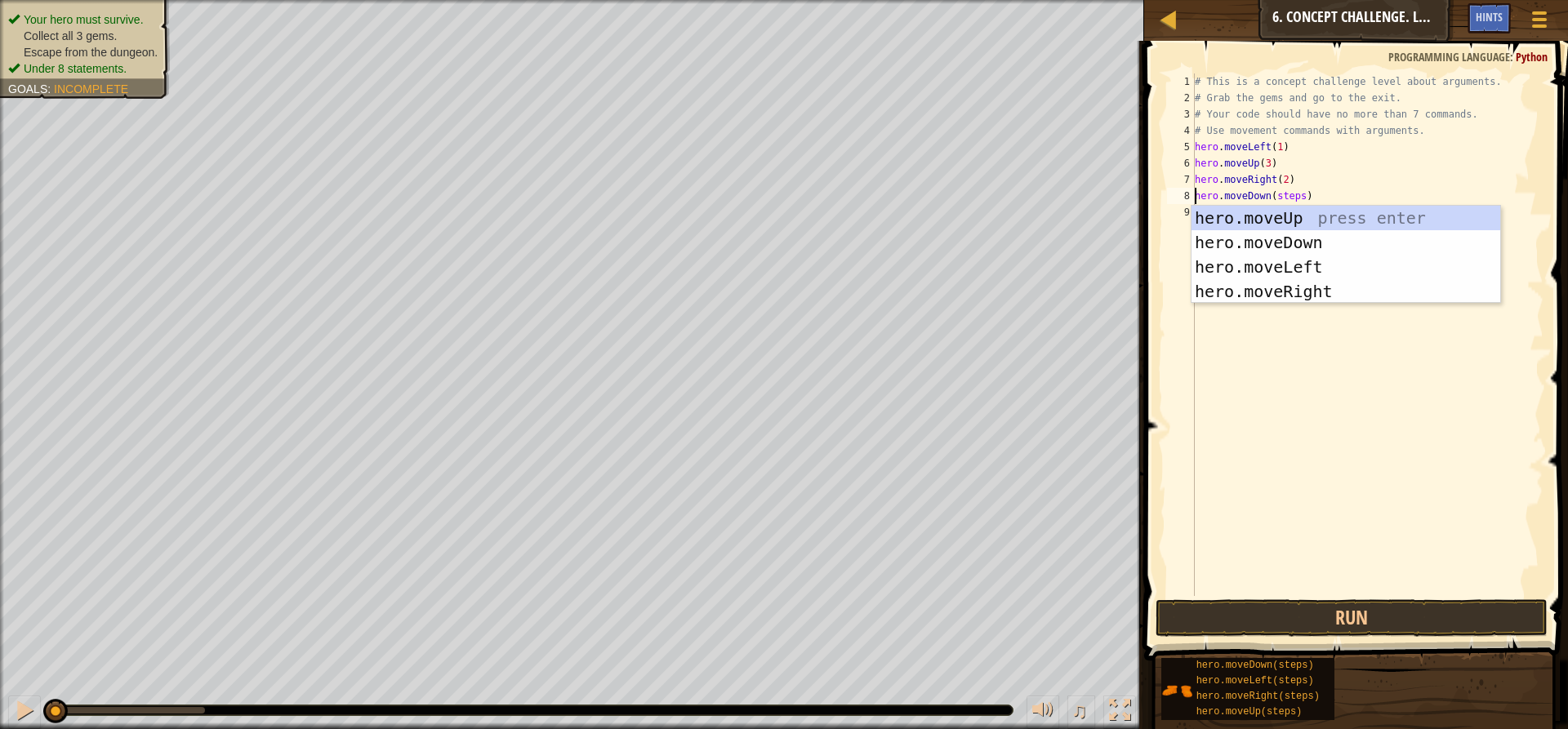
click at [1249, 349] on div "# This is a concept challenge level about arguments. # Grab the gems and go to …" at bounding box center [1368, 351] width 352 height 555
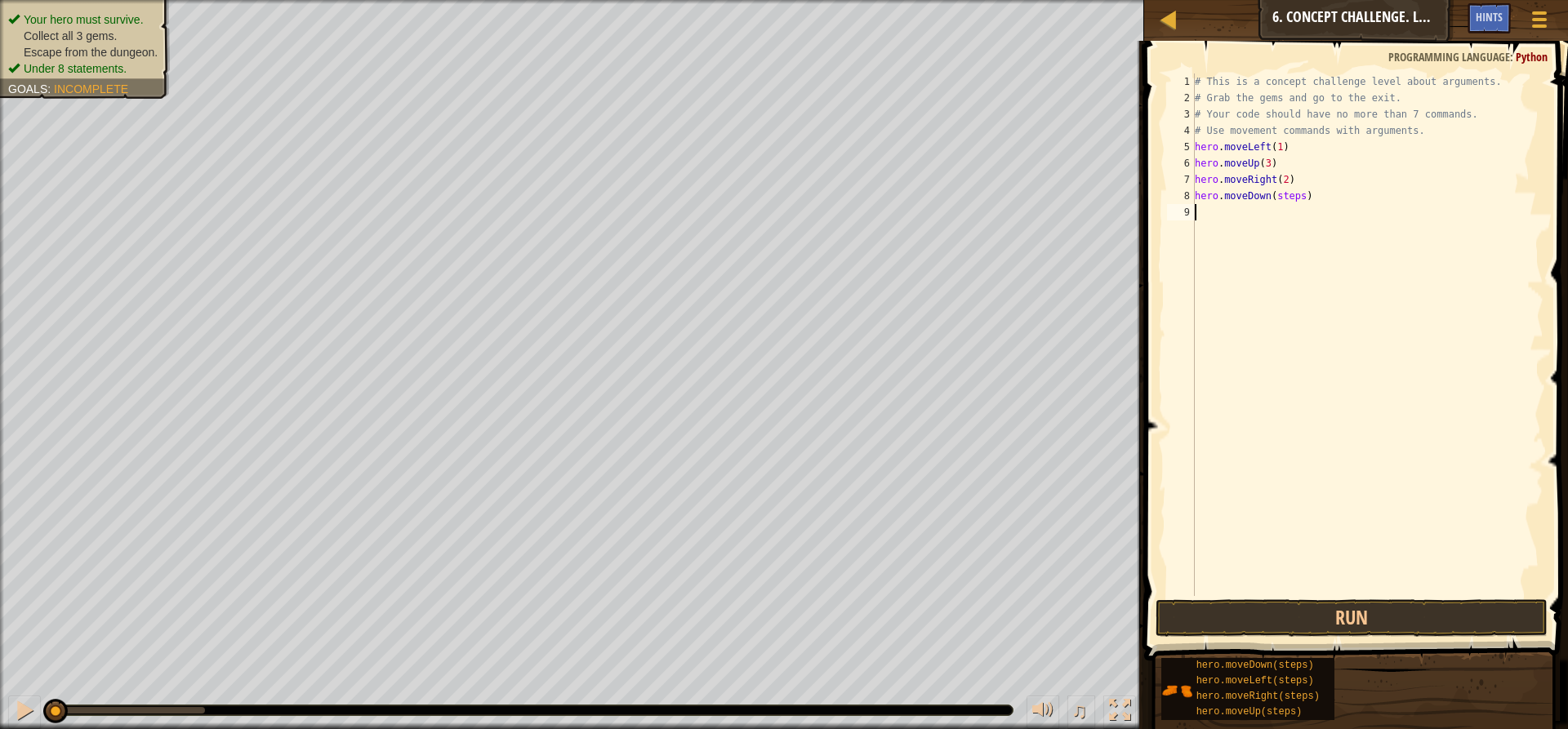
scroll to position [7, 0]
click at [1304, 199] on div "# This is a concept challenge level about arguments. # Grab the gems and go to …" at bounding box center [1368, 351] width 352 height 555
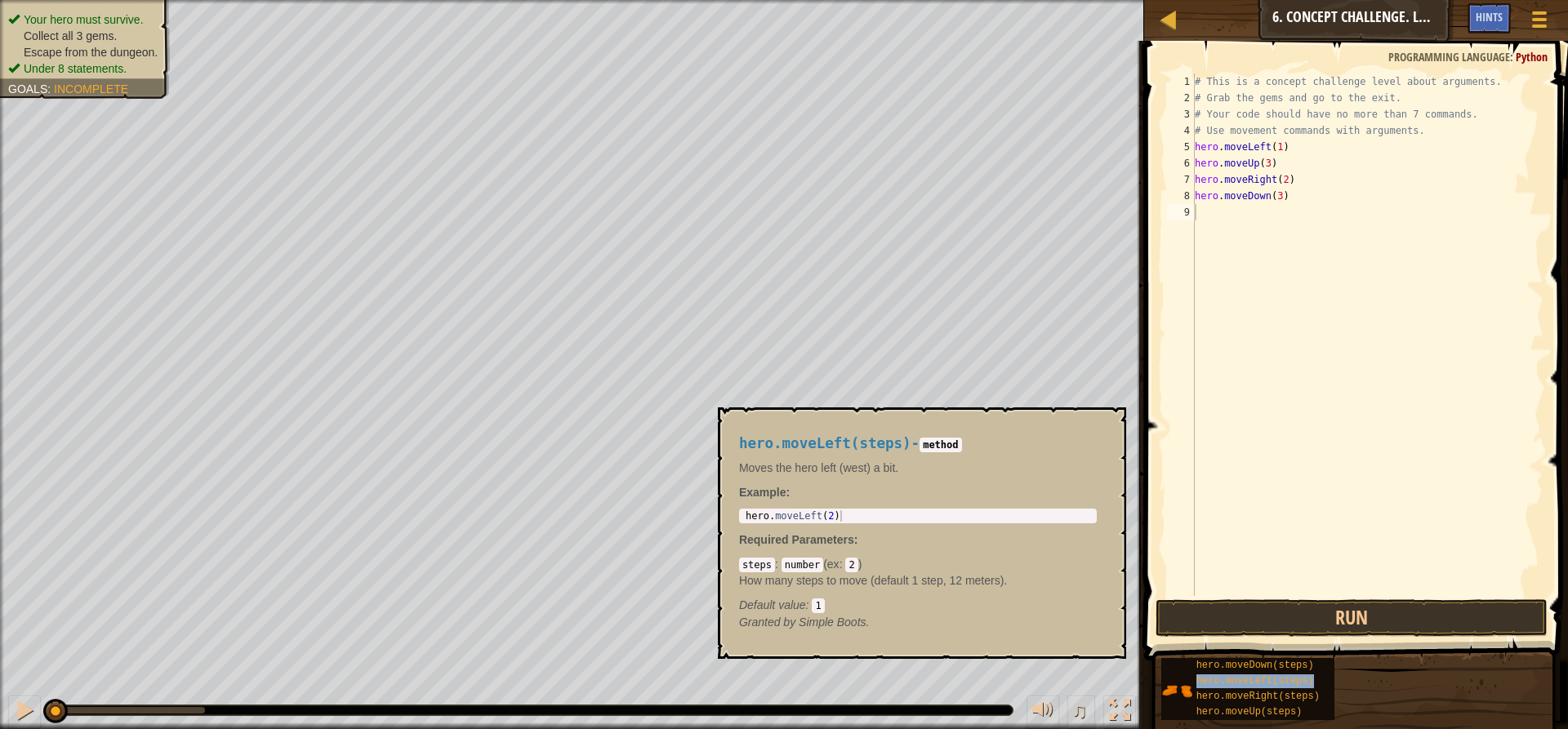
type textarea "hero.moveLeft(steps)"
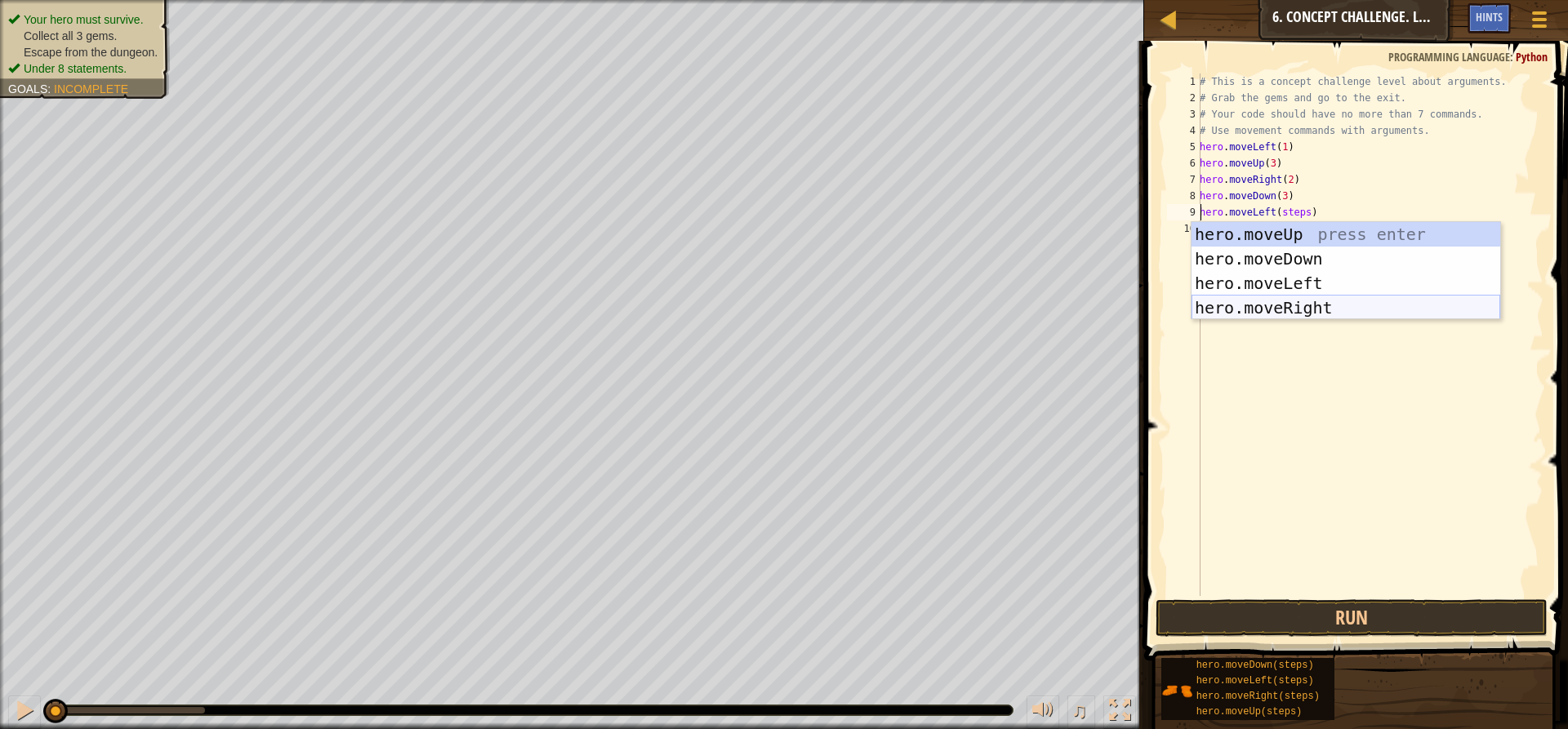
click at [1291, 375] on div "# This is a concept challenge level about arguments. # Grab the gems and go to …" at bounding box center [1370, 351] width 347 height 555
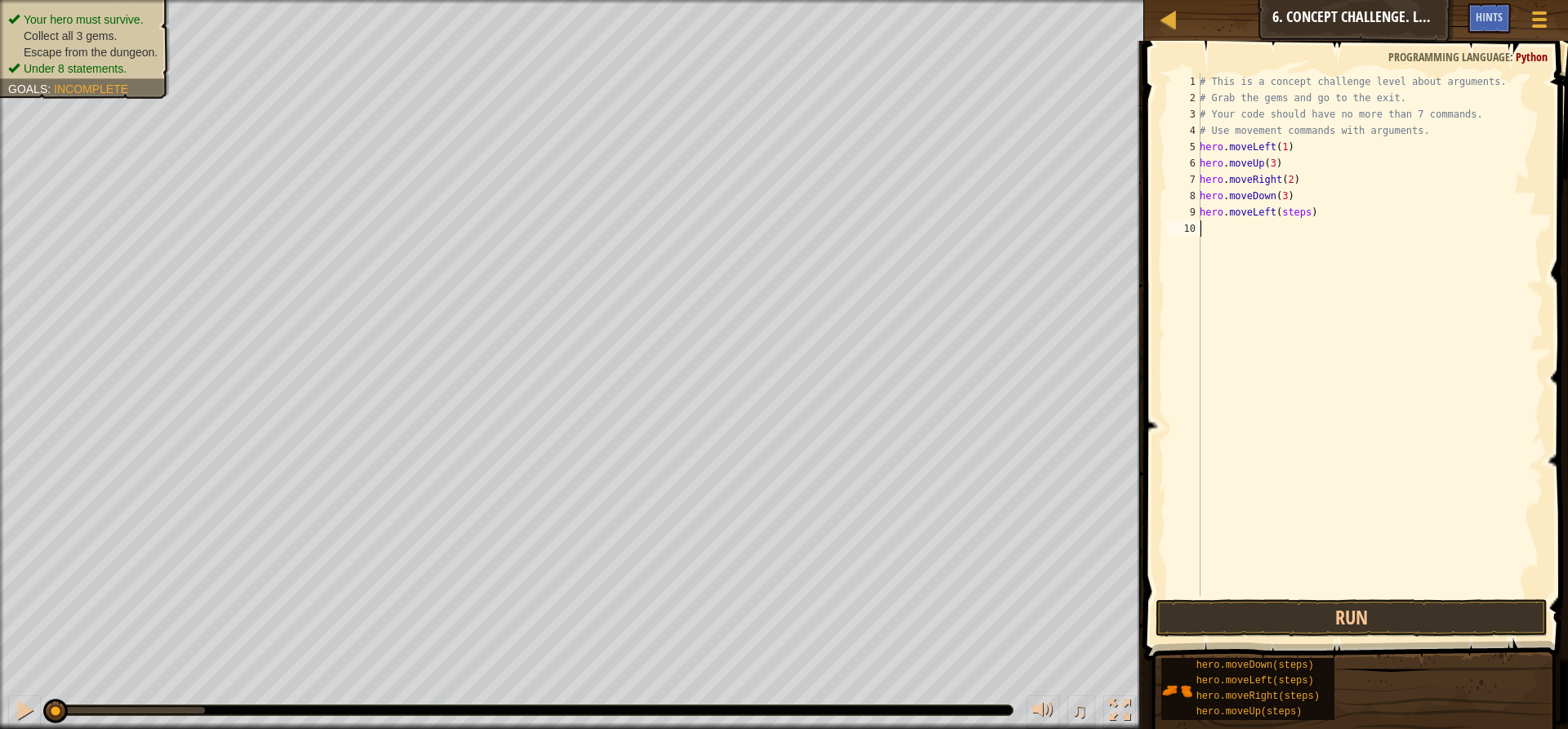
scroll to position [7, 0]
drag, startPoint x: 1309, startPoint y: 212, endPoint x: 1284, endPoint y: 215, distance: 25.2
click at [1284, 215] on div "# This is a concept challenge level about arguments. # Grab the gems and go to …" at bounding box center [1370, 351] width 347 height 555
click at [1285, 209] on div "# This is a concept challenge level about arguments. # Grab the gems and go to …" at bounding box center [1370, 351] width 347 height 555
click at [1289, 209] on div "# This is a concept challenge level about arguments. # Grab the gems and go to …" at bounding box center [1370, 351] width 347 height 555
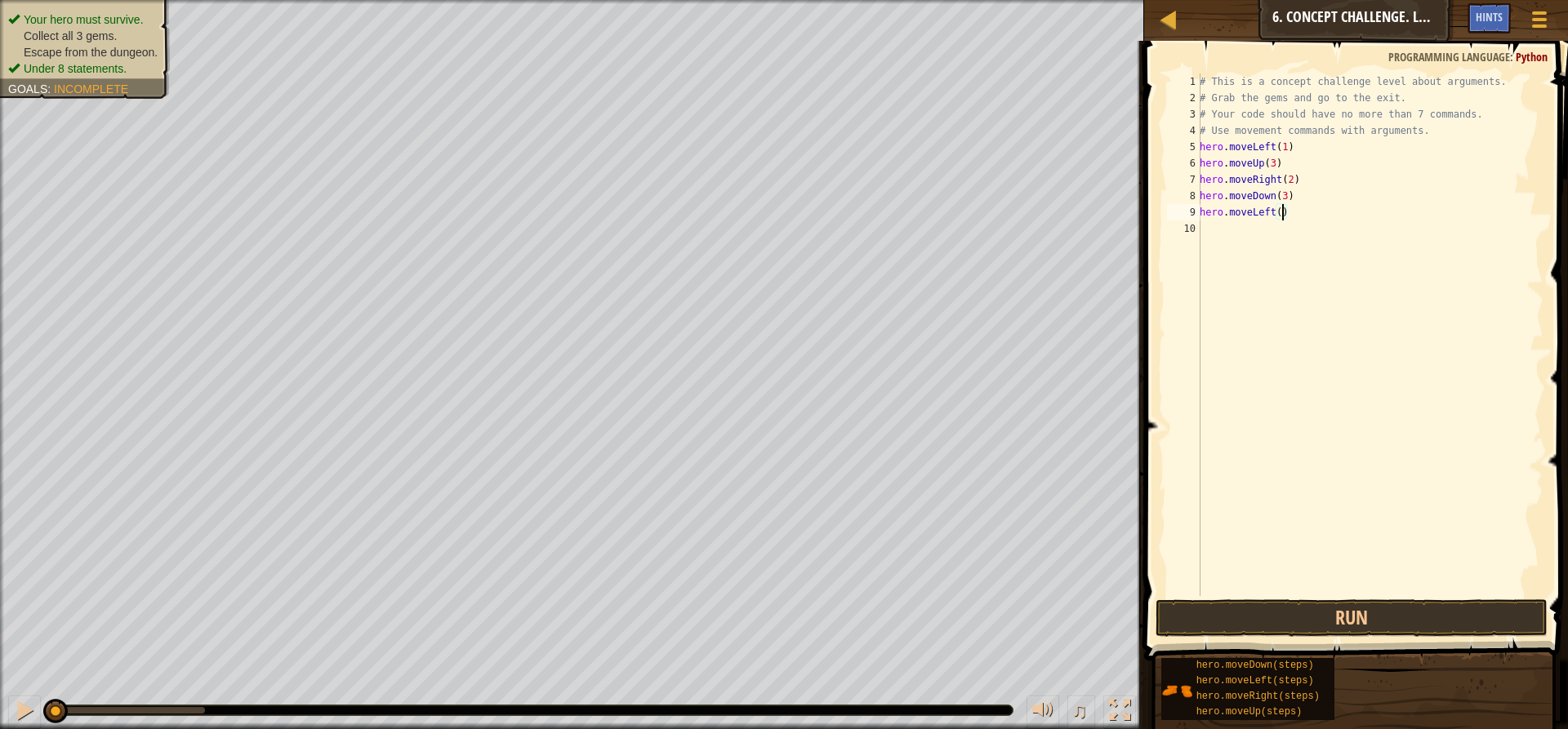
scroll to position [7, 6]
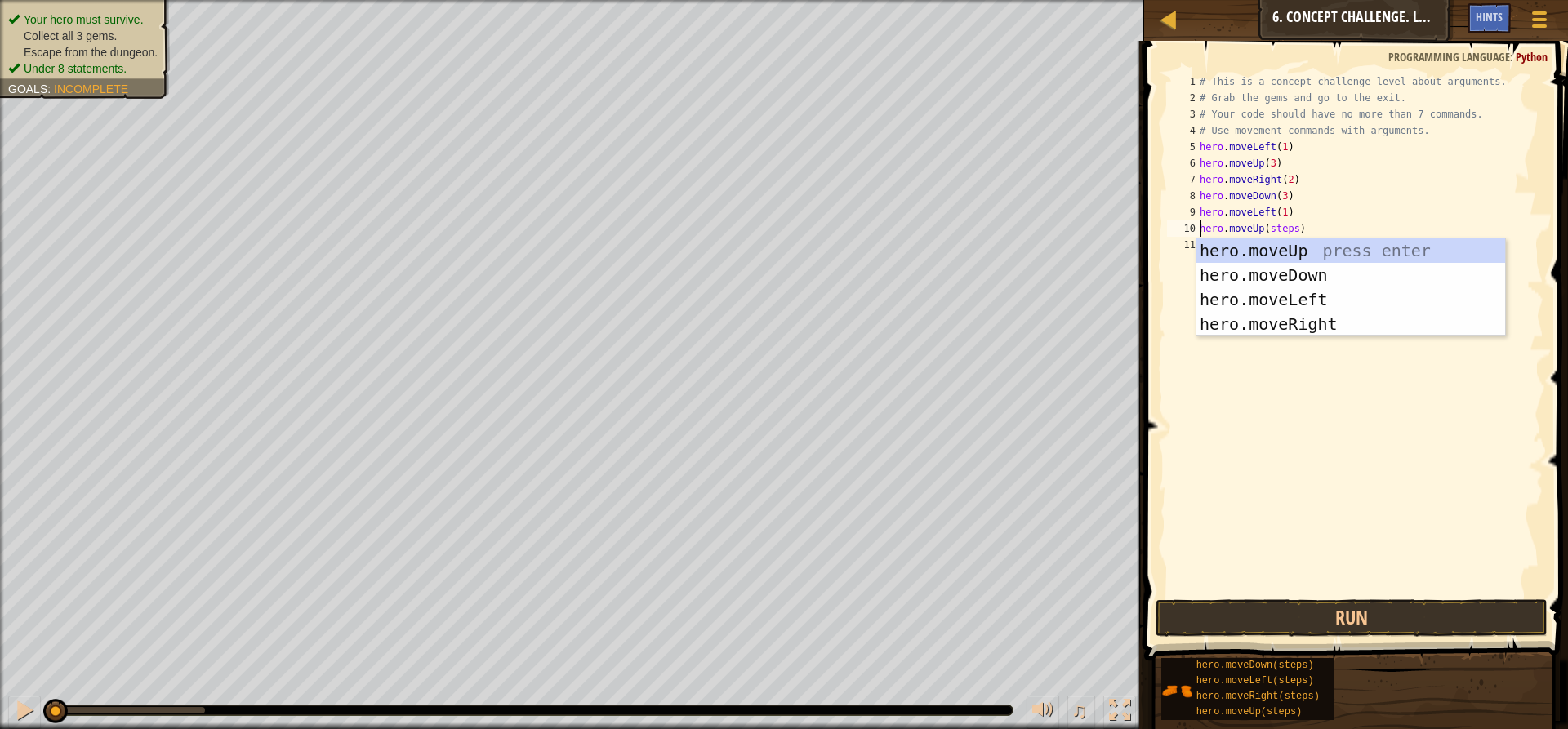
click at [1301, 225] on div "# This is a concept challenge level about arguments. # Grab the gems and go to …" at bounding box center [1370, 351] width 347 height 555
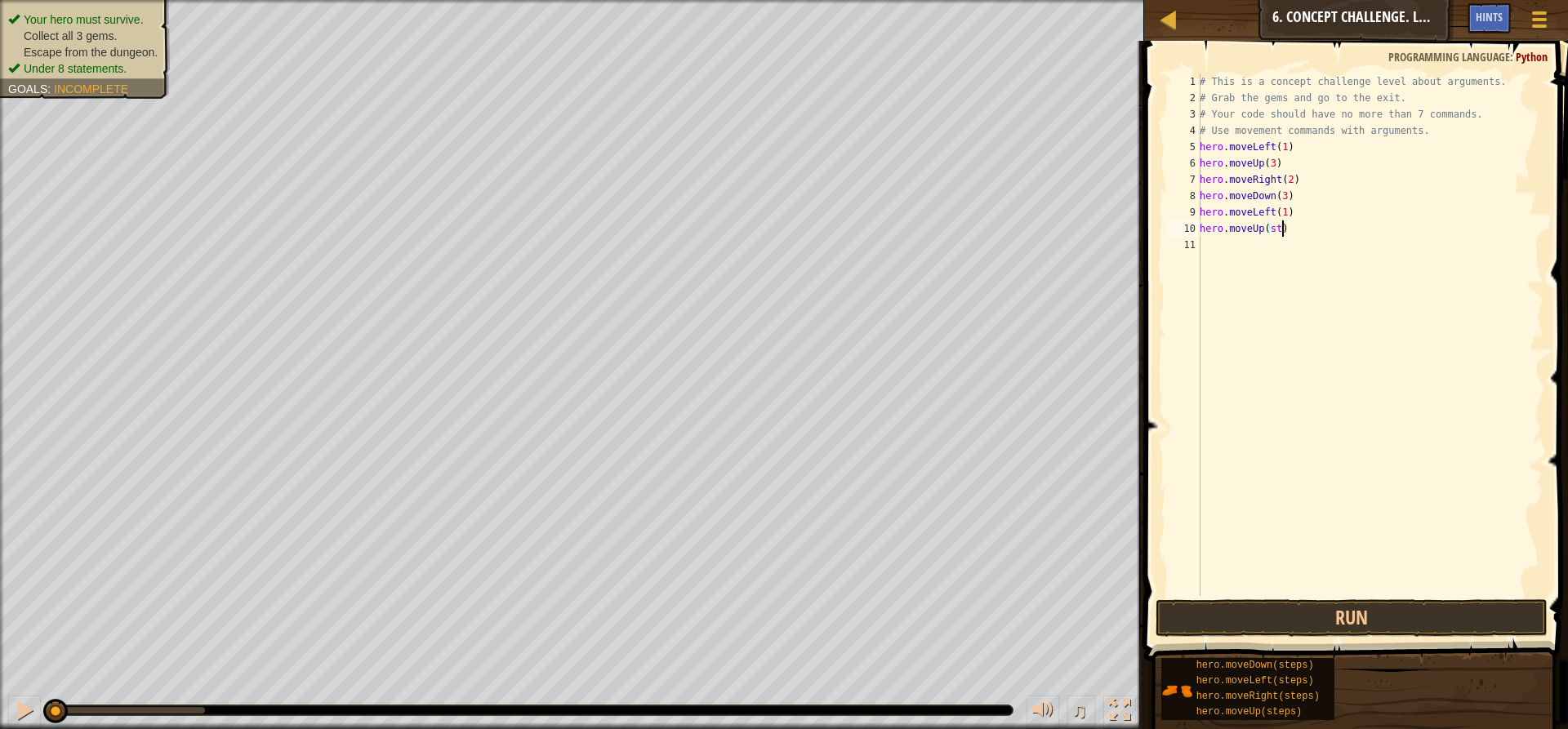
scroll to position [7, 5]
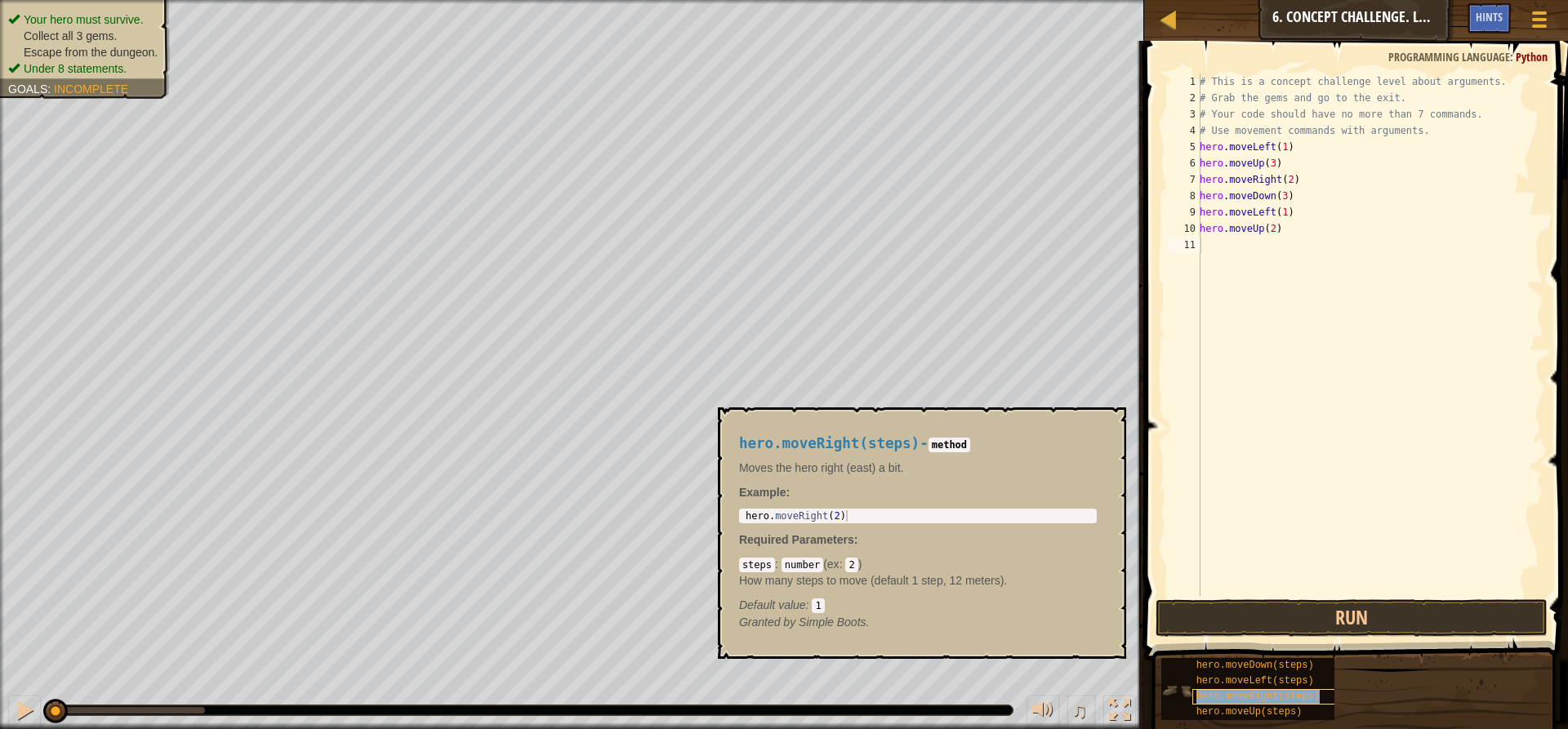
type textarea "hero.moveRight(steps)"
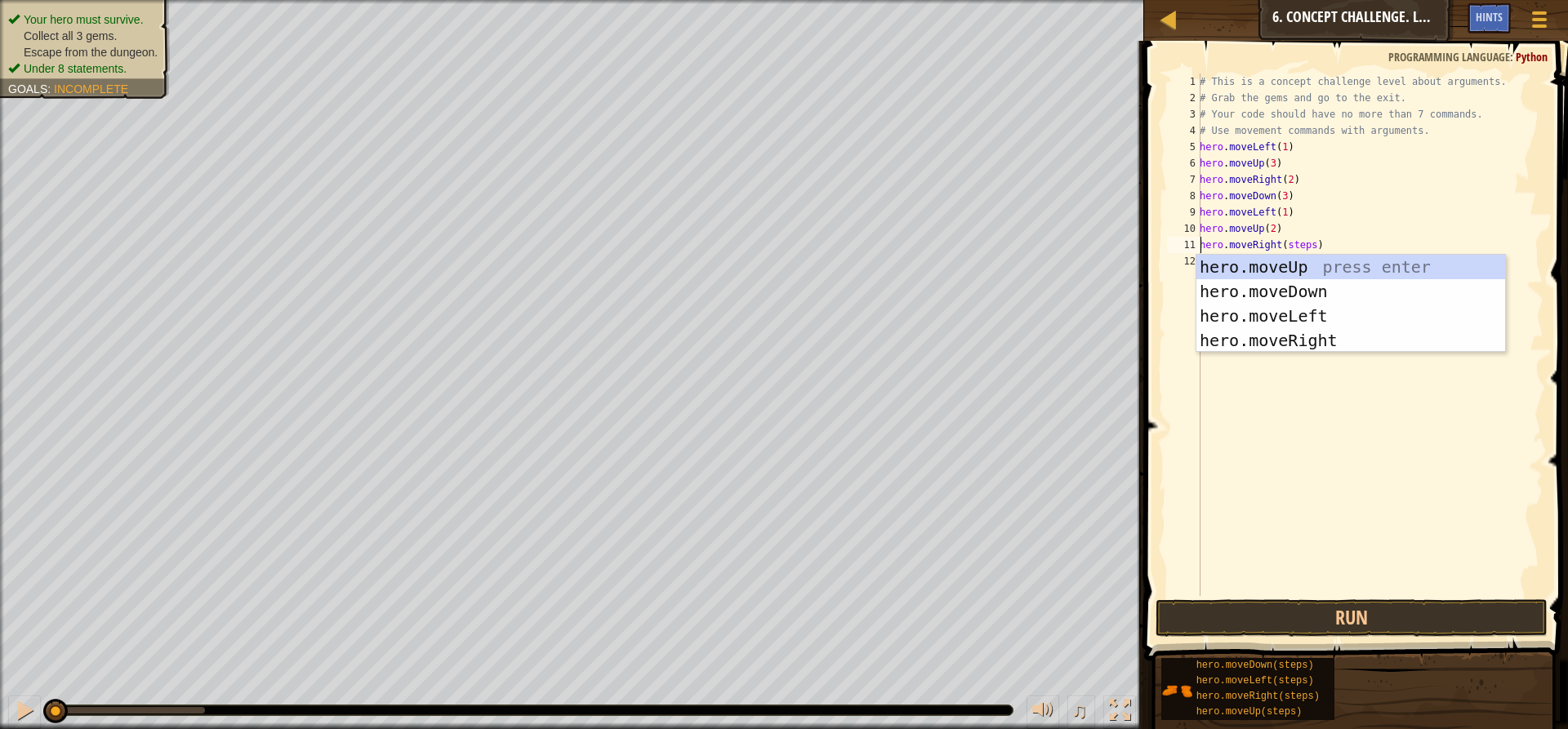
click at [1284, 442] on div "# This is a concept challenge level about arguments. # Grab the gems and go to …" at bounding box center [1370, 351] width 347 height 555
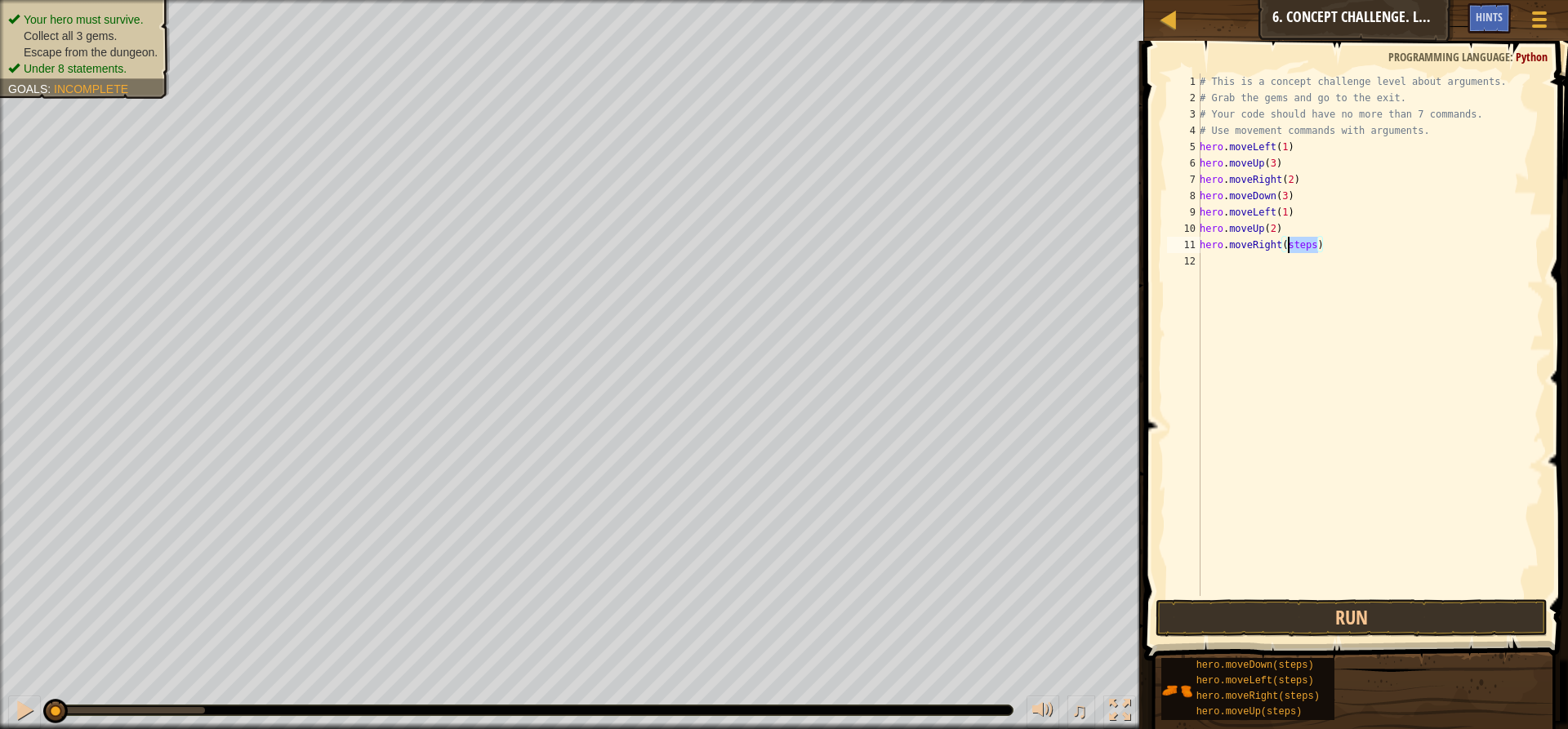
drag, startPoint x: 1317, startPoint y: 239, endPoint x: 1287, endPoint y: 240, distance: 30.0
click at [1287, 240] on div "# This is a concept challenge level about arguments. # Grab the gems and go to …" at bounding box center [1370, 351] width 347 height 555
type textarea "hero.moveRight(3)"
click at [1320, 358] on div "# This is a concept challenge level about arguments. # Grab the gems and go to …" at bounding box center [1370, 351] width 347 height 555
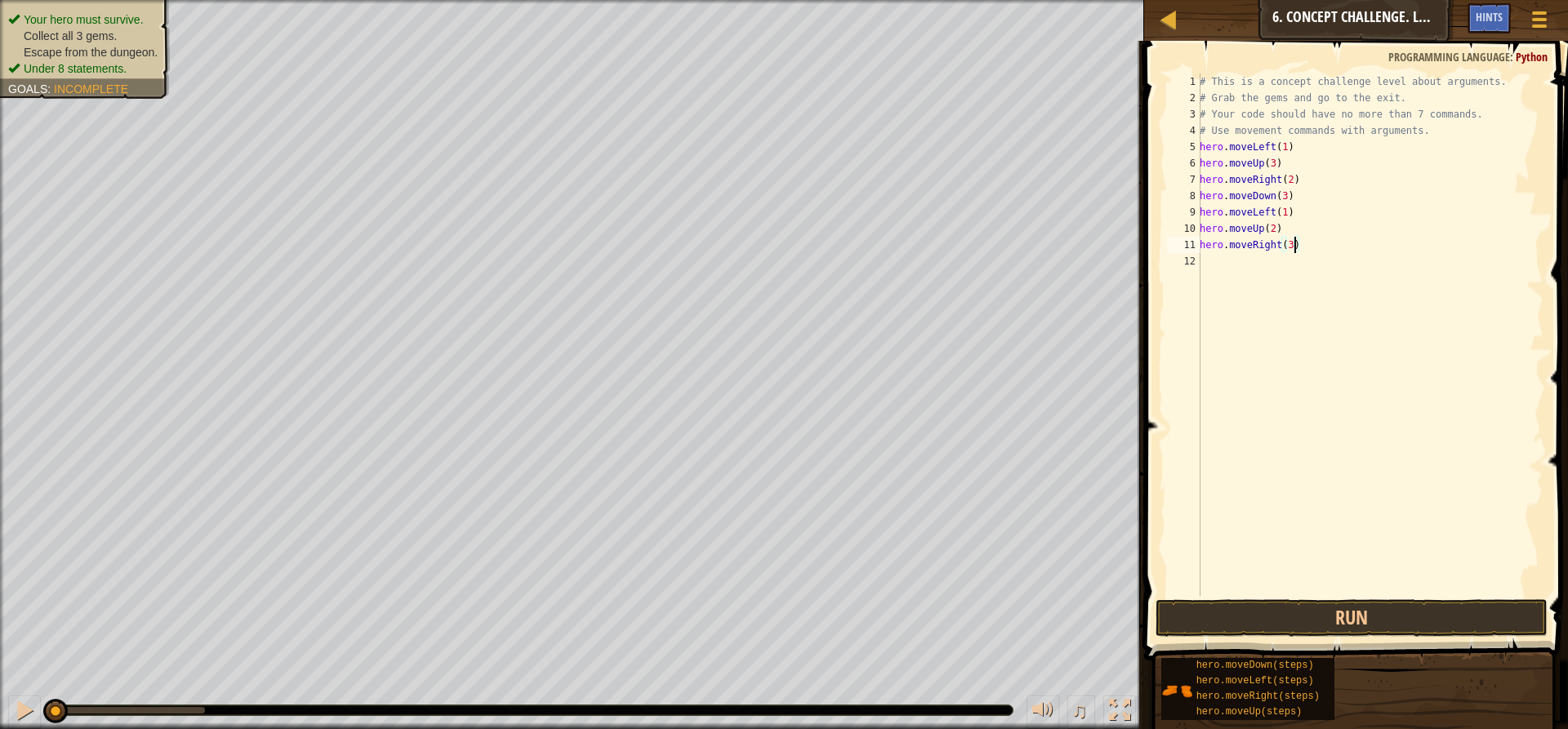
scroll to position [7, 0]
click at [1260, 636] on button "Run" at bounding box center [1352, 618] width 392 height 38
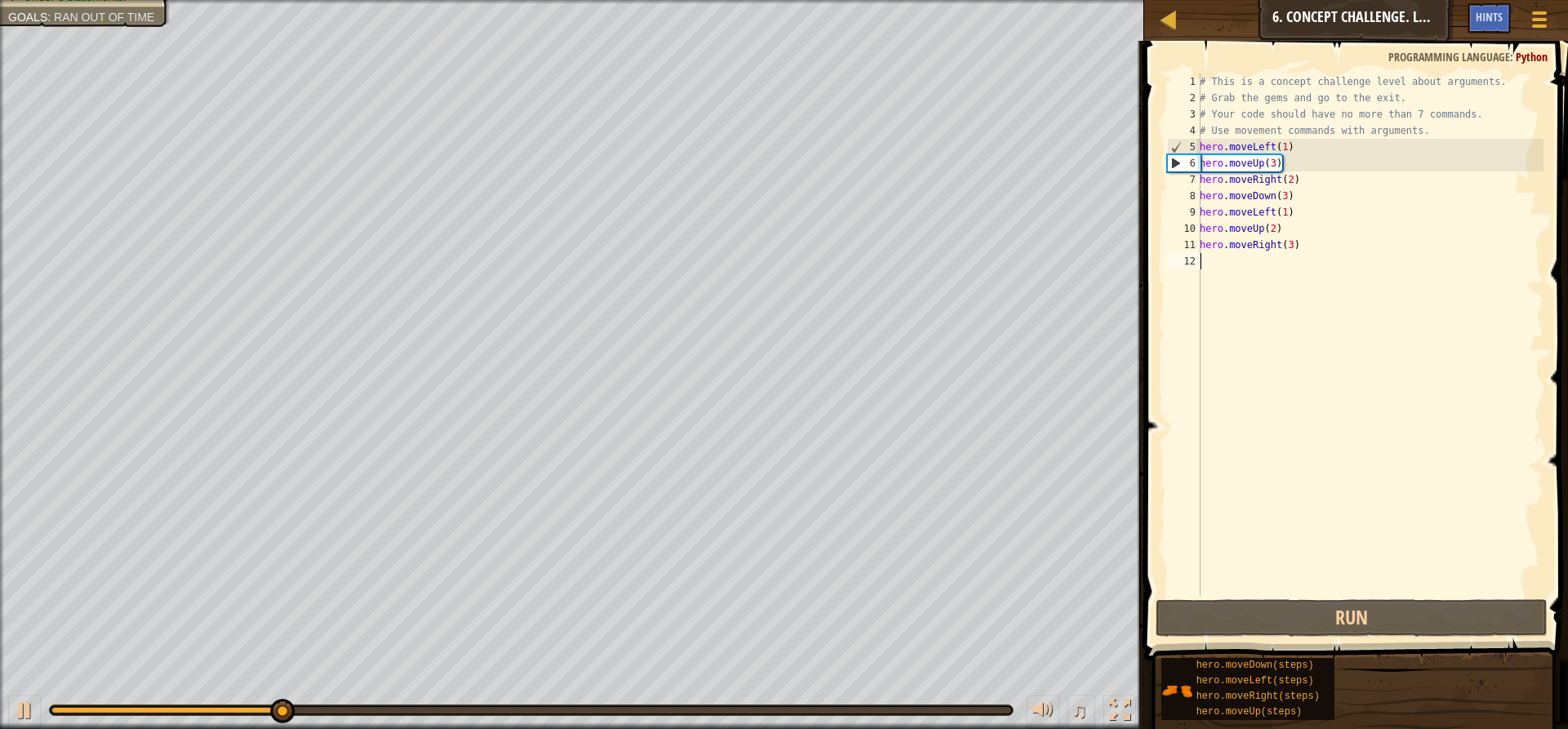
click at [1276, 141] on div "# This is a concept challenge level about arguments. # Grab the gems and go to …" at bounding box center [1370, 351] width 347 height 555
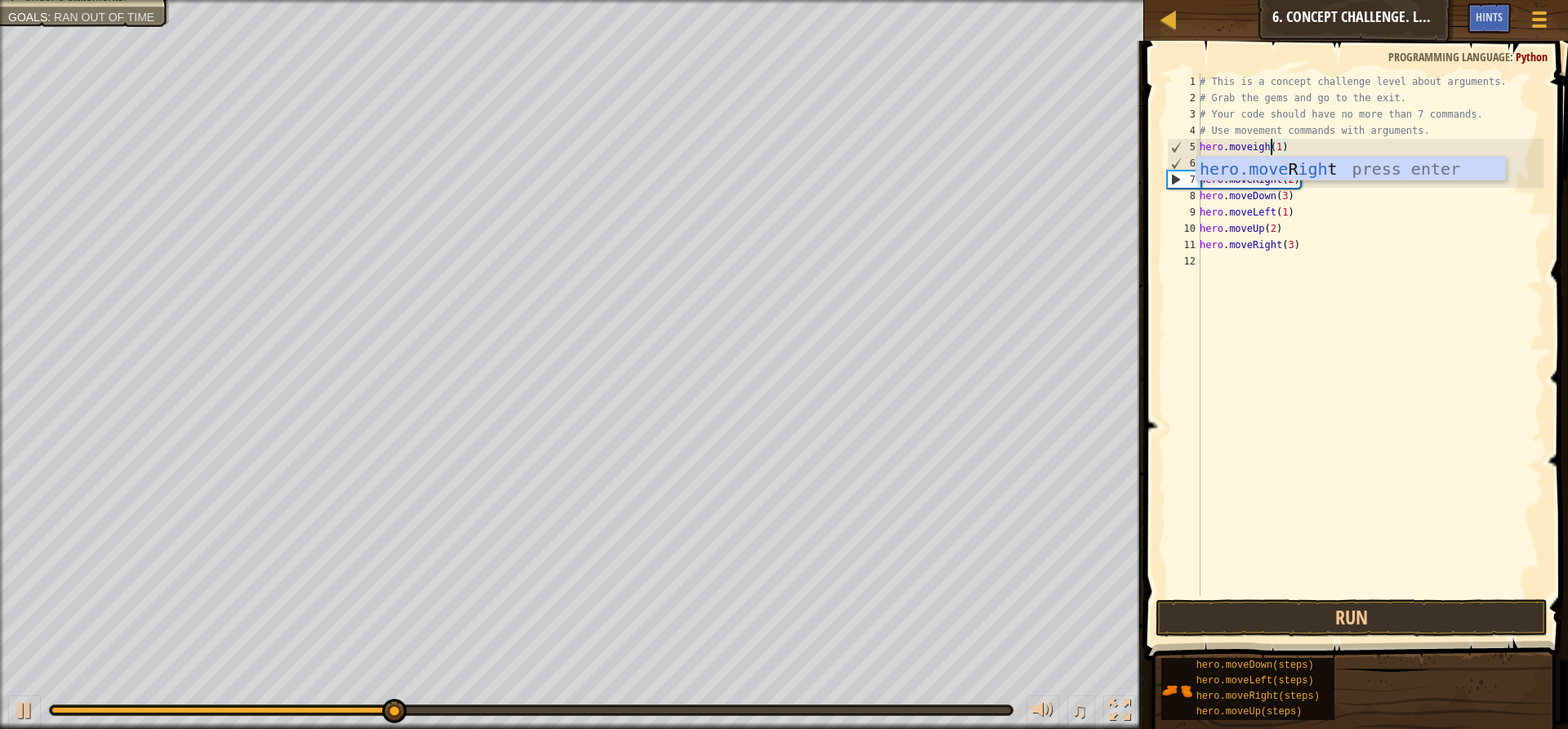
scroll to position [7, 5]
click at [1294, 164] on div "hero.move R ight press enter" at bounding box center [1351, 193] width 309 height 73
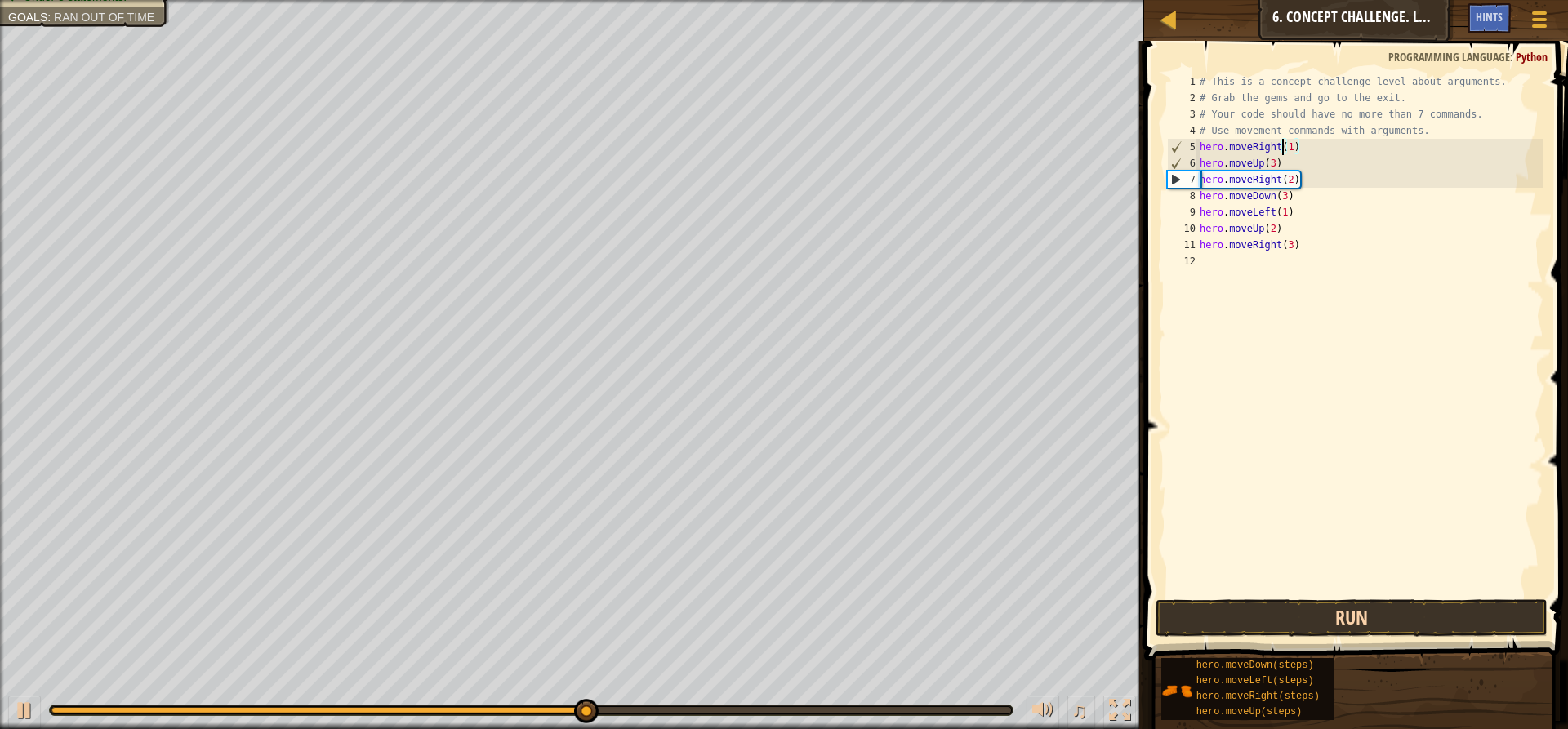
type textarea "hero.moveRight(1)"
click at [1353, 614] on button "Run" at bounding box center [1352, 618] width 392 height 38
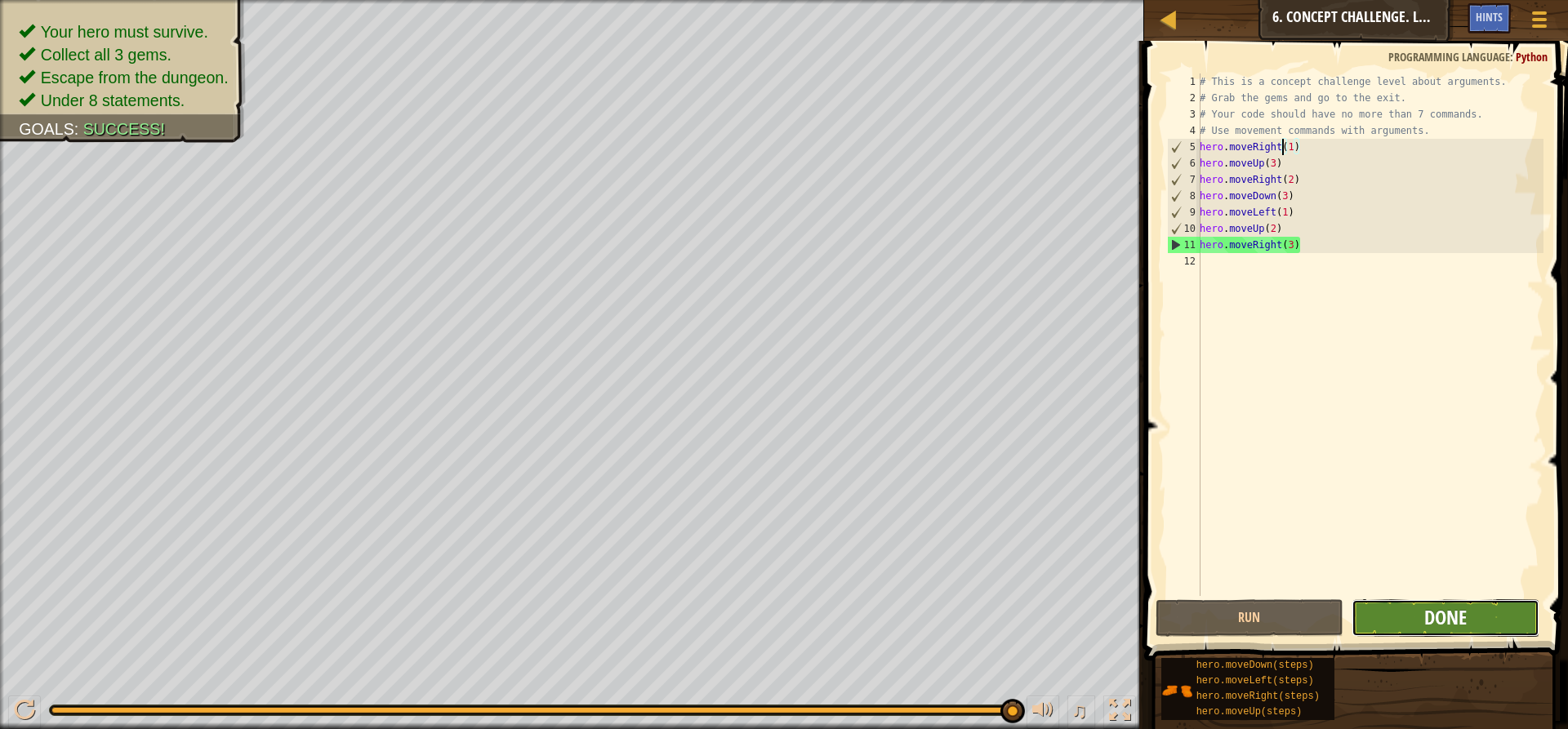
click at [1437, 622] on span "Done" at bounding box center [1445, 617] width 42 height 26
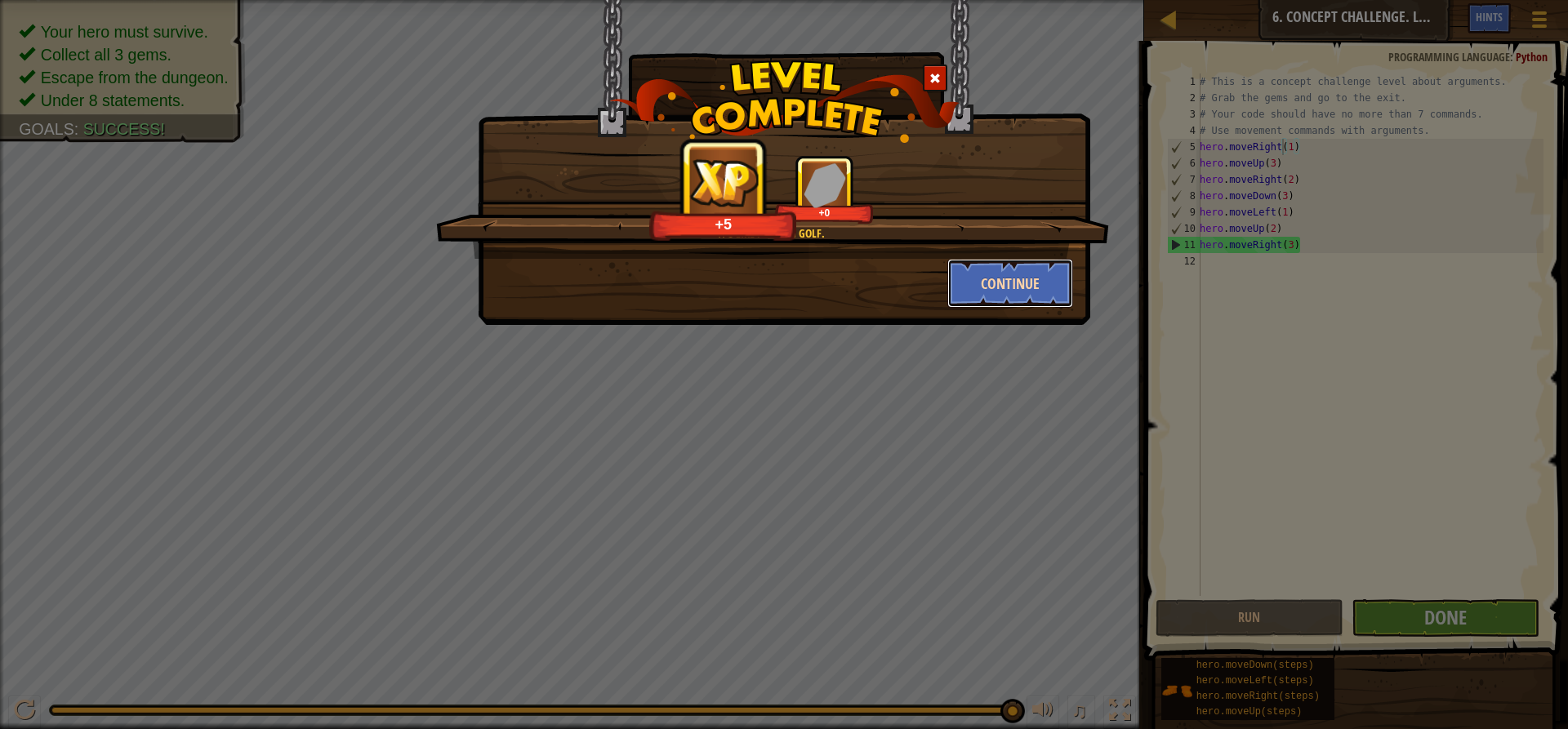
click at [1028, 277] on button "Continue" at bounding box center [1011, 283] width 127 height 49
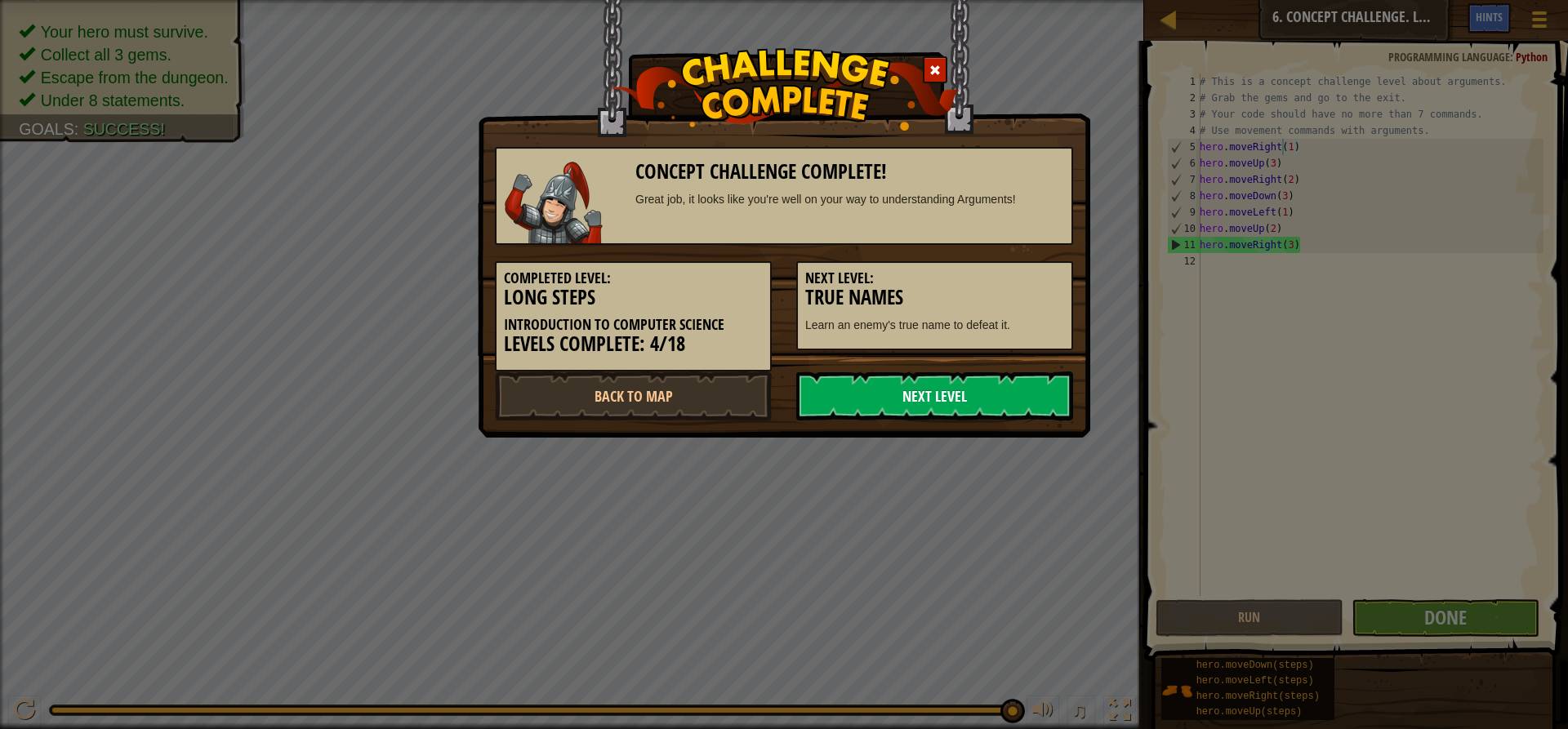
click at [958, 403] on link "Next Level" at bounding box center [935, 395] width 277 height 49
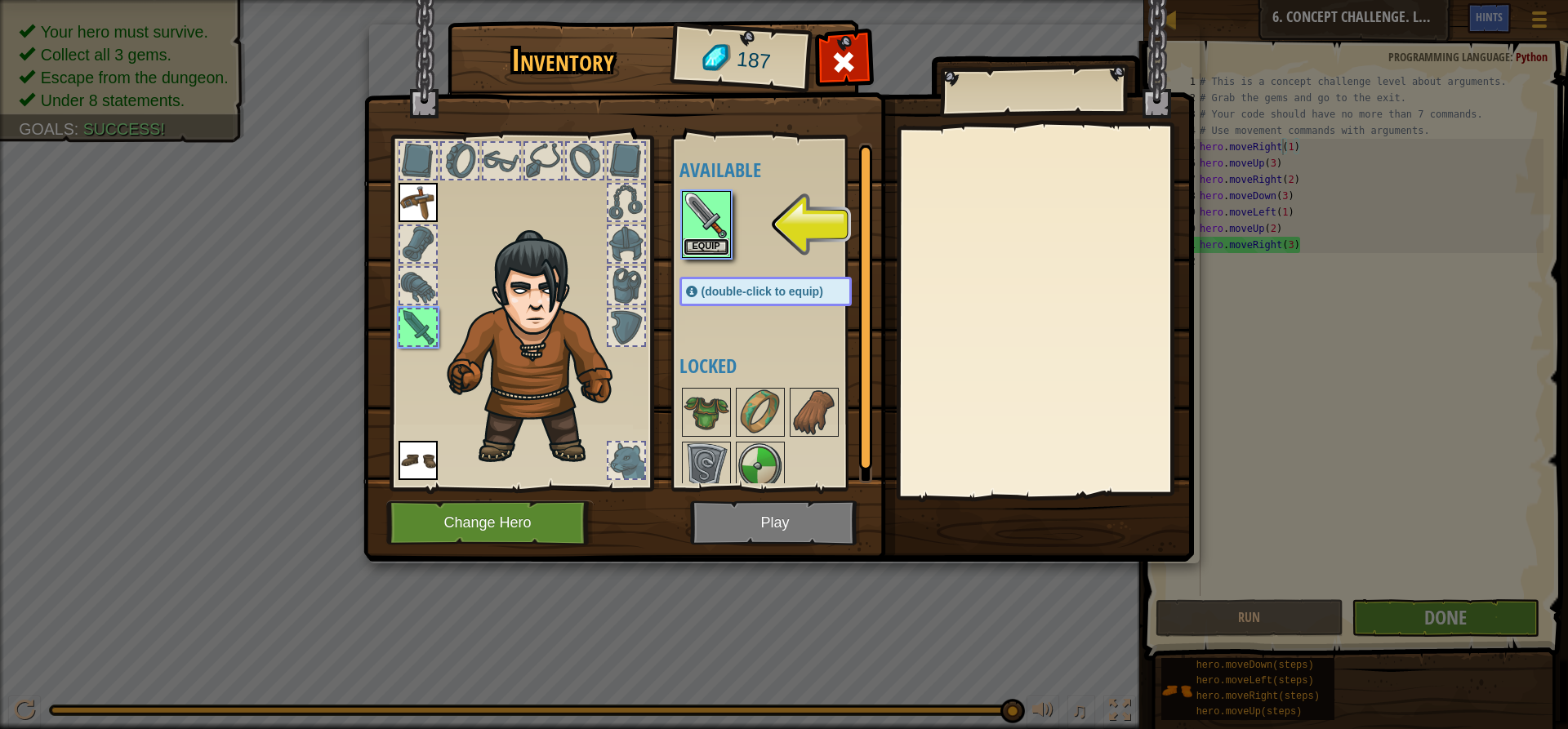
click at [718, 243] on button "Equip" at bounding box center [706, 247] width 46 height 17
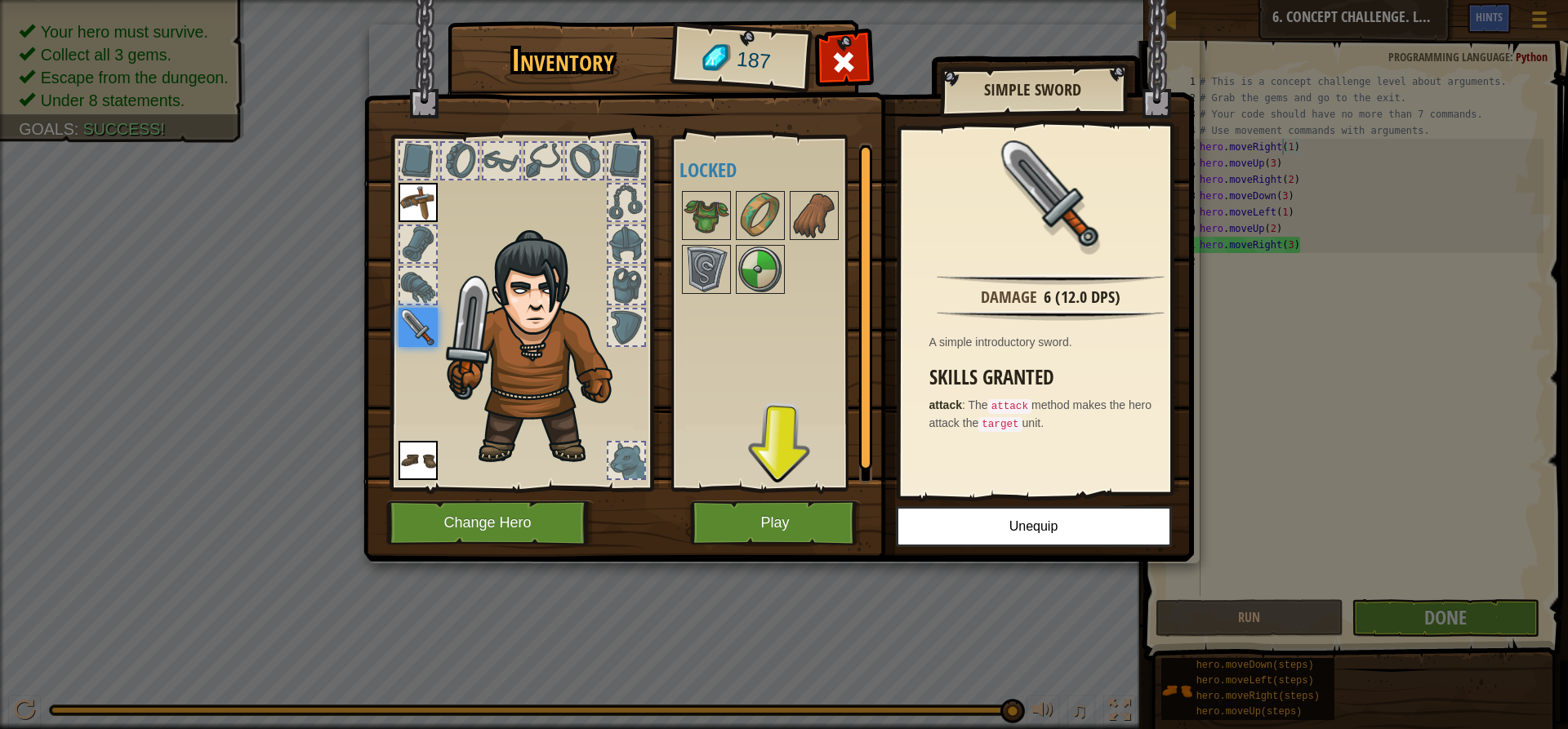
click at [792, 434] on div "Available Equip Equip Equip (double-click to equip) Locked" at bounding box center [782, 313] width 205 height 341
click at [715, 216] on img at bounding box center [706, 215] width 46 height 46
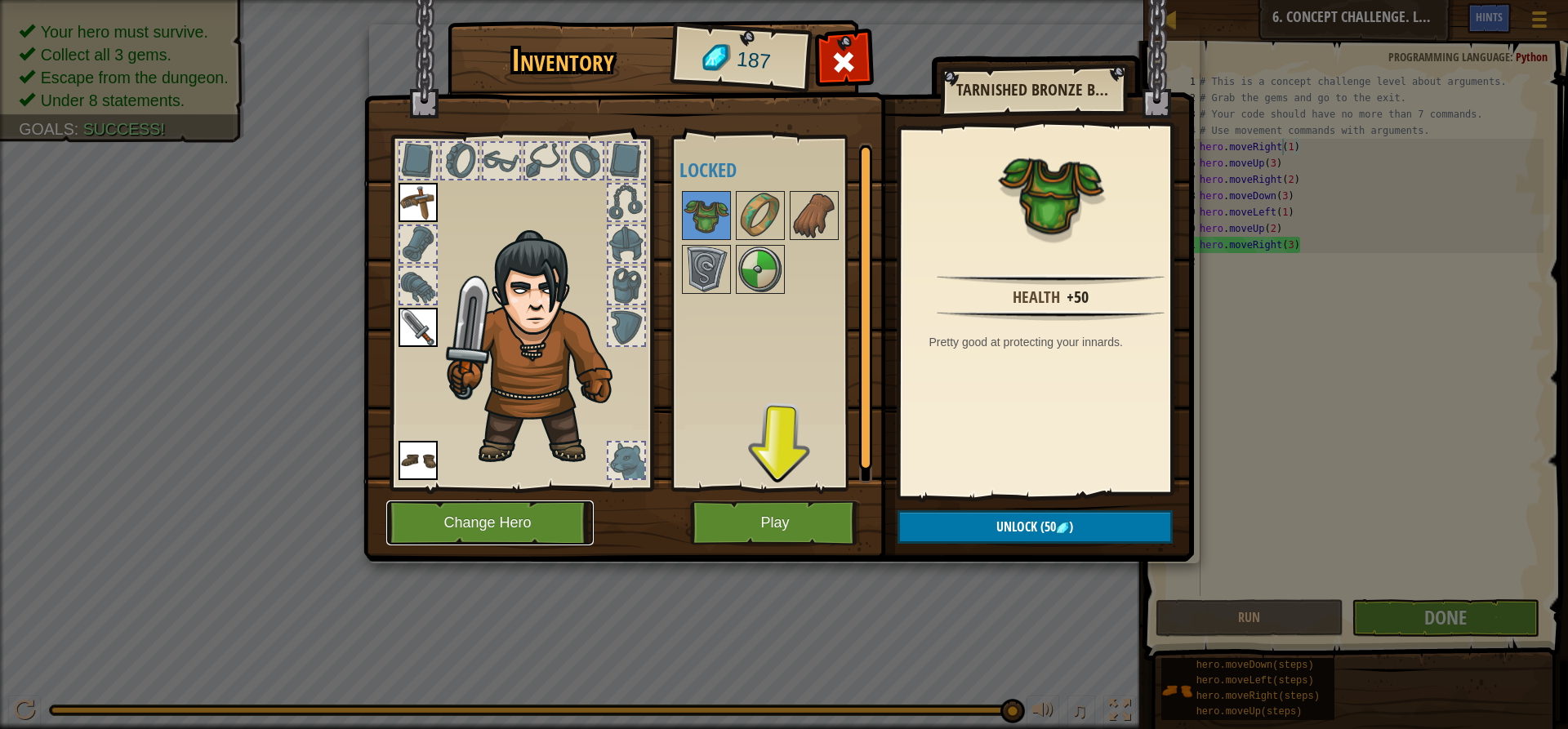
click at [544, 513] on button "Change Hero" at bounding box center [490, 523] width 208 height 45
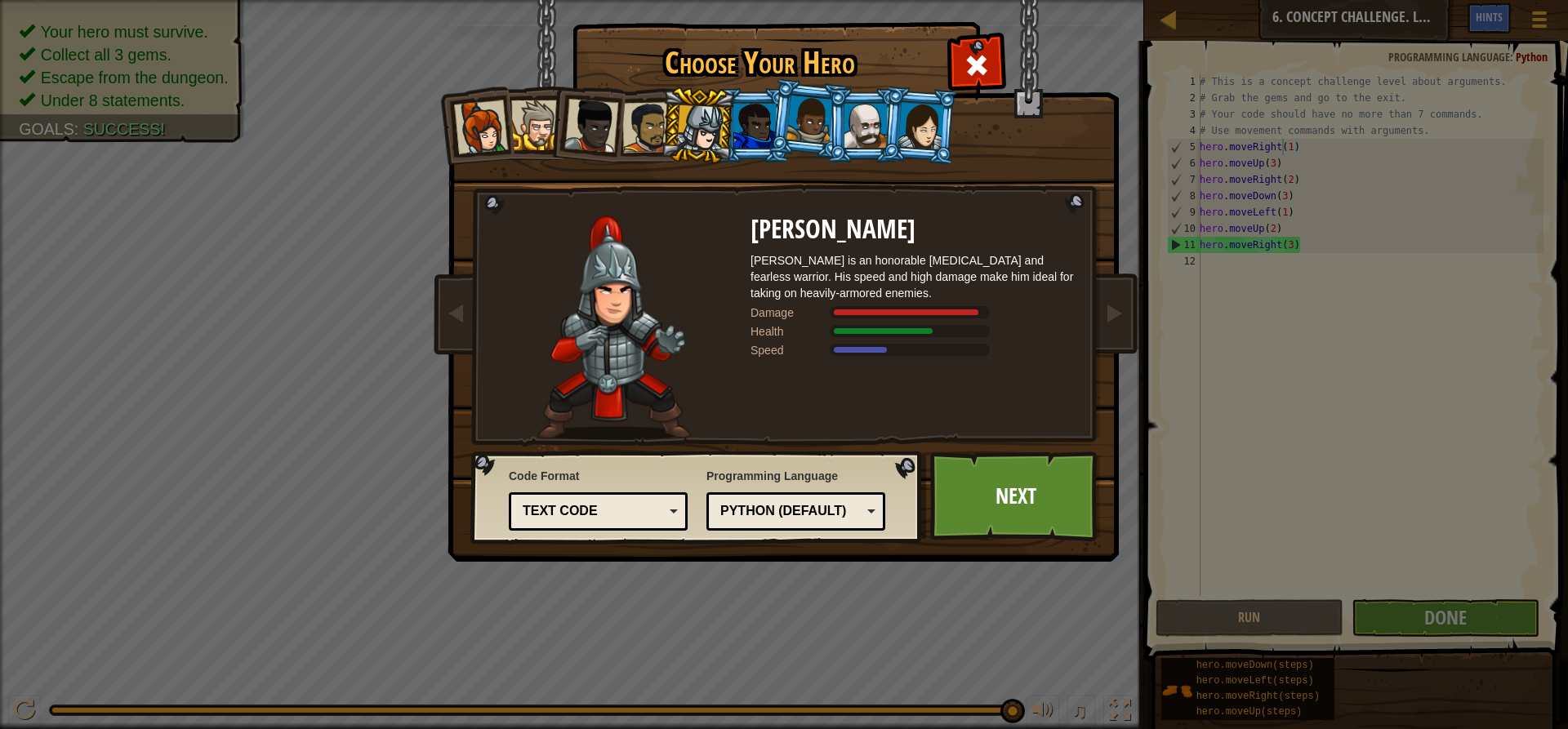
click at [897, 131] on li at bounding box center [920, 125] width 79 height 80
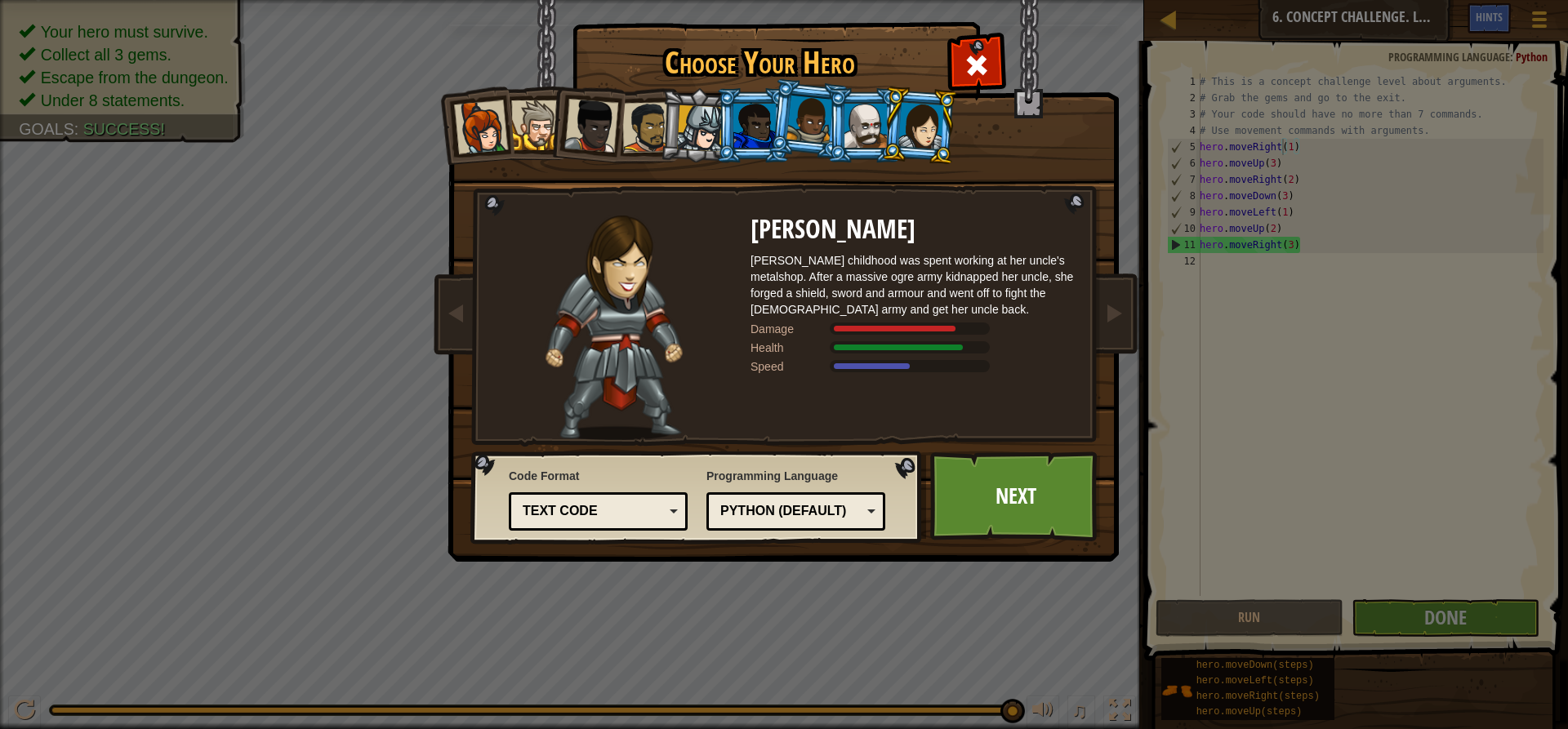
click at [699, 117] on div at bounding box center [700, 129] width 47 height 47
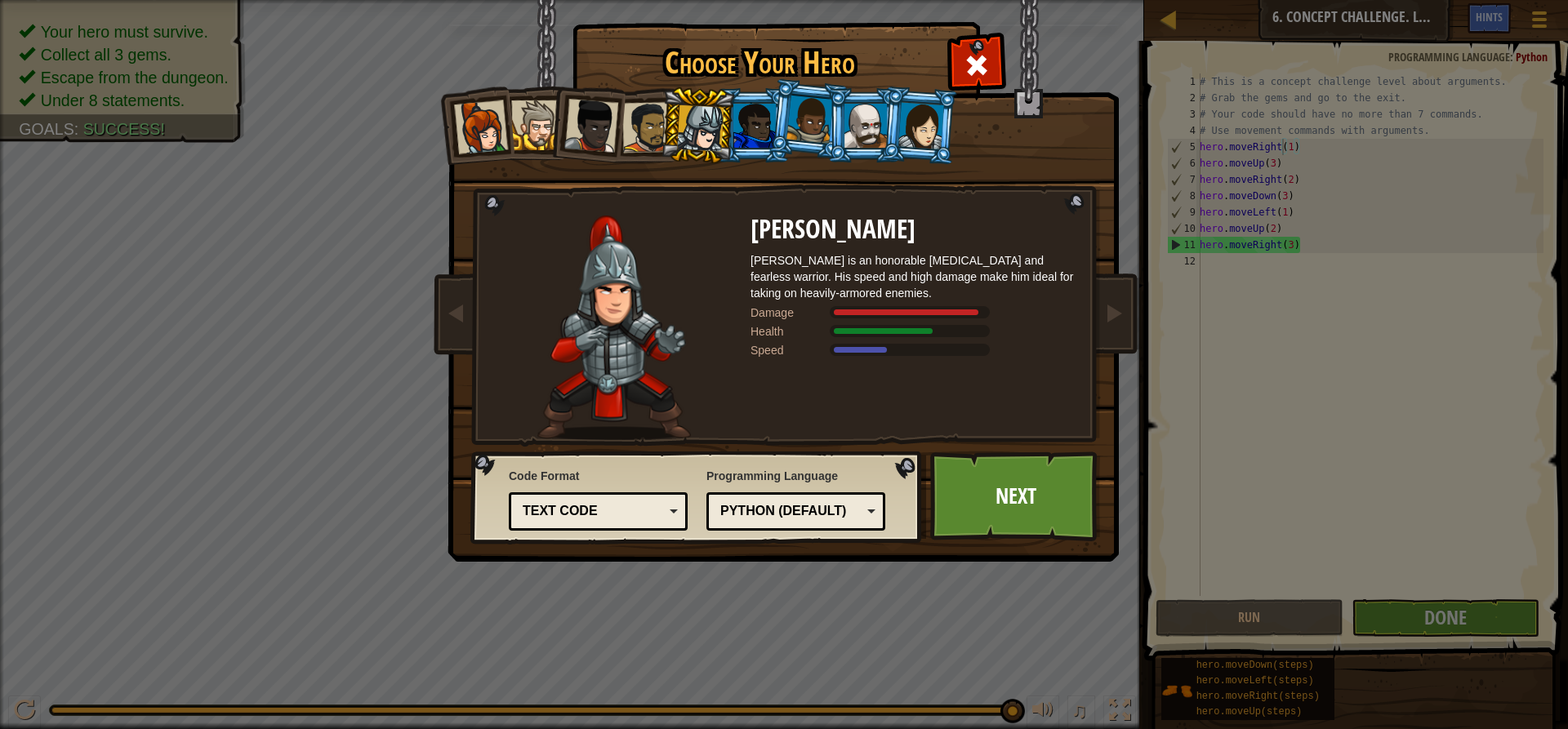
click at [639, 120] on div at bounding box center [648, 127] width 51 height 51
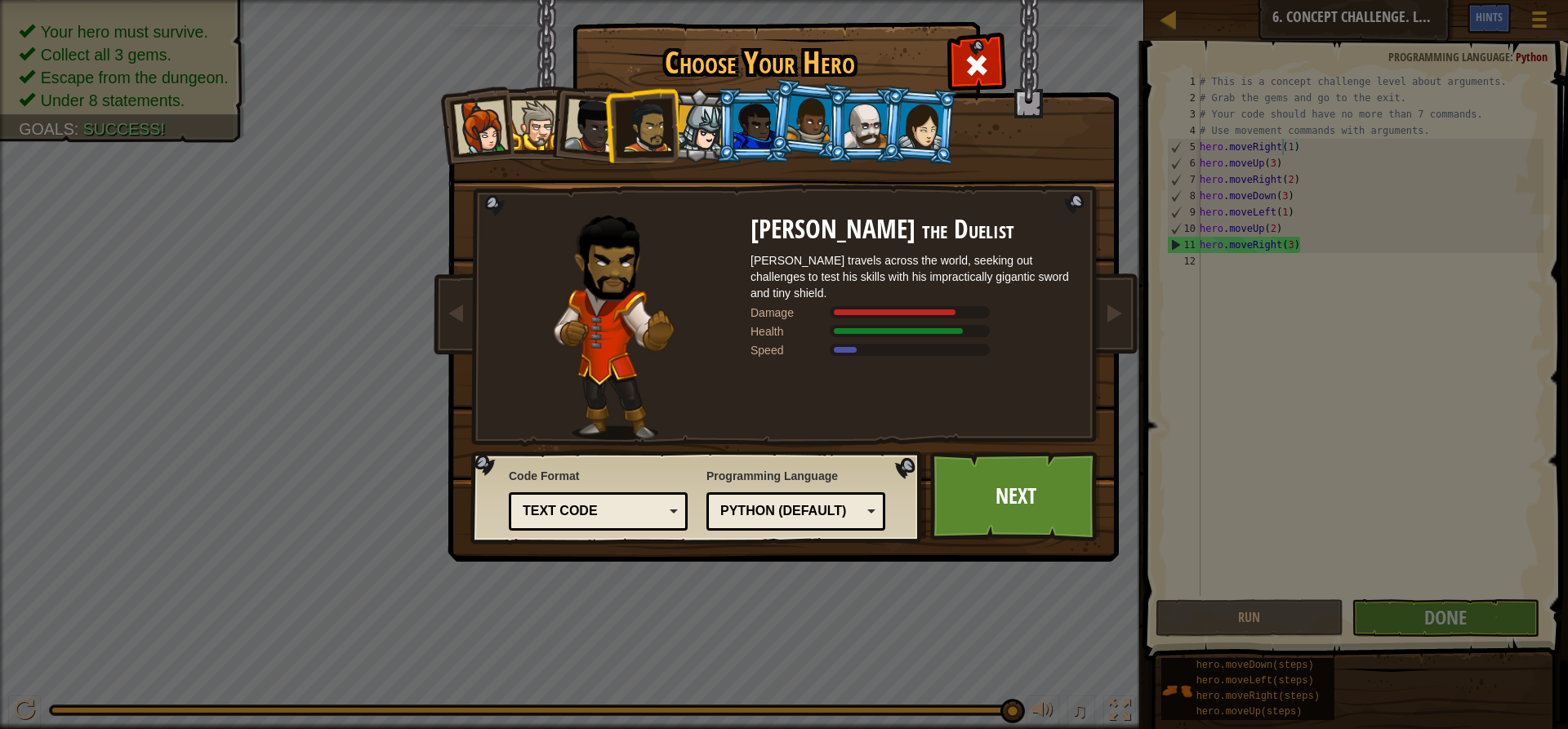
click at [607, 122] on li at bounding box center [642, 125] width 75 height 76
click at [598, 125] on div at bounding box center [591, 125] width 54 height 54
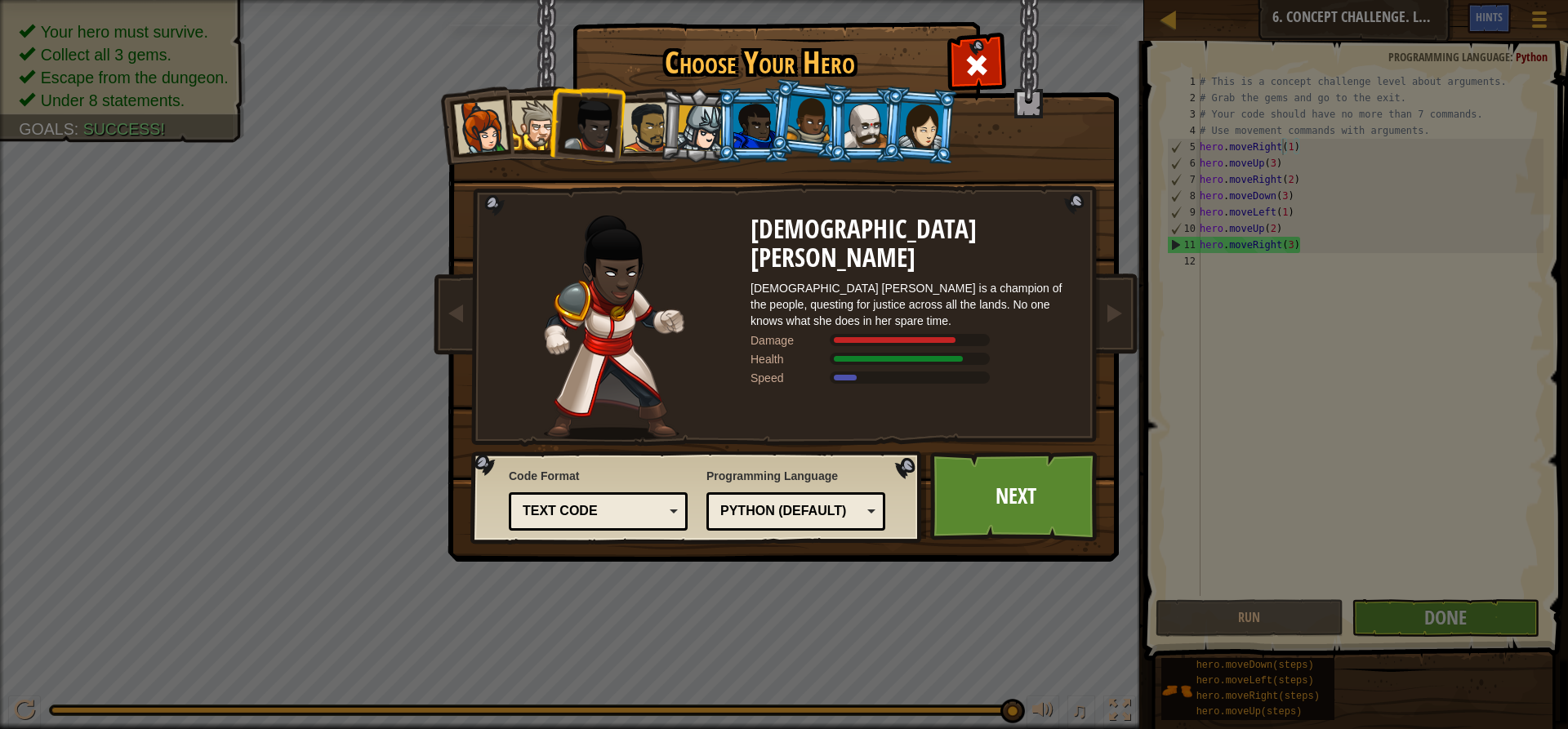
click at [532, 132] on div at bounding box center [537, 125] width 50 height 50
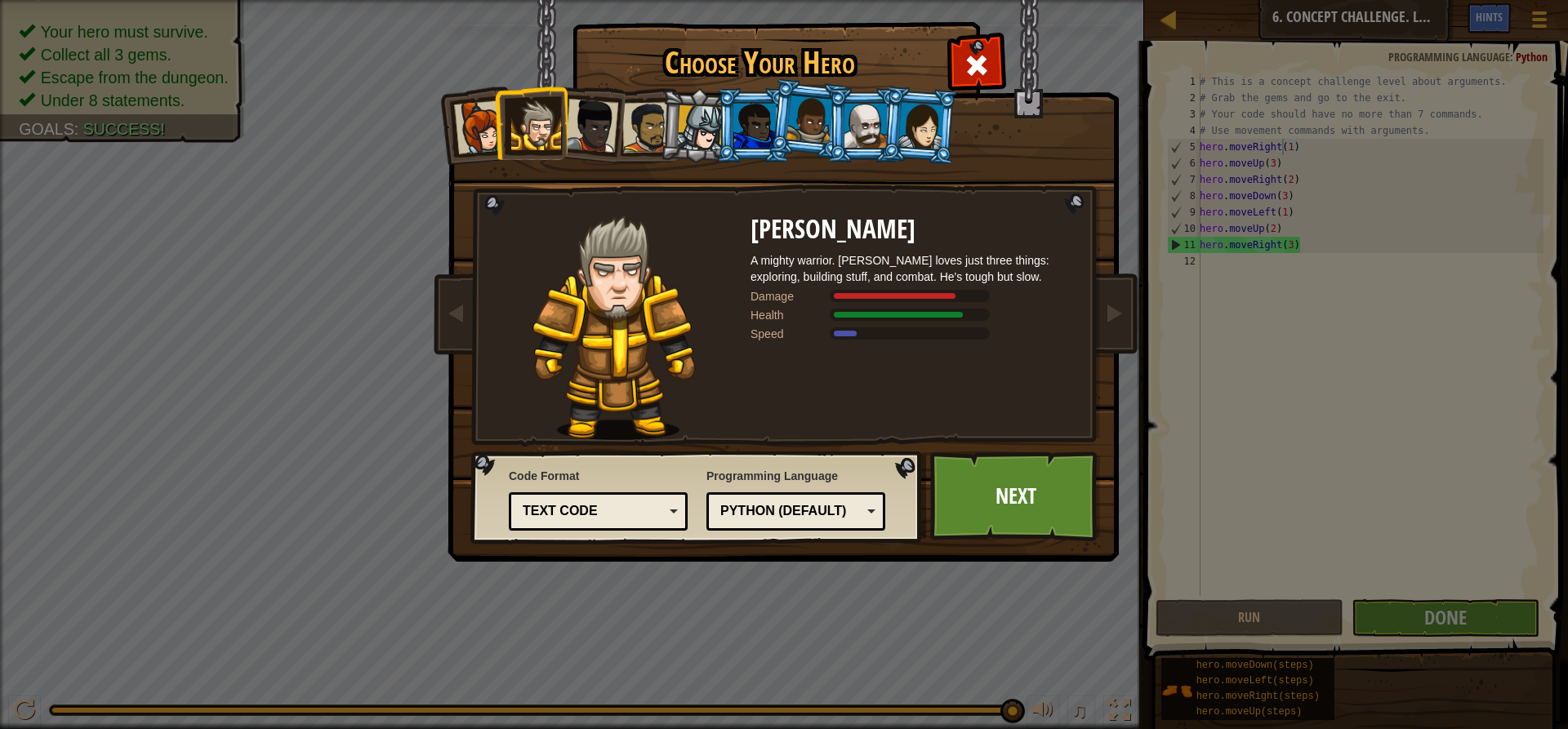
click at [479, 133] on div at bounding box center [481, 127] width 54 height 54
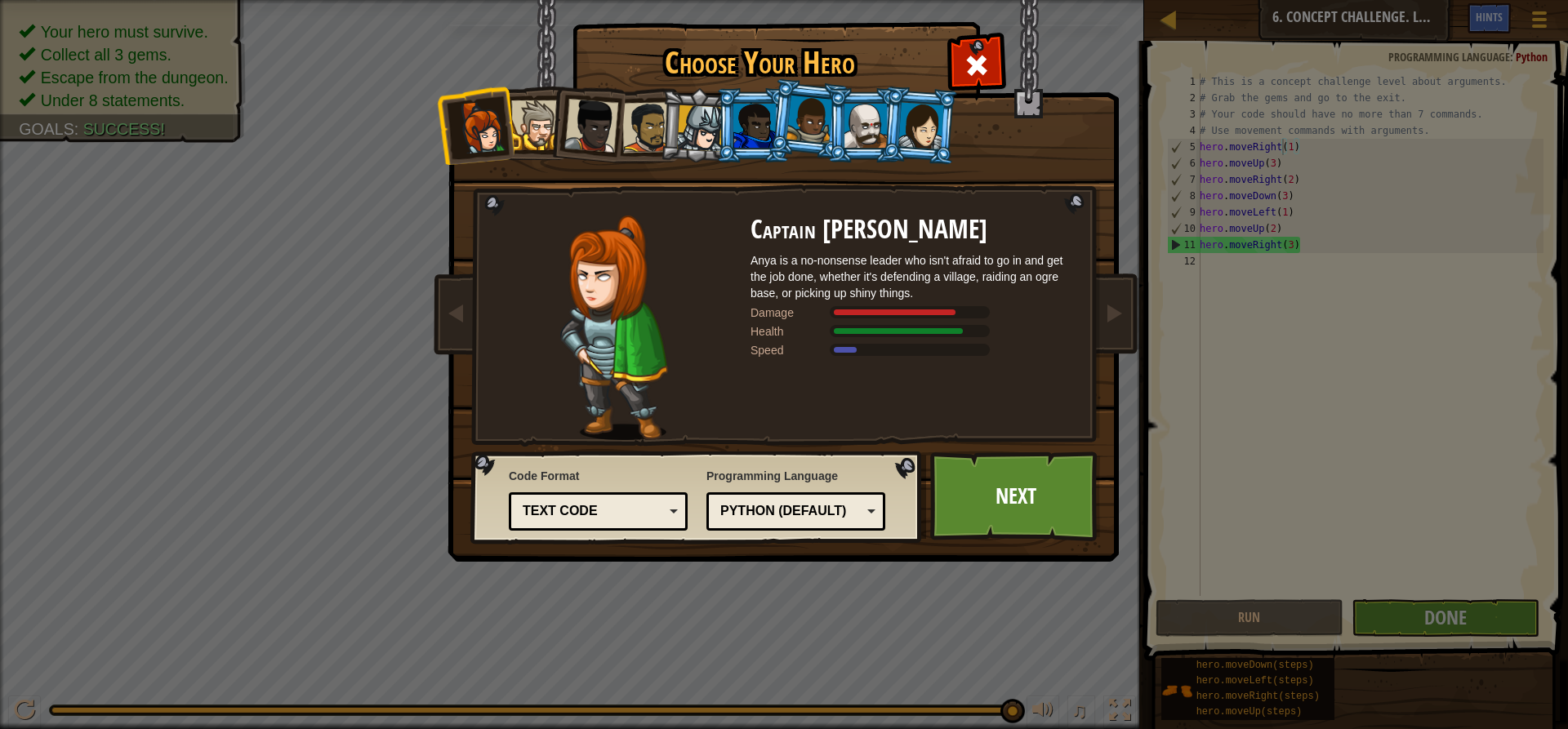
click at [700, 125] on div at bounding box center [700, 129] width 47 height 47
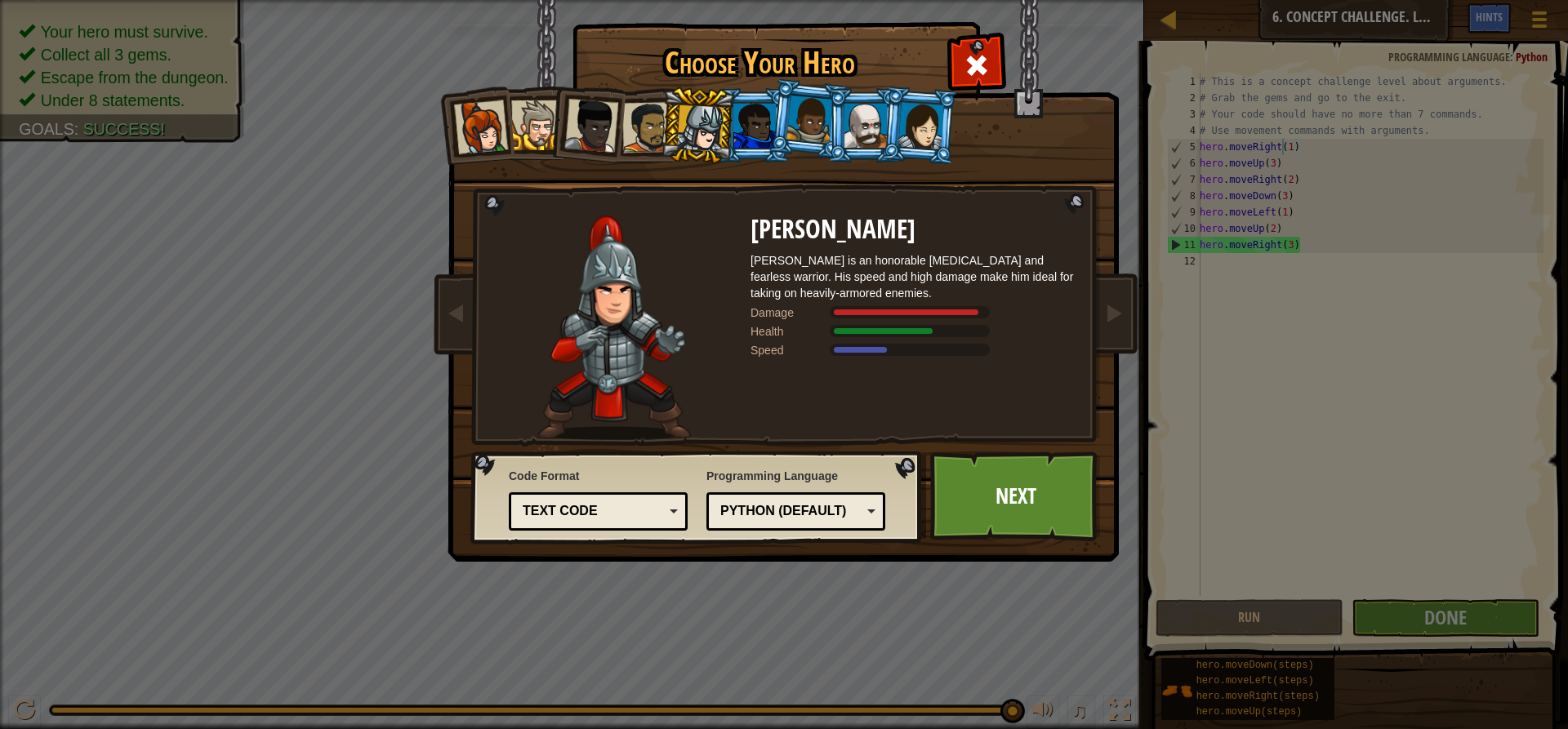
click at [750, 100] on li at bounding box center [753, 125] width 73 height 74
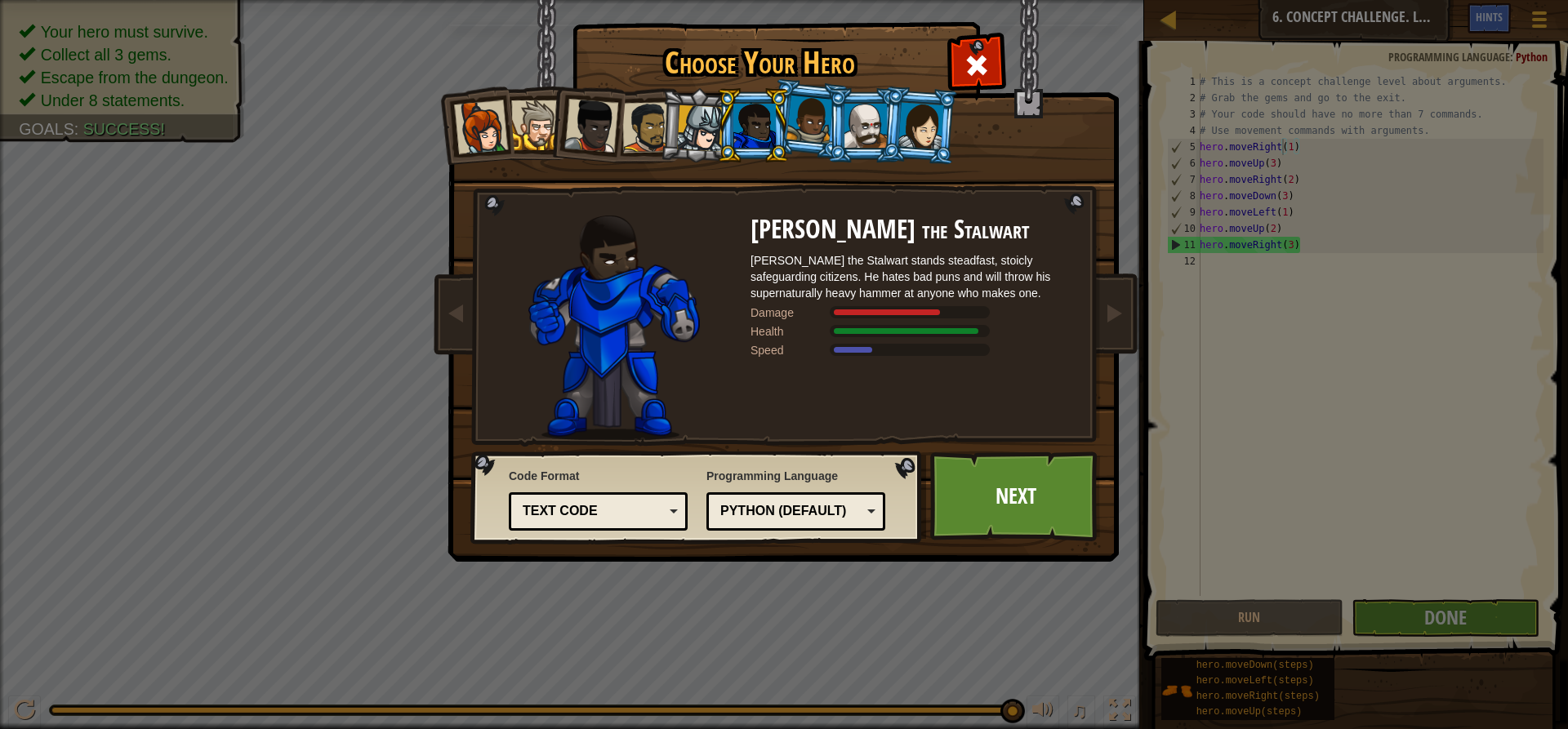
click at [796, 98] on div at bounding box center [809, 120] width 47 height 48
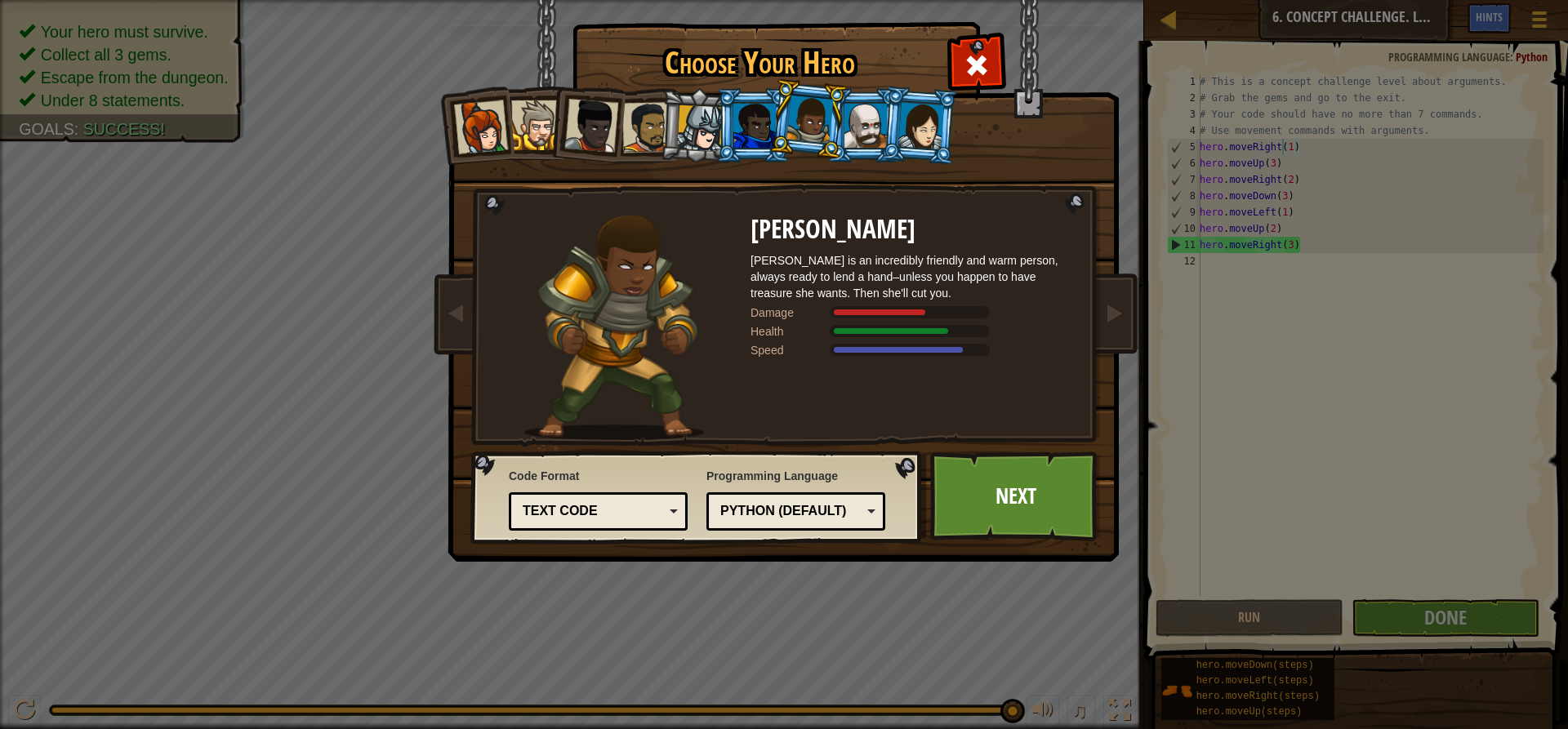
click at [861, 97] on li at bounding box center [864, 125] width 73 height 74
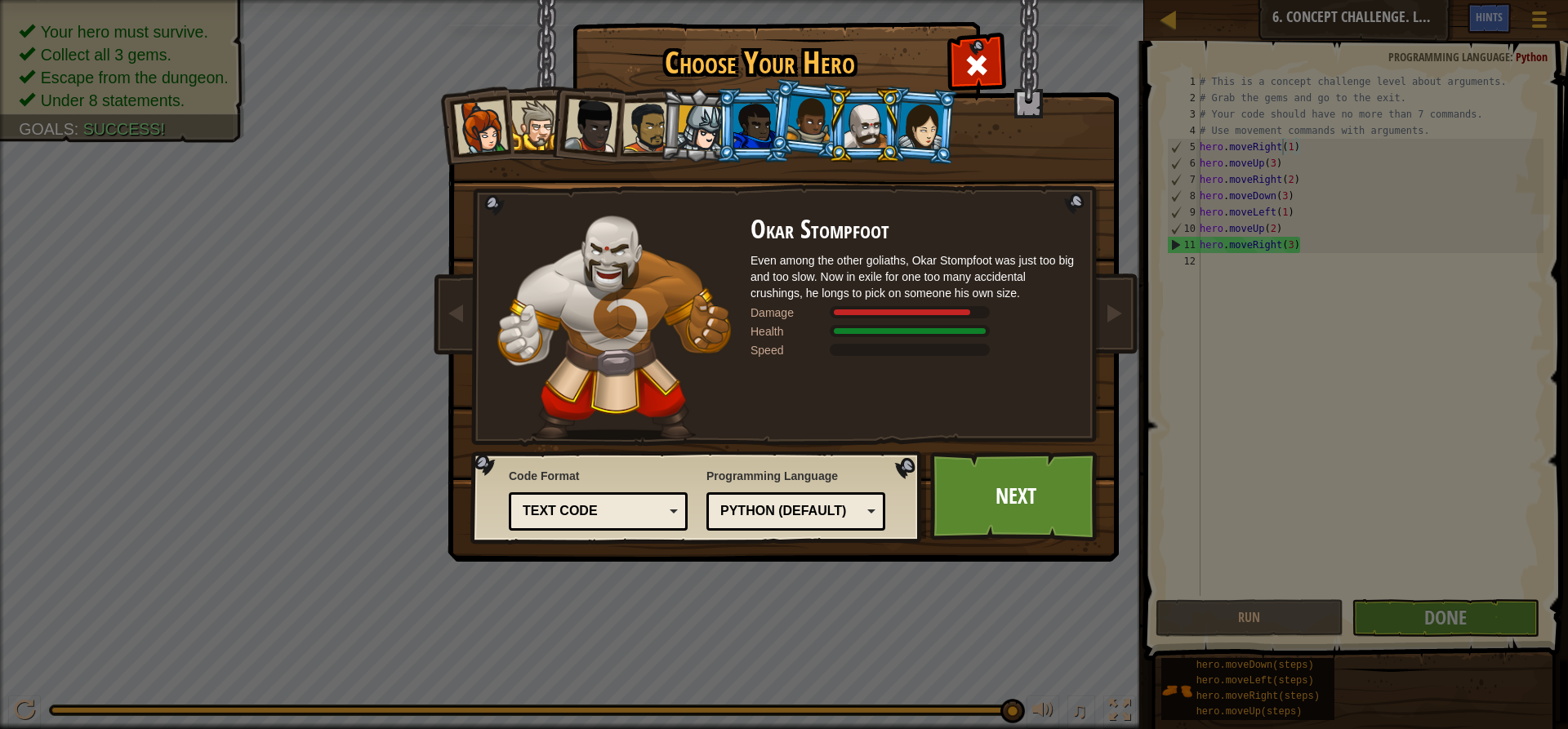
click at [898, 103] on li at bounding box center [864, 125] width 73 height 74
click at [911, 98] on li at bounding box center [920, 125] width 79 height 80
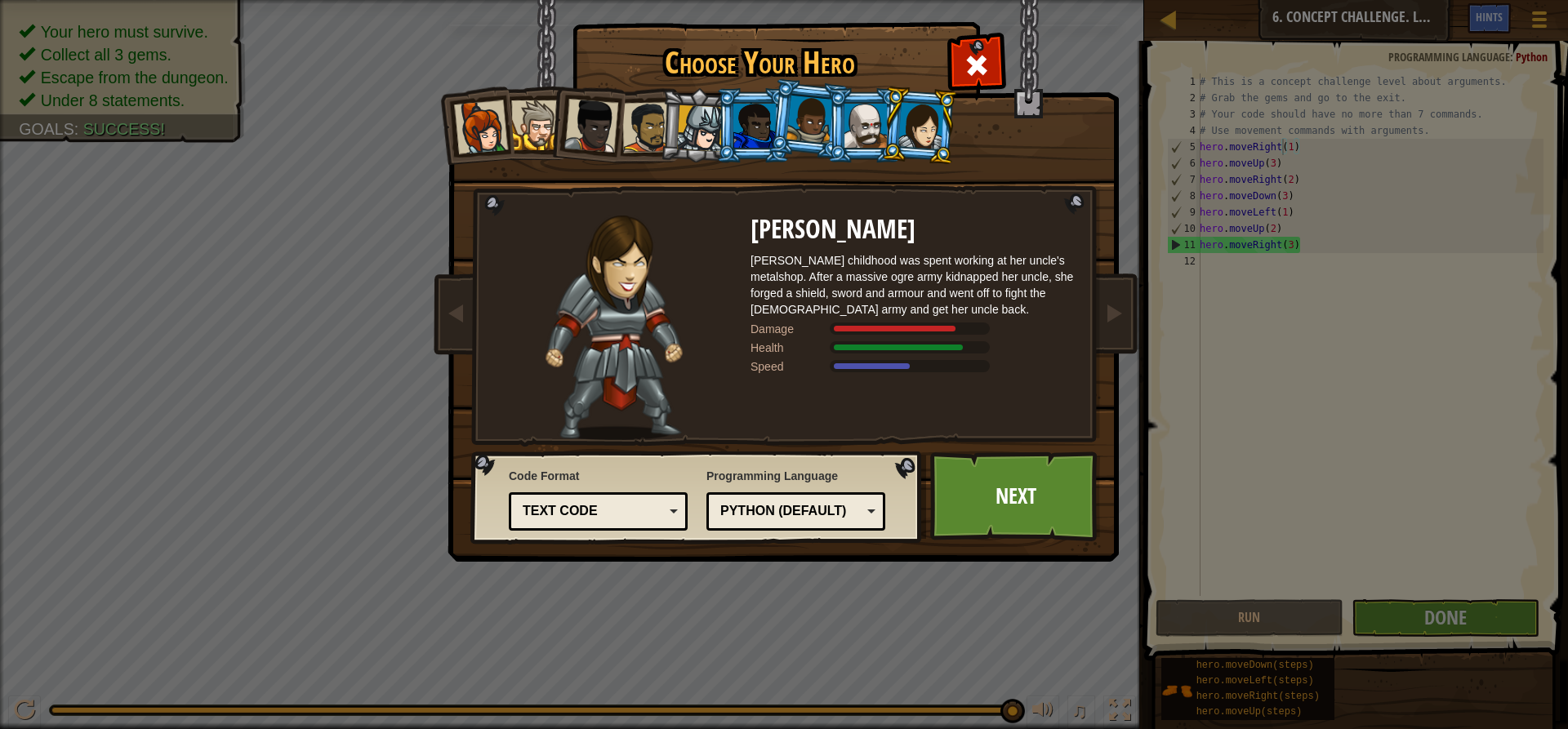
click at [807, 120] on div at bounding box center [809, 120] width 47 height 48
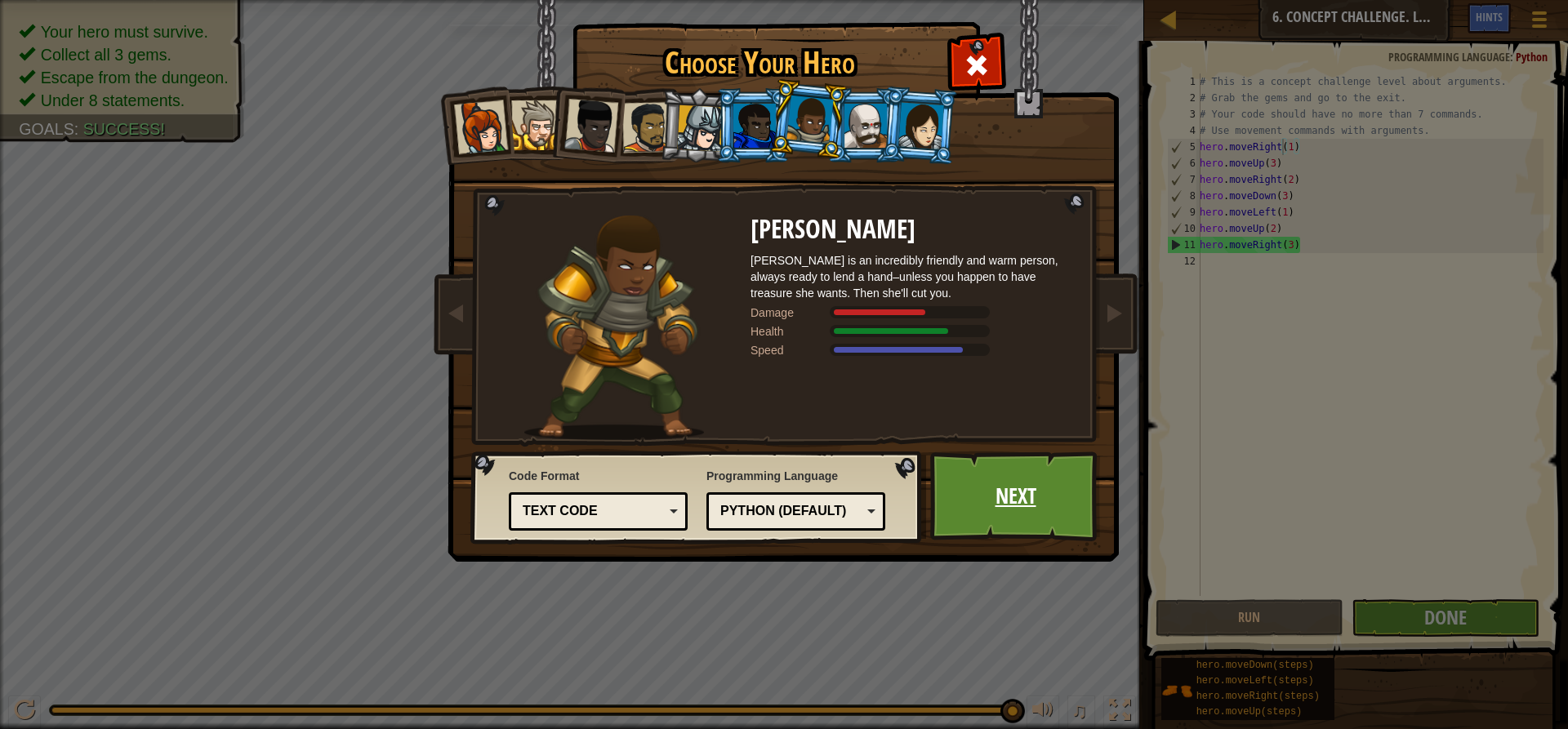
click at [1003, 495] on link "Next" at bounding box center [1015, 496] width 171 height 89
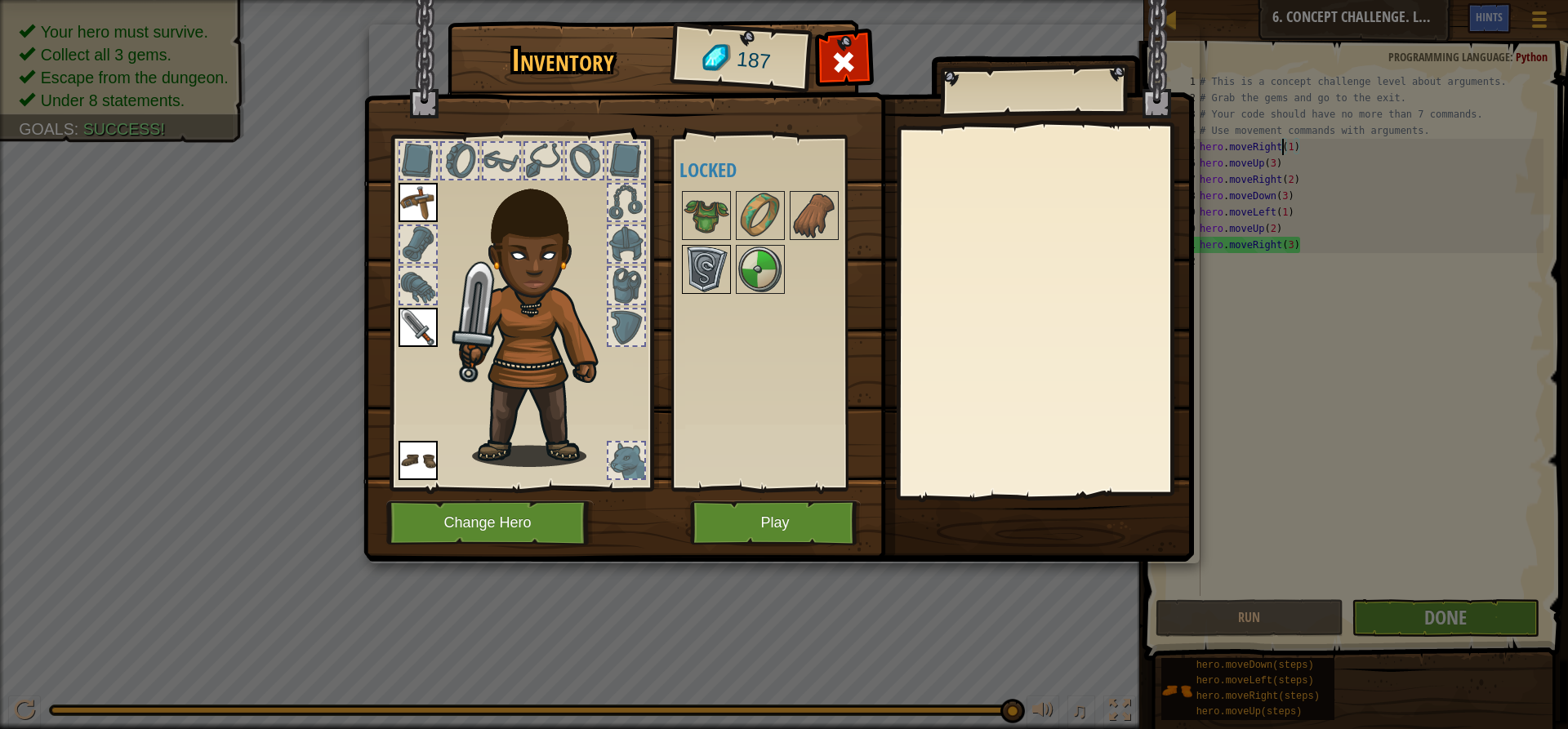
click at [718, 268] on img at bounding box center [706, 269] width 46 height 46
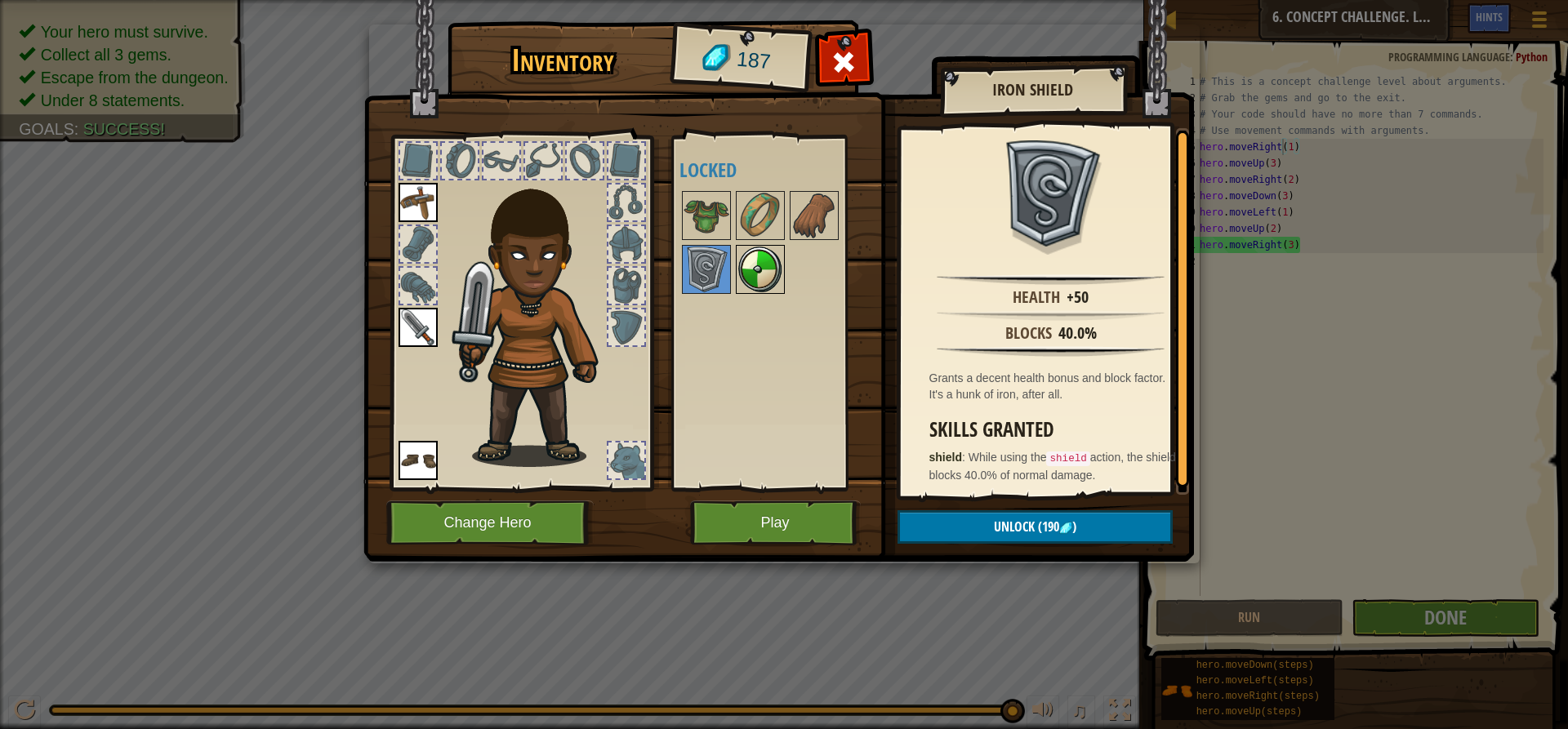
click at [757, 255] on img at bounding box center [760, 269] width 46 height 46
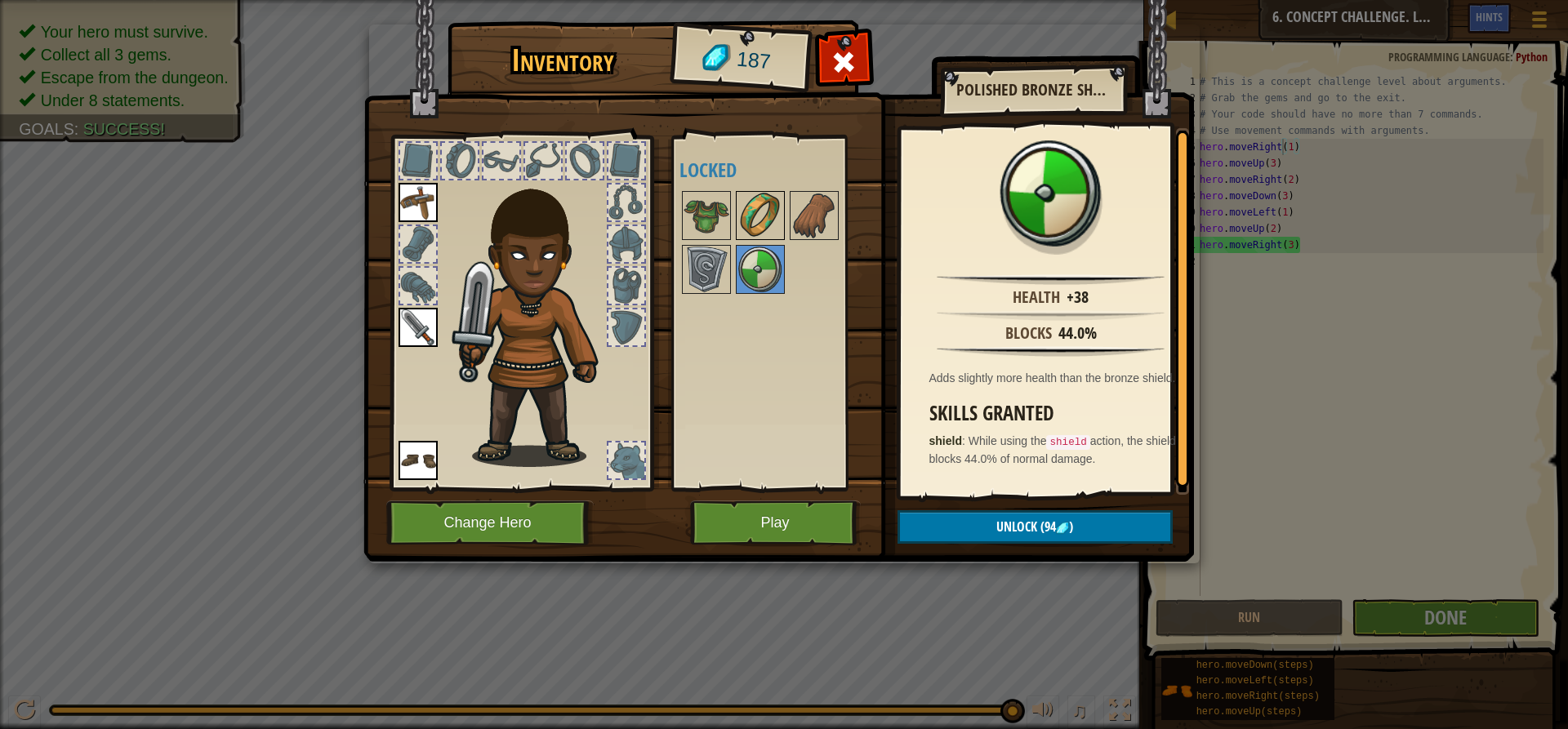
click at [759, 224] on img at bounding box center [760, 215] width 46 height 46
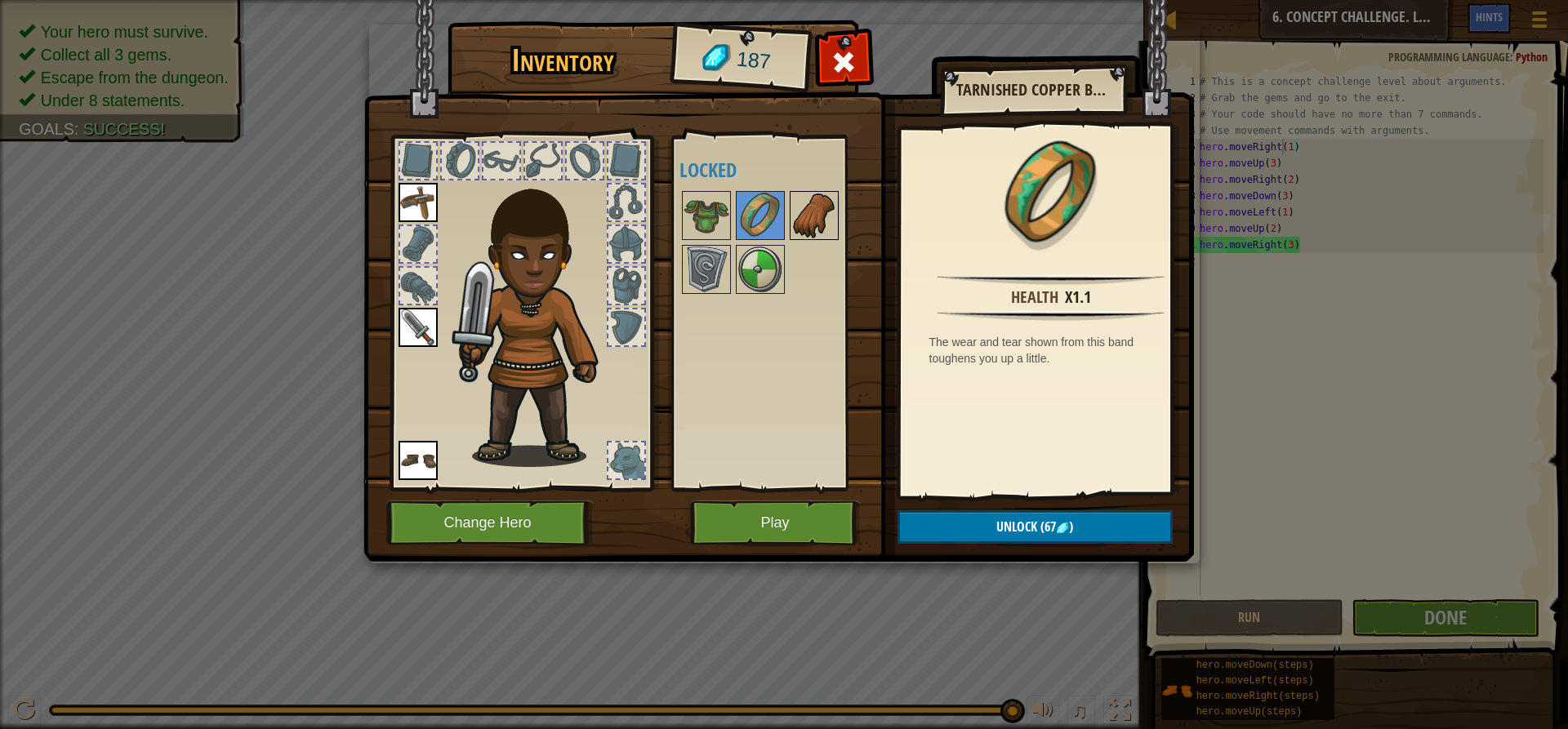
click at [808, 213] on img at bounding box center [814, 215] width 46 height 46
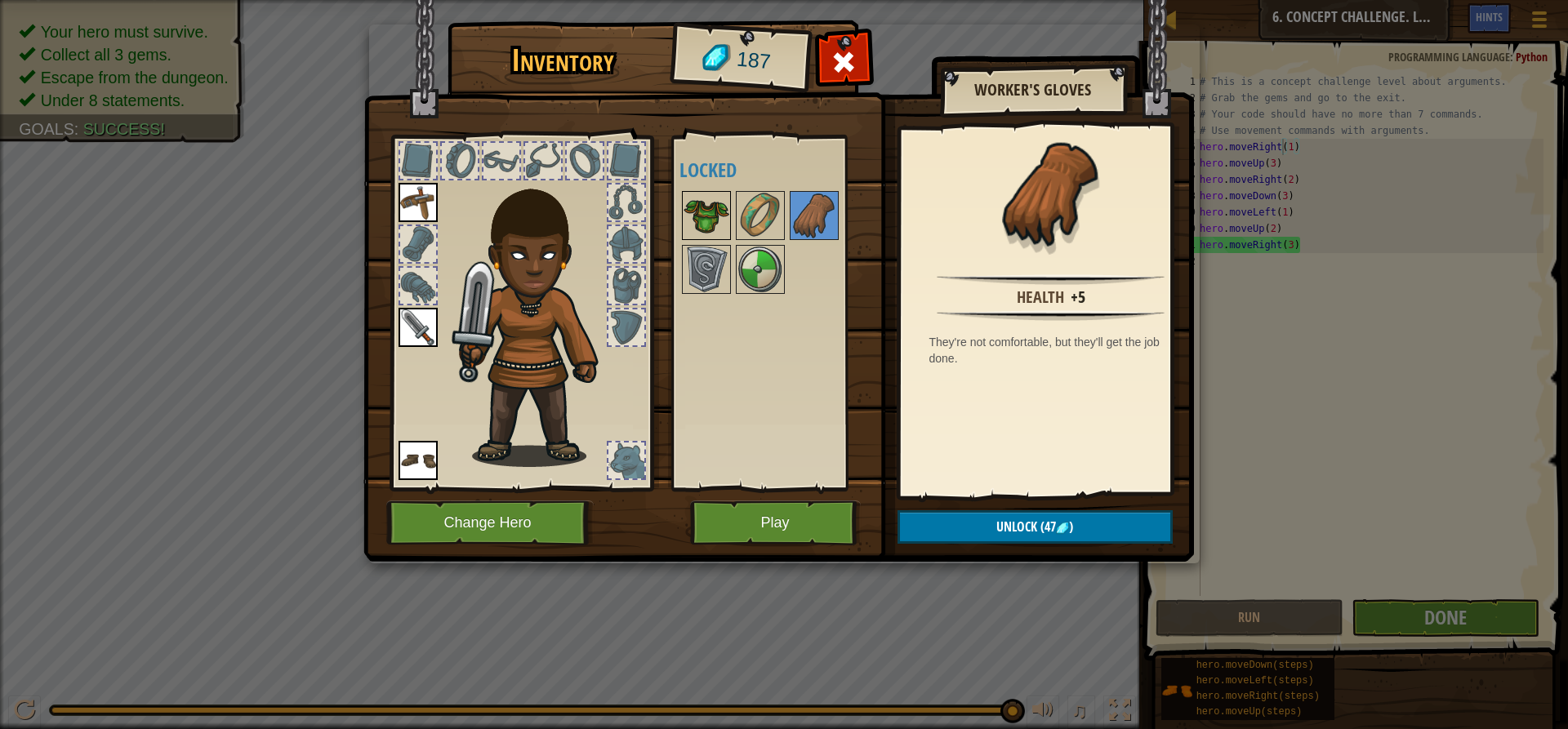
click at [727, 214] on img at bounding box center [706, 215] width 46 height 46
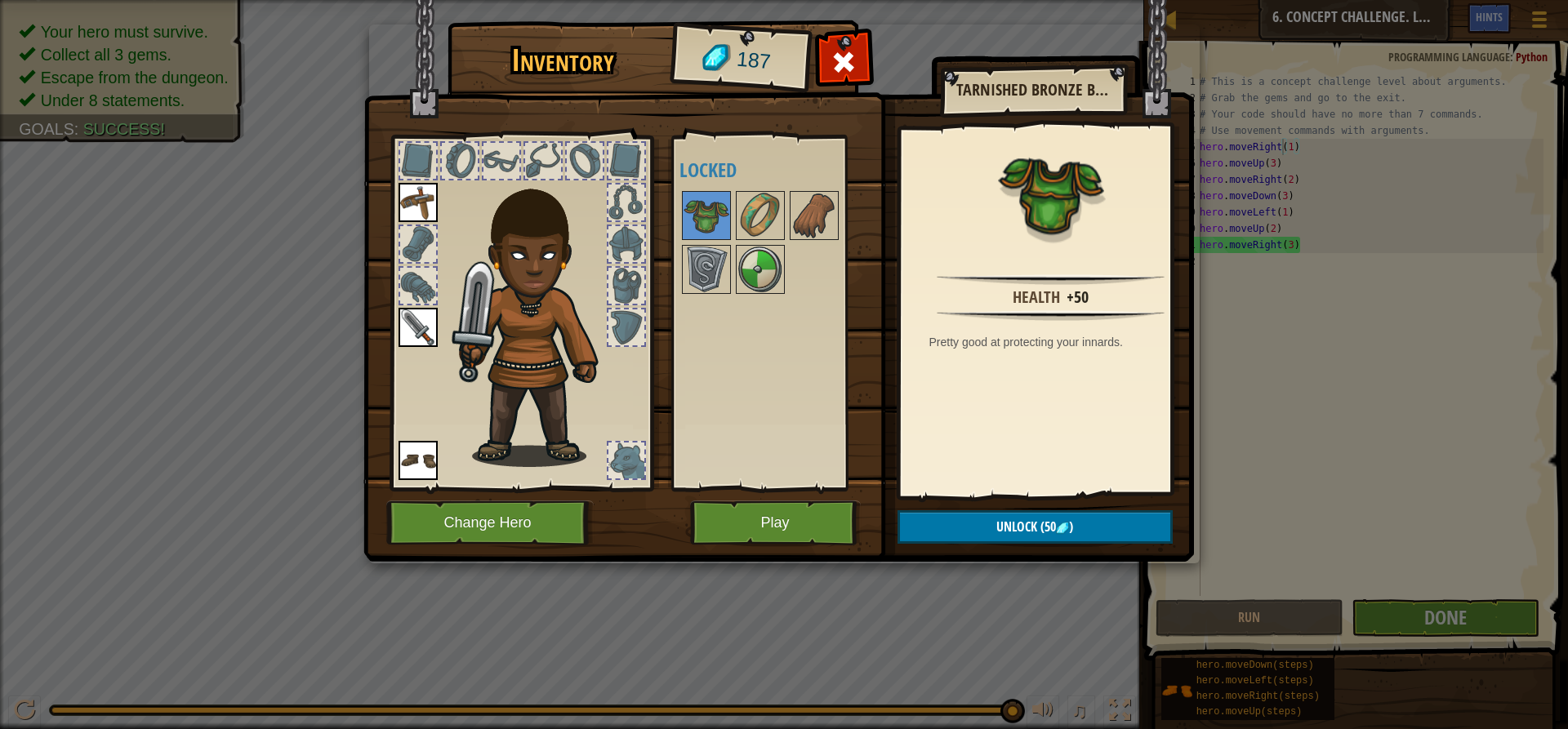
click at [792, 415] on div "Available Equip Equip Equip (double-click to equip) Locked" at bounding box center [782, 313] width 205 height 341
click at [623, 450] on div at bounding box center [626, 461] width 36 height 36
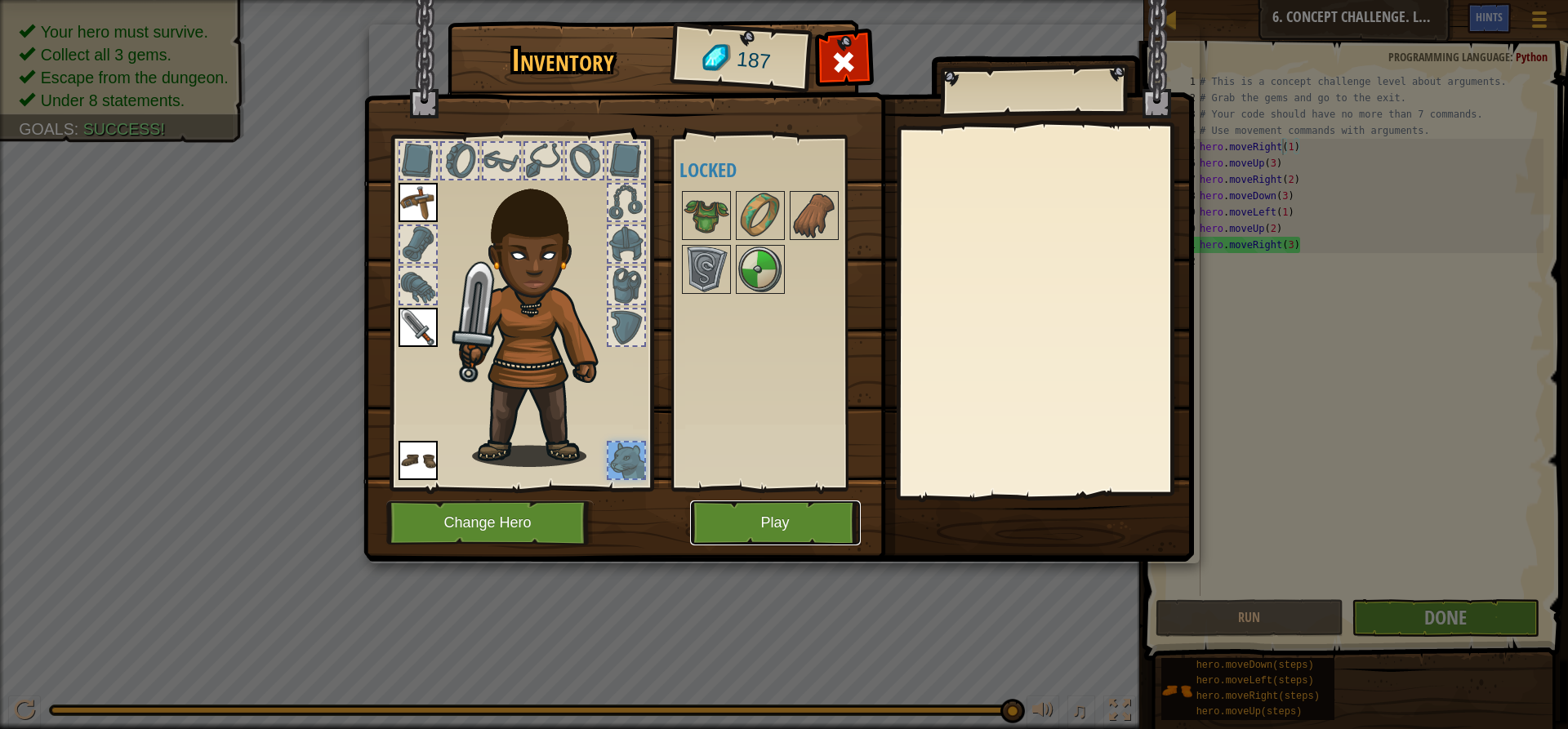
click at [759, 513] on button "Play" at bounding box center [776, 523] width 171 height 45
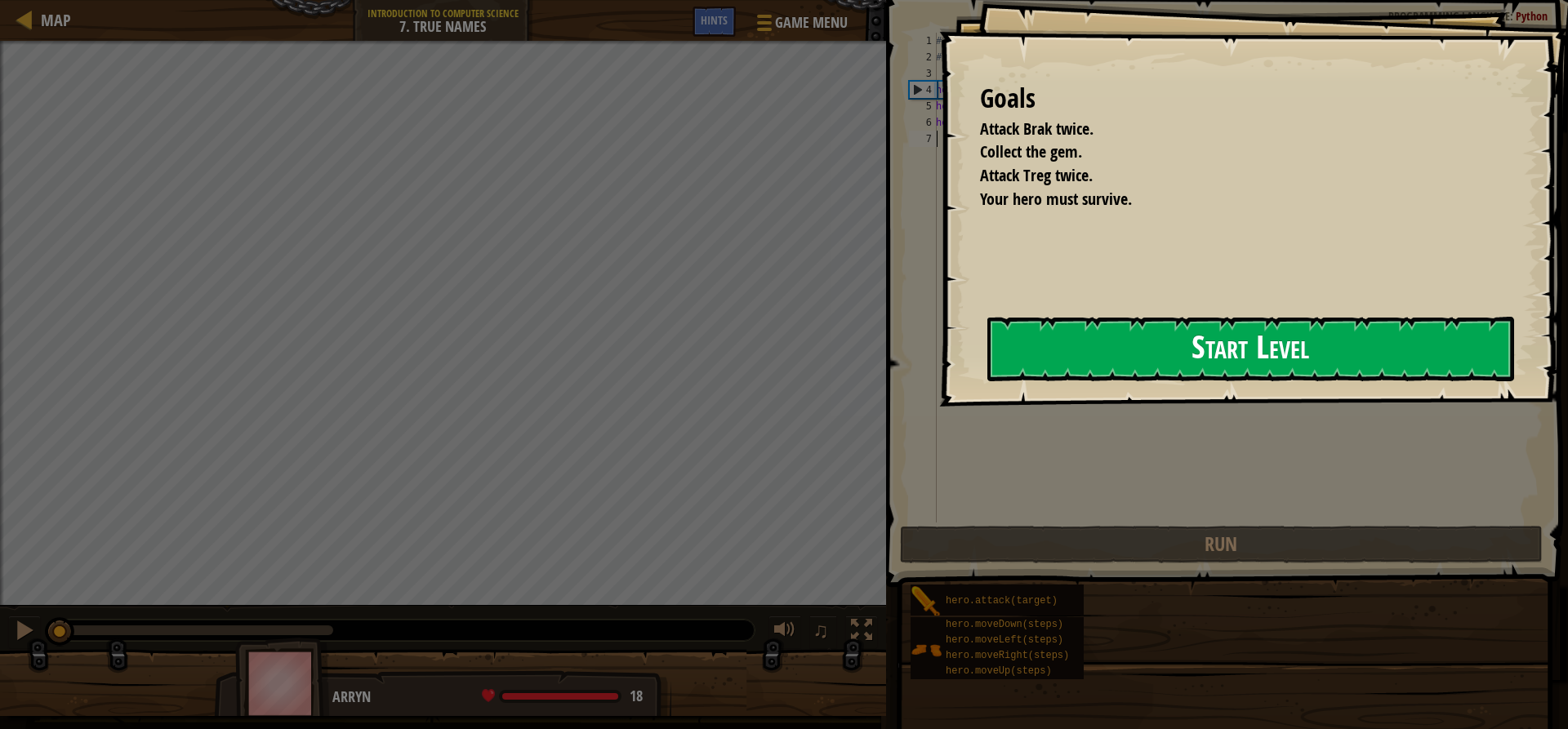
click at [1118, 335] on button "Start Level" at bounding box center [1250, 349] width 527 height 64
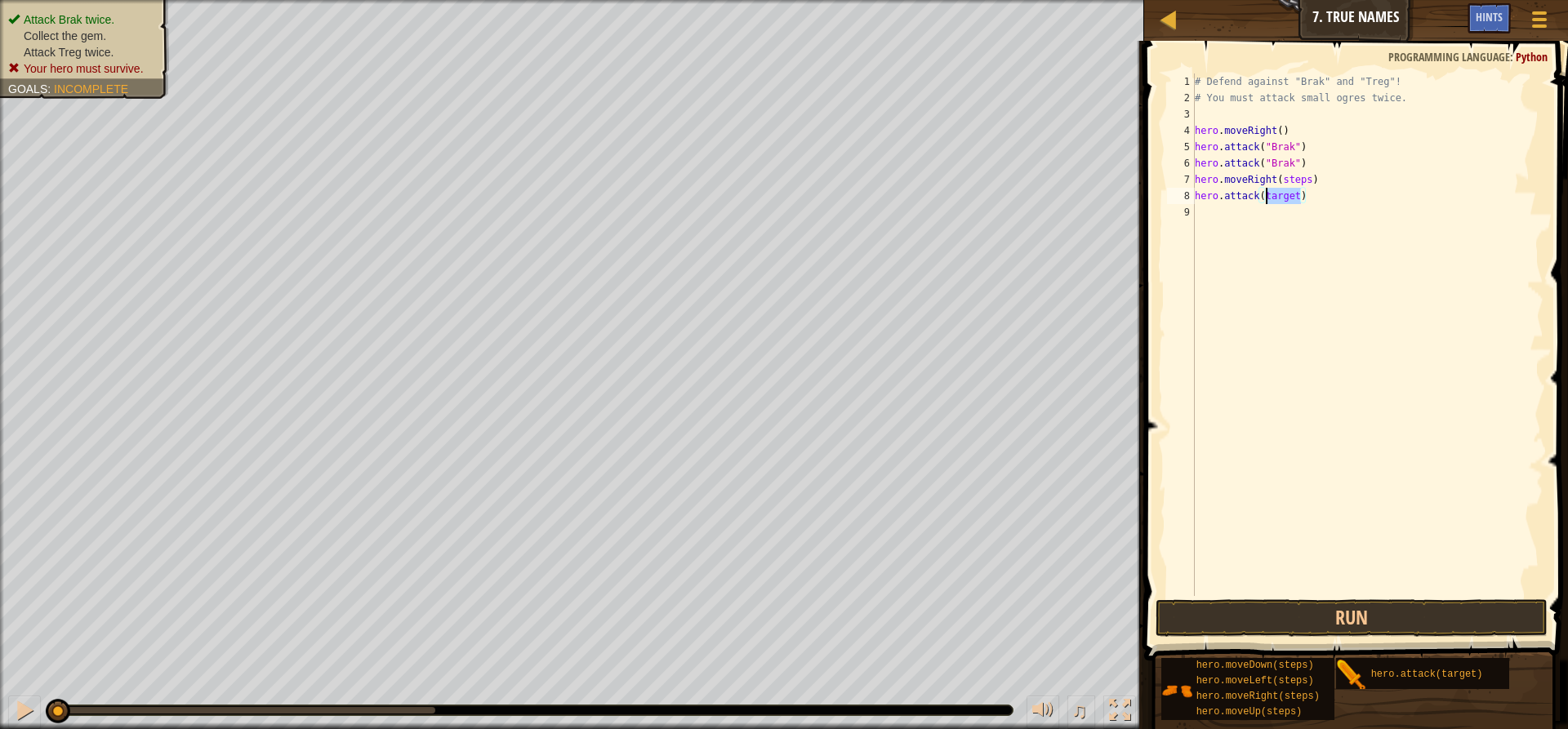
drag, startPoint x: 1301, startPoint y: 198, endPoint x: 1264, endPoint y: 202, distance: 37.2
click at [1264, 202] on div "# Defend against "Brak" and "Treg"! # You must attack small ogres twice. hero .…" at bounding box center [1368, 351] width 352 height 555
click at [1338, 181] on div "# Defend against "Brak" and "Treg"! # You must attack small ogres twice. hero .…" at bounding box center [1368, 351] width 352 height 555
type textarea "hero.moveRight(steps)"
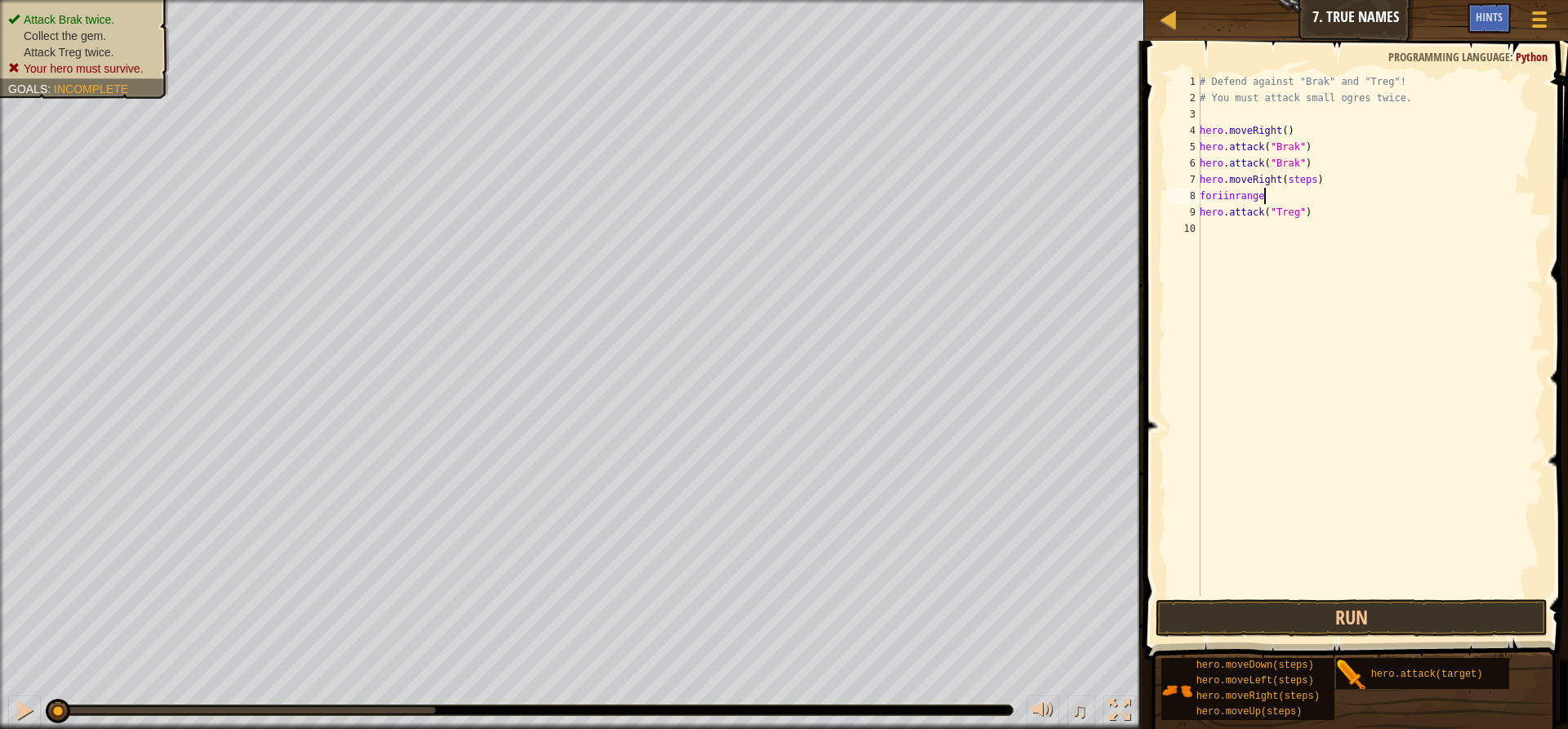
scroll to position [7, 4]
type textarea "foriinrange(2)"
click at [1226, 199] on div "# Defend against "Brak" and "Treg"! # You must attack small ogres twice. hero .…" at bounding box center [1370, 351] width 347 height 555
drag, startPoint x: 1320, startPoint y: 194, endPoint x: 1201, endPoint y: 193, distance: 119.0
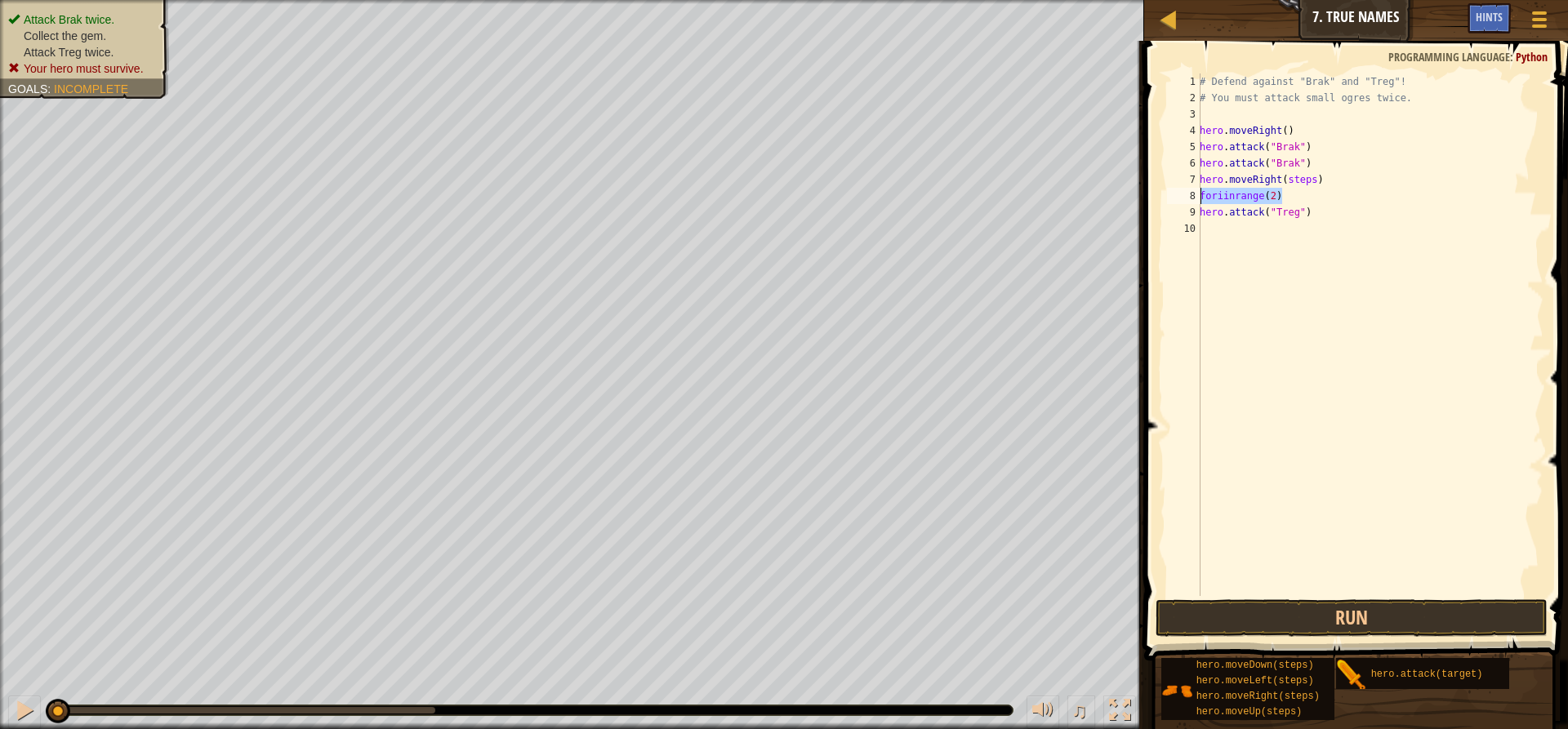
click at [1201, 193] on div "# Defend against "Brak" and "Treg"! # You must attack small ogres twice. hero .…" at bounding box center [1370, 351] width 347 height 555
click at [1316, 194] on div "# Defend against "Brak" and "Treg"! # You must attack small ogres twice. hero .…" at bounding box center [1367, 351] width 352 height 555
type textarea "hero.attack("Treg")"
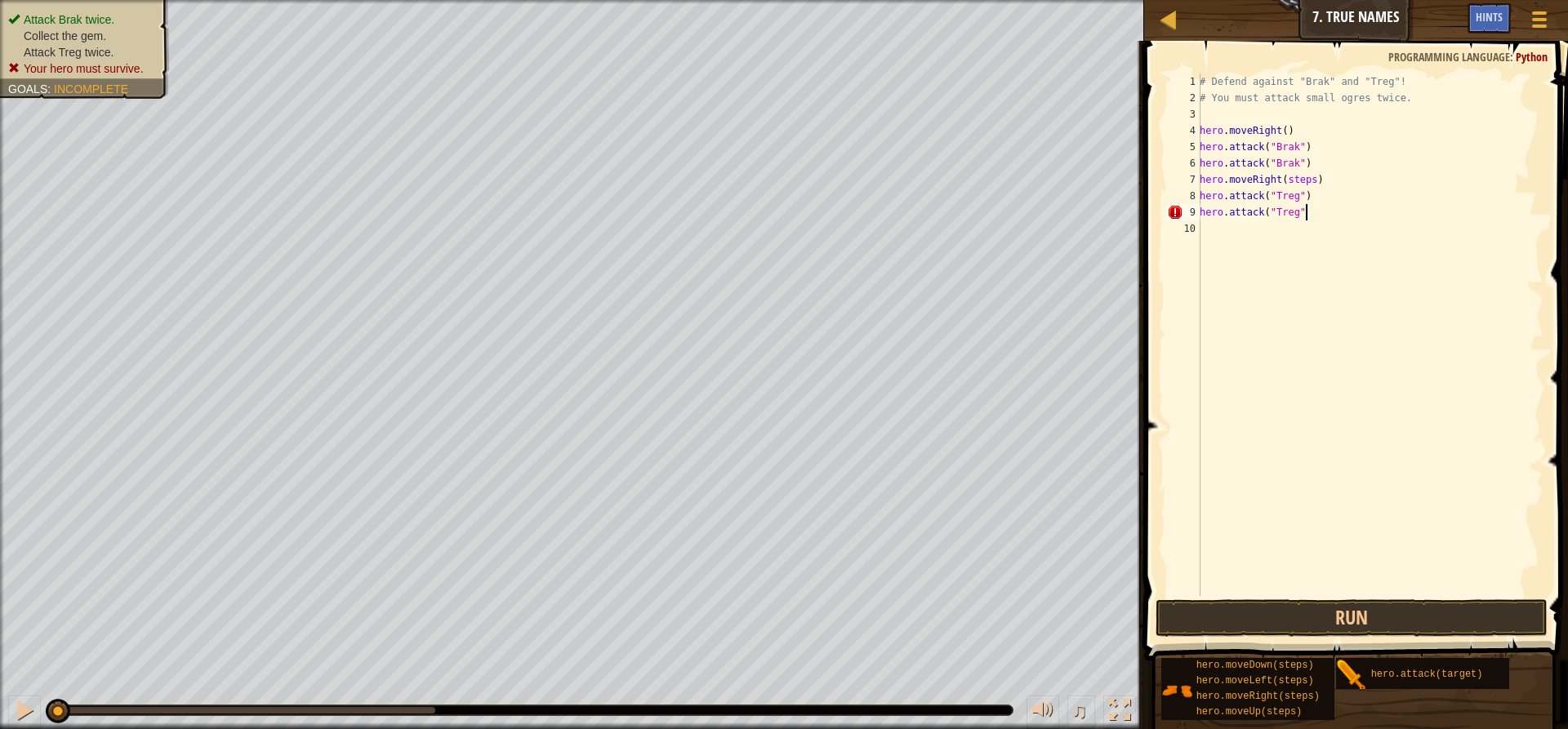
type textarea "hero.attack("Treg")"
click at [1307, 237] on div "# Defend against "Brak" and "Treg"! # You must attack small ogres twice. hero .…" at bounding box center [1370, 351] width 347 height 555
type textarea "hero.attack("Treg")"
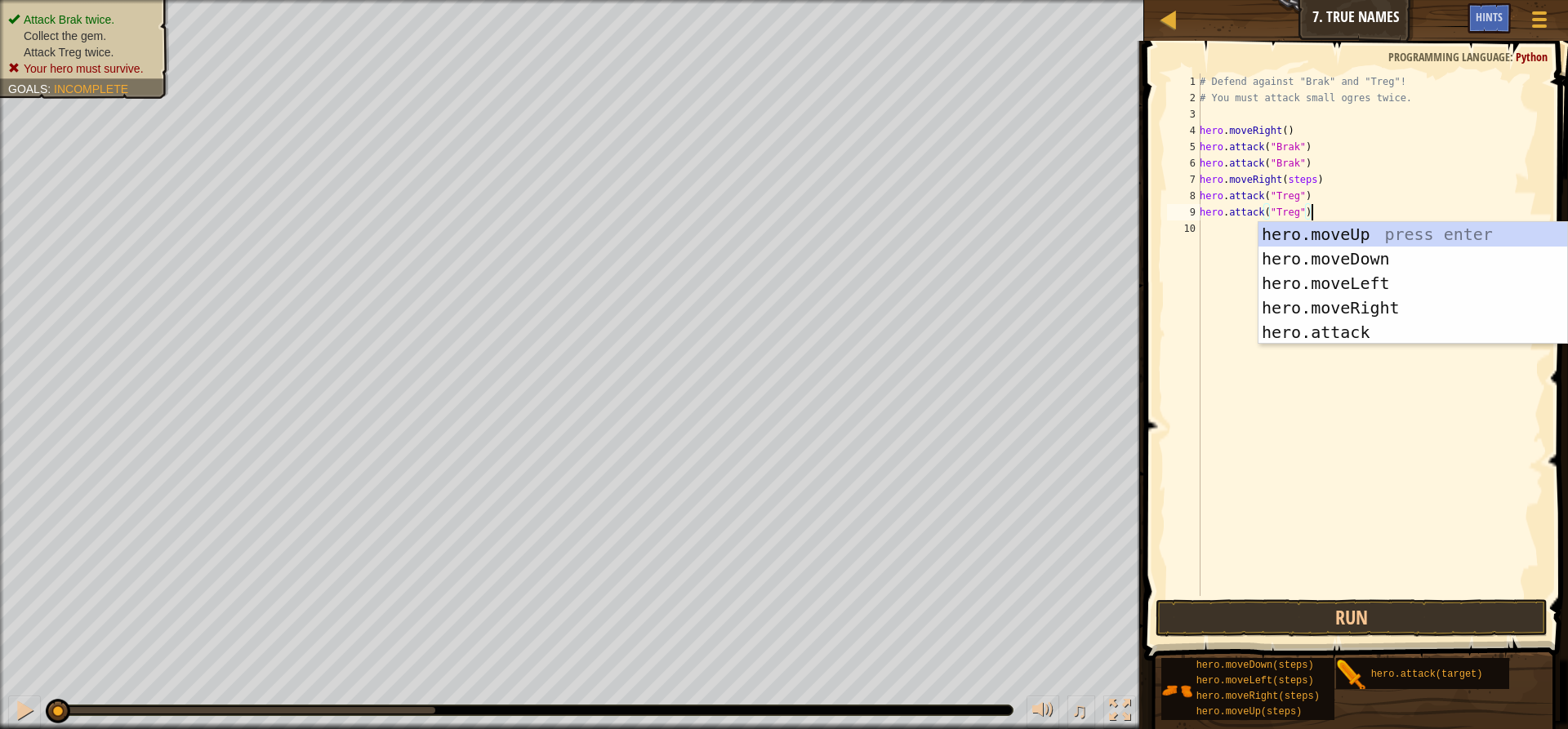
click at [1215, 295] on div "# Defend against "Brak" and "Treg"! # You must attack small ogres twice. hero .…" at bounding box center [1370, 351] width 347 height 555
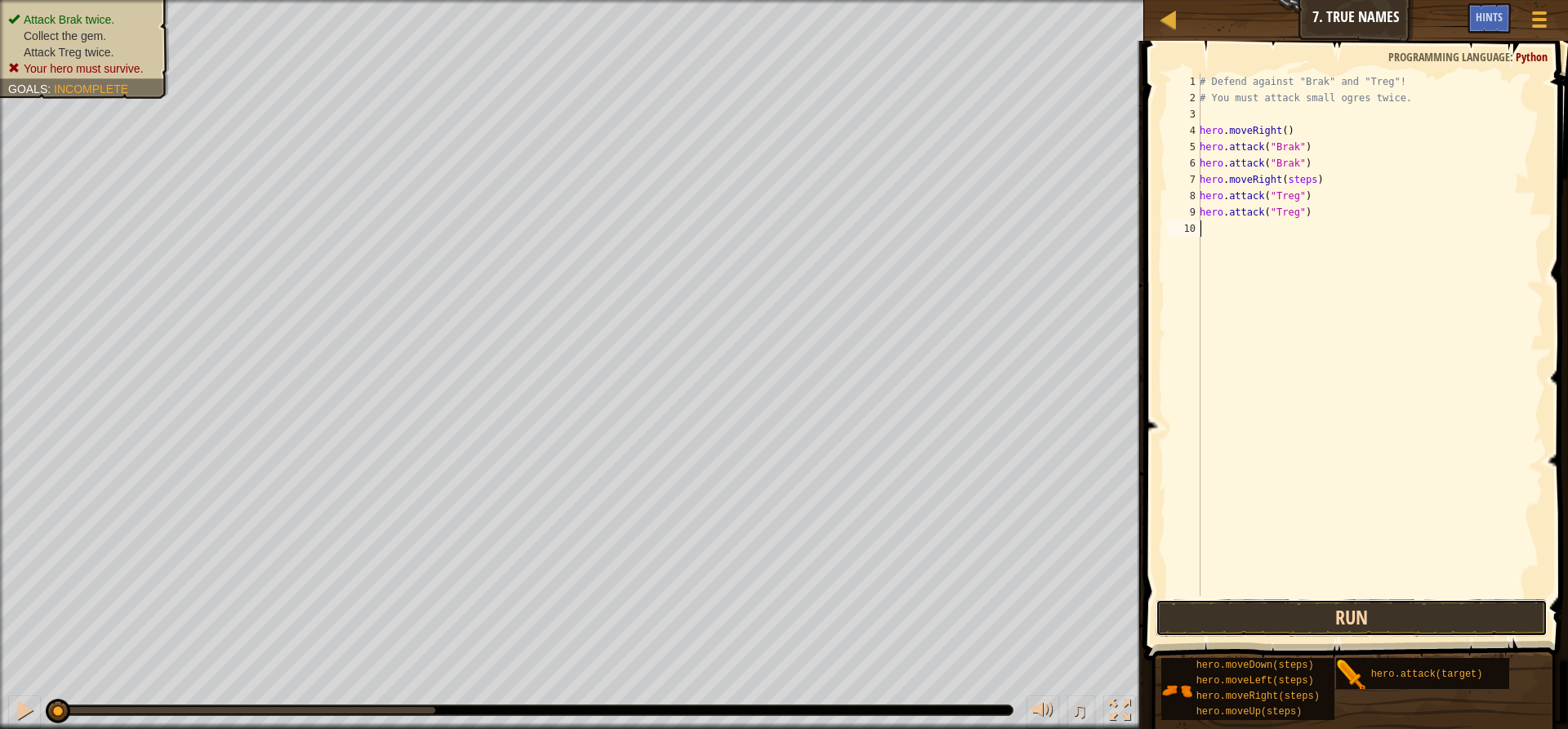
click at [1308, 622] on button "Run" at bounding box center [1352, 618] width 392 height 38
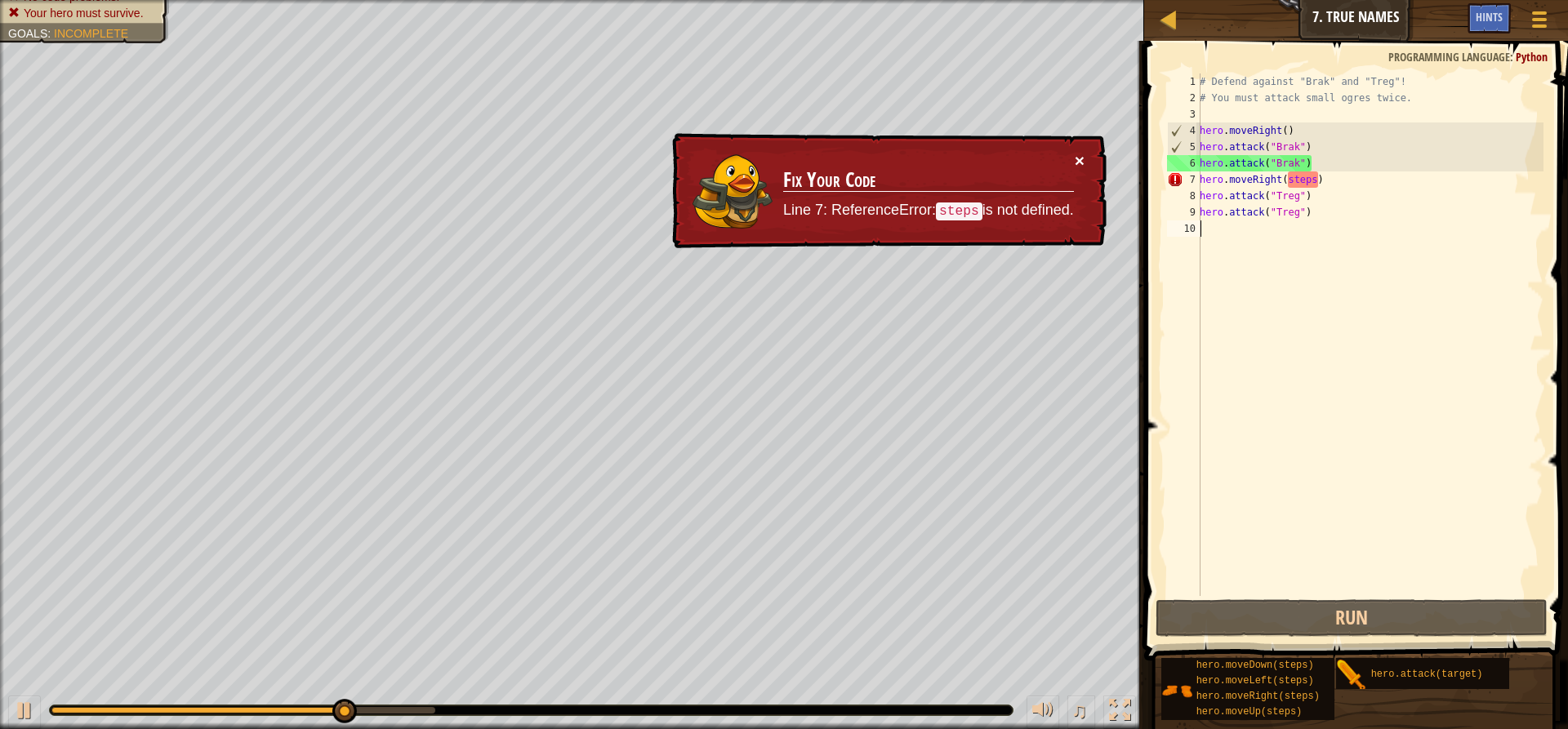
click at [1080, 153] on button "×" at bounding box center [1080, 160] width 10 height 17
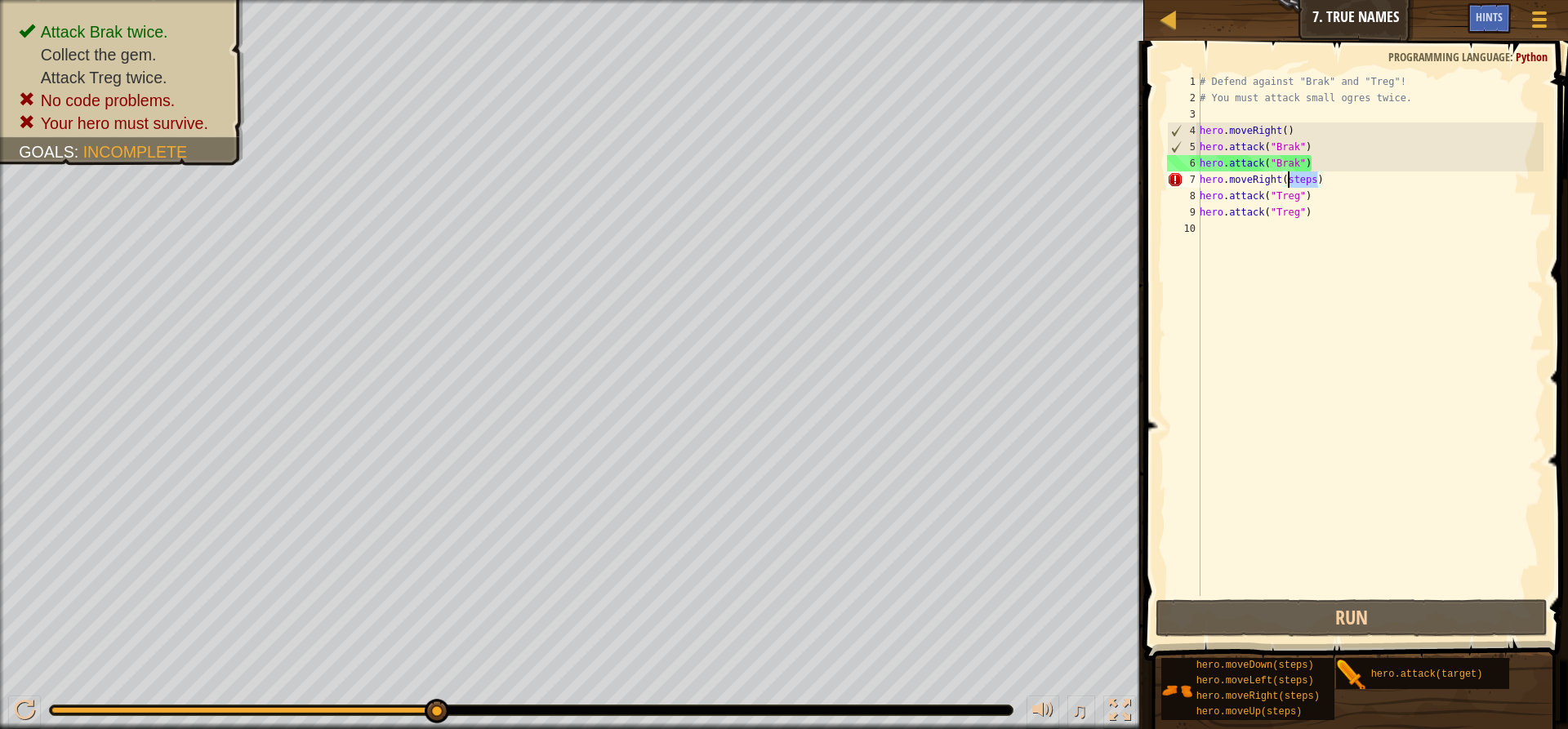
drag, startPoint x: 1317, startPoint y: 179, endPoint x: 1291, endPoint y: 182, distance: 26.2
click at [1291, 182] on div "# Defend against "Brak" and "Treg"! # You must attack small ogres twice. hero .…" at bounding box center [1370, 351] width 347 height 555
type textarea "hero.moveRight()"
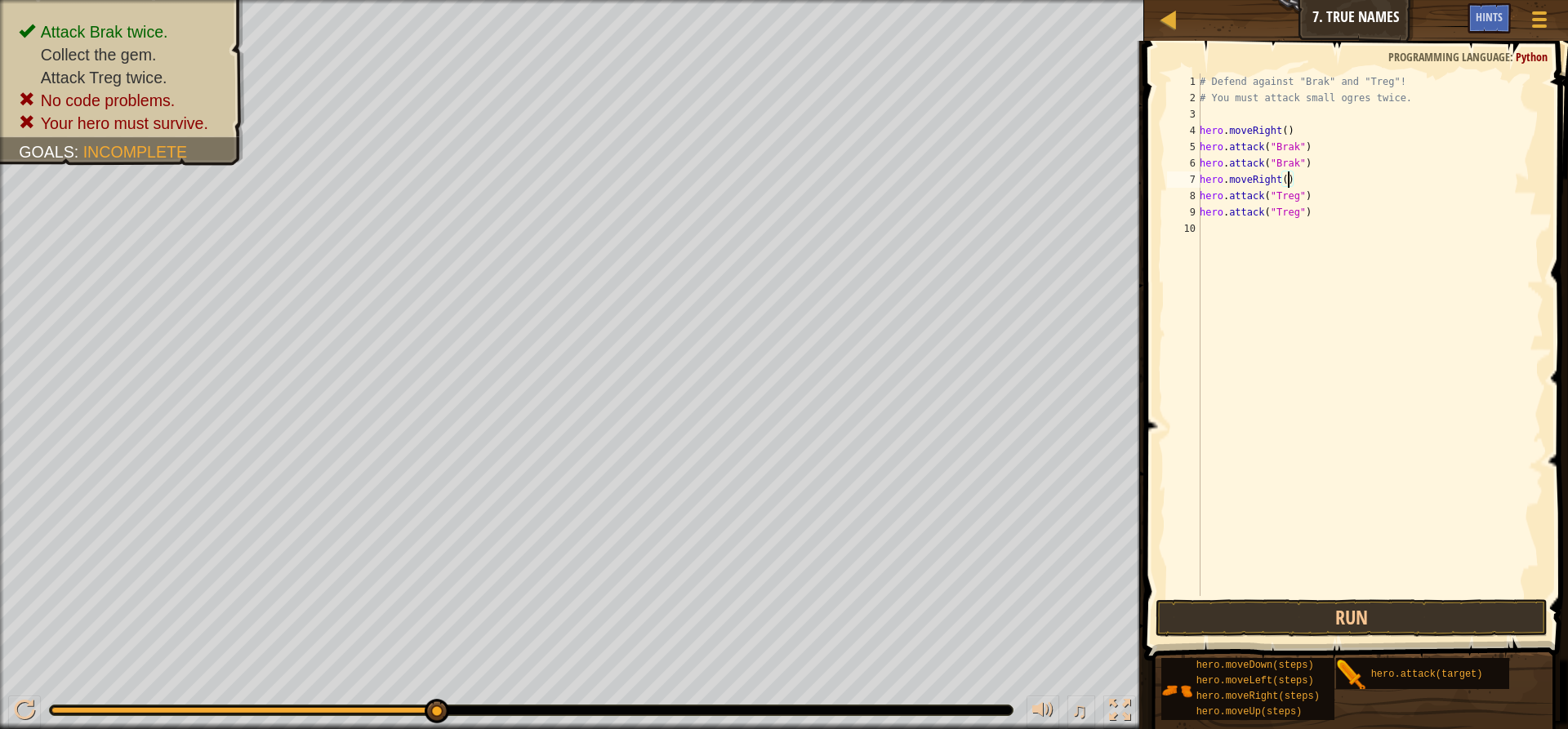
click at [1259, 598] on span at bounding box center [1358, 327] width 437 height 668
click at [1257, 611] on button "Run" at bounding box center [1352, 618] width 392 height 38
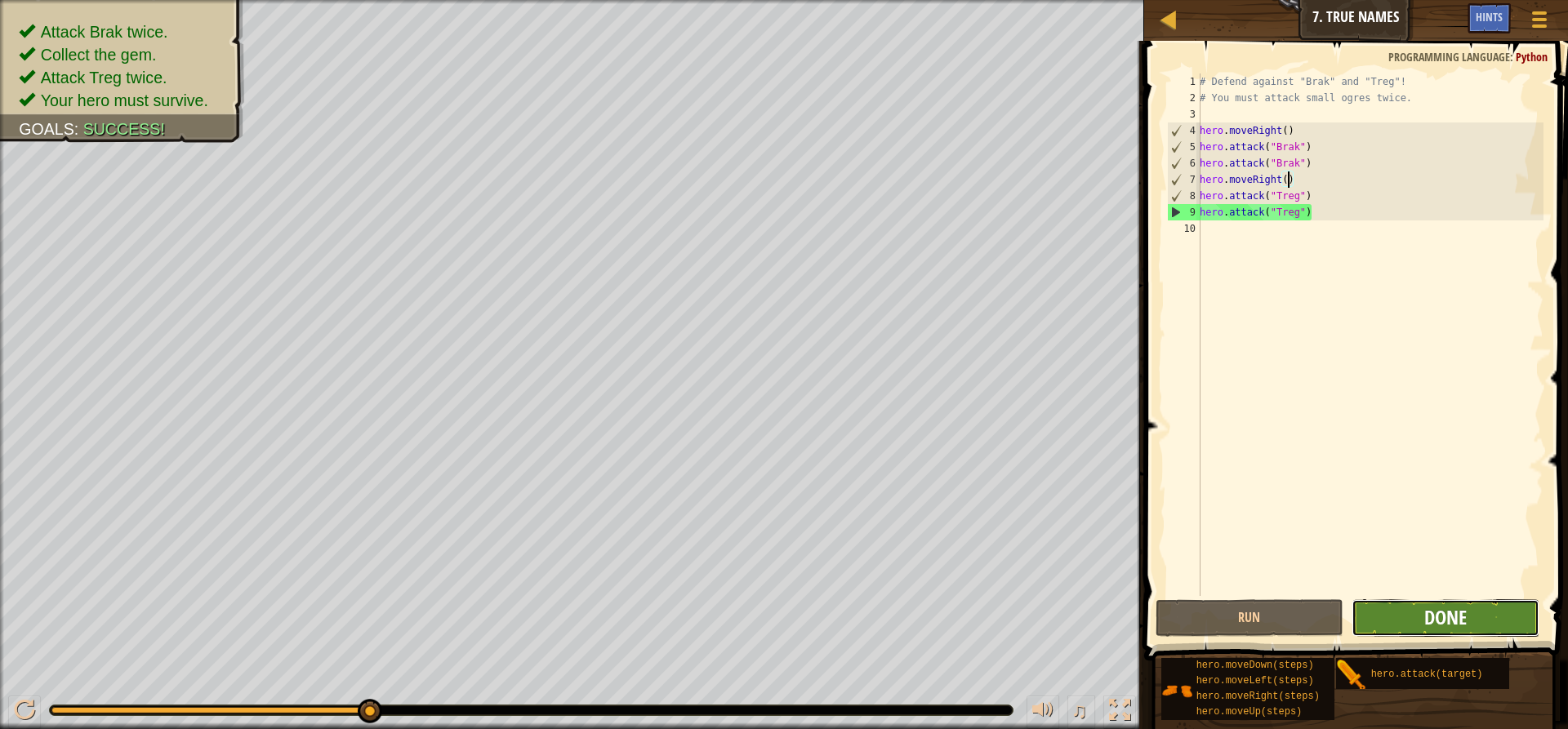
click at [1433, 615] on span "Done" at bounding box center [1445, 617] width 42 height 26
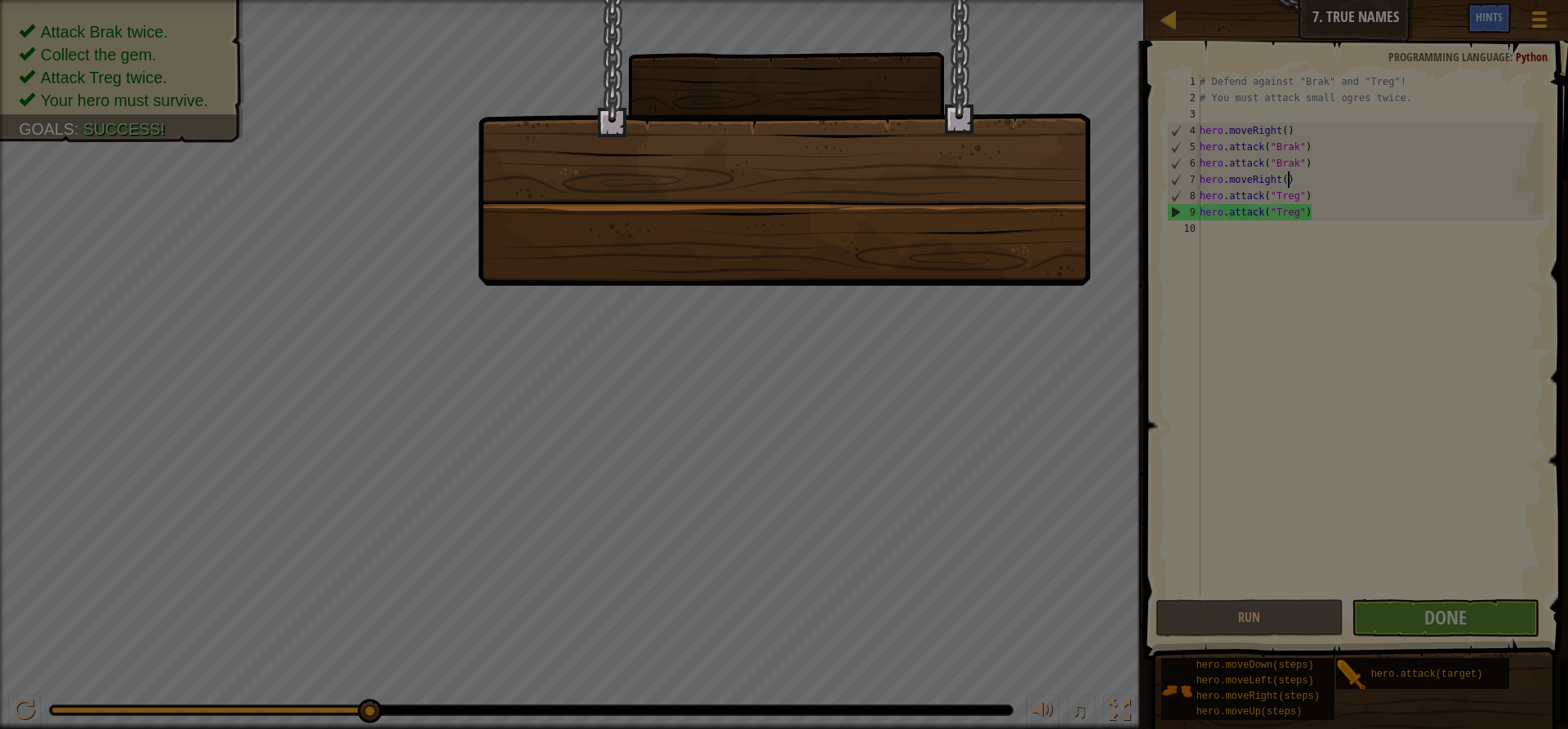
click at [1052, 211] on div at bounding box center [784, 143] width 613 height 286
click at [712, 183] on div at bounding box center [784, 143] width 613 height 286
drag, startPoint x: 1132, startPoint y: 170, endPoint x: 646, endPoint y: 291, distance: 500.8
drag, startPoint x: 646, startPoint y: 291, endPoint x: 693, endPoint y: 176, distance: 124.2
click at [693, 176] on div at bounding box center [784, 143] width 613 height 286
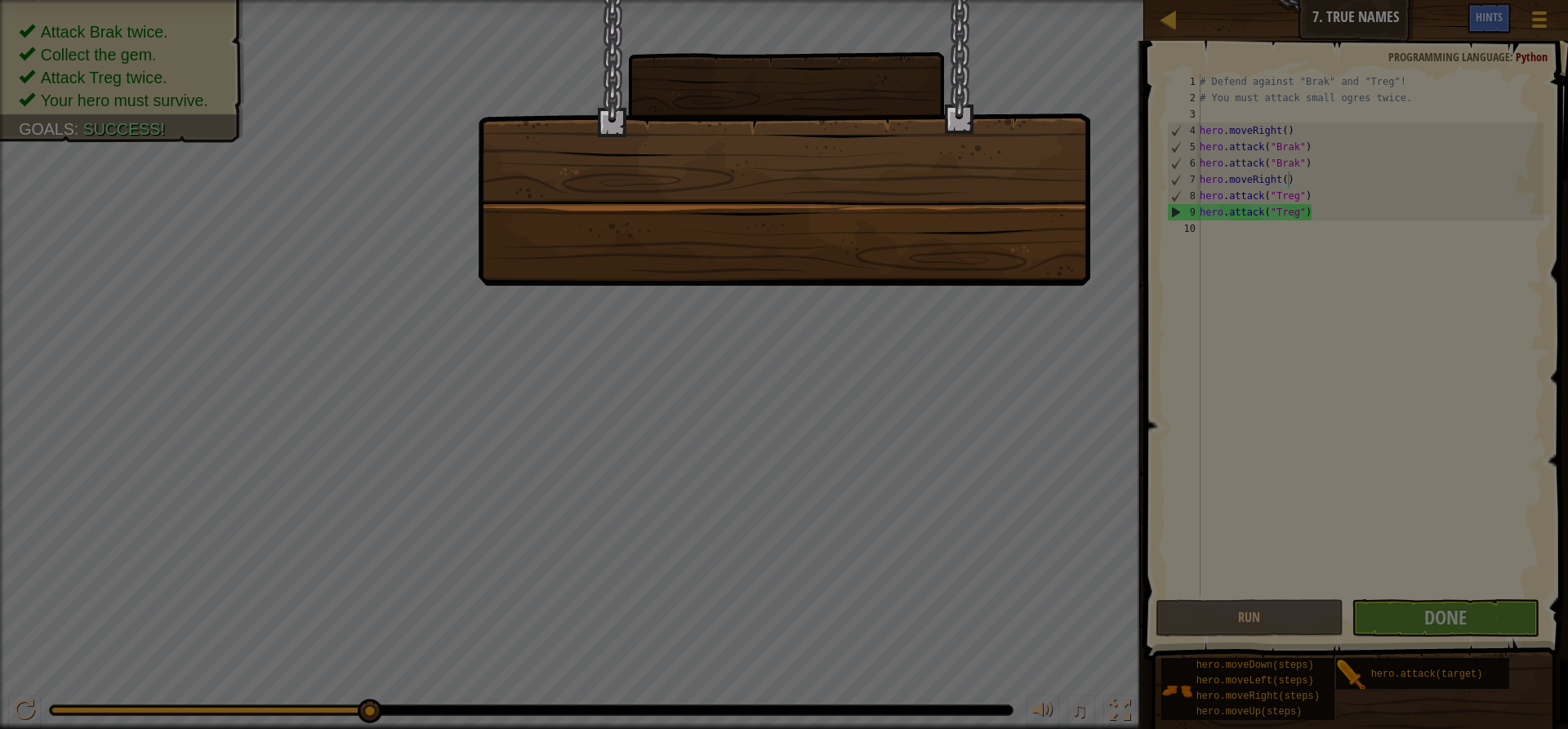
click at [734, 168] on div at bounding box center [784, 143] width 613 height 286
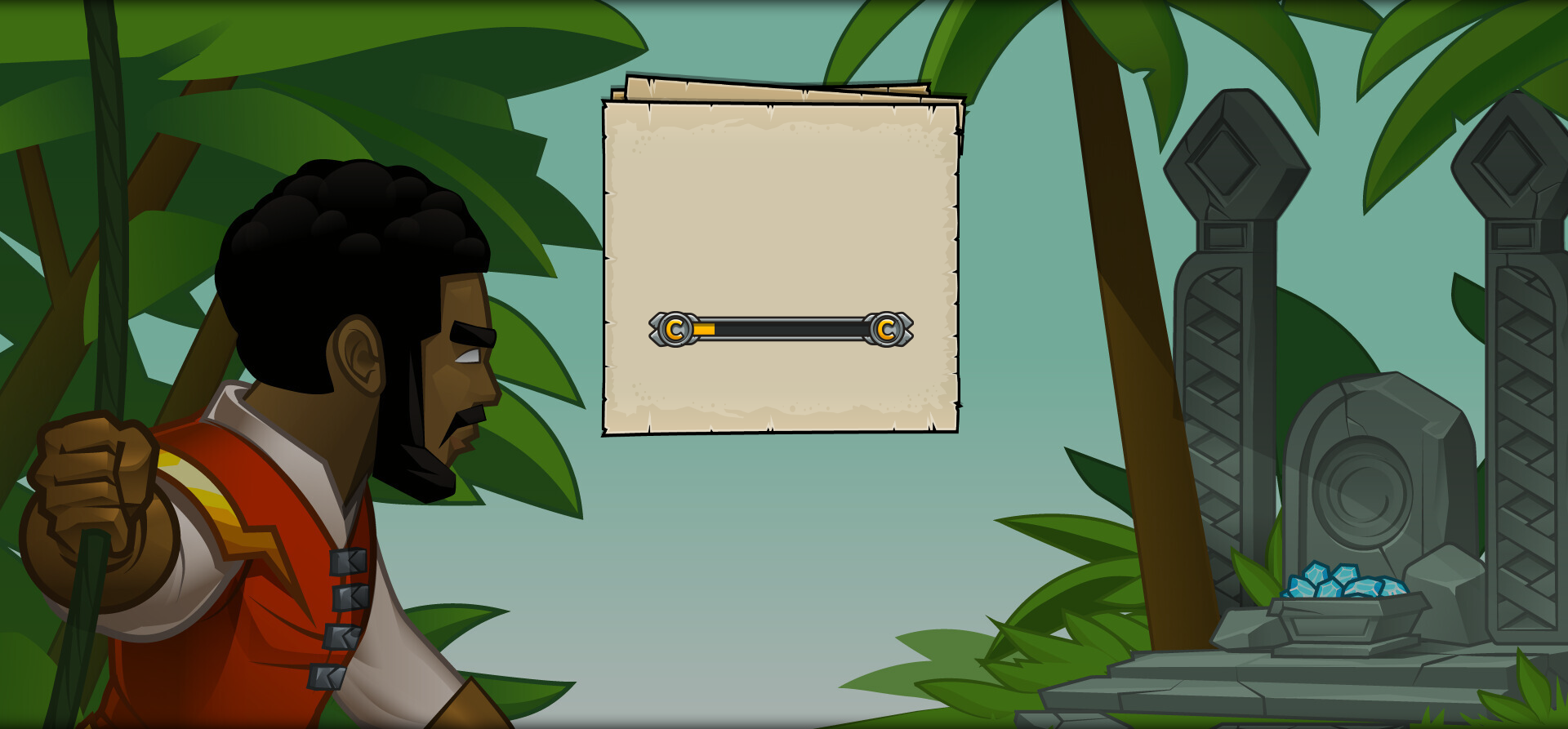
click at [620, 294] on div "Goals Start Level Error loading from server. Try refreshing the page. You'll ne…" at bounding box center [784, 254] width 368 height 368
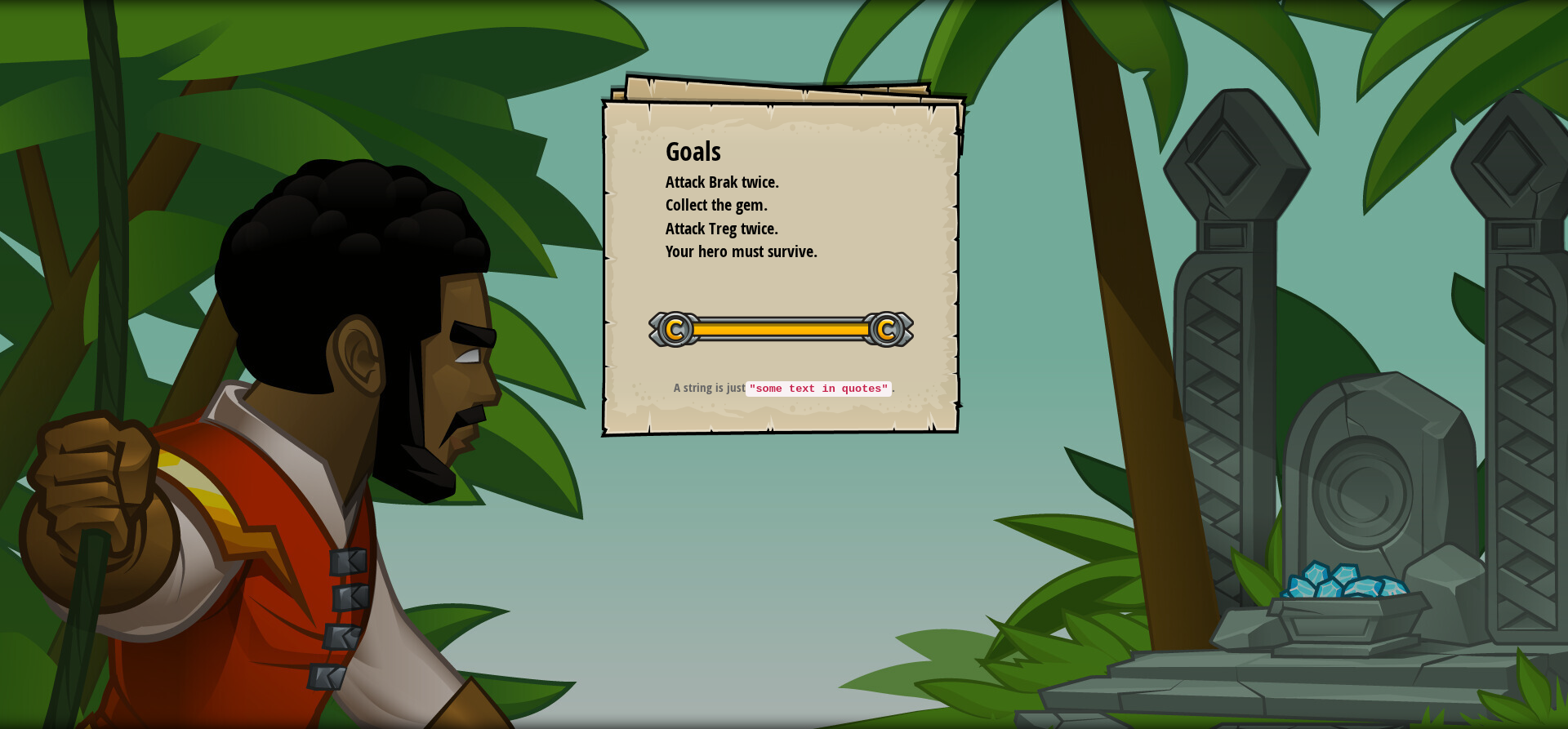
drag, startPoint x: 888, startPoint y: 269, endPoint x: 124, endPoint y: -17, distance: 815.8
click at [124, 0] on html "Goals Attack Brak twice. Collect the gem. Attack Treg twice. Your hero must sur…" at bounding box center [784, 0] width 1568 height 0
drag, startPoint x: 215, startPoint y: 15, endPoint x: 1567, endPoint y: 727, distance: 1528.0
click at [1567, 682] on div "Goals Attack Brak twice. Collect the gem. Attack Treg twice. Your hero must sur…" at bounding box center [784, 364] width 1568 height 729
drag, startPoint x: 172, startPoint y: 489, endPoint x: 94, endPoint y: 40, distance: 455.7
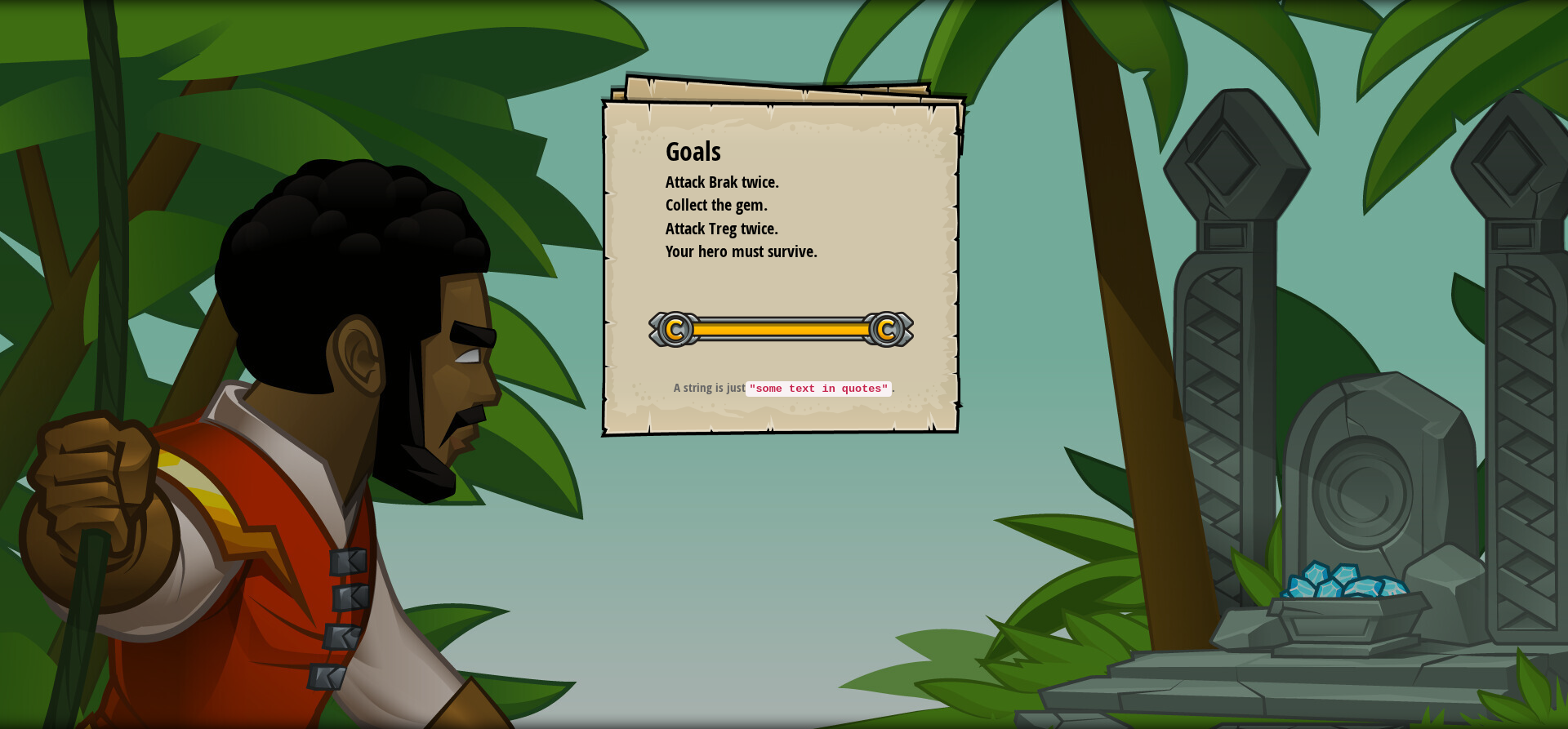
click at [1116, 88] on div "Goals Attack Brak twice. Collect the gem. Attack Treg twice. Your hero must sur…" at bounding box center [784, 364] width 1568 height 729
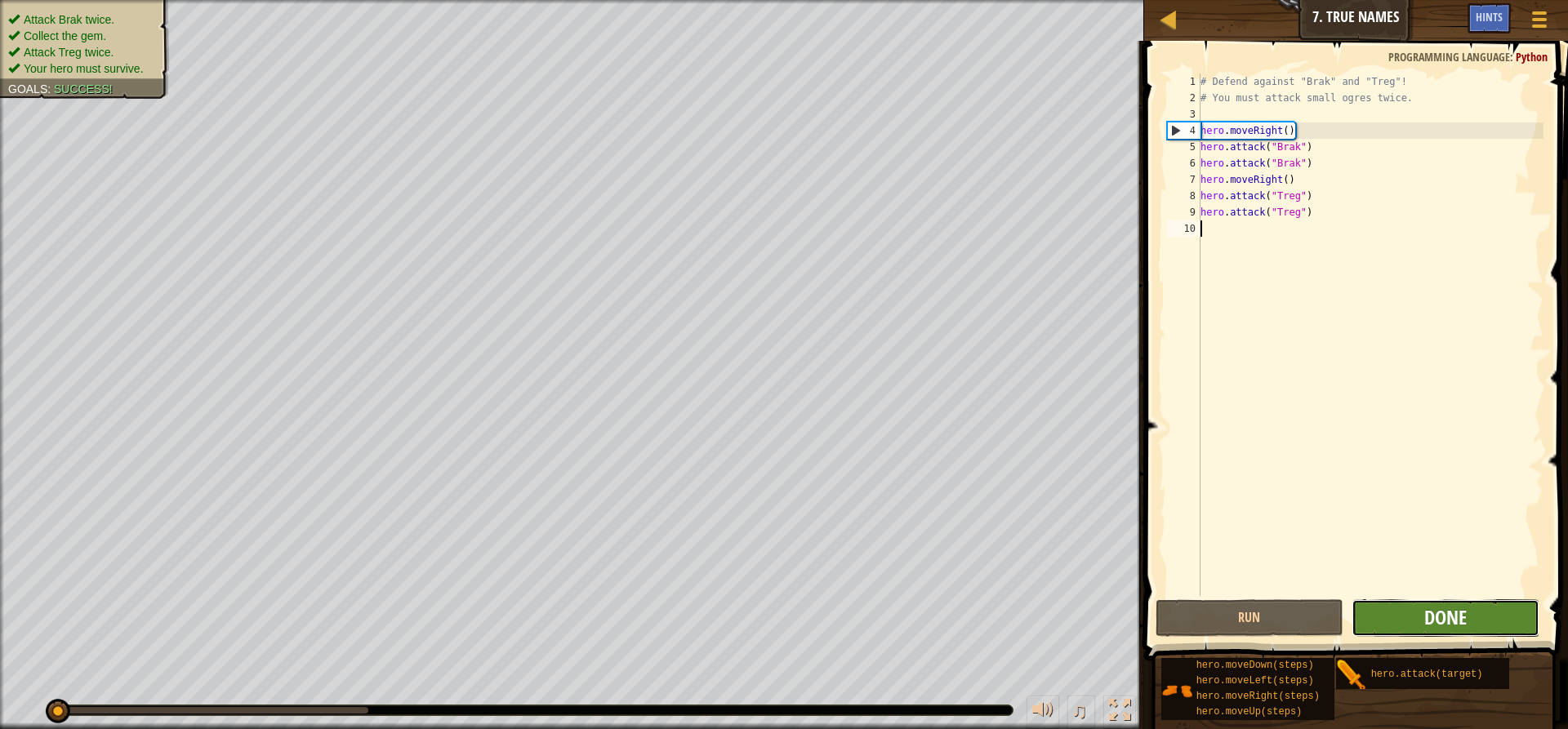
click at [1425, 623] on span "Done" at bounding box center [1445, 617] width 42 height 26
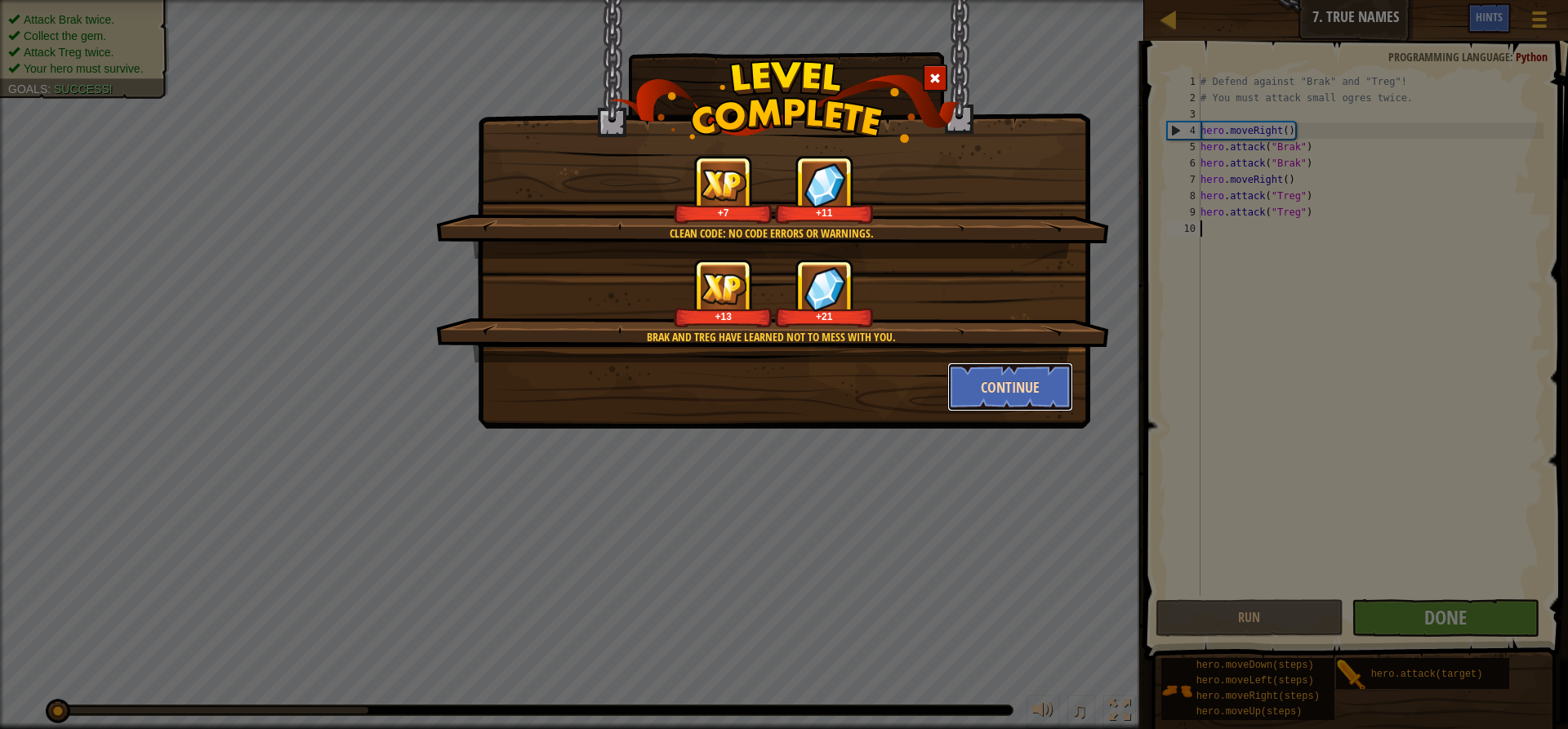
click at [1005, 380] on button "Continue" at bounding box center [1011, 386] width 127 height 49
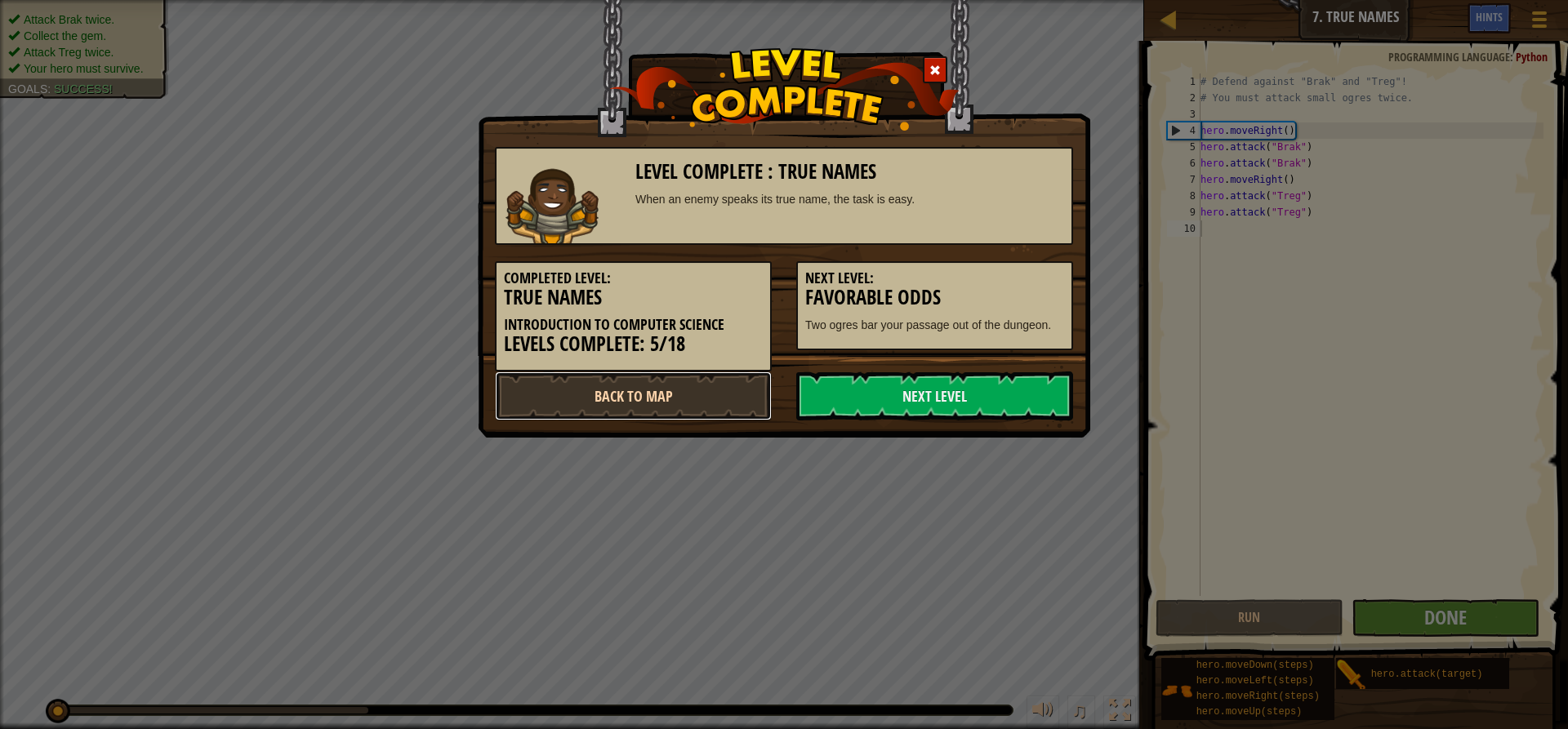
click at [708, 396] on link "Back to Map" at bounding box center [633, 395] width 277 height 49
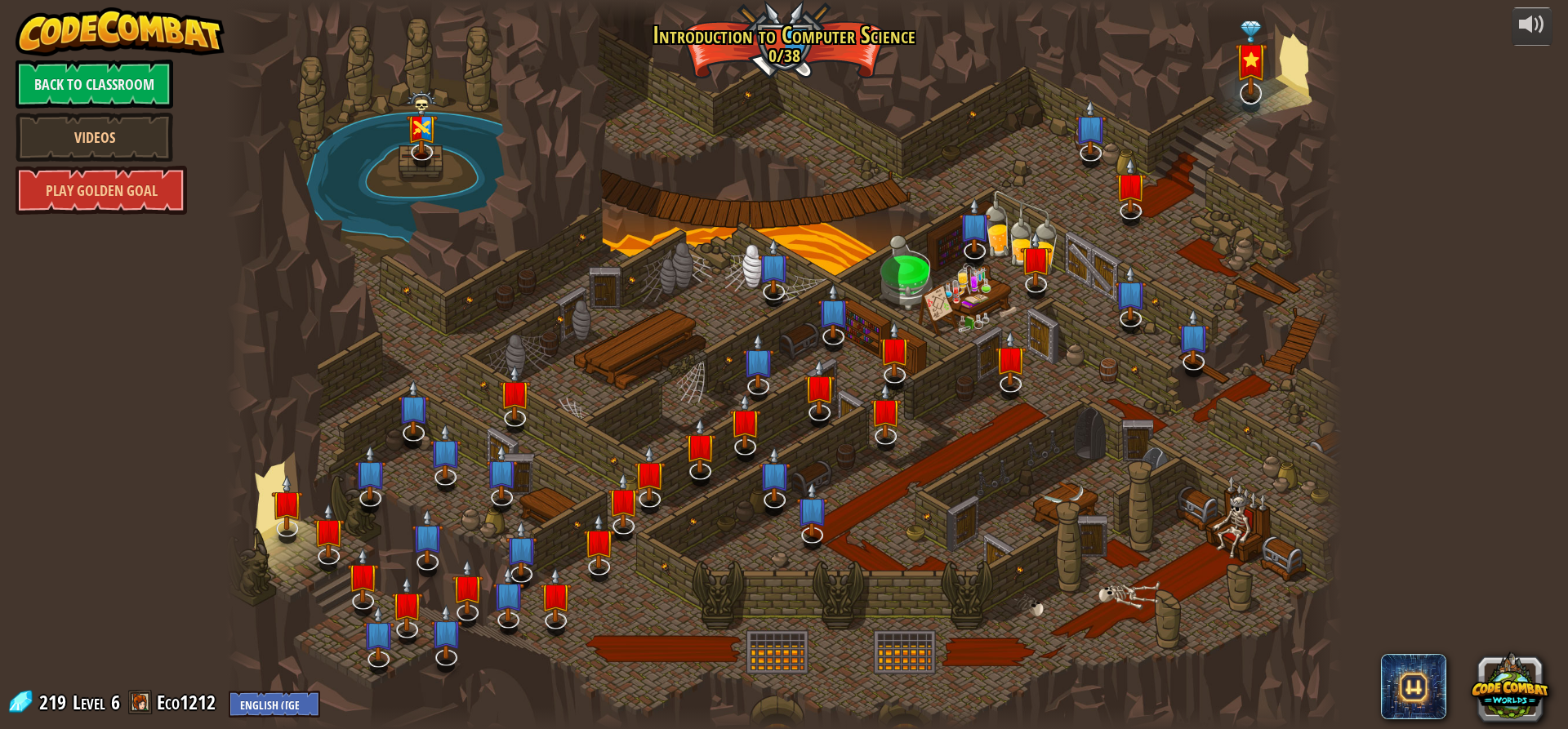
click at [1237, 76] on img at bounding box center [1251, 58] width 33 height 75
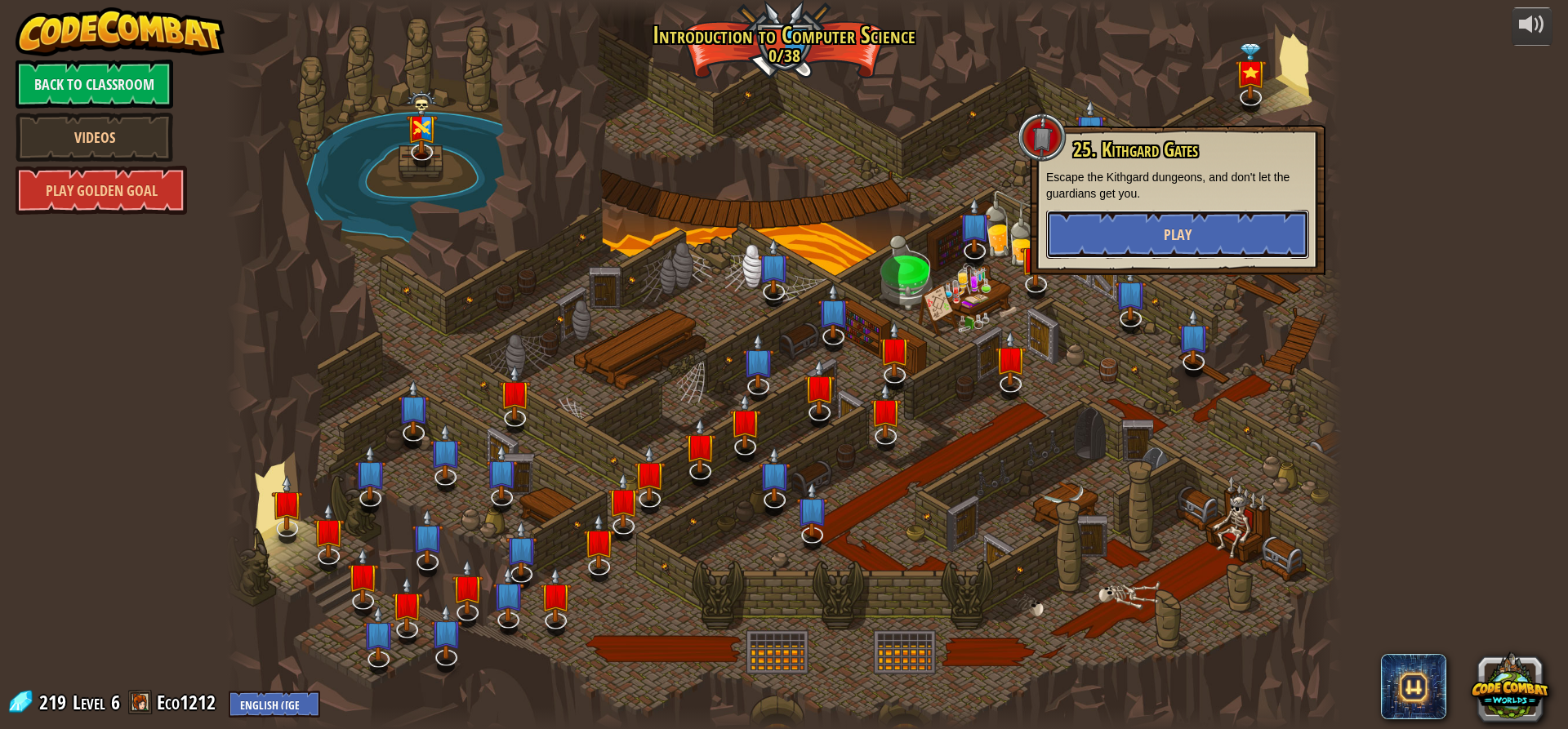
click at [1178, 217] on button "Play" at bounding box center [1178, 234] width 263 height 49
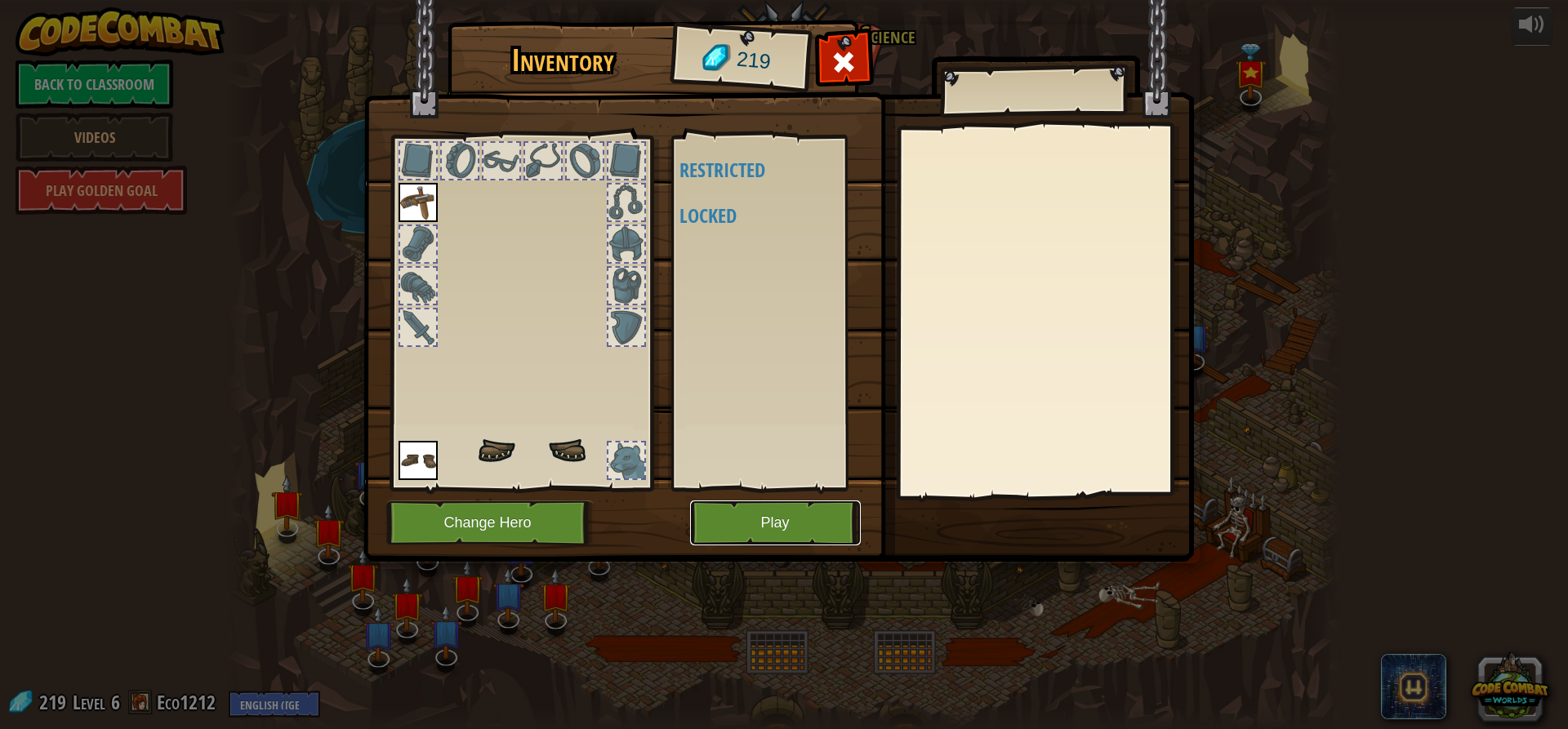
click at [756, 513] on button "Play" at bounding box center [776, 523] width 171 height 45
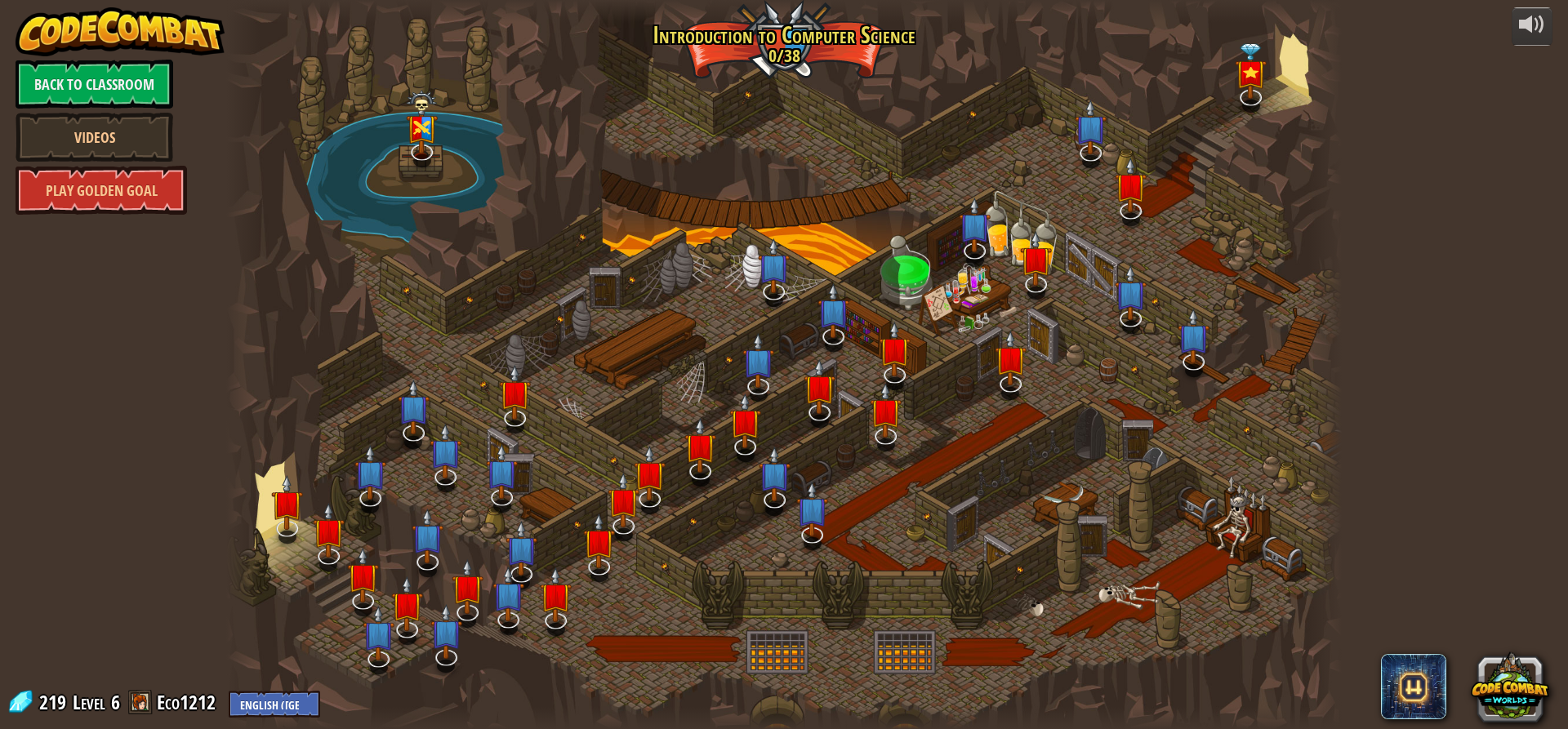
drag, startPoint x: 1007, startPoint y: 252, endPoint x: 992, endPoint y: 254, distance: 15.1
click at [1007, 252] on div at bounding box center [784, 364] width 1115 height 729
click at [981, 258] on link at bounding box center [973, 246] width 33 height 33
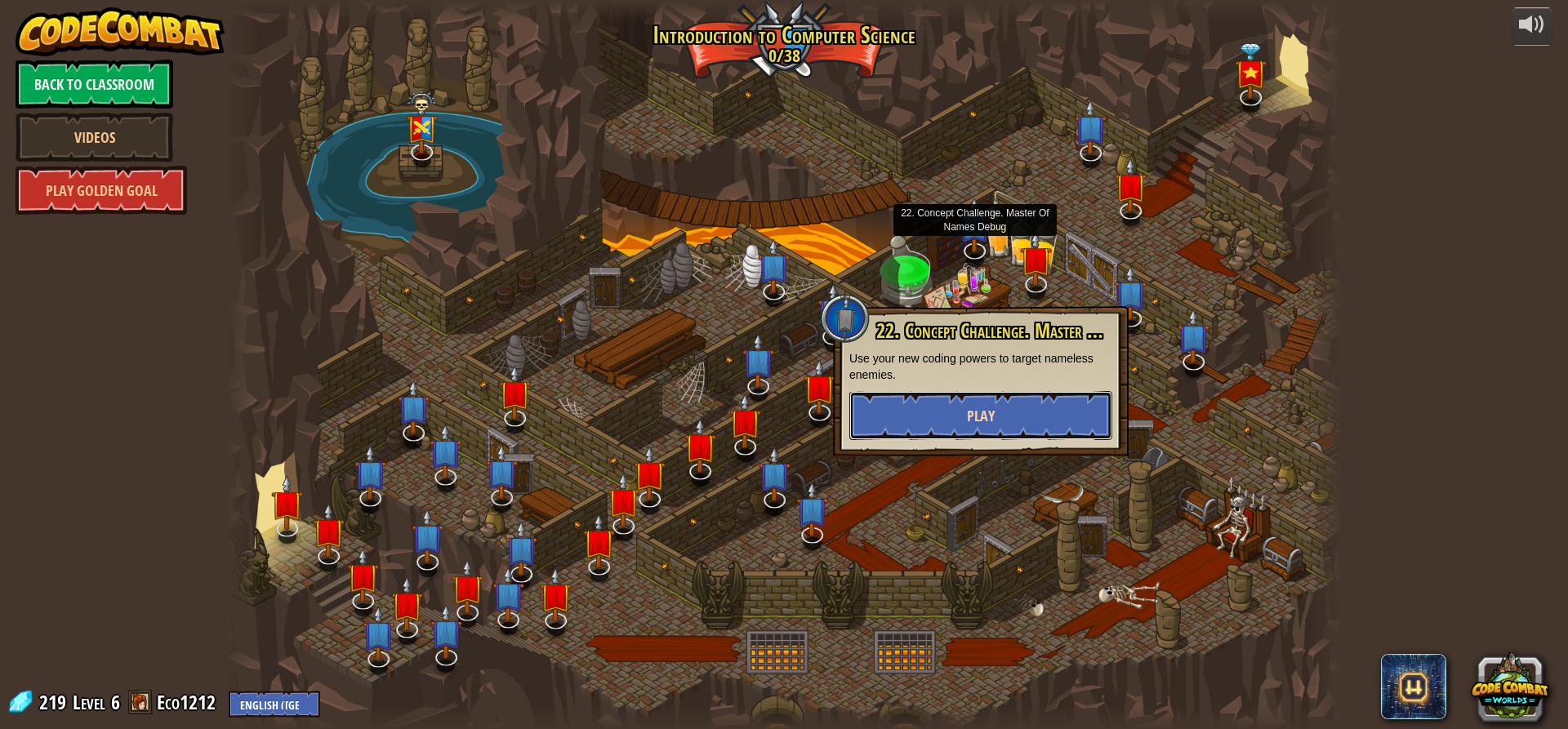
click at [976, 437] on button "Play" at bounding box center [981, 415] width 263 height 49
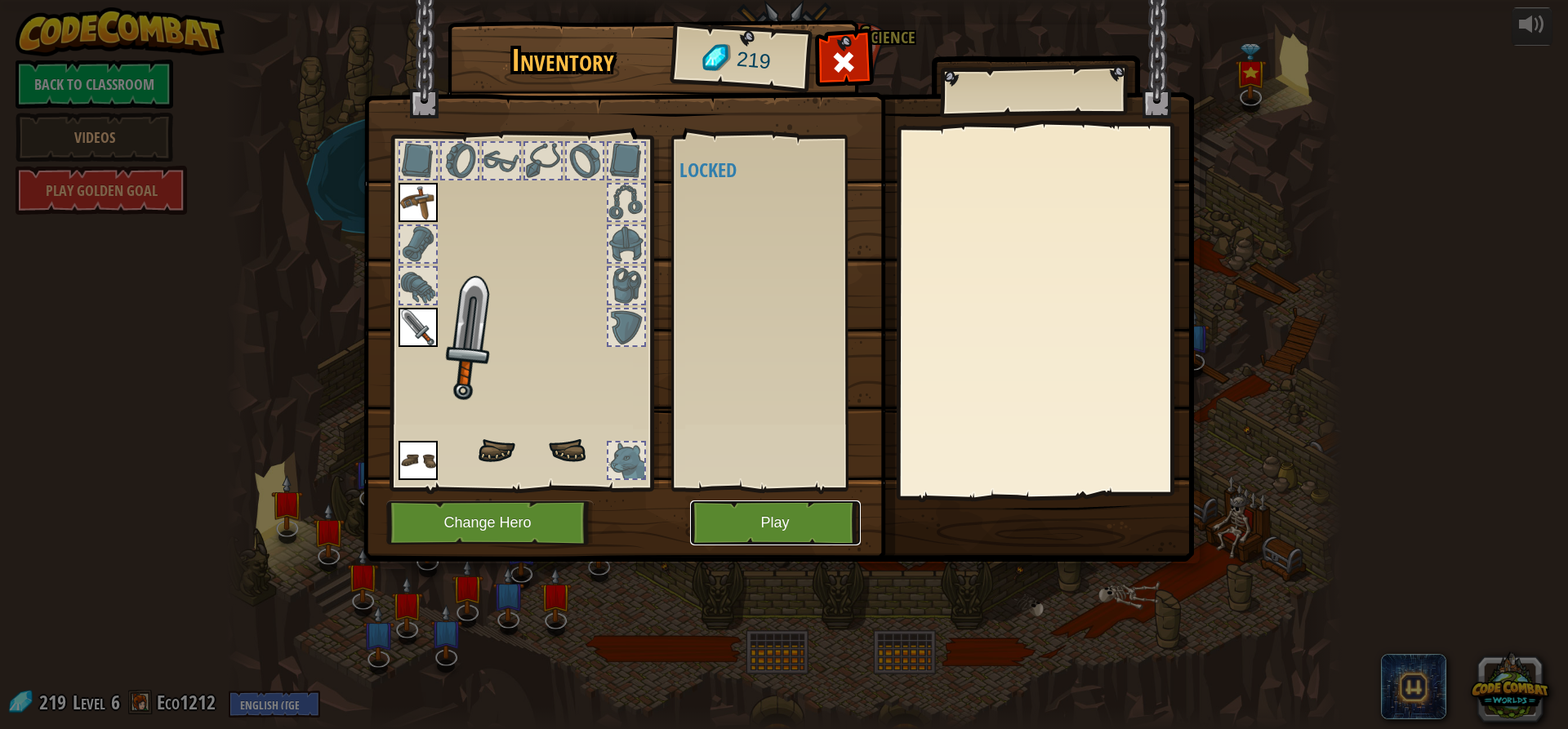
click at [761, 524] on button "Play" at bounding box center [776, 523] width 171 height 45
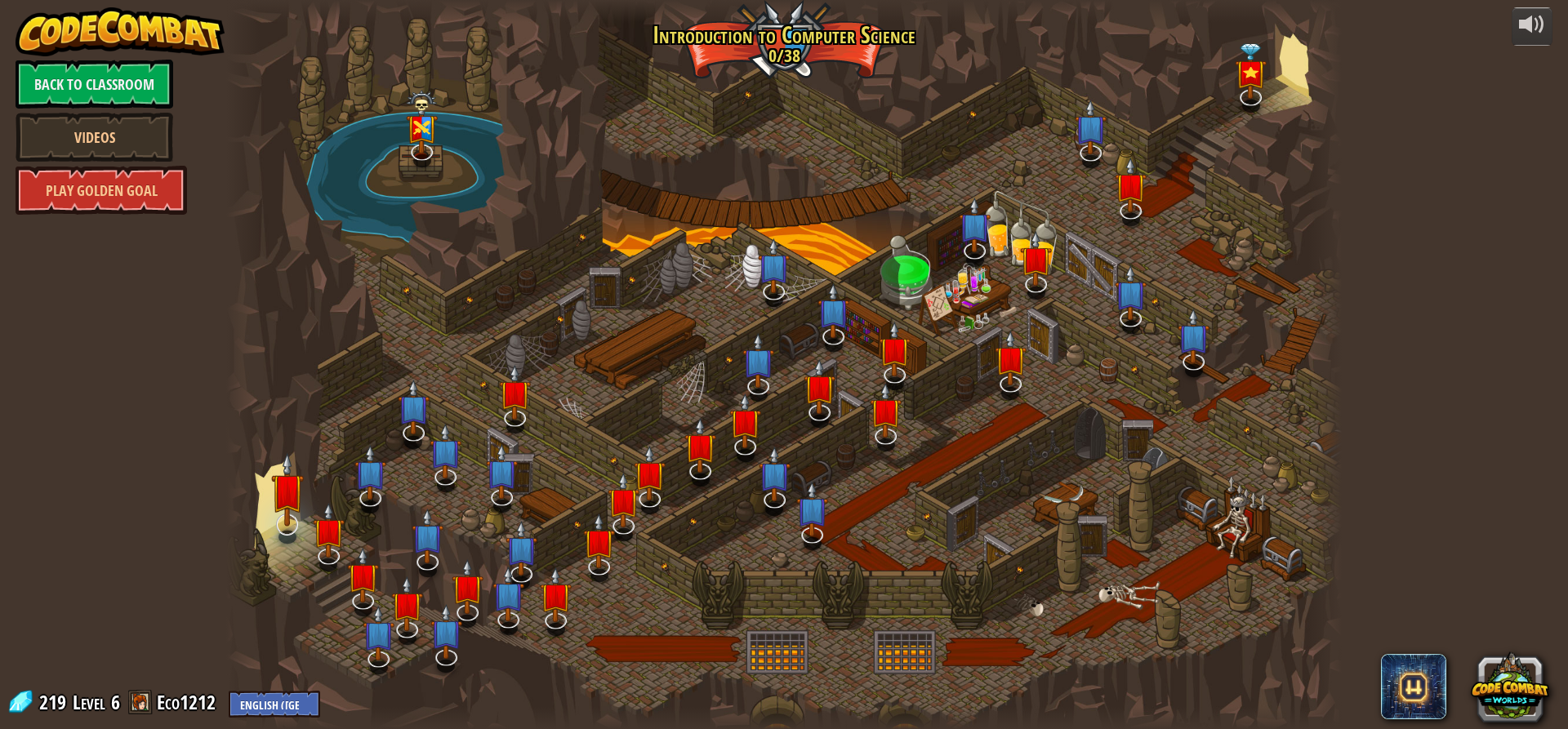
click at [302, 512] on div "25. Kithgard Gates Escape the Kithgard dungeons, and don't let the guardians ge…" at bounding box center [784, 364] width 1115 height 729
click at [277, 504] on img at bounding box center [287, 489] width 33 height 74
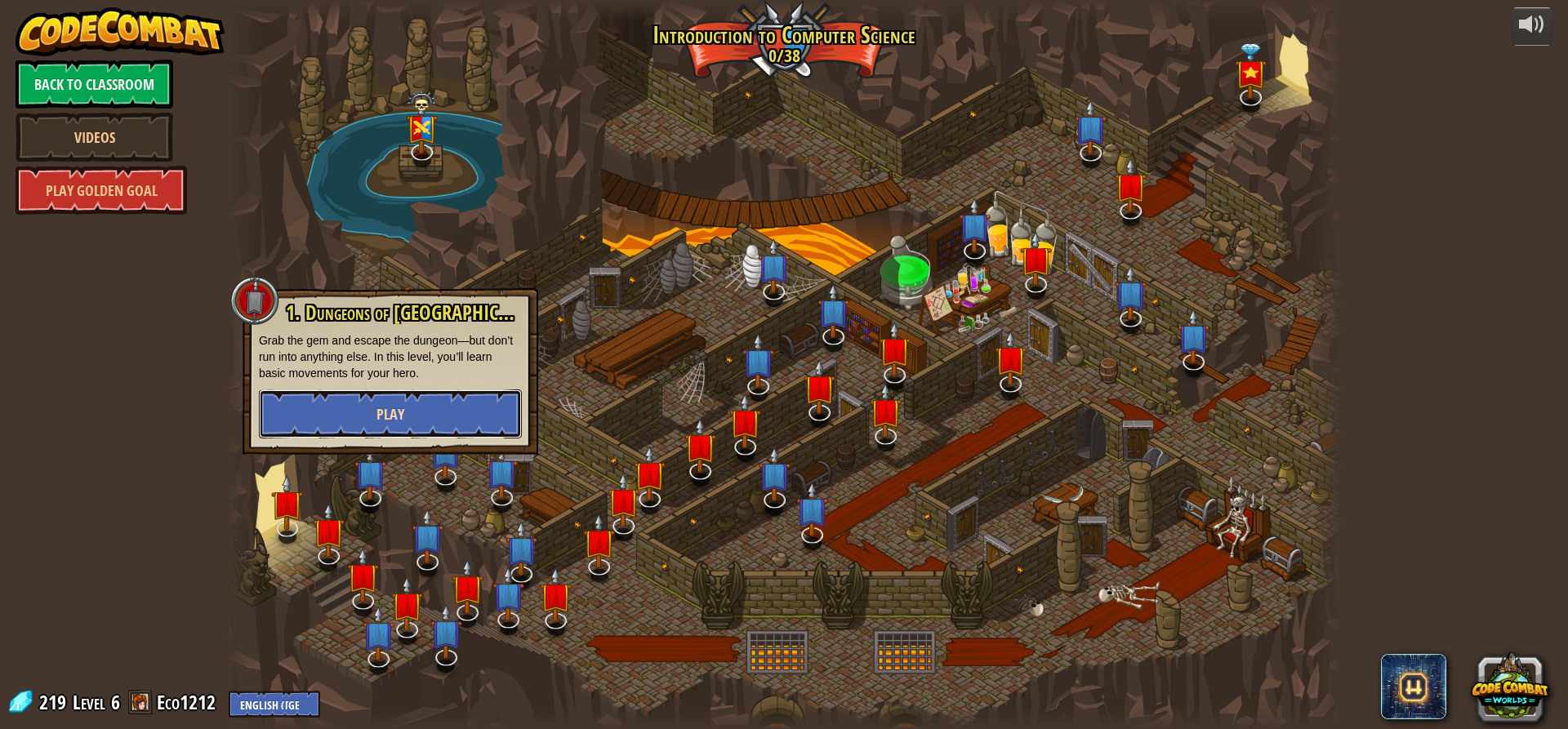
click at [359, 423] on button "Play" at bounding box center [390, 414] width 263 height 49
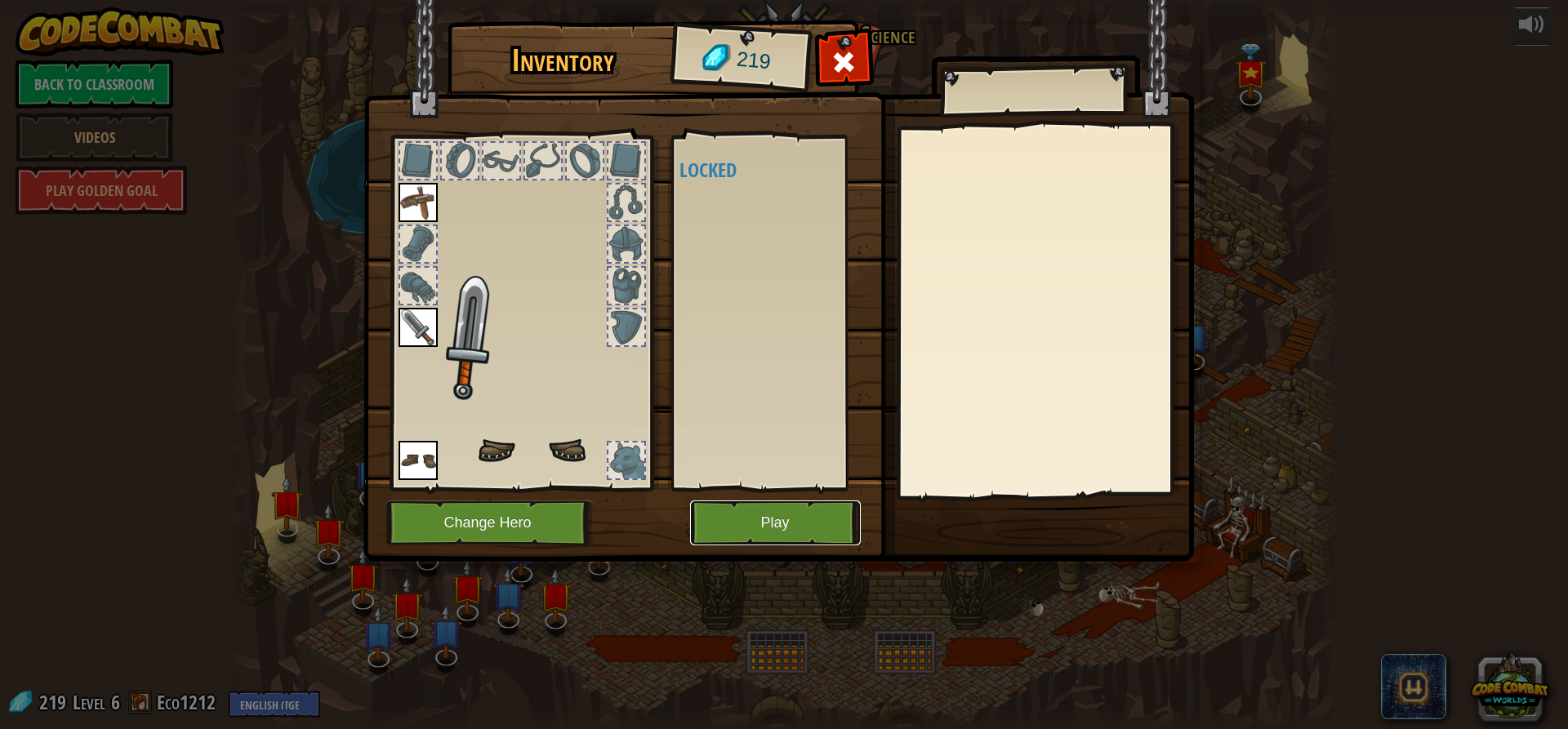
click at [746, 530] on button "Play" at bounding box center [776, 523] width 171 height 45
